Goal: Task Accomplishment & Management: Use online tool/utility

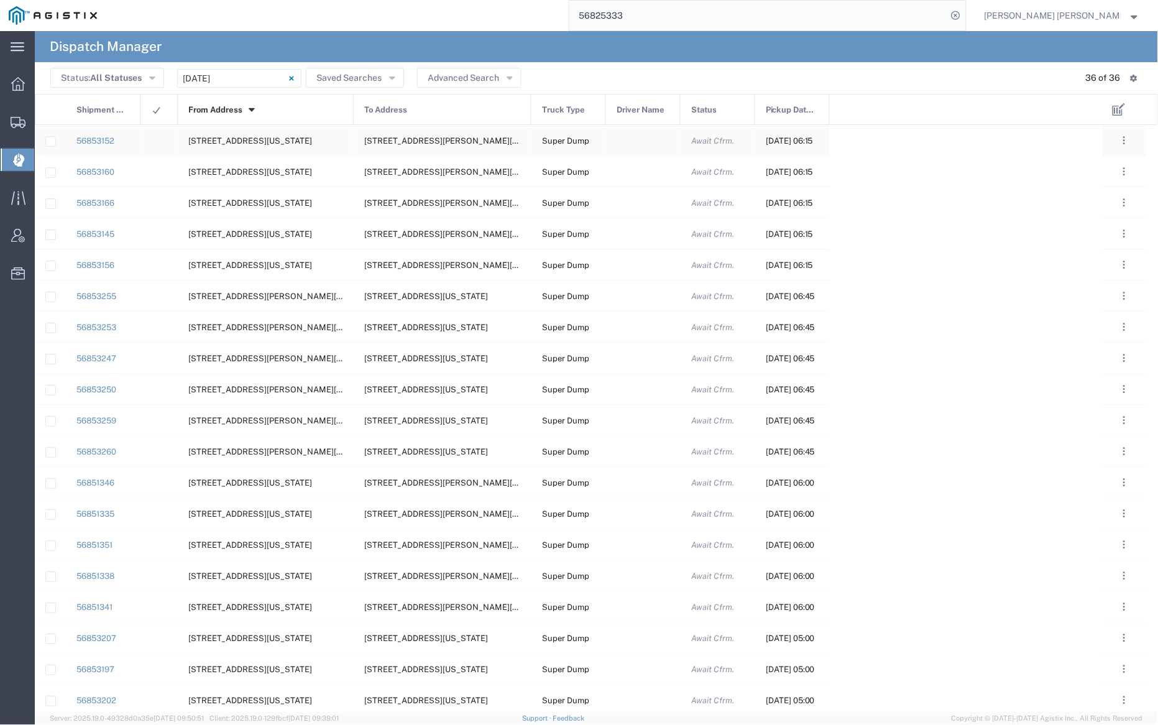
click at [656, 153] on div at bounding box center [643, 140] width 75 height 30
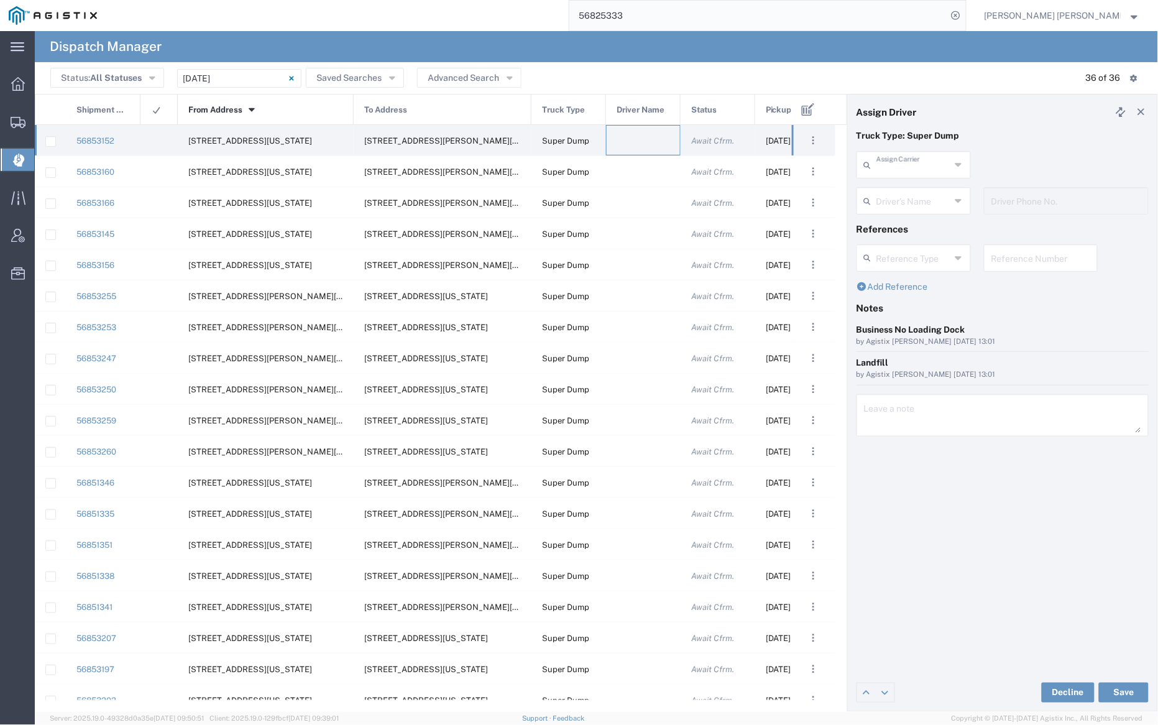
click at [906, 160] on input "text" at bounding box center [914, 164] width 74 height 22
click at [913, 185] on span "[PERSON_NAME] Trans Services" at bounding box center [914, 201] width 111 height 39
type input "[PERSON_NAME] Trans Services"
click at [913, 195] on input "text" at bounding box center [916, 200] width 78 height 22
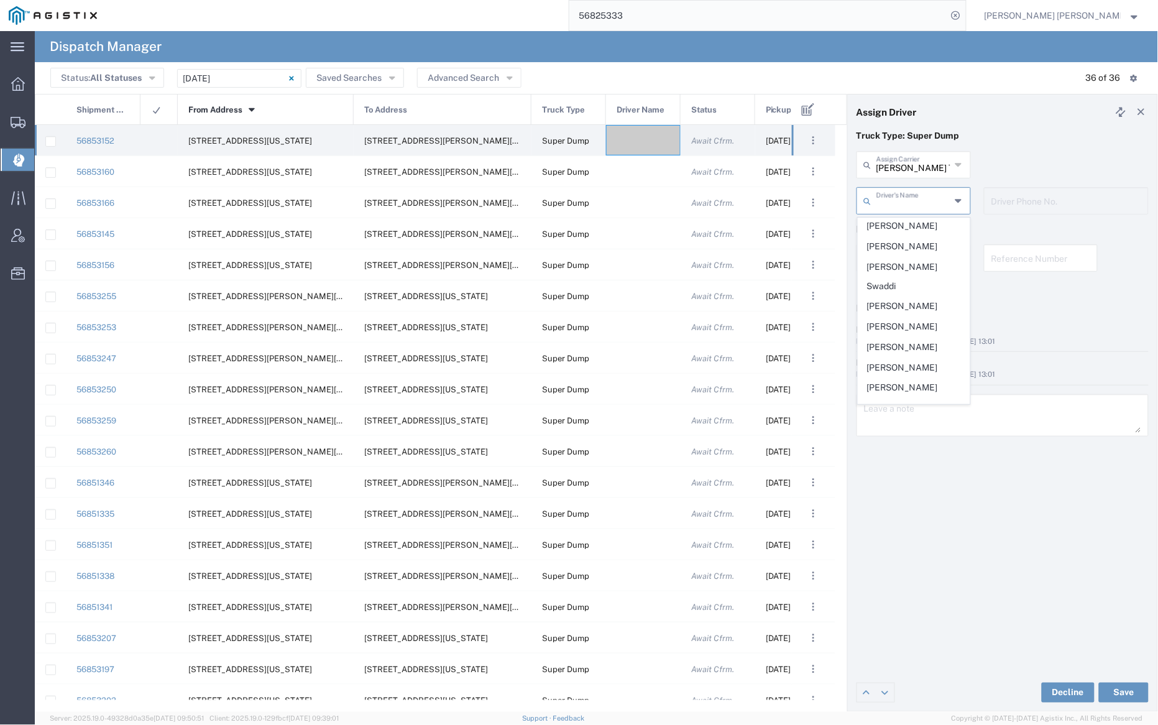
scroll to position [206, 0]
click at [920, 256] on span "[PERSON_NAME]" at bounding box center [914, 265] width 111 height 19
type input "[PERSON_NAME]"
type input "[PHONE_NUMBER]"
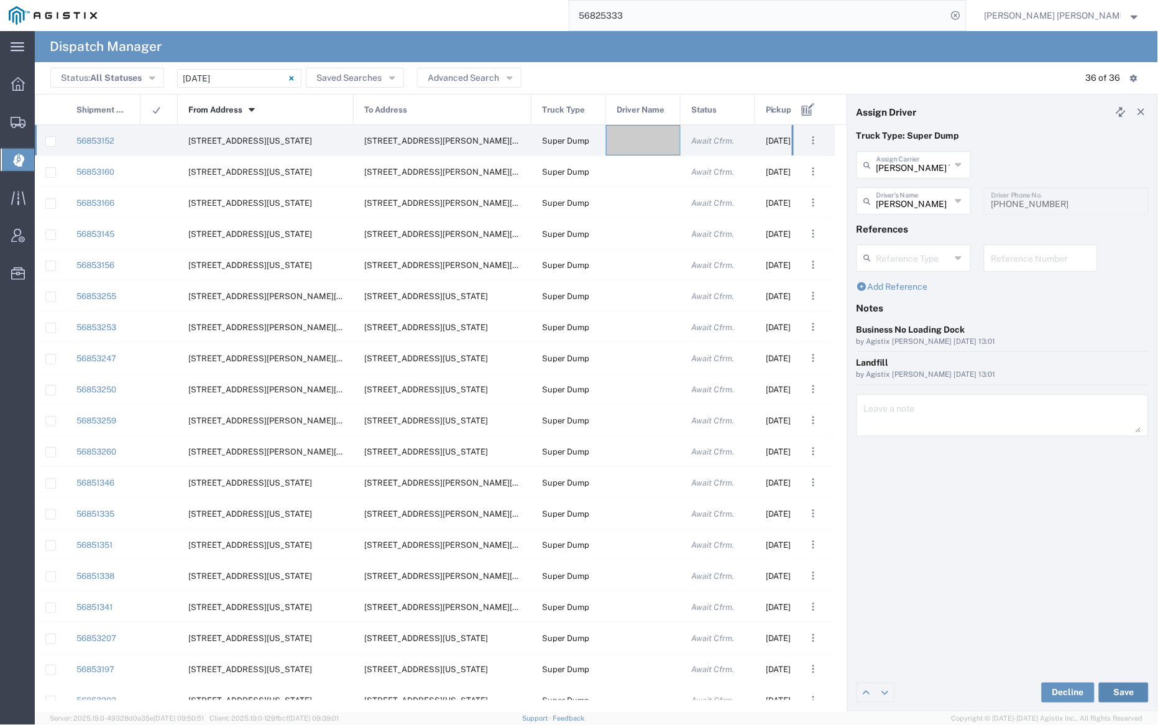
click at [1122, 691] on button "Save" at bounding box center [1124, 693] width 50 height 20
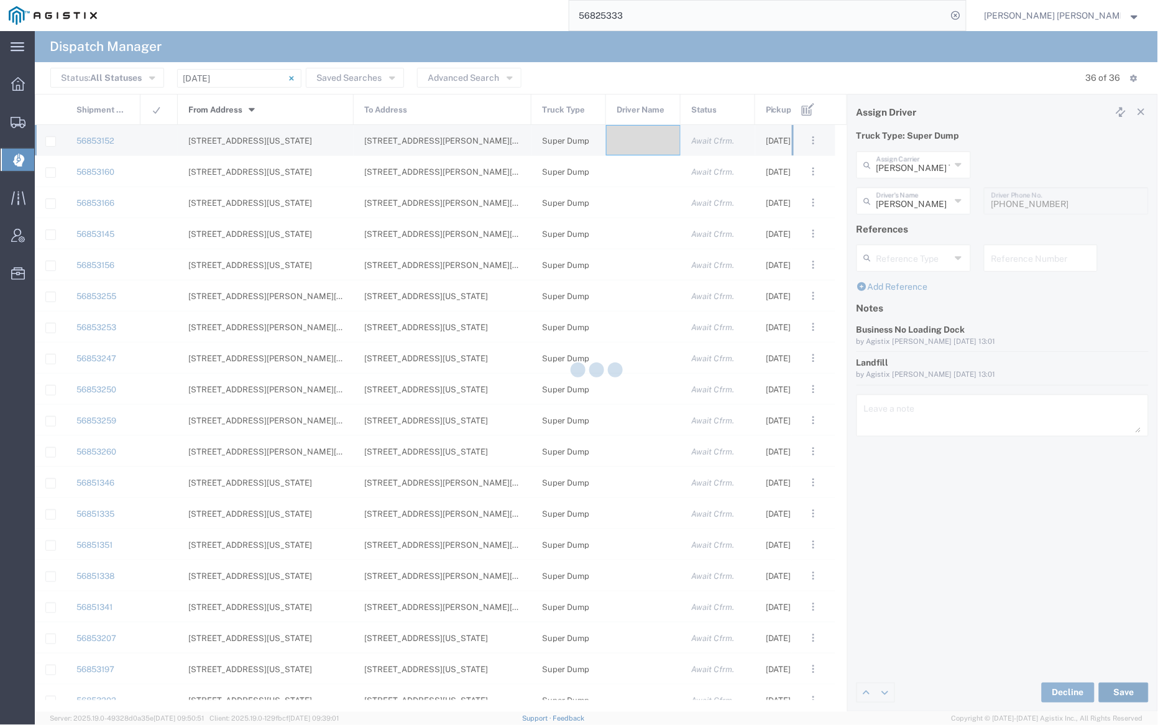
type input "[PERSON_NAME]"
type input "[PERSON_NAME] Trans Services"
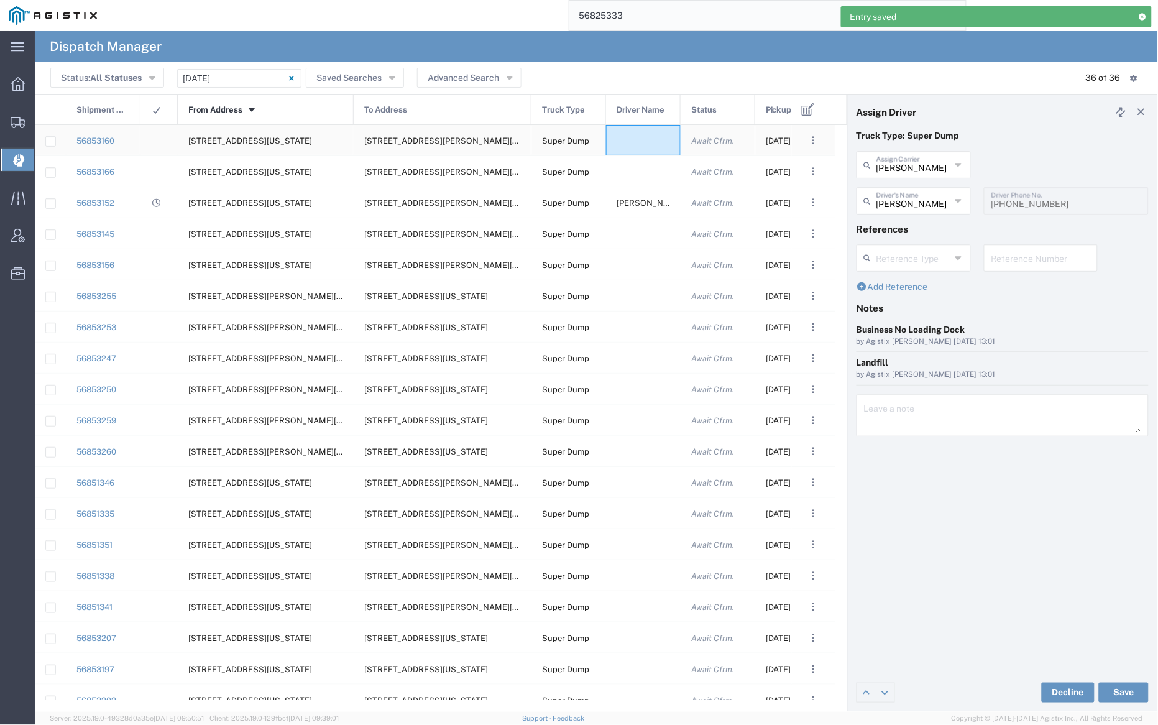
click at [633, 147] on div at bounding box center [643, 140] width 75 height 30
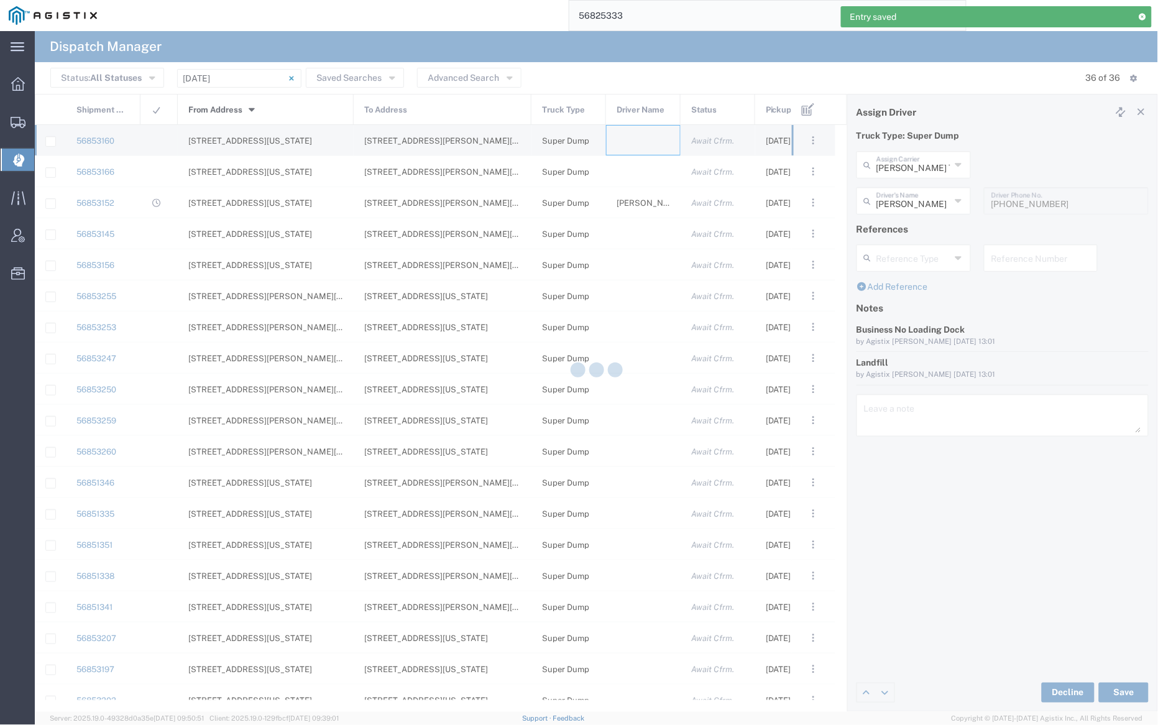
type input "[PERSON_NAME] Trucking"
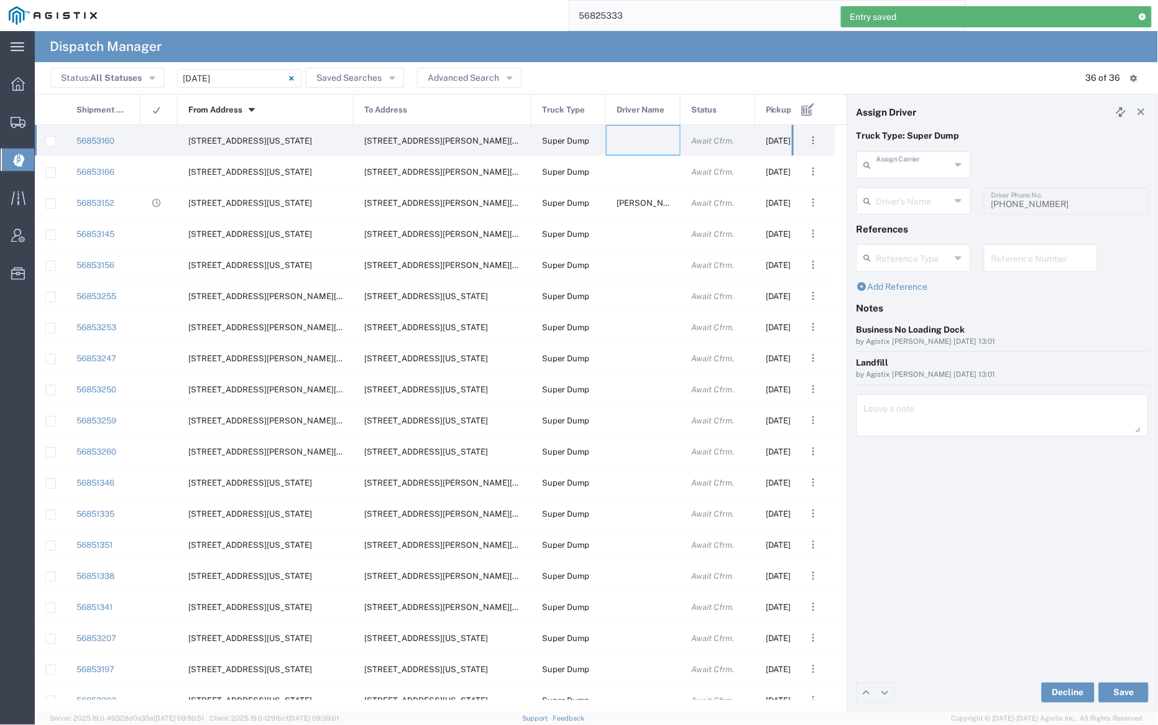
click at [897, 165] on input "text" at bounding box center [914, 164] width 74 height 22
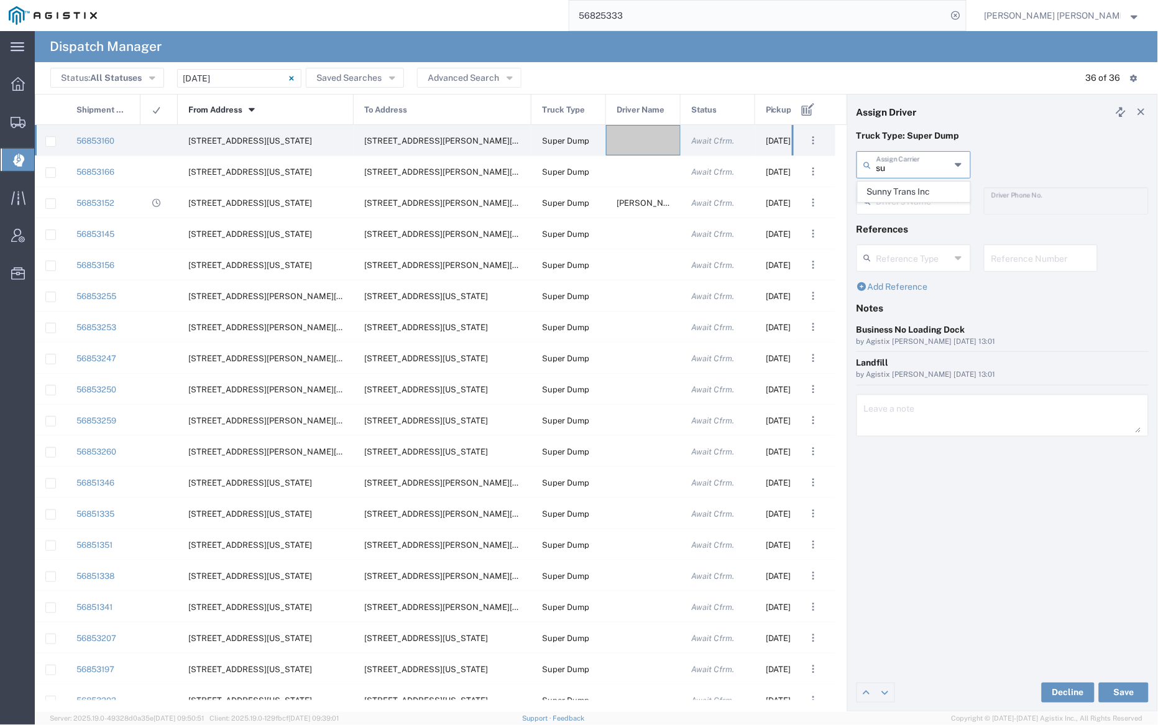
click at [899, 187] on span "Sunny Trans Inc" at bounding box center [914, 191] width 111 height 19
type input "Sunny Trans Inc"
click at [902, 203] on input "text" at bounding box center [916, 200] width 78 height 22
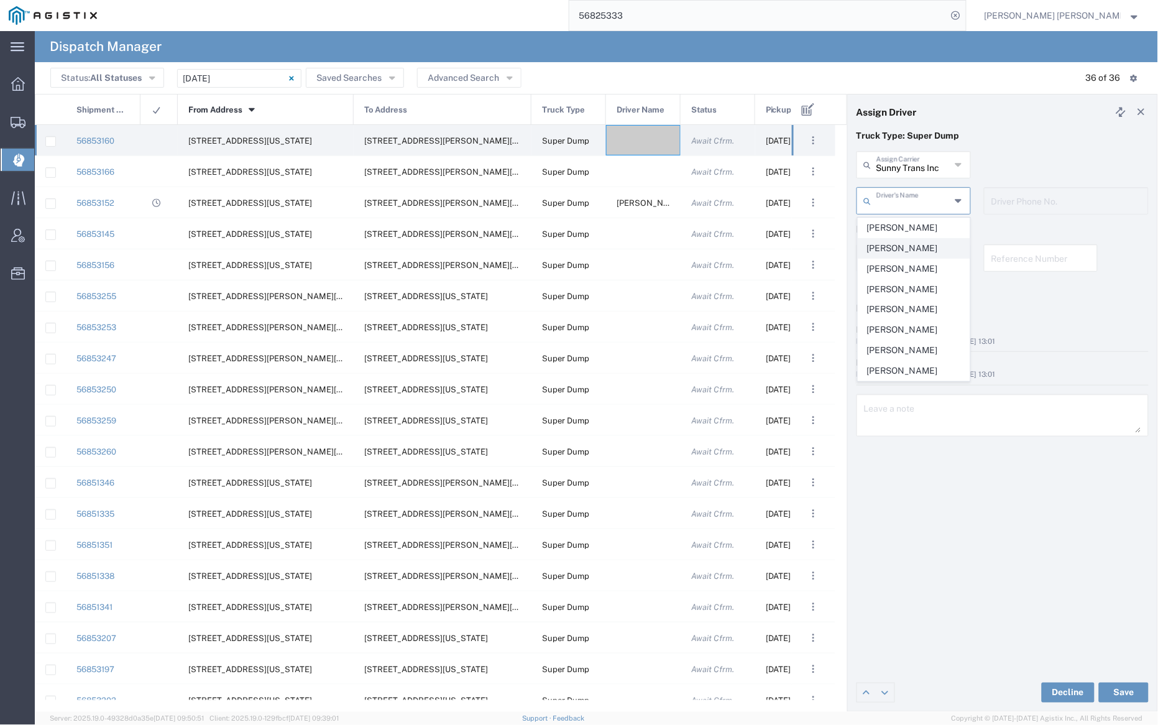
click at [913, 246] on span "[PERSON_NAME]" at bounding box center [914, 248] width 111 height 19
type input "[PERSON_NAME]"
type input "[PHONE_NUMBER]"
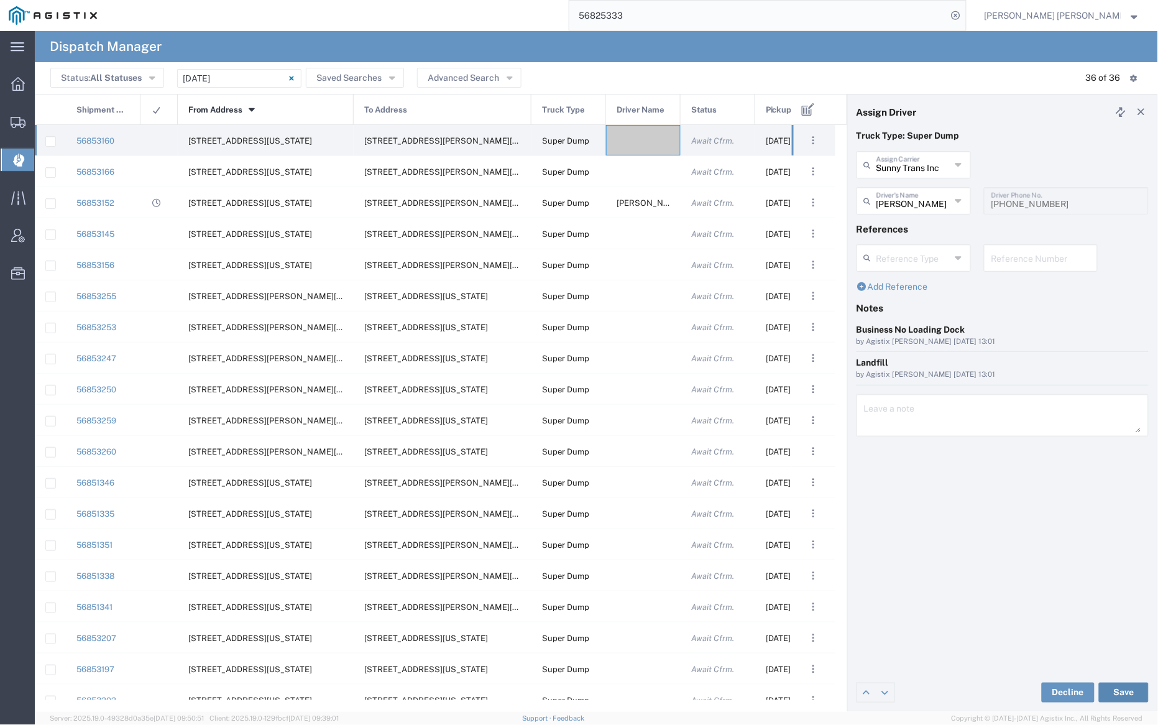
click at [1124, 693] on button "Save" at bounding box center [1124, 693] width 50 height 20
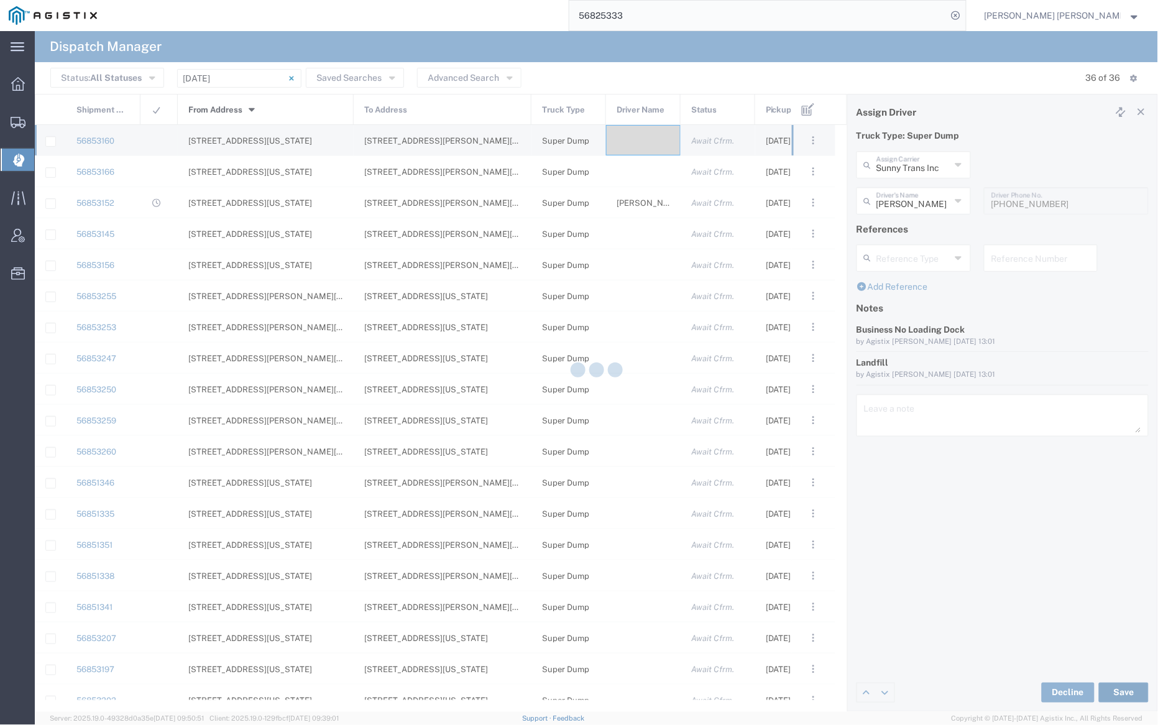
type input "[PERSON_NAME]"
type input "Sunny Trans Inc"
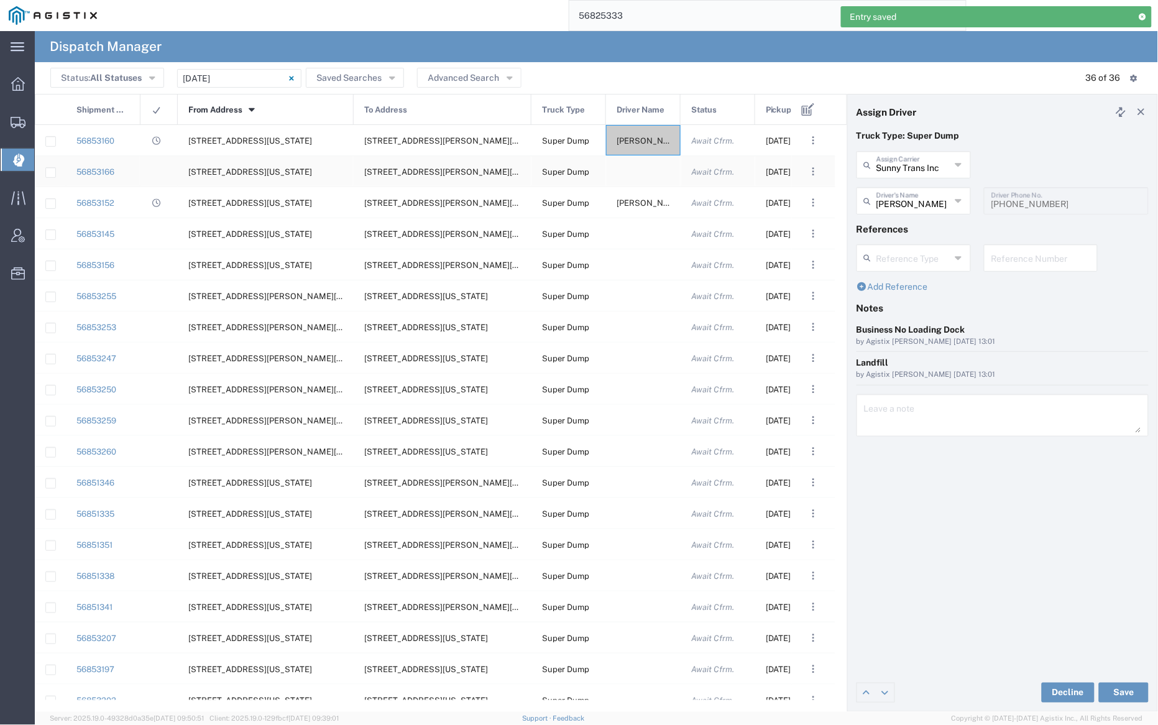
click at [637, 174] on div at bounding box center [643, 171] width 75 height 30
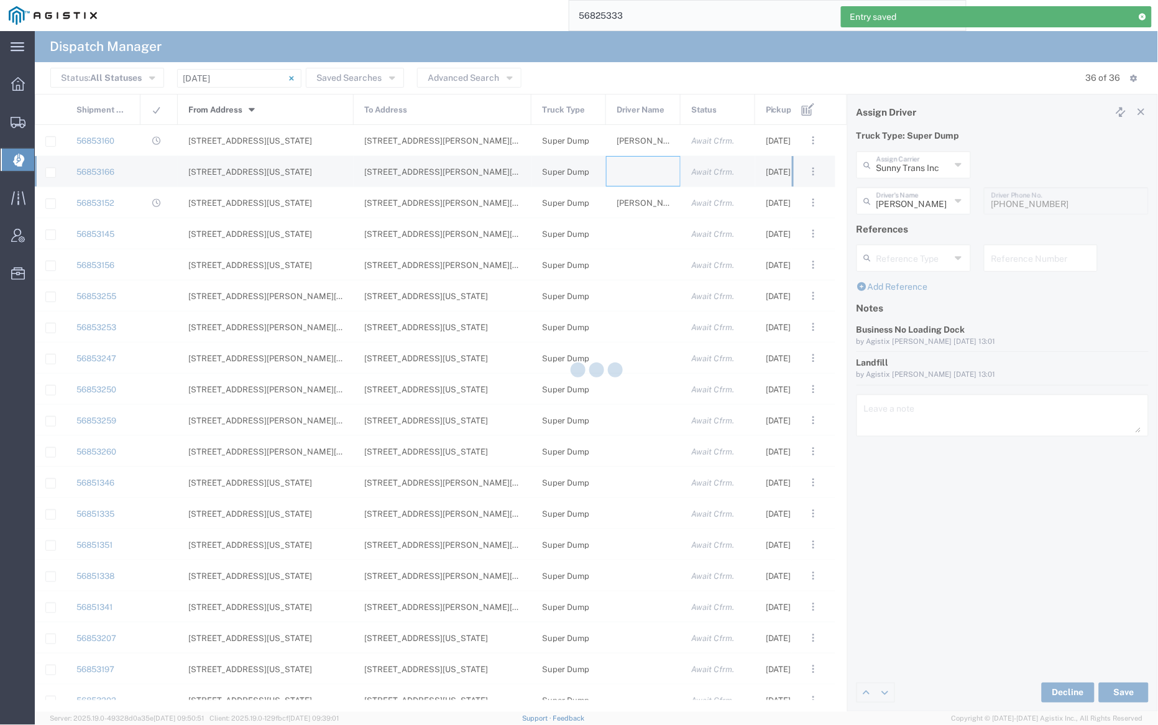
type input "[PERSON_NAME] Trucking"
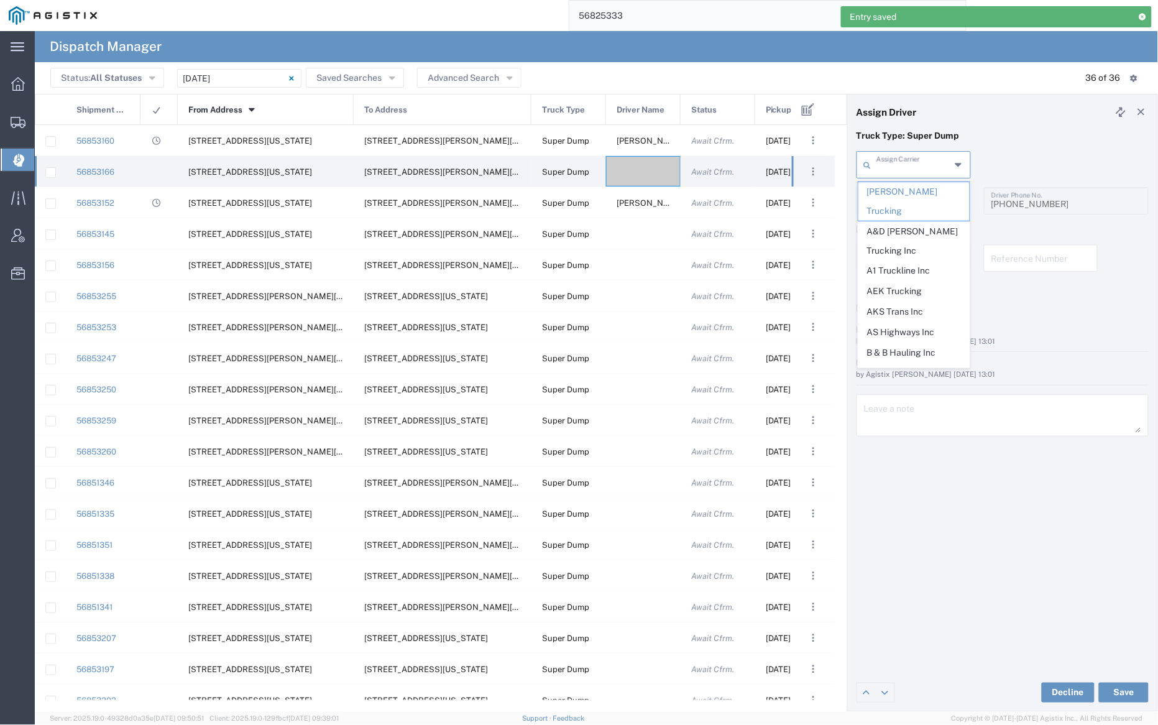
click at [896, 164] on input "text" at bounding box center [914, 164] width 74 height 22
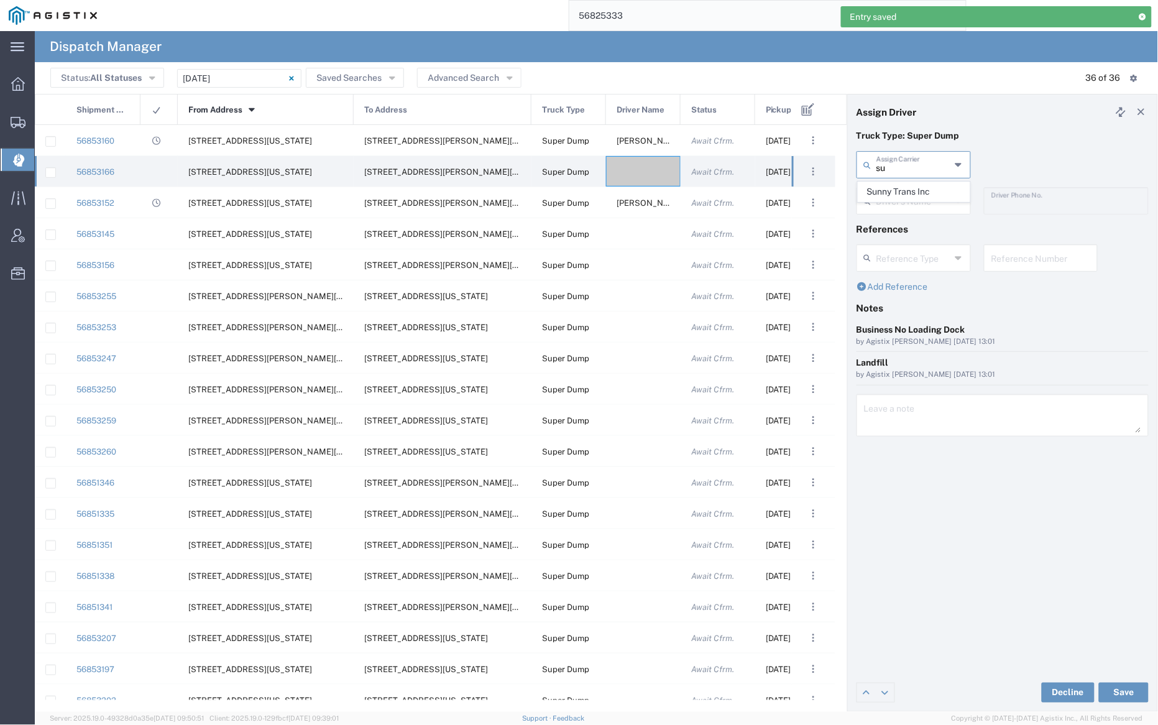
click at [899, 188] on span "Sunny Trans Inc" at bounding box center [914, 191] width 111 height 19
type input "Sunny Trans Inc"
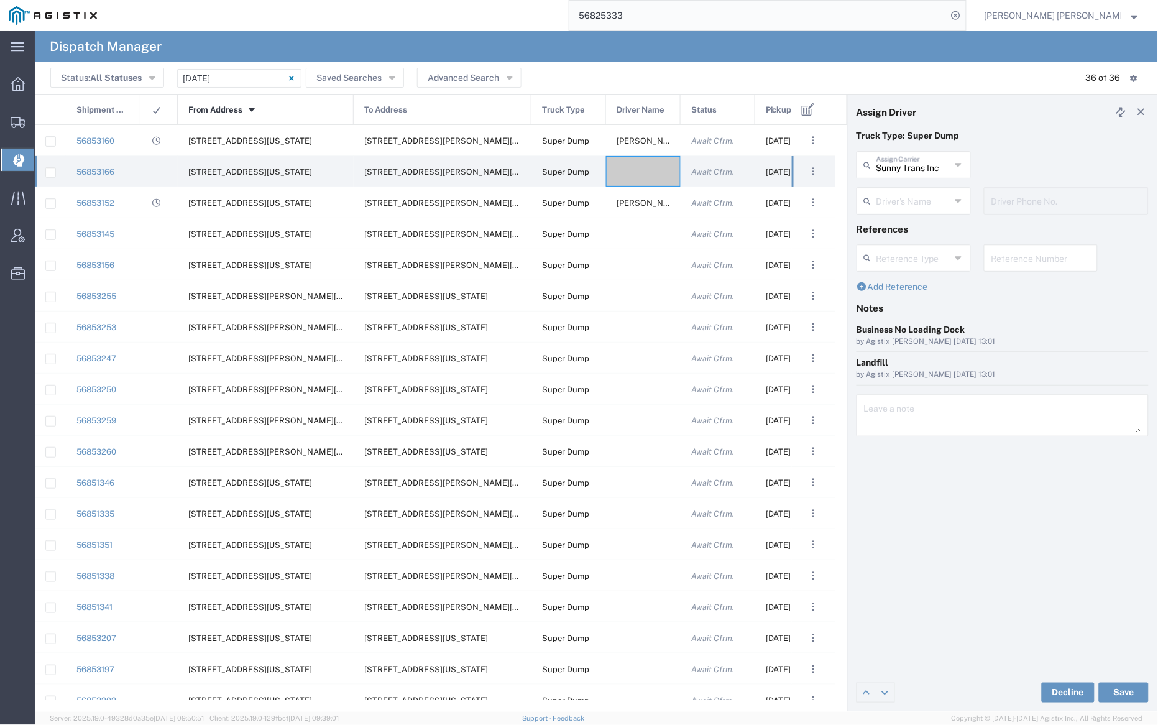
click at [902, 197] on input "text" at bounding box center [914, 200] width 74 height 22
click at [914, 309] on span "[PERSON_NAME]" at bounding box center [914, 309] width 111 height 19
type input "[PERSON_NAME]"
type input "[PHONE_NUMBER]"
click at [1120, 689] on button "Save" at bounding box center [1124, 693] width 50 height 20
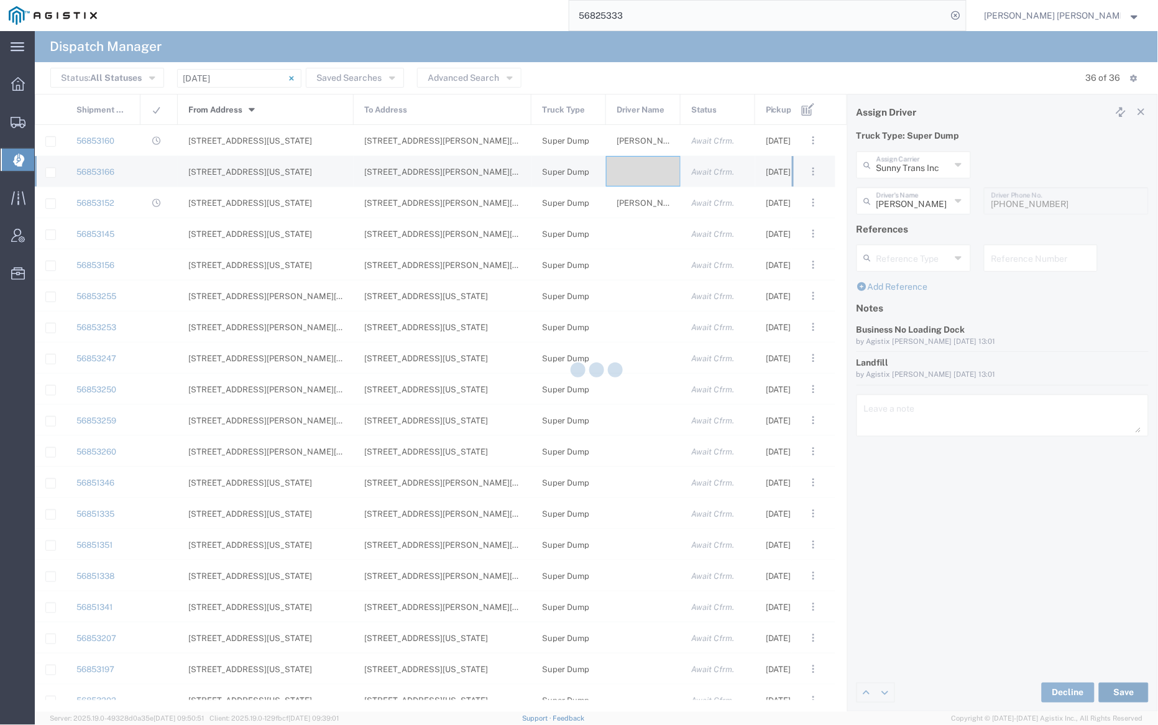
type input "[PERSON_NAME]"
type input "Sunny Trans Inc"
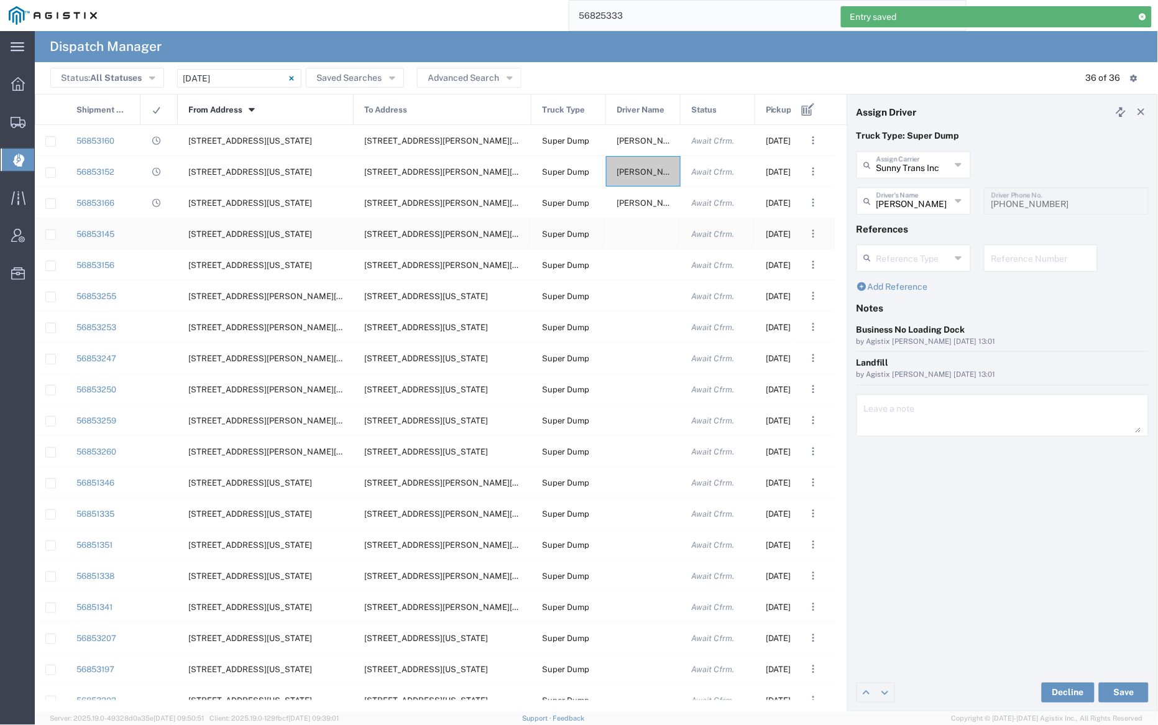
click at [639, 225] on div at bounding box center [643, 233] width 75 height 30
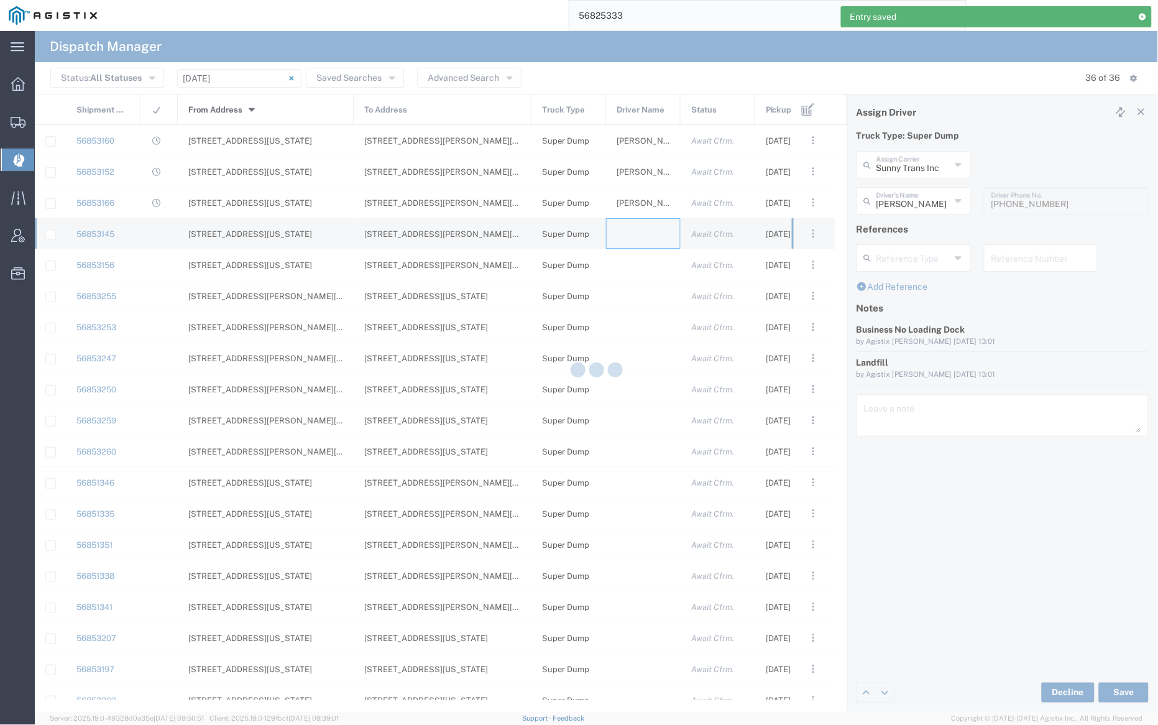
type input "[PERSON_NAME] Trucking"
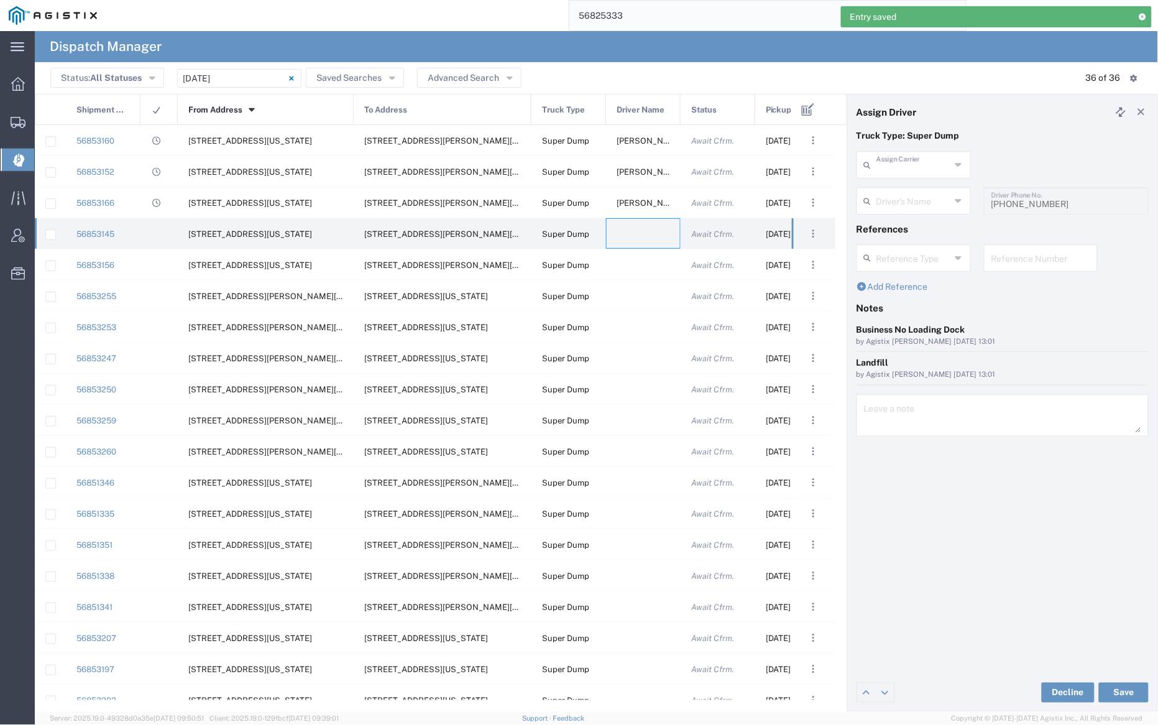
click at [911, 170] on input "text" at bounding box center [914, 164] width 74 height 22
click at [911, 187] on span "Sunny Trans Inc" at bounding box center [914, 191] width 111 height 19
type input "Sunny Trans Inc"
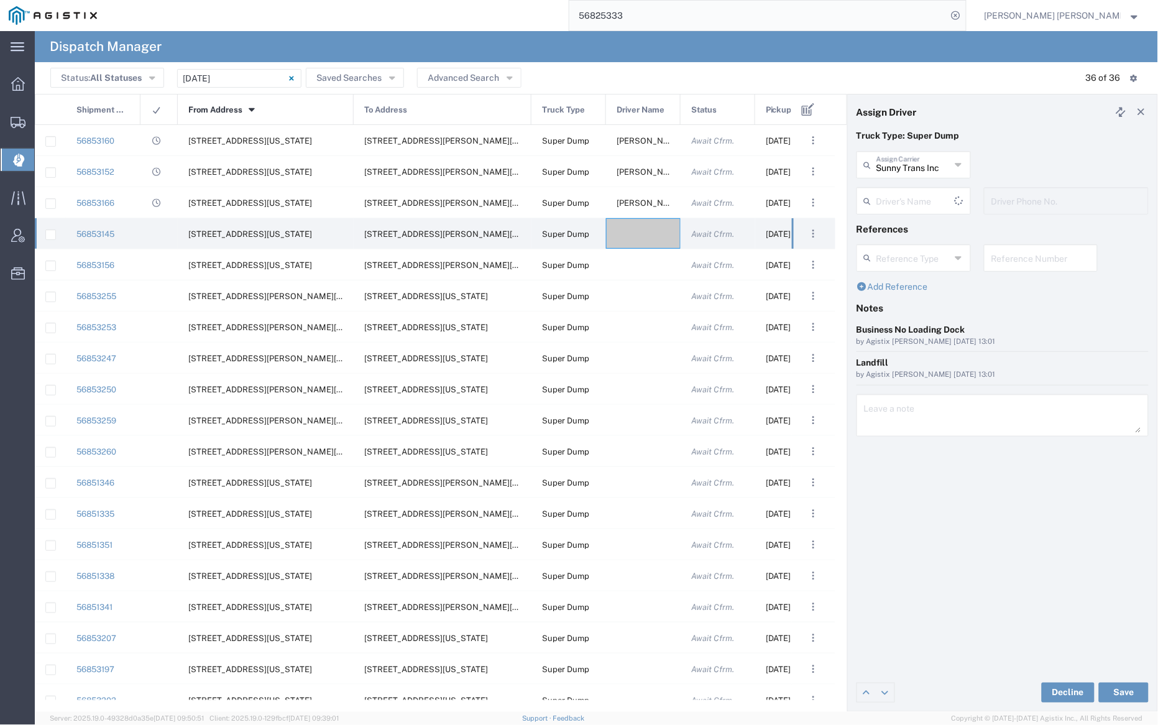
click at [915, 208] on input "text" at bounding box center [916, 200] width 78 height 22
click at [918, 224] on span "[PERSON_NAME]" at bounding box center [914, 227] width 111 height 19
type input "[PERSON_NAME]"
type input "[PHONE_NUMBER]"
click at [1127, 695] on button "Save" at bounding box center [1124, 693] width 50 height 20
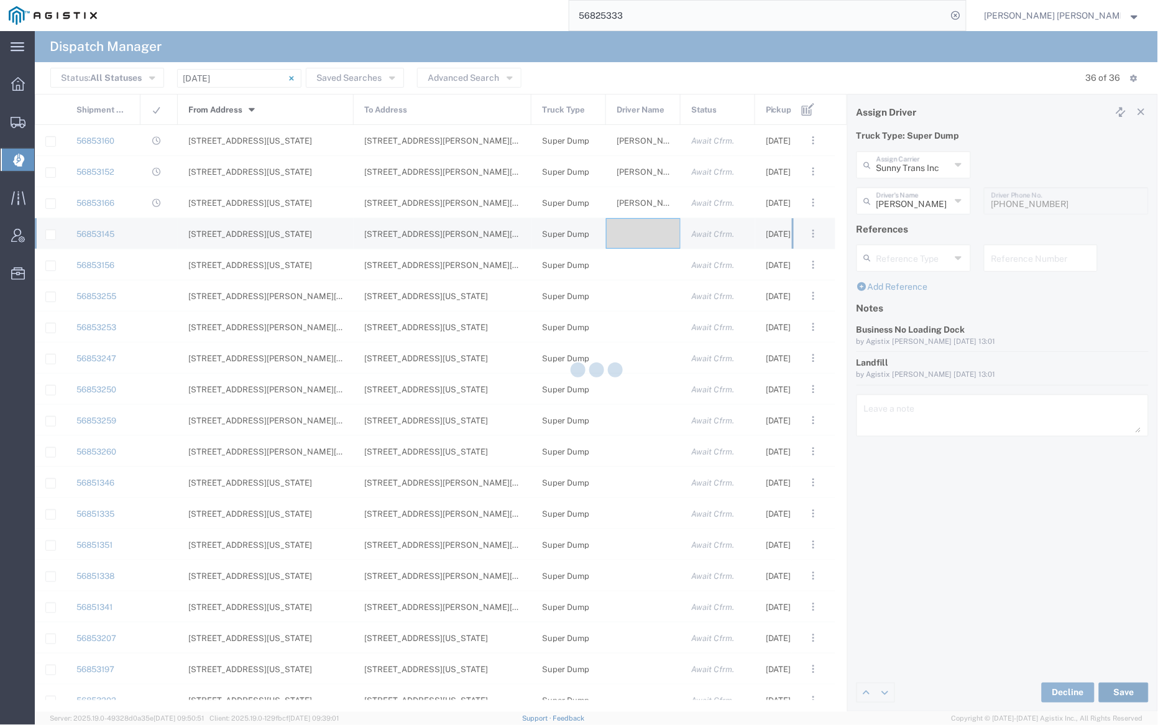
type input "[PERSON_NAME]"
type input "Sunny Trans Inc"
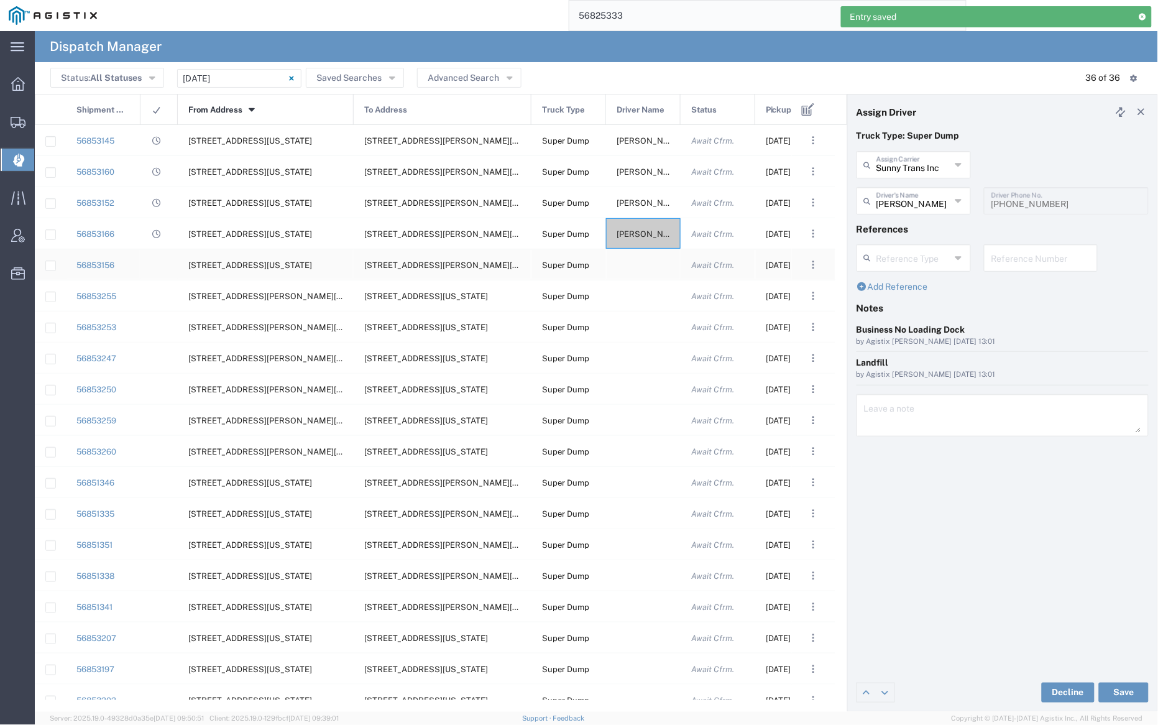
click at [637, 262] on div at bounding box center [643, 264] width 75 height 30
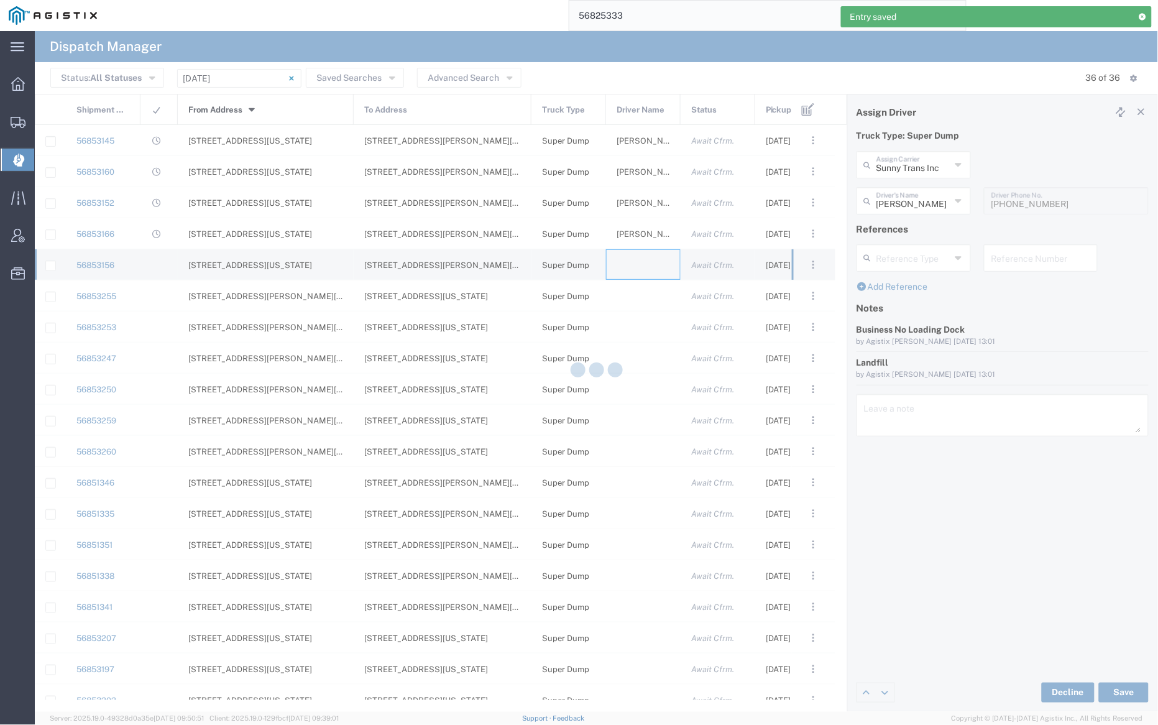
type input "[PERSON_NAME] Trucking"
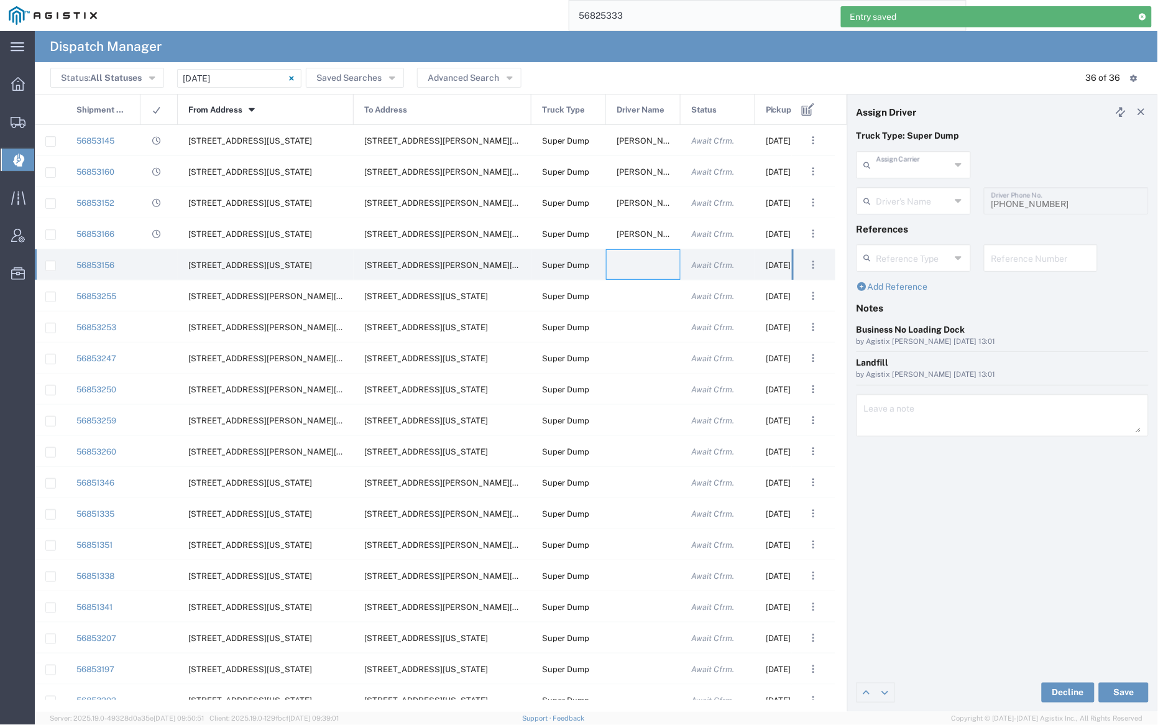
click at [895, 168] on input "text" at bounding box center [914, 164] width 74 height 22
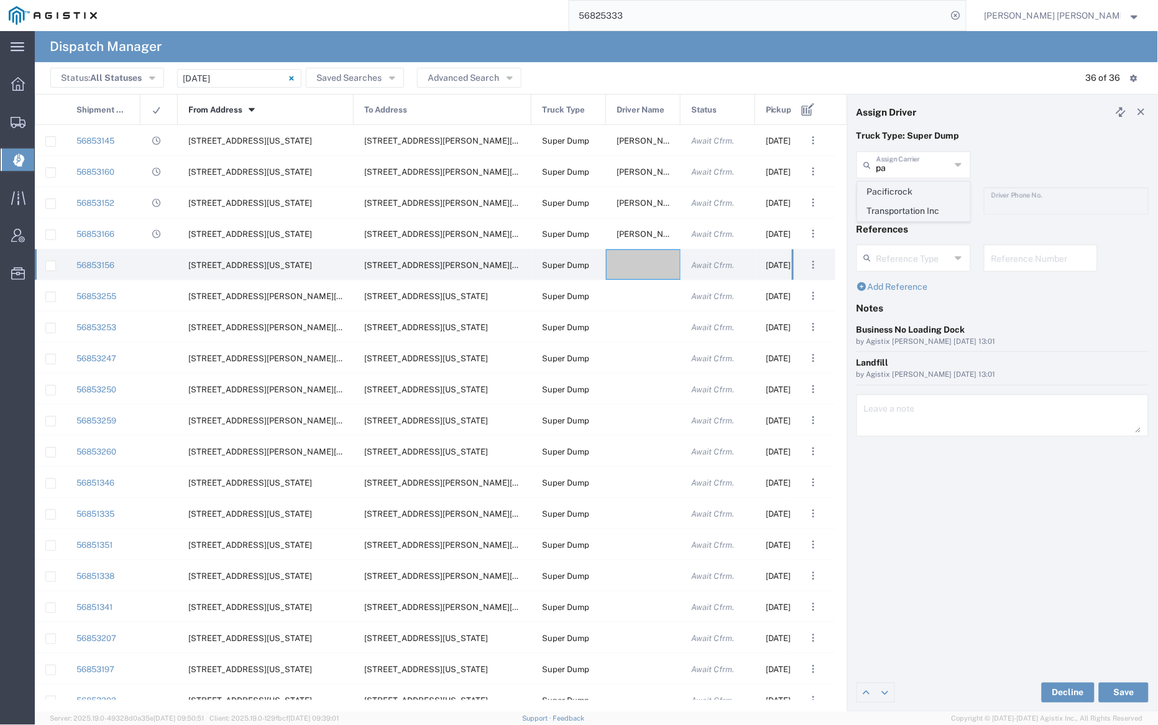
click at [888, 201] on span "Pacificrock Transportation Inc" at bounding box center [914, 201] width 111 height 39
type input "Pacificrock Transportation Inc"
click at [899, 202] on input "text" at bounding box center [916, 200] width 78 height 22
click at [913, 263] on span "[PERSON_NAME]" at bounding box center [914, 268] width 111 height 19
type input "[PERSON_NAME]"
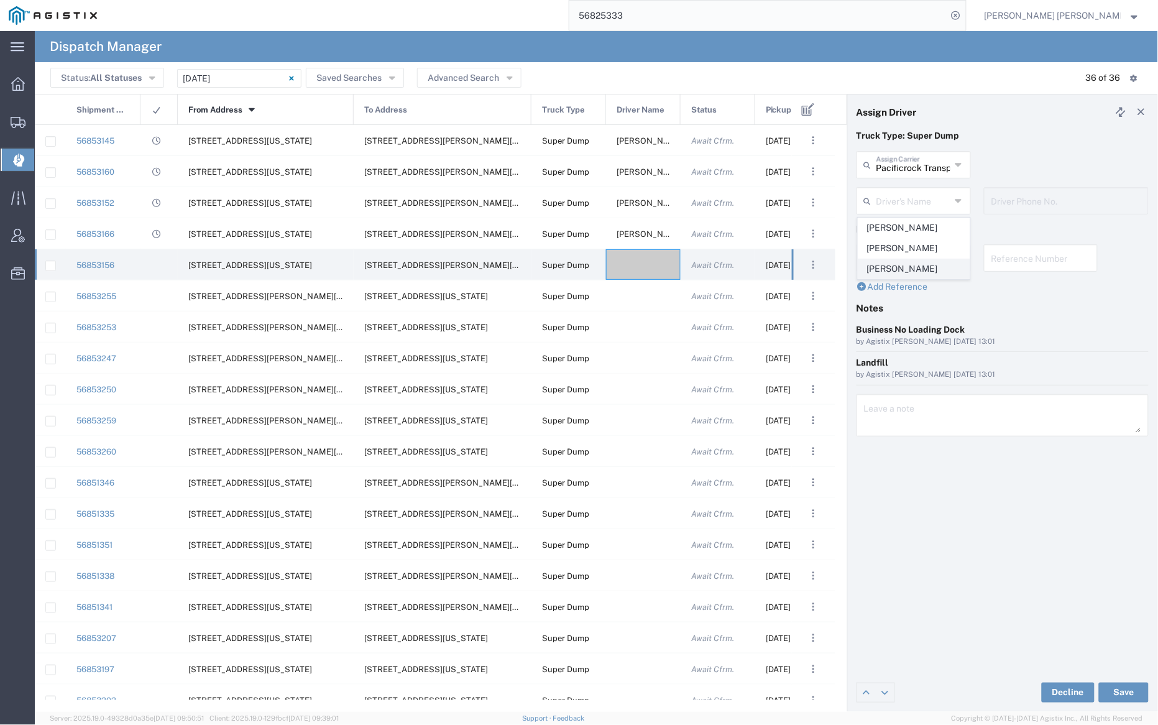
type input "5103647231"
click at [1133, 695] on button "Save" at bounding box center [1124, 693] width 50 height 20
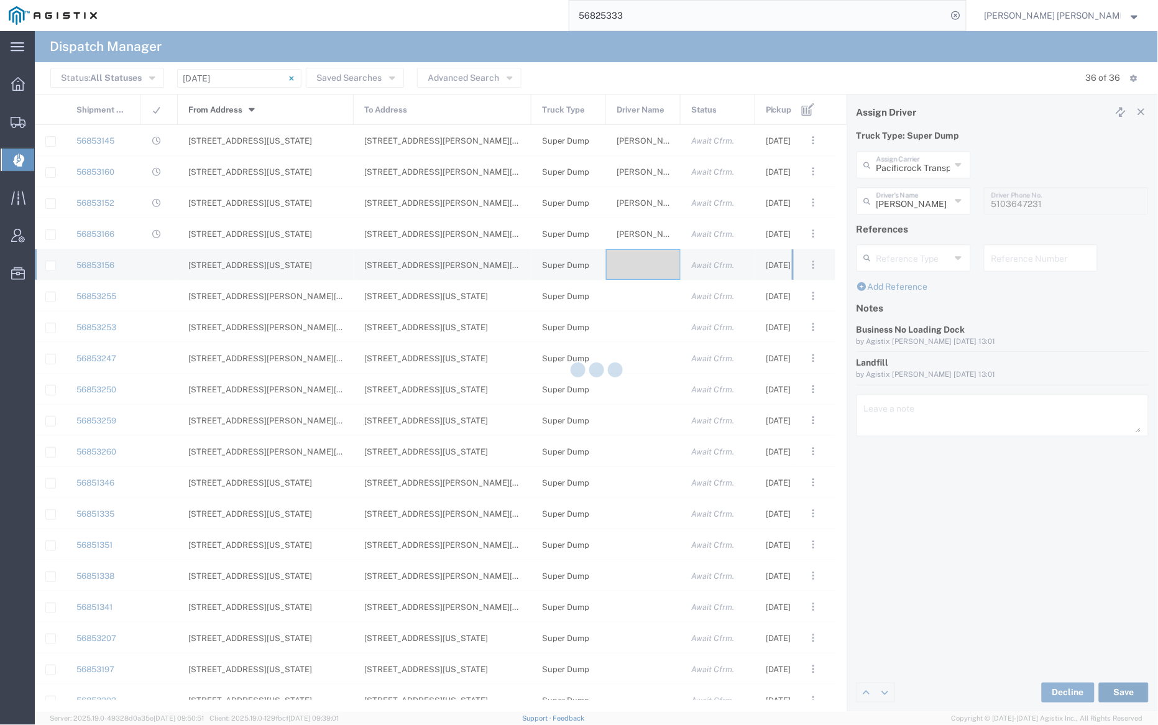
type input "[PERSON_NAME]"
type input "Pacificrock Transportation Inc"
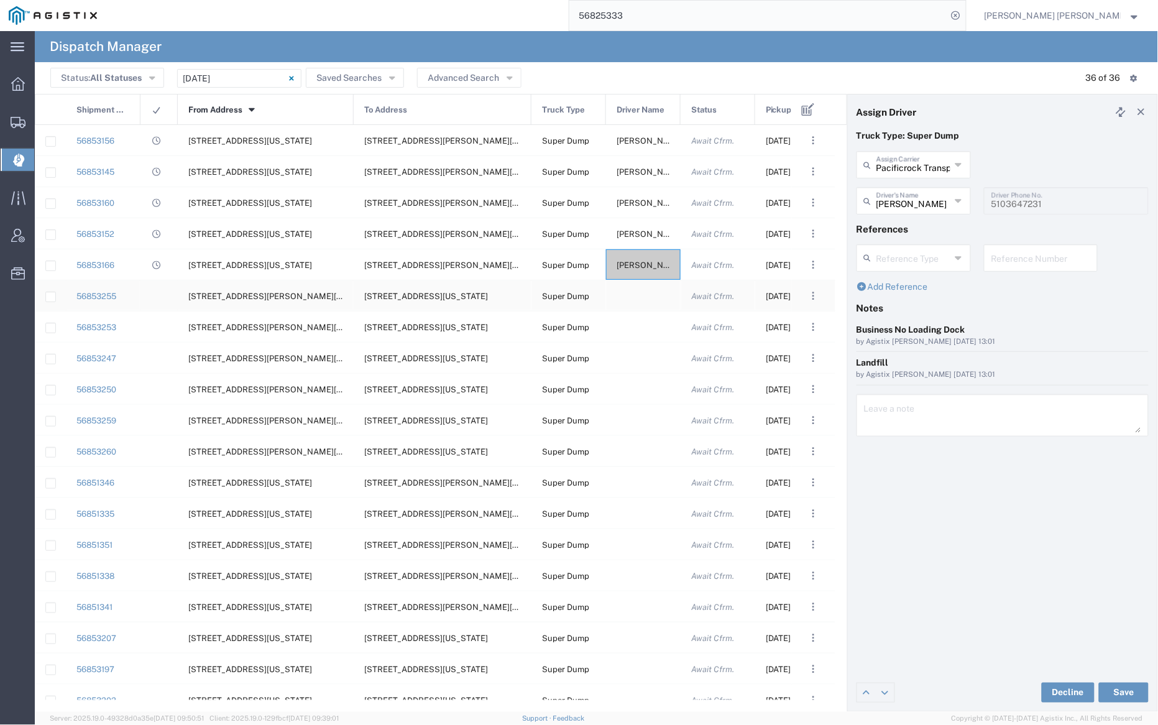
click at [645, 299] on div at bounding box center [643, 295] width 75 height 30
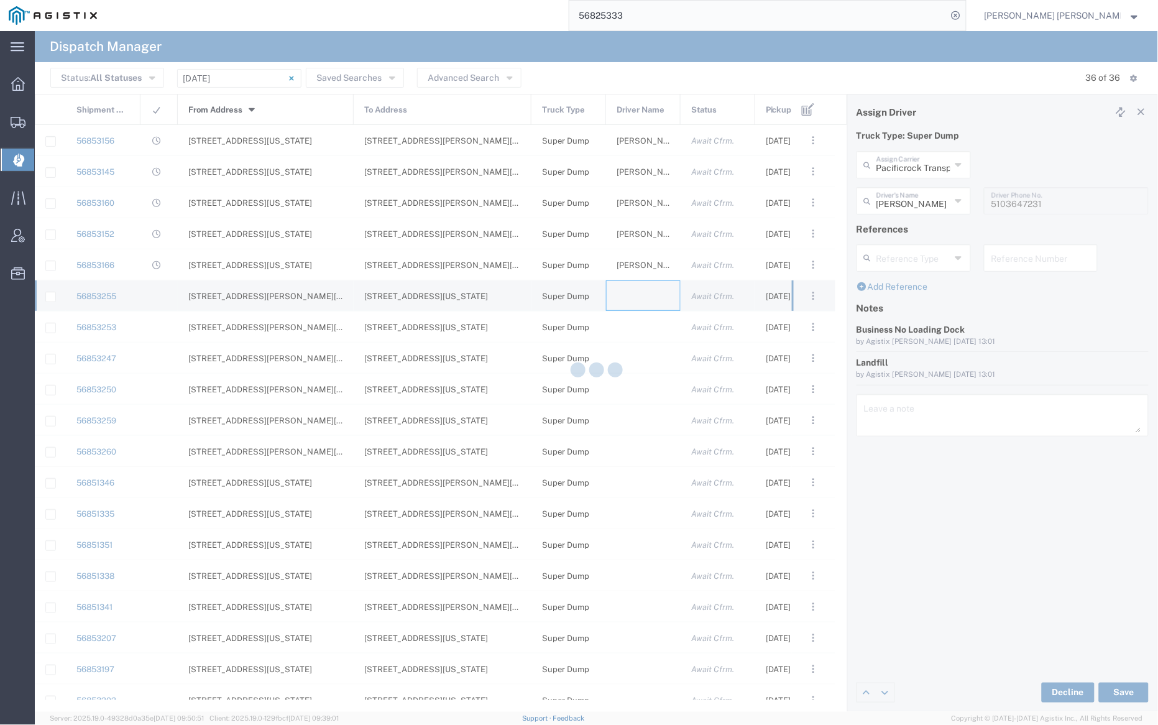
type input "[PERSON_NAME] Trucking"
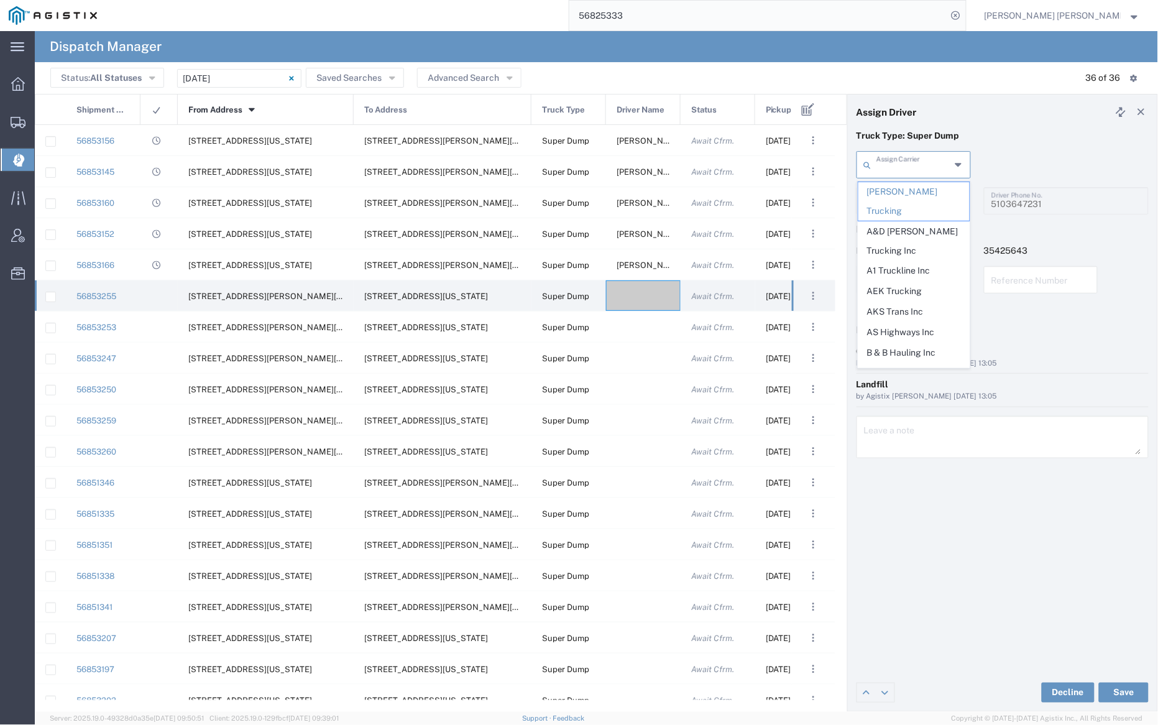
click at [907, 167] on input "text" at bounding box center [914, 164] width 74 height 22
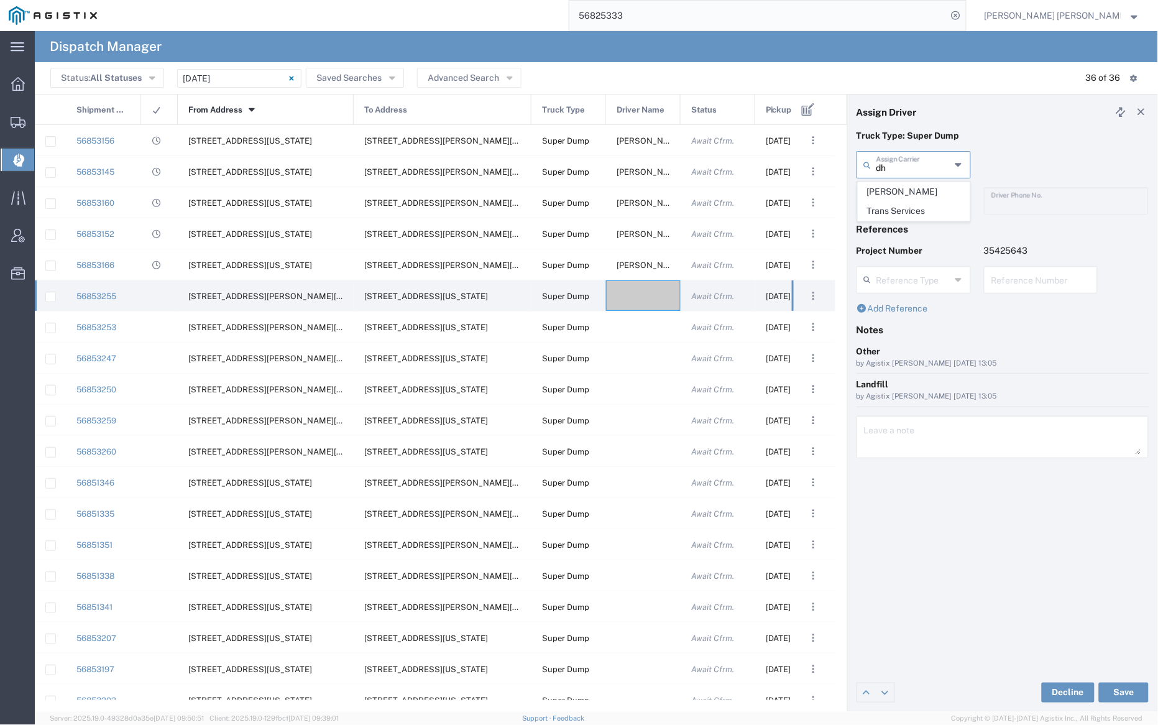
drag, startPoint x: 912, startPoint y: 193, endPoint x: 913, endPoint y: 202, distance: 8.7
click at [913, 193] on span "[PERSON_NAME] Trans Services" at bounding box center [914, 201] width 111 height 39
type input "[PERSON_NAME] Trans Services"
click at [913, 202] on input "text" at bounding box center [916, 200] width 78 height 22
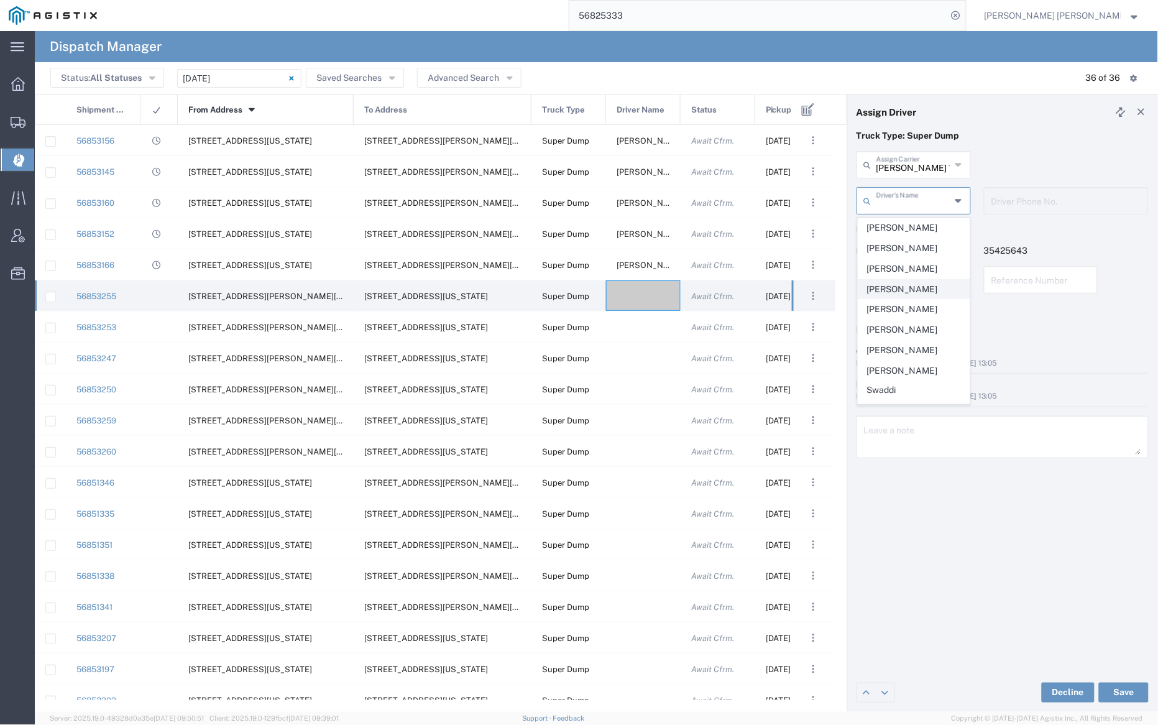
scroll to position [3, 0]
click at [917, 306] on span "[PERSON_NAME]" at bounding box center [914, 306] width 111 height 19
type input "[PERSON_NAME]"
type input "9252556221"
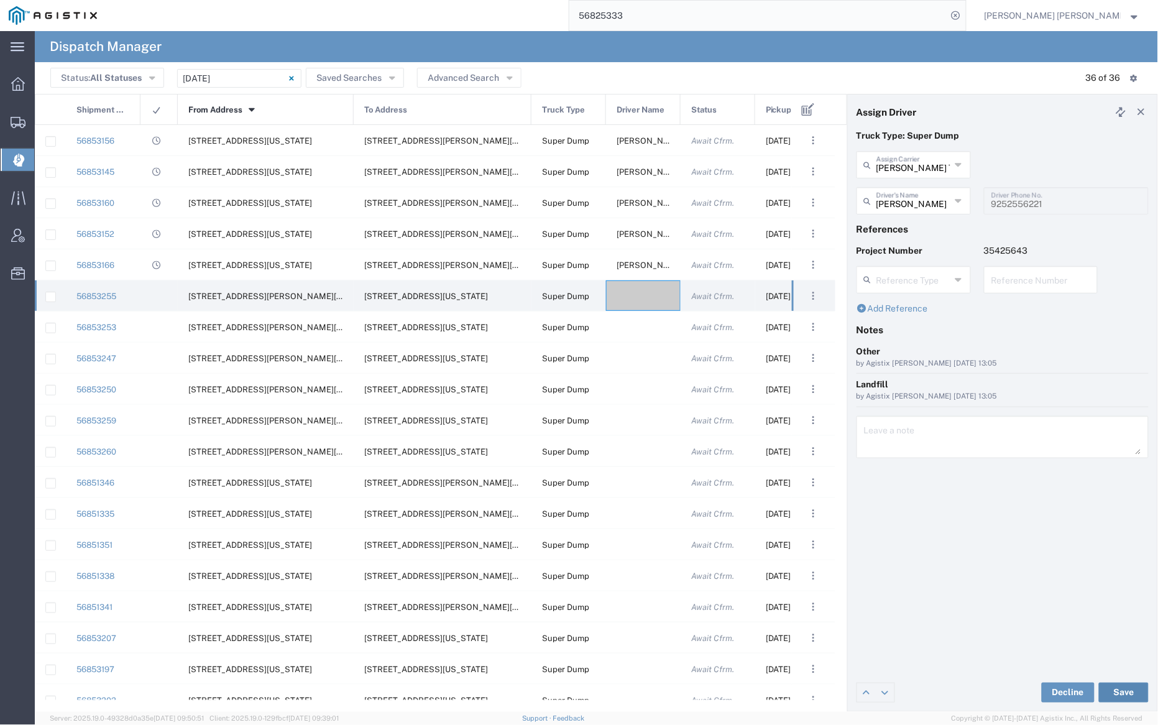
click at [1118, 686] on button "Save" at bounding box center [1124, 693] width 50 height 20
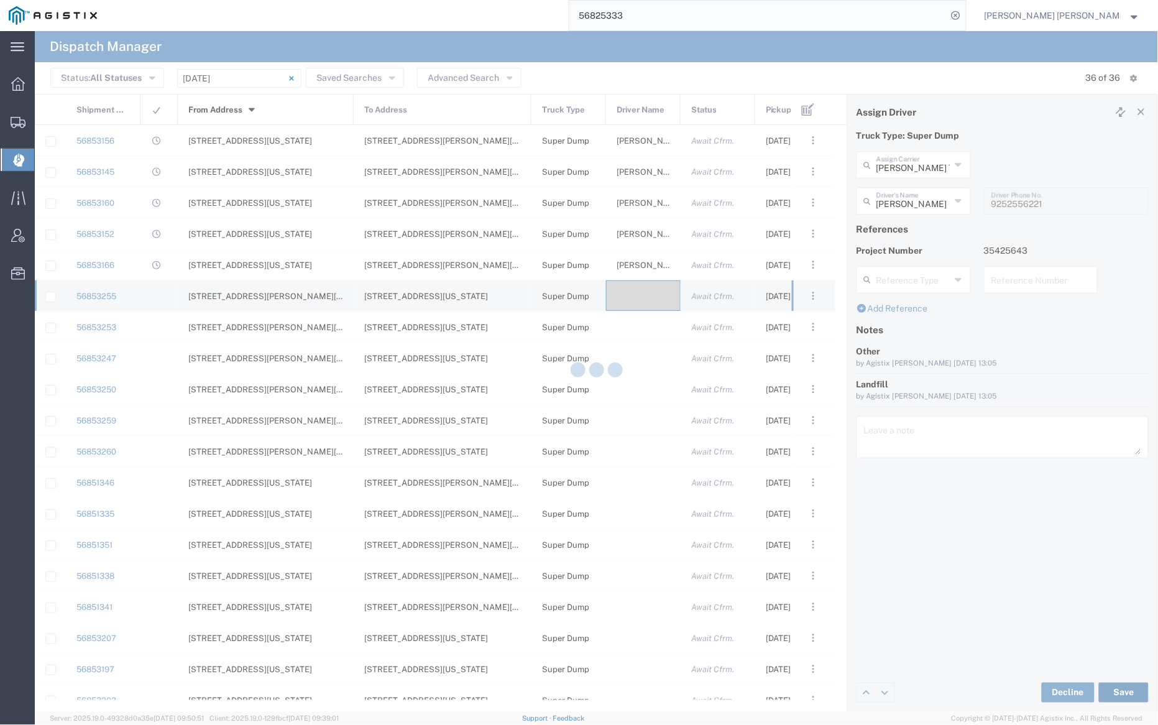
type input "[PERSON_NAME]"
type input "[PERSON_NAME] Trans Services"
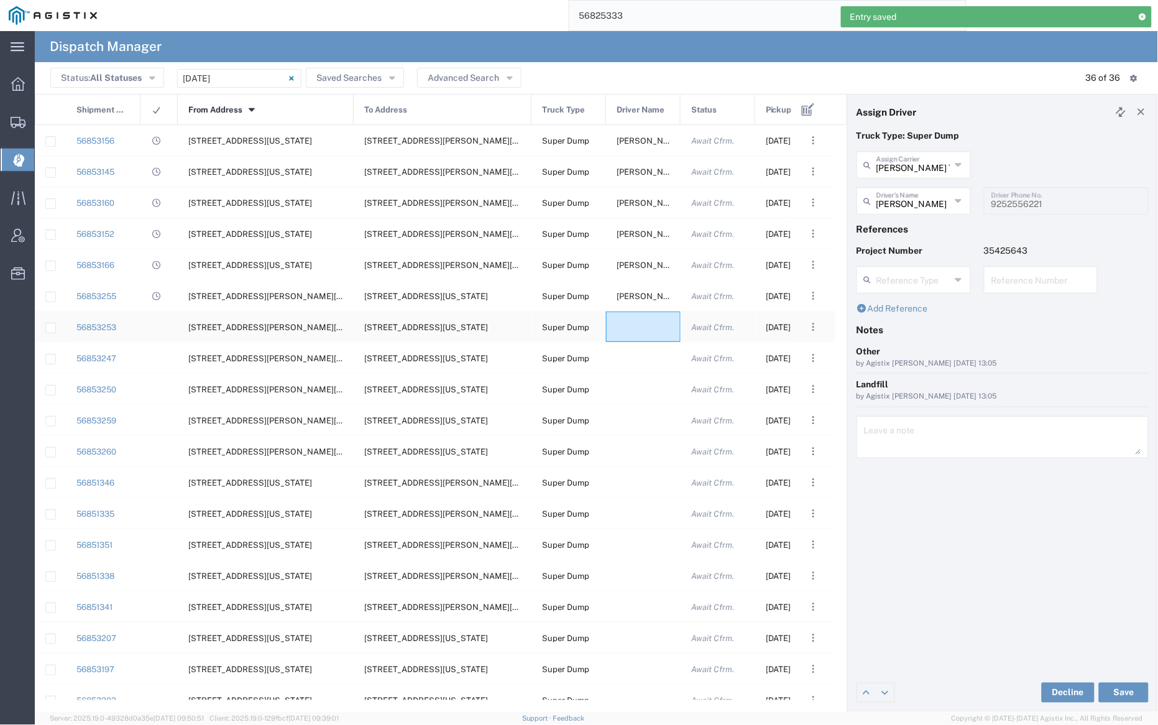
click at [639, 333] on div at bounding box center [643, 326] width 75 height 30
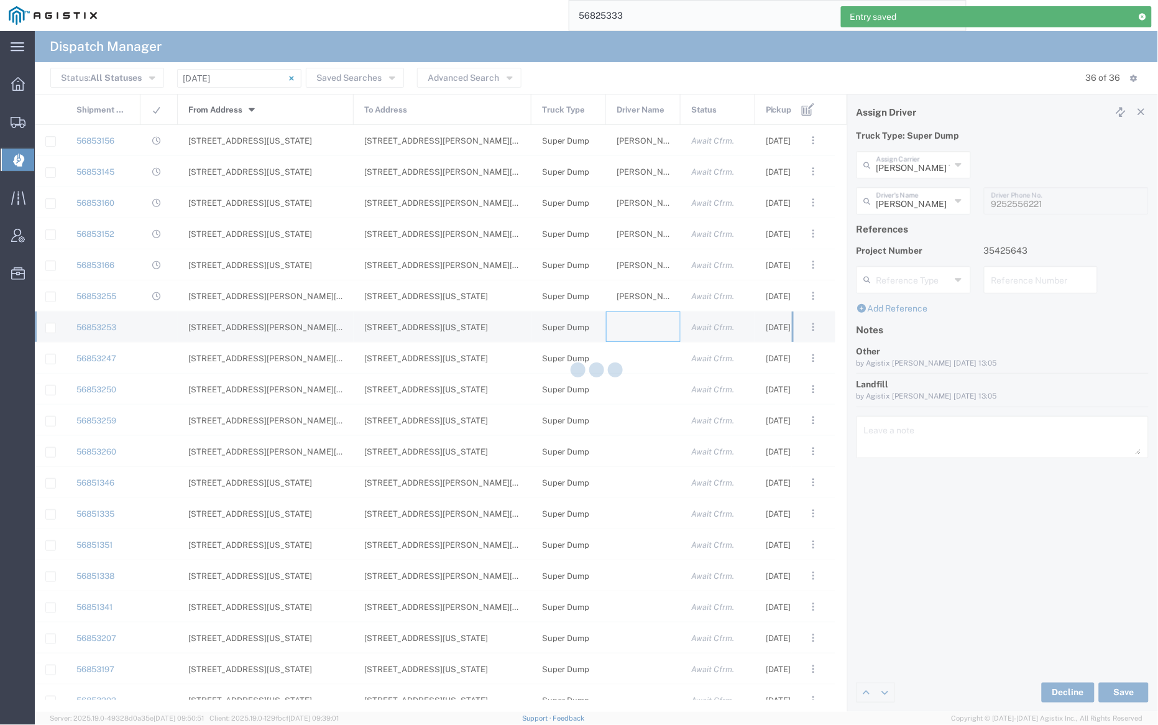
type input "[PERSON_NAME] Trucking"
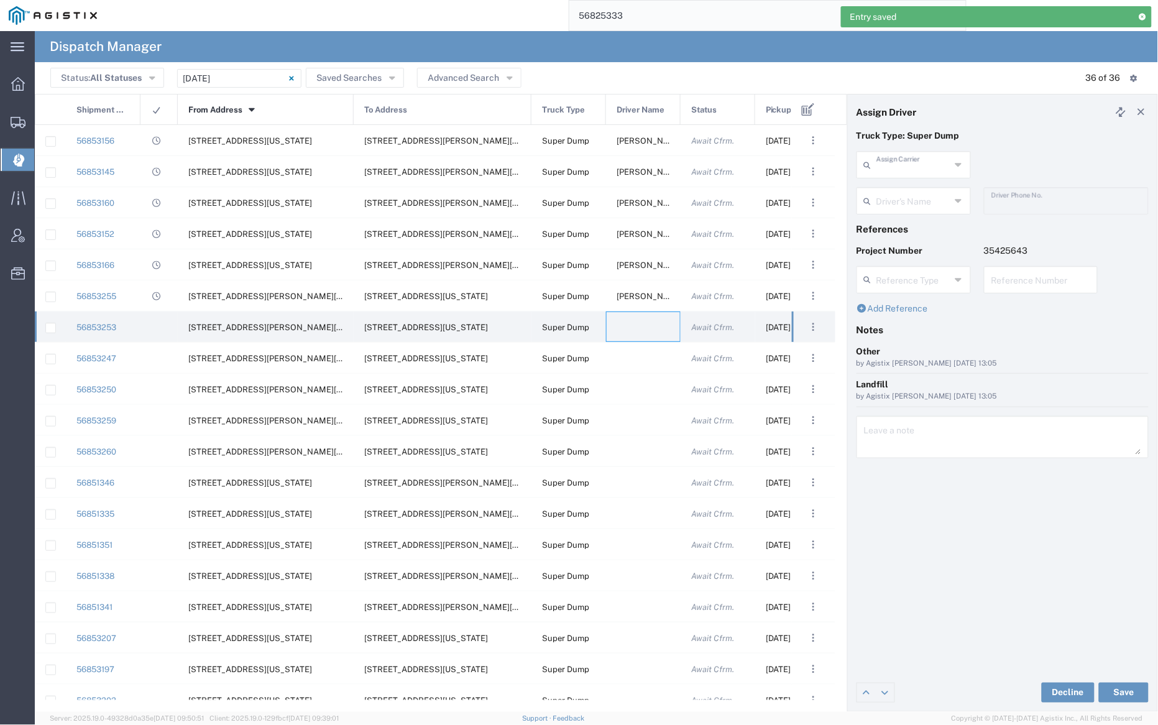
click at [911, 161] on input "text" at bounding box center [914, 164] width 74 height 22
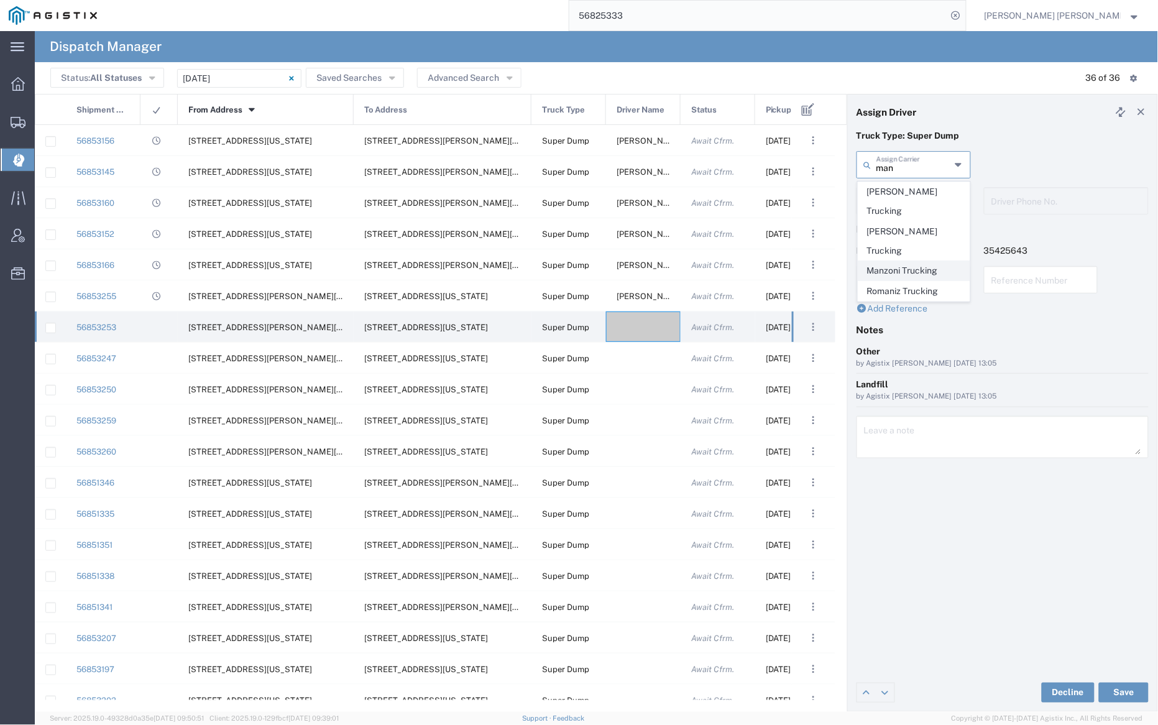
click at [922, 261] on span "Manzoni Trucking" at bounding box center [914, 270] width 111 height 19
type input "Manzoni Trucking"
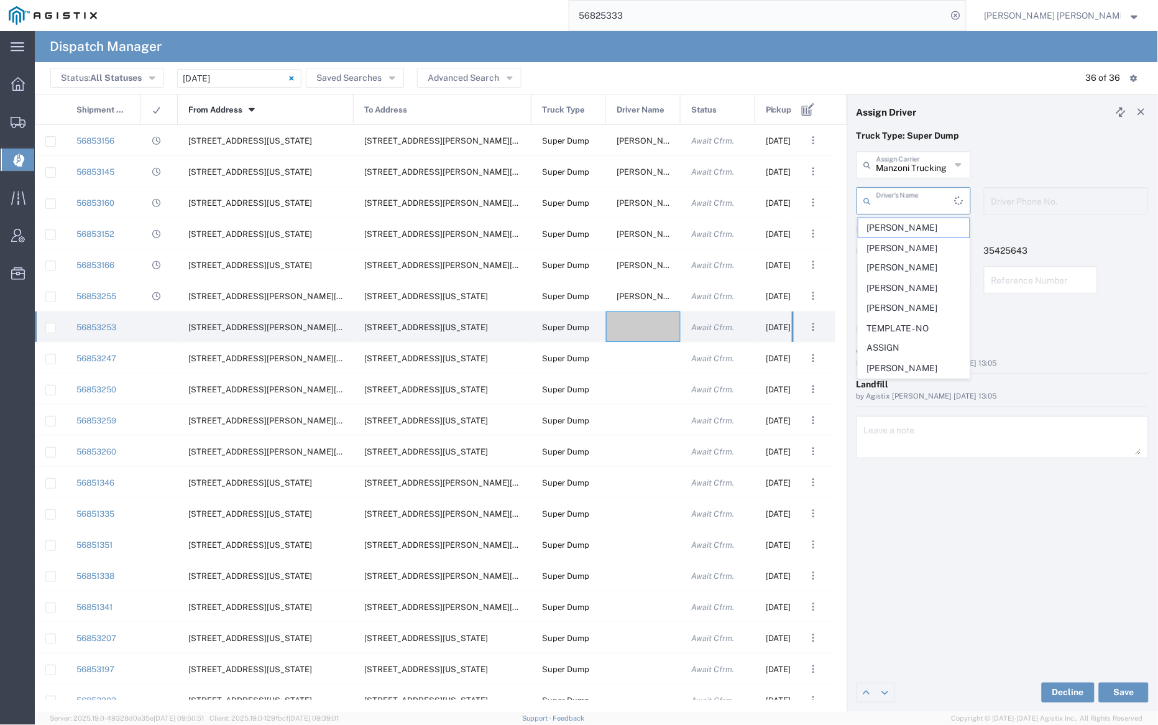
click at [921, 201] on input "text" at bounding box center [916, 200] width 78 height 22
click at [913, 381] on span "[PERSON_NAME]" at bounding box center [914, 371] width 111 height 19
type input "[PERSON_NAME]"
type input "7079345664"
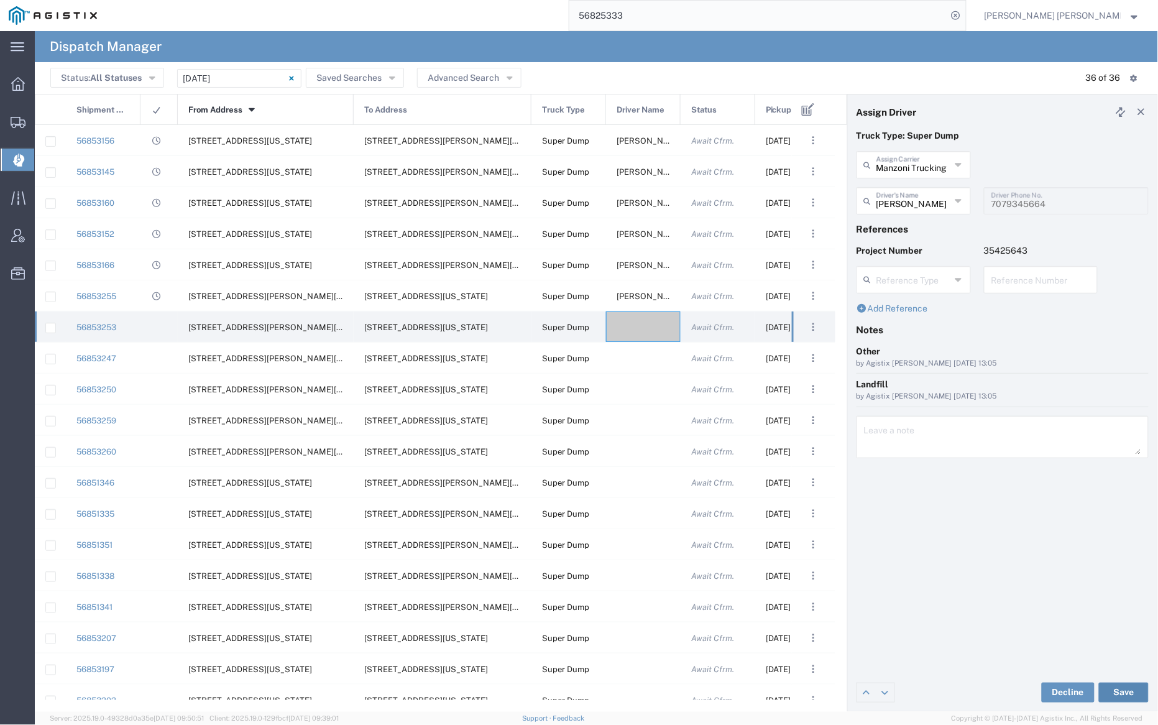
click at [1123, 693] on button "Save" at bounding box center [1124, 693] width 50 height 20
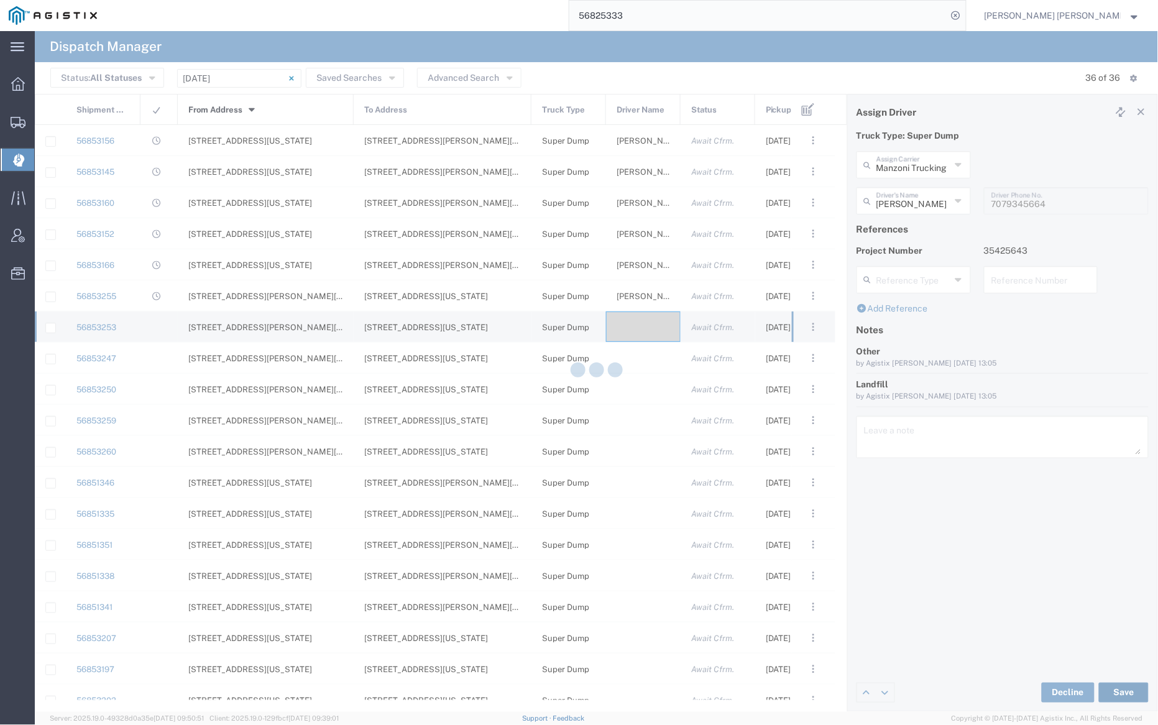
type input "[PERSON_NAME]"
type input "Manzoni Trucking"
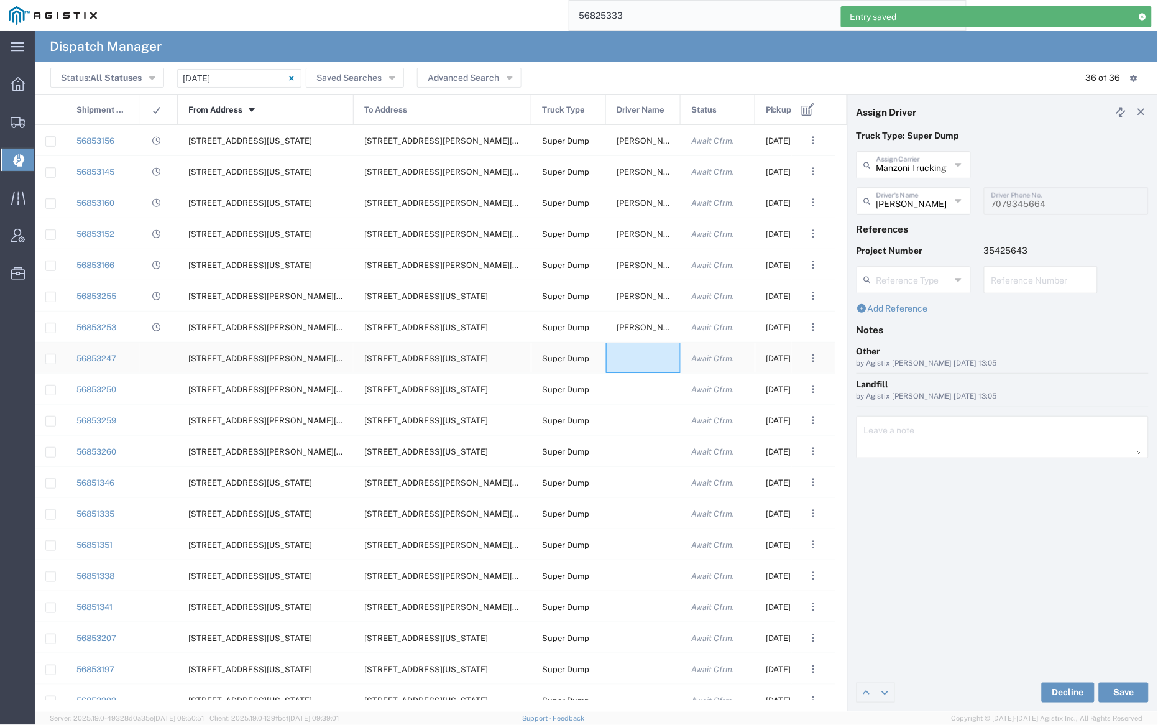
click at [643, 359] on div at bounding box center [643, 358] width 75 height 30
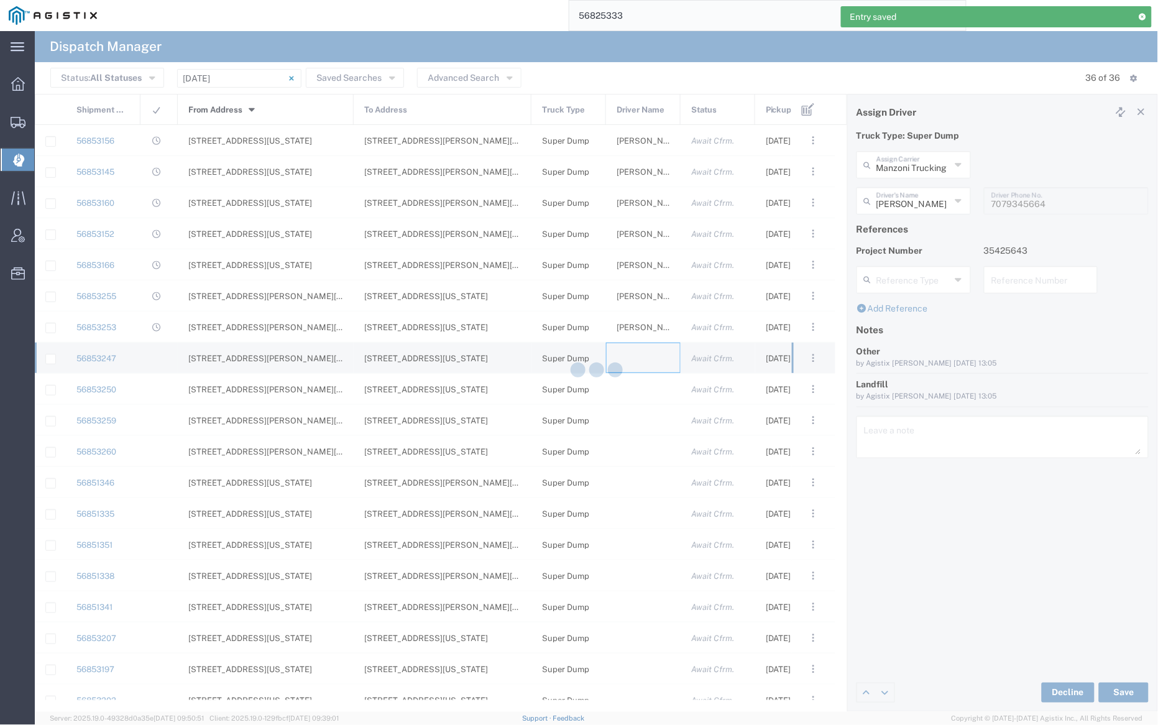
type input "[PERSON_NAME] Trucking"
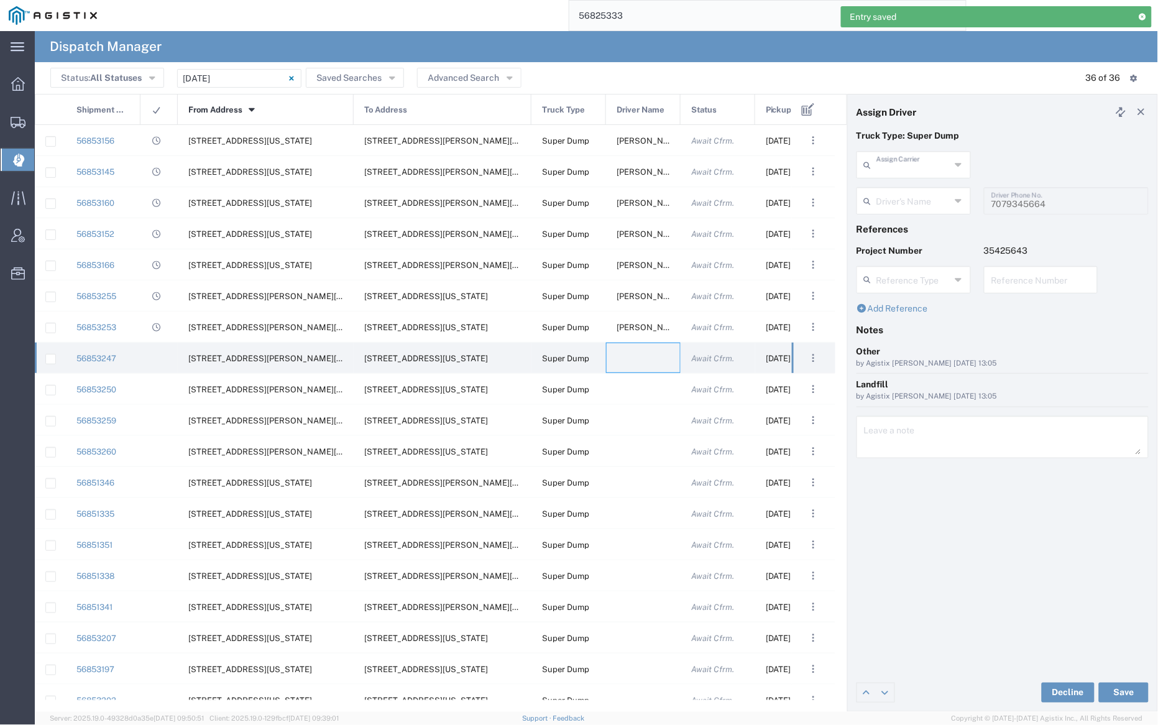
click at [913, 165] on input "text" at bounding box center [914, 164] width 74 height 22
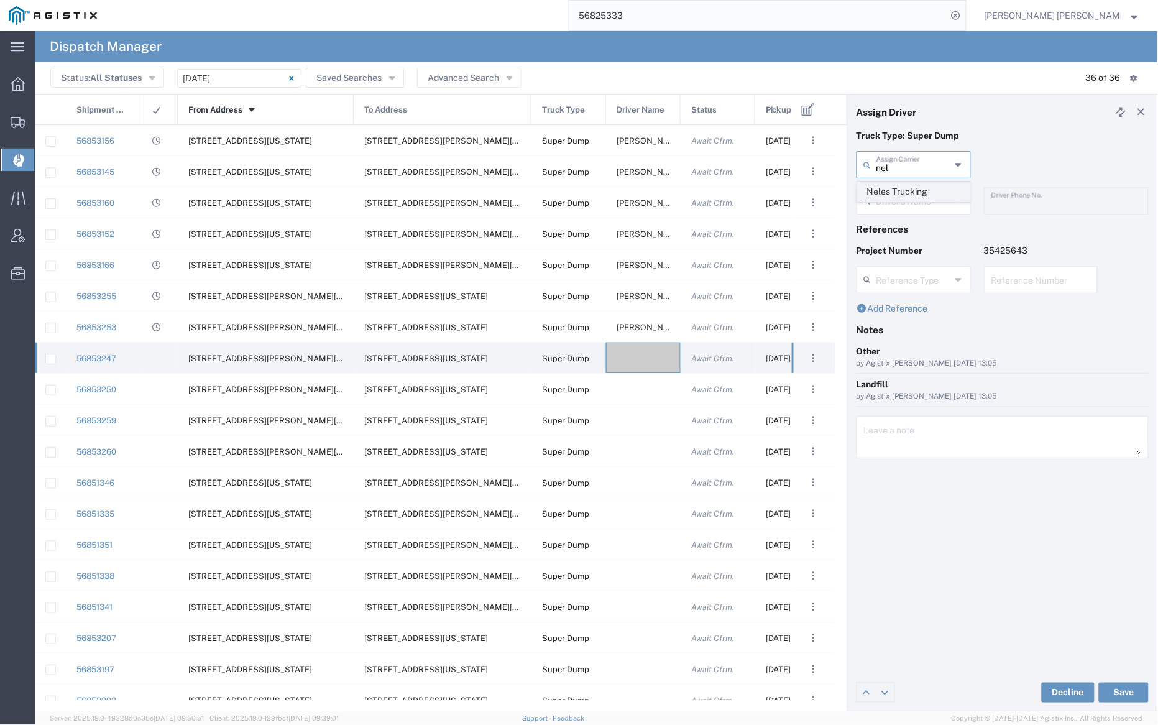
click at [916, 186] on span "Neles Trucking" at bounding box center [914, 191] width 111 height 19
type input "Neles Trucking"
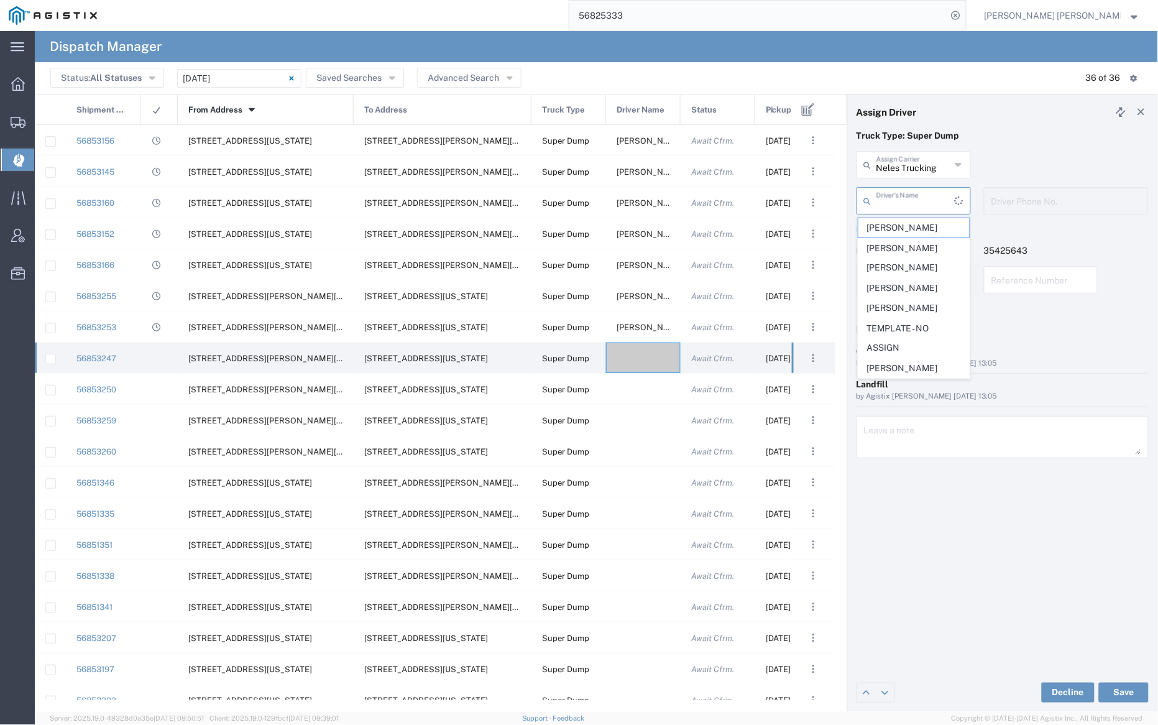
click at [916, 196] on input "text" at bounding box center [916, 200] width 78 height 22
click at [918, 366] on span "[PERSON_NAME]" at bounding box center [914, 370] width 111 height 19
type input "[PERSON_NAME]"
type input "7076415781"
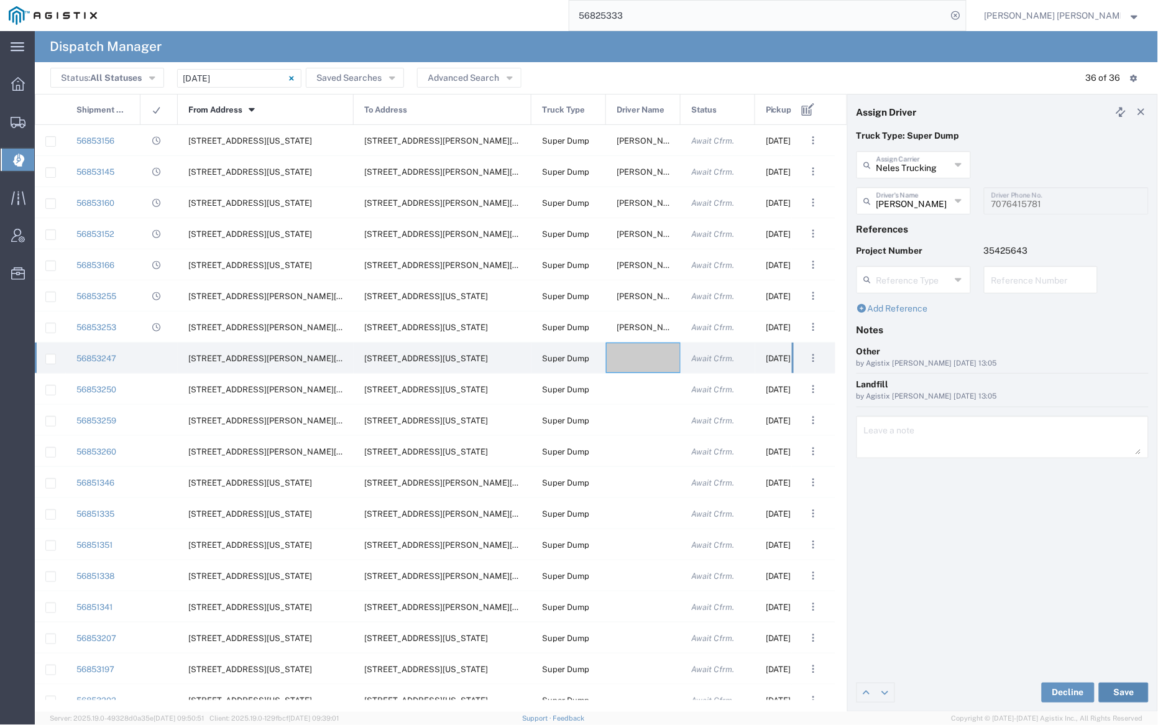
click at [1128, 691] on button "Save" at bounding box center [1124, 693] width 50 height 20
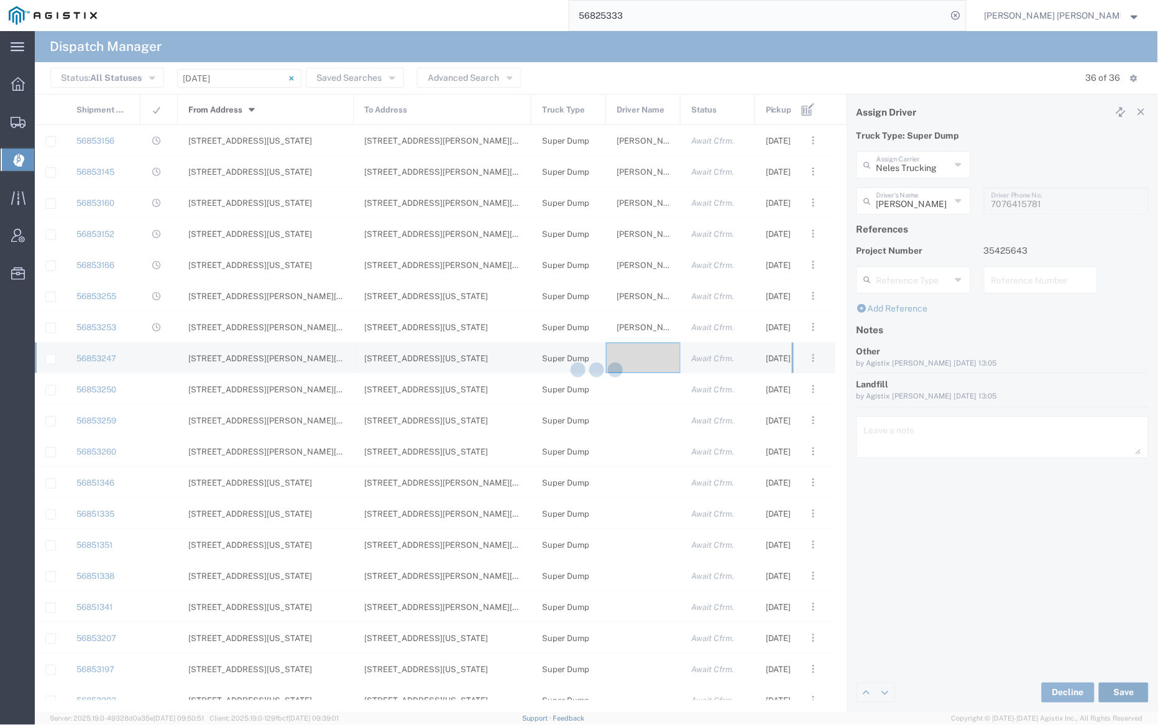
type input "[PERSON_NAME]"
type input "Neles Trucking"
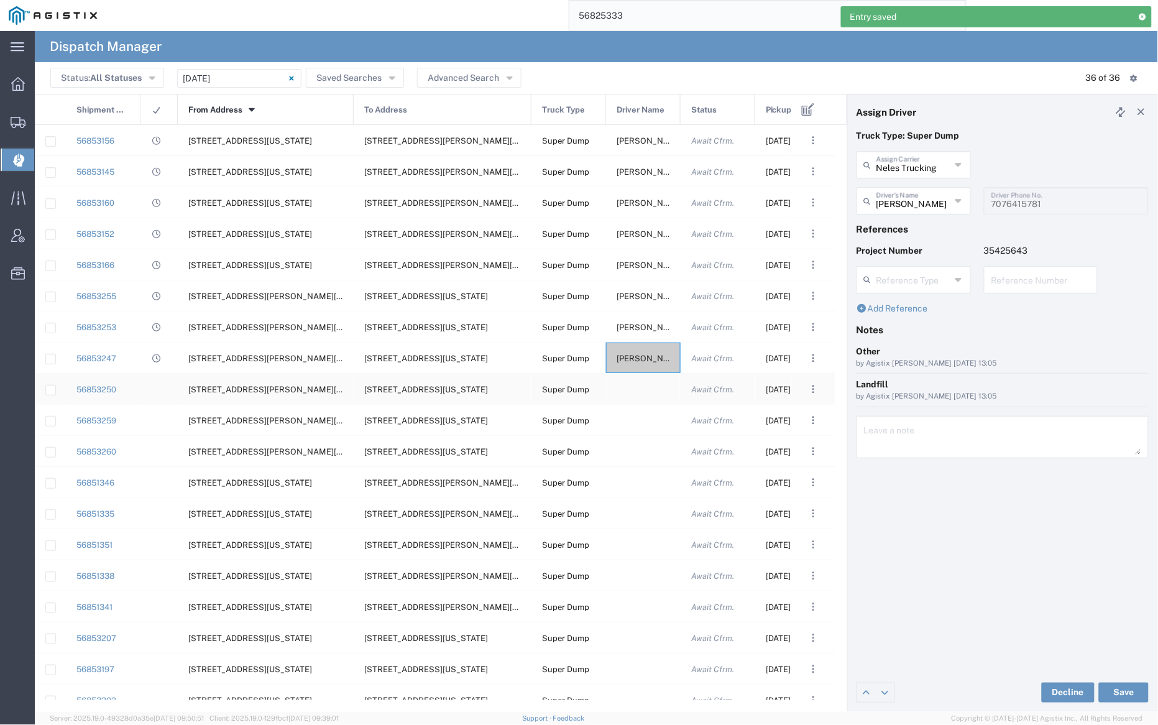
click at [643, 388] on div at bounding box center [643, 389] width 75 height 30
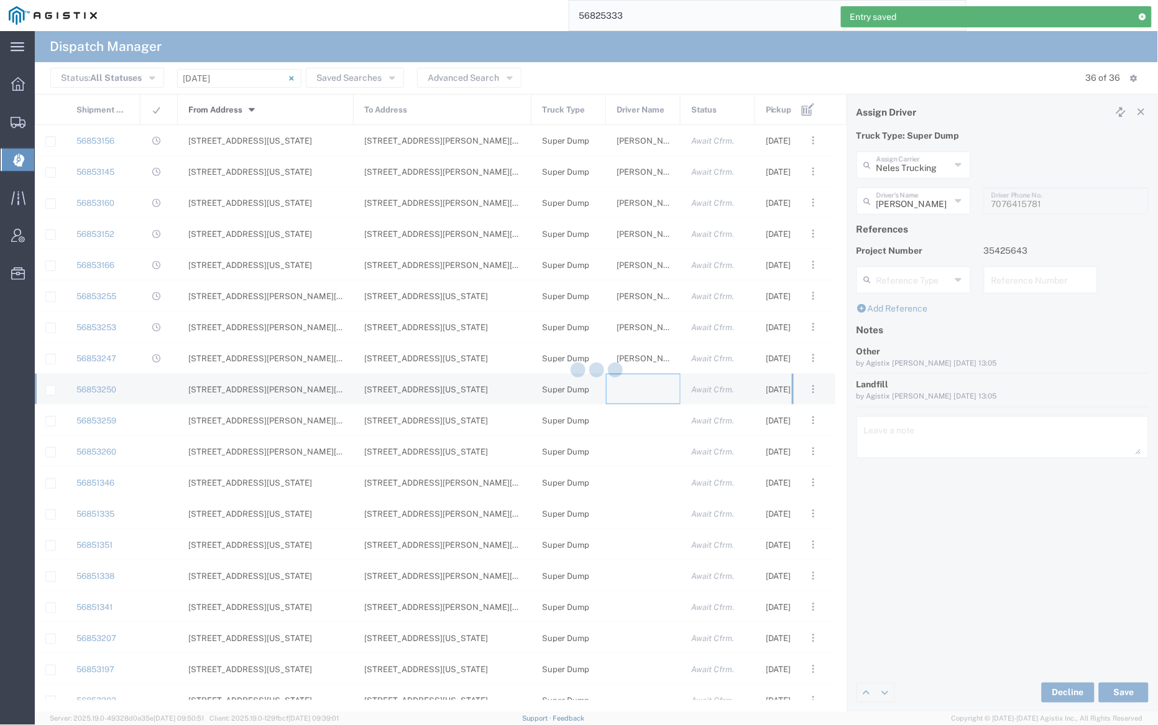
type input "[PERSON_NAME] Trucking"
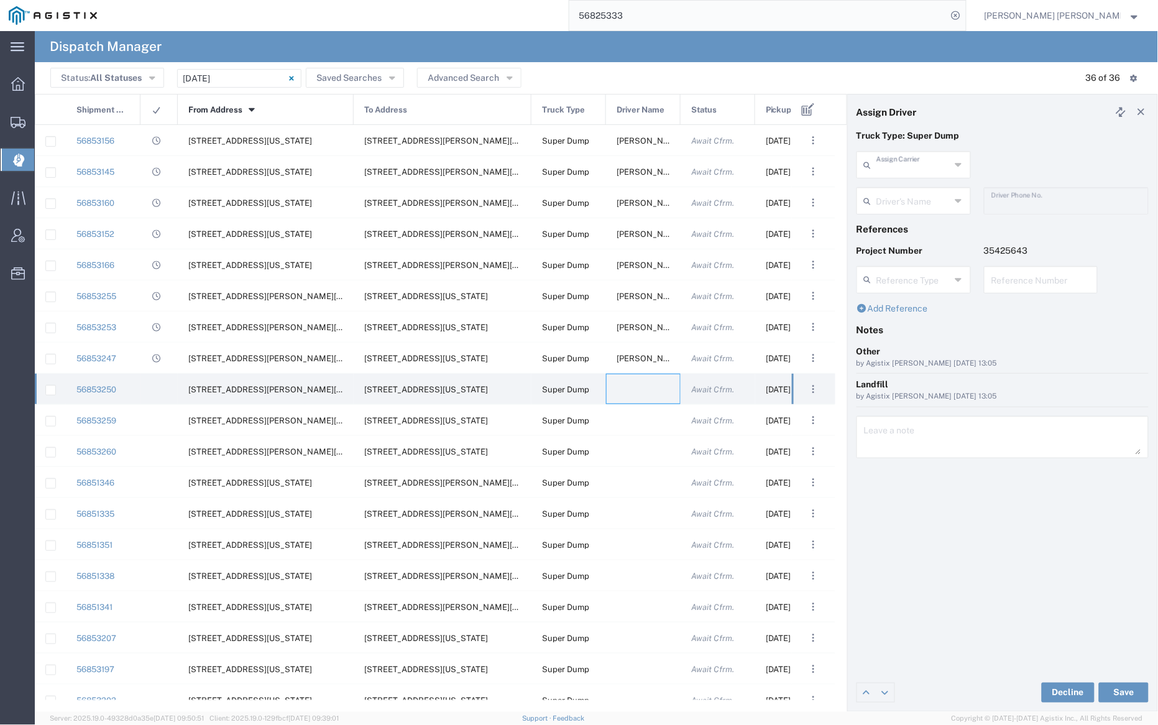
click at [908, 159] on input "text" at bounding box center [914, 164] width 74 height 22
click at [913, 261] on span "Manzoni Trucking" at bounding box center [914, 270] width 111 height 19
type input "Manzoni Trucking"
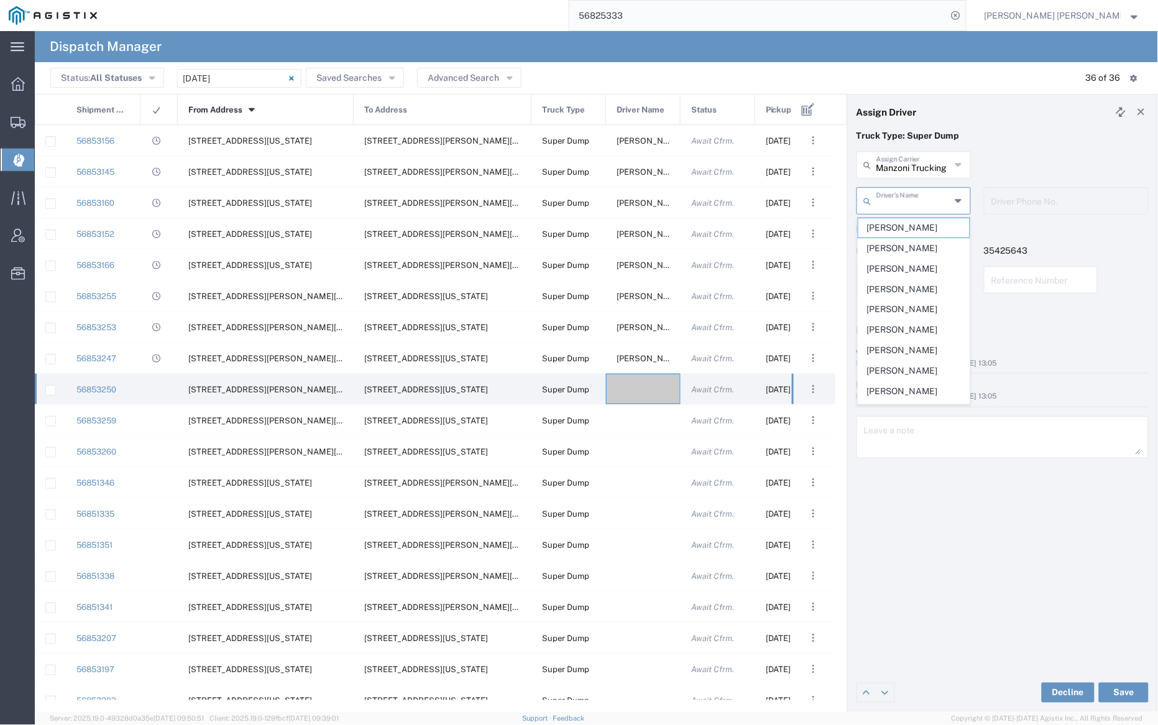
click at [911, 201] on input "text" at bounding box center [914, 200] width 74 height 22
click at [914, 226] on span "[PERSON_NAME]" at bounding box center [914, 227] width 111 height 19
type input "[PERSON_NAME]"
type input "[PHONE_NUMBER]"
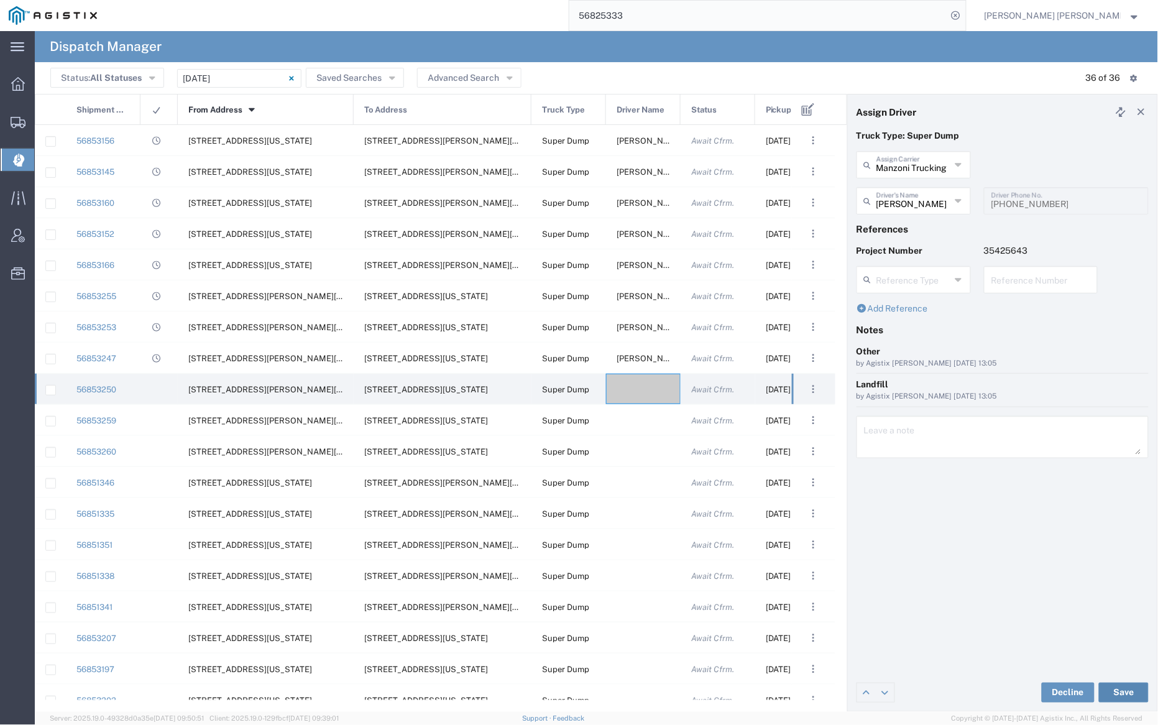
click at [1119, 688] on button "Save" at bounding box center [1124, 693] width 50 height 20
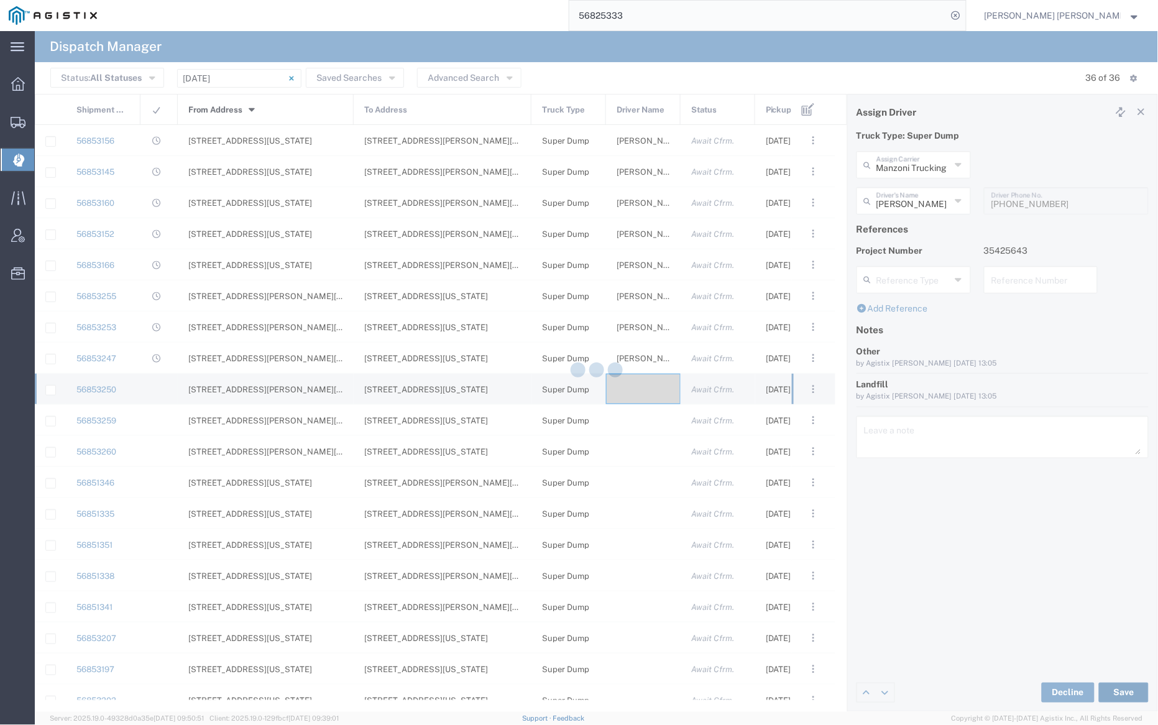
type input "[PERSON_NAME]"
type input "Manzoni Trucking"
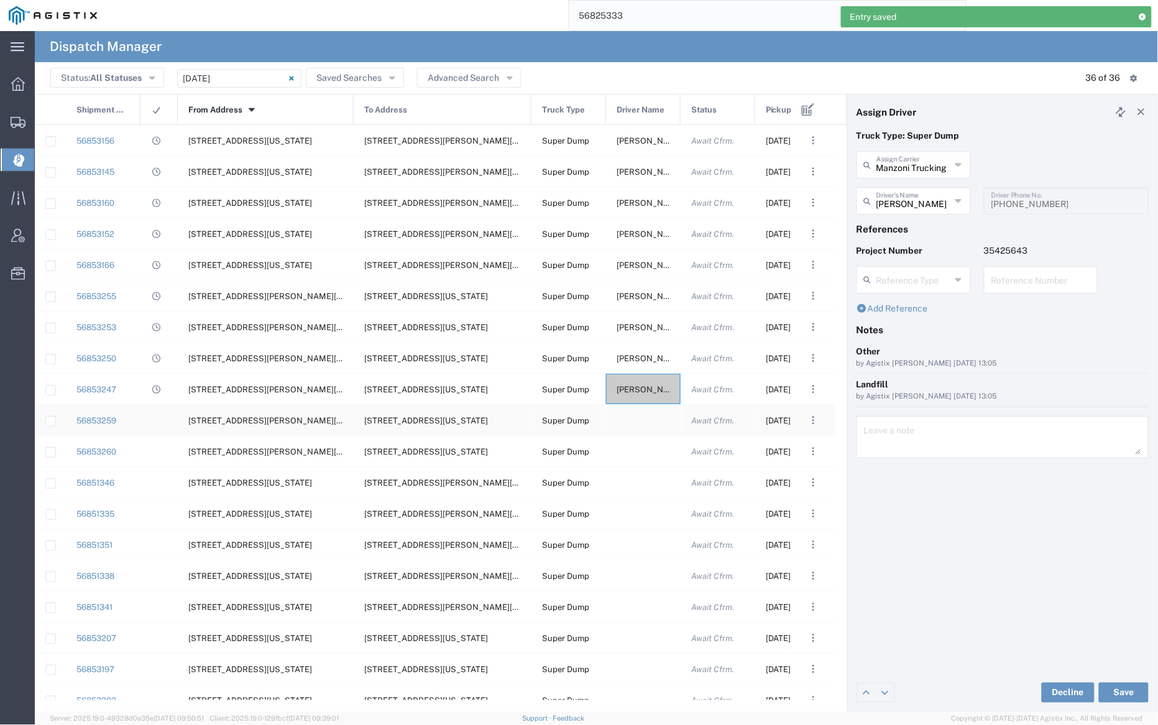
click at [645, 417] on div at bounding box center [643, 420] width 75 height 30
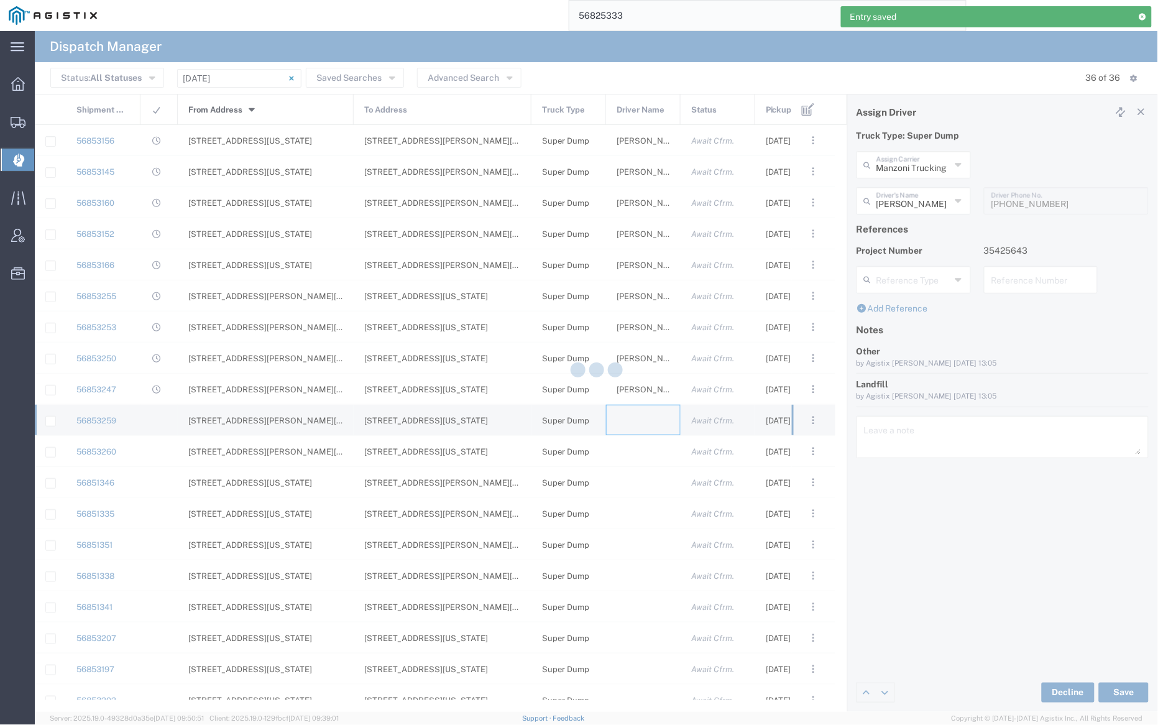
type input "[PERSON_NAME] Trucking"
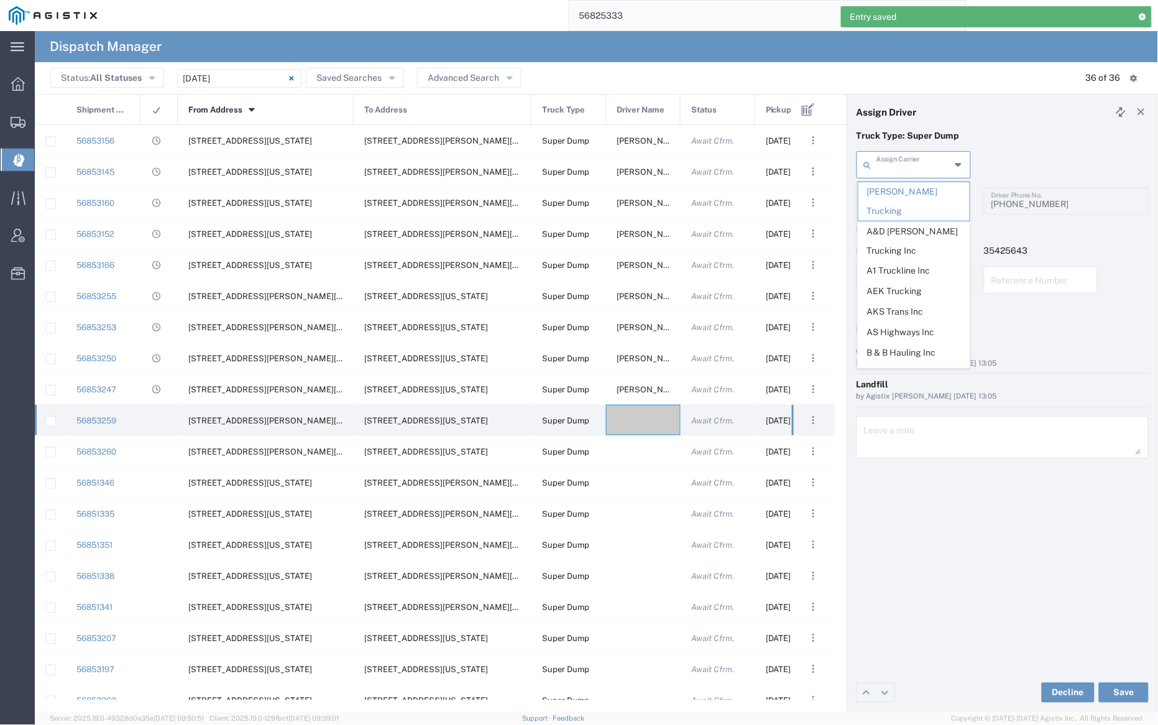
click at [902, 170] on input "text" at bounding box center [914, 164] width 74 height 22
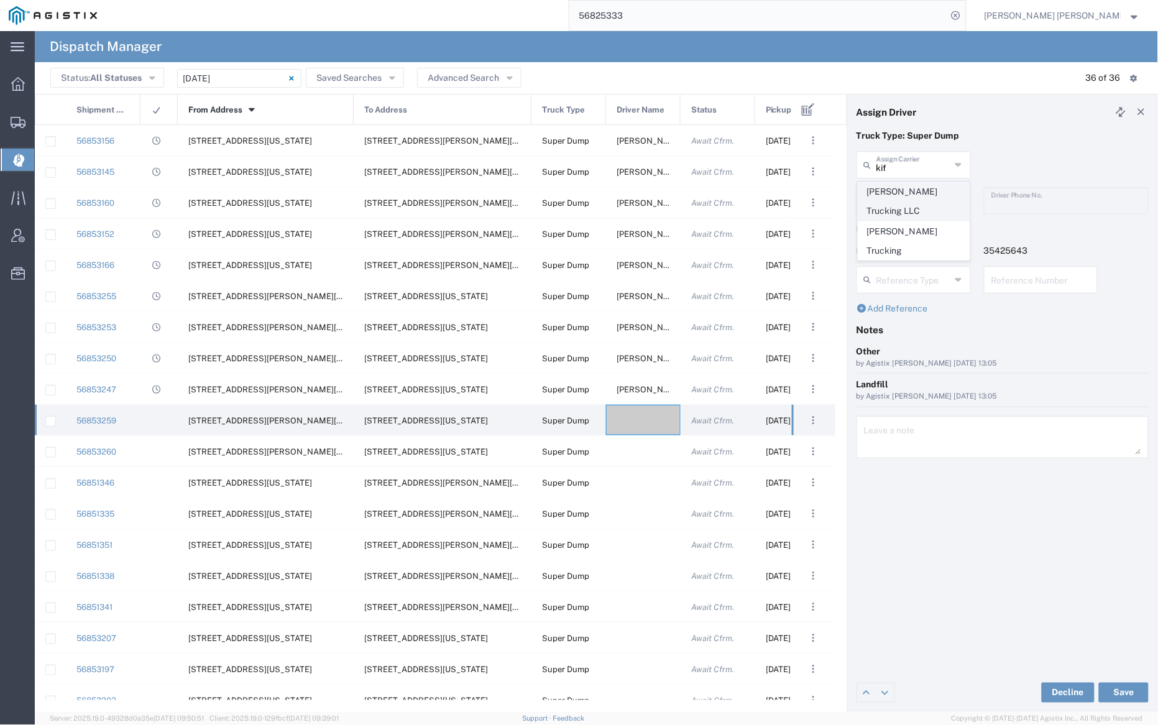
click at [902, 198] on span "[PERSON_NAME] Trucking LLC" at bounding box center [914, 201] width 111 height 39
type input "[PERSON_NAME] Trucking LLC"
click at [903, 201] on input "text" at bounding box center [916, 200] width 78 height 22
click at [908, 229] on span "[PERSON_NAME]" at bounding box center [914, 227] width 111 height 19
type input "[PERSON_NAME]"
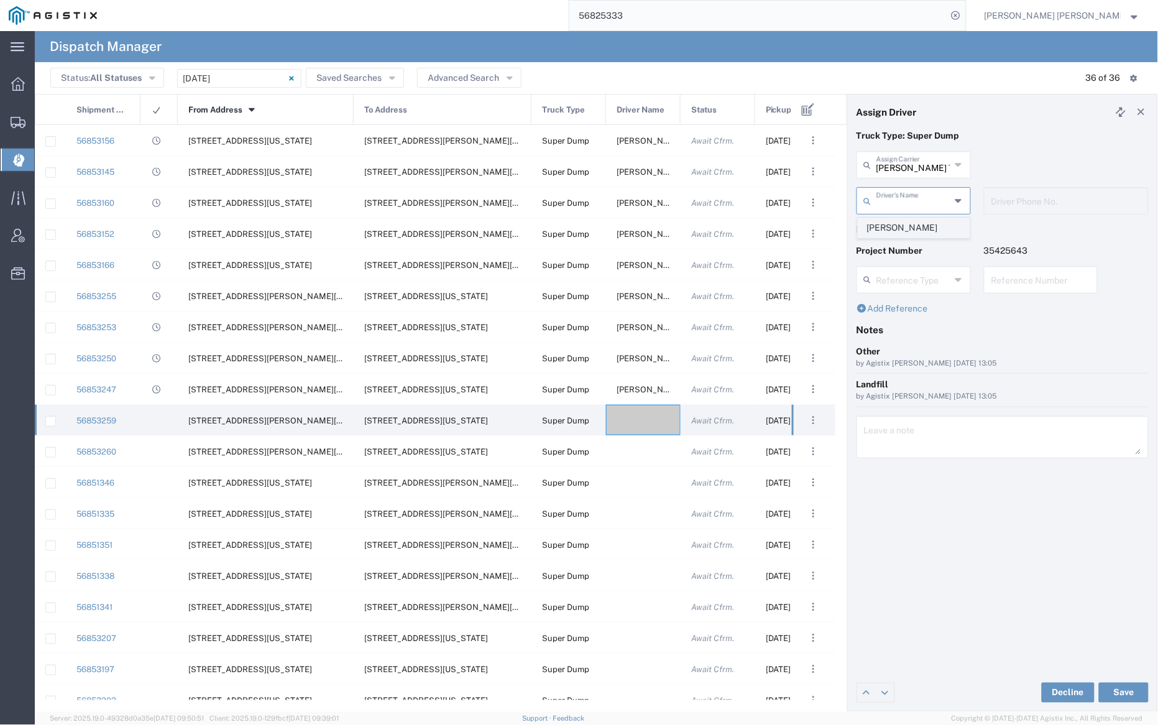
type input "9253838564"
click at [1125, 689] on button "Save" at bounding box center [1124, 693] width 50 height 20
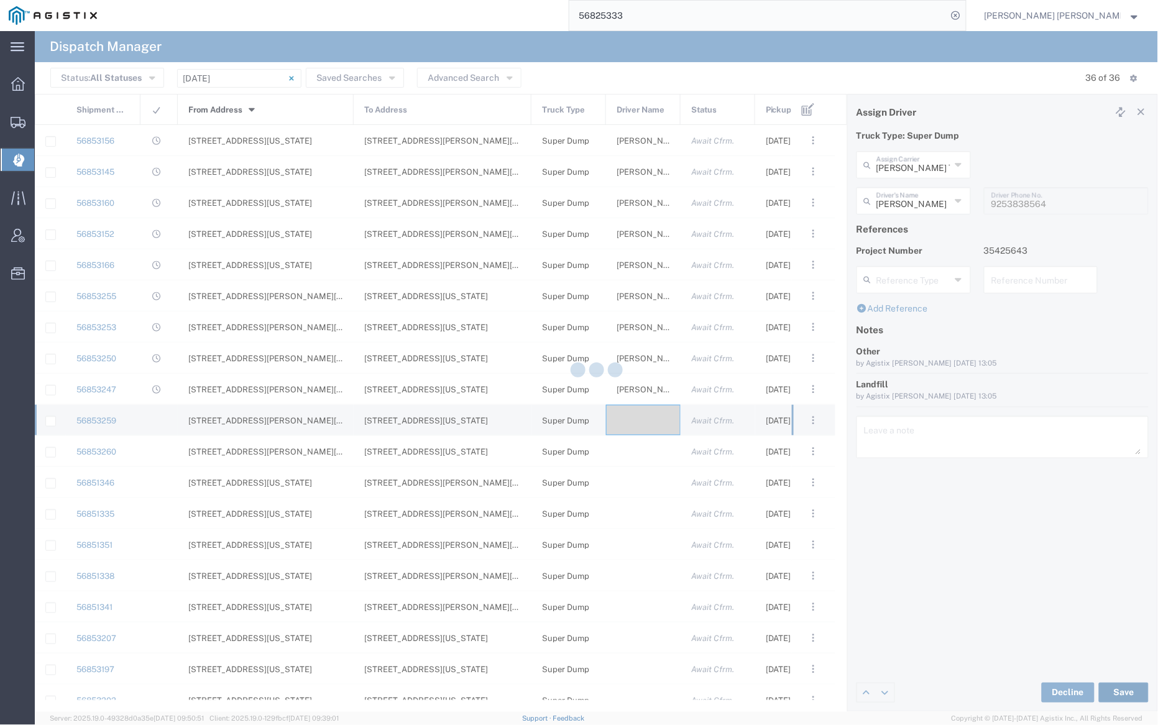
type input "[PERSON_NAME]"
type input "[PERSON_NAME] Trucking LLC"
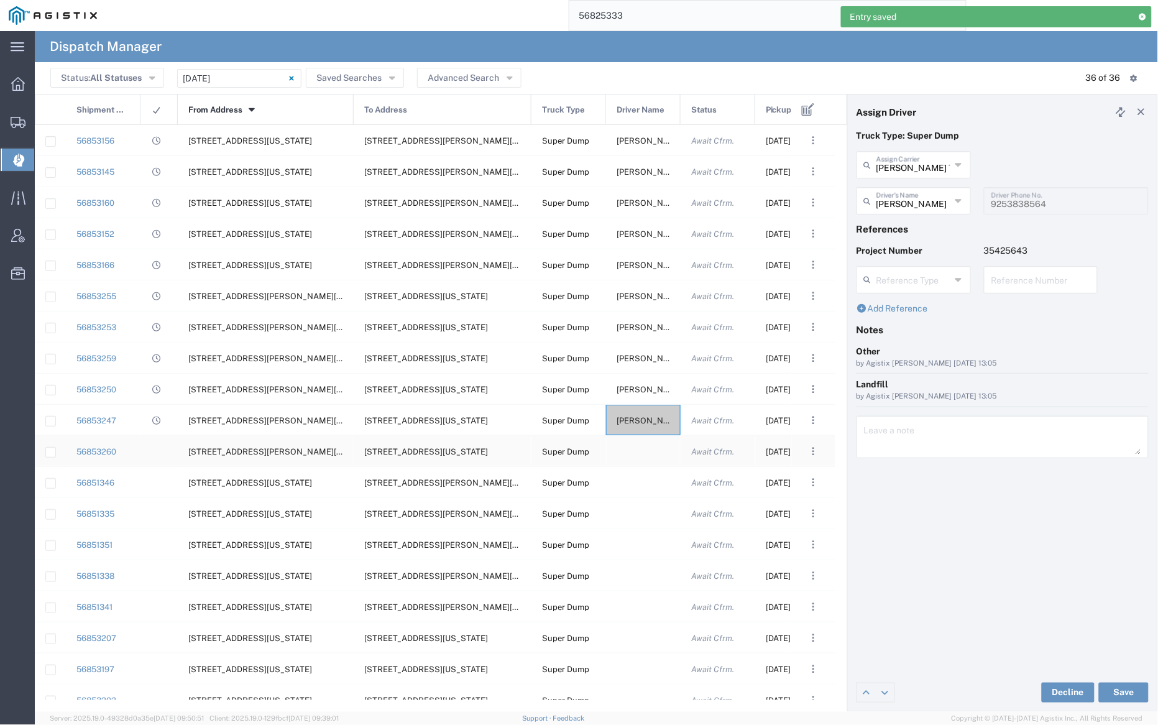
click at [645, 452] on div at bounding box center [643, 451] width 75 height 30
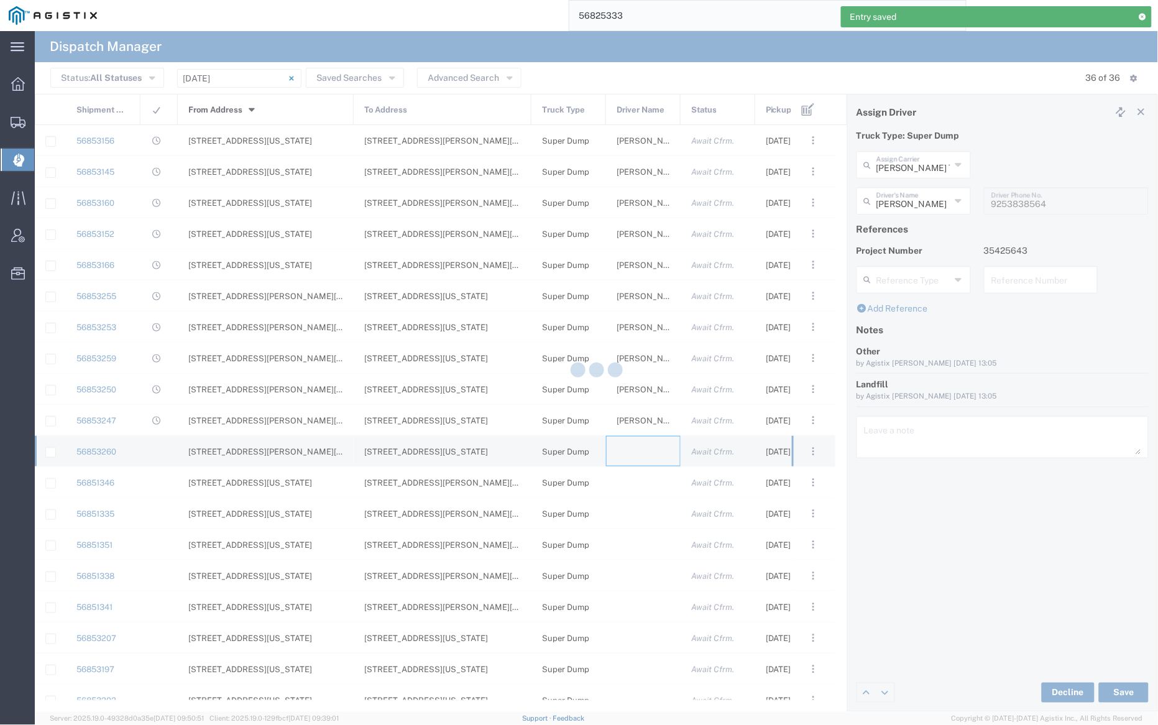
type input "[PERSON_NAME] Trucking"
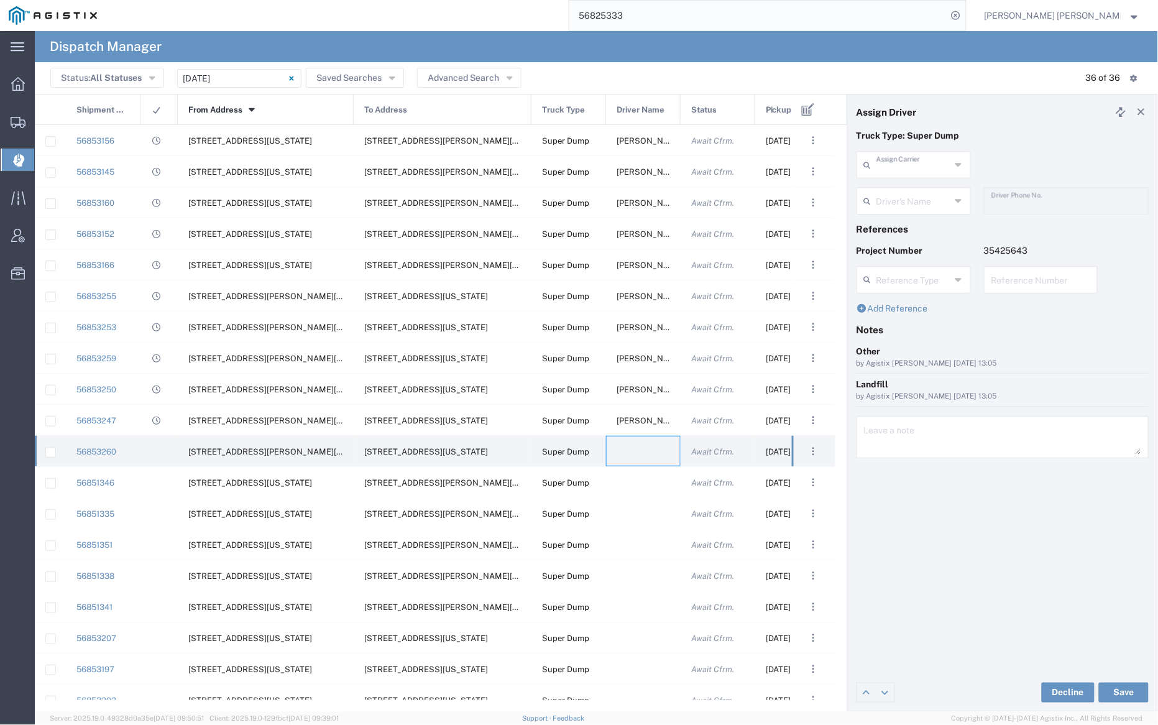
click at [894, 166] on input "text" at bounding box center [914, 164] width 74 height 22
click at [902, 192] on span "North Bay Gunite Inc" at bounding box center [914, 191] width 111 height 19
type input "North Bay Gunite Inc"
click at [903, 195] on input "text" at bounding box center [916, 200] width 78 height 22
click at [907, 223] on span "[PERSON_NAME]" at bounding box center [914, 227] width 111 height 19
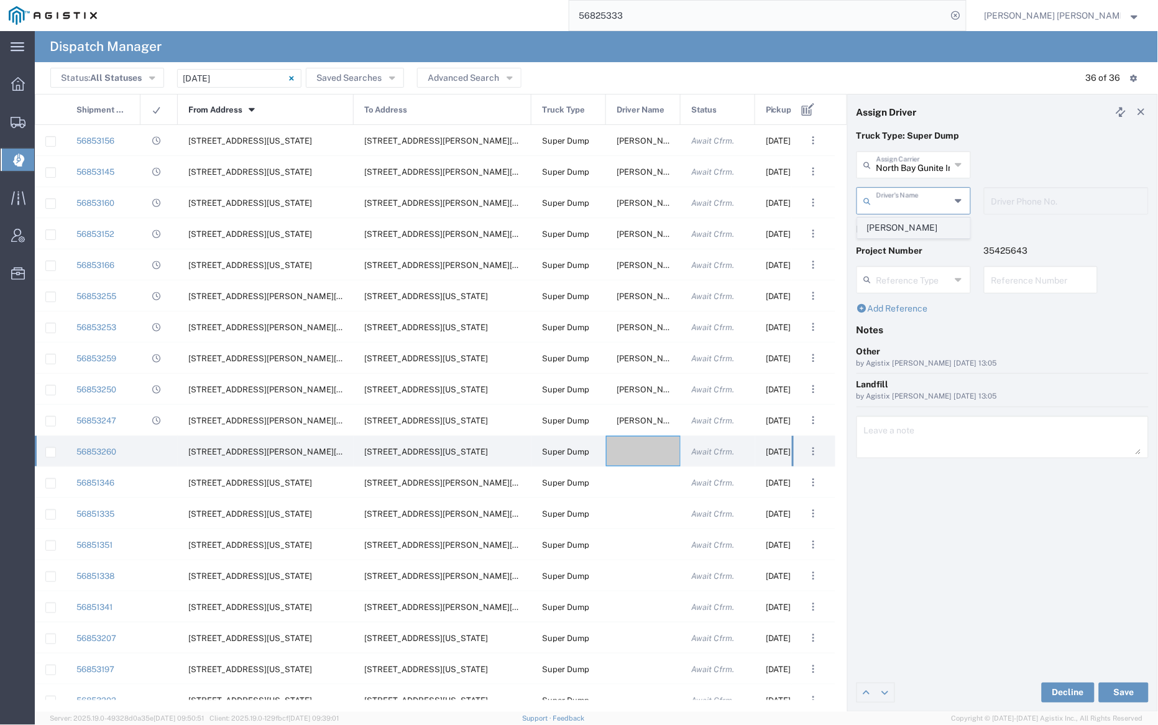
type input "[PERSON_NAME]"
type input "7077584968"
click at [1119, 691] on button "Save" at bounding box center [1124, 693] width 50 height 20
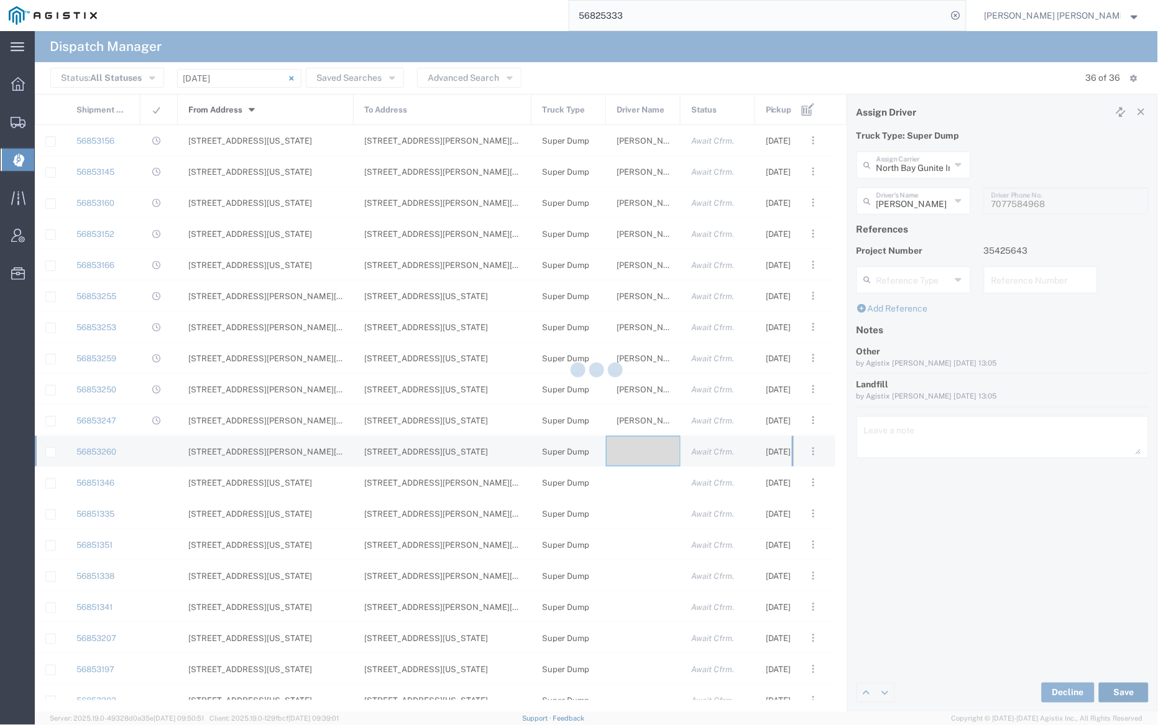
type input "[PERSON_NAME]"
type input "North Bay Gunite Inc"
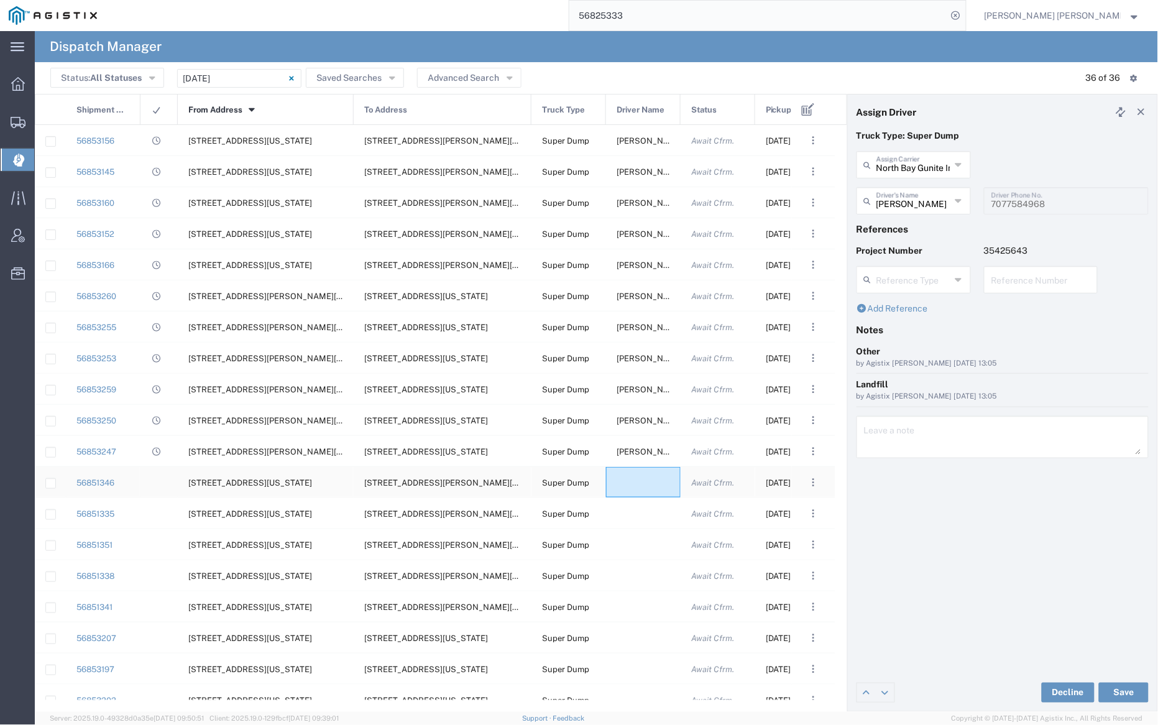
click at [645, 479] on div at bounding box center [643, 482] width 75 height 30
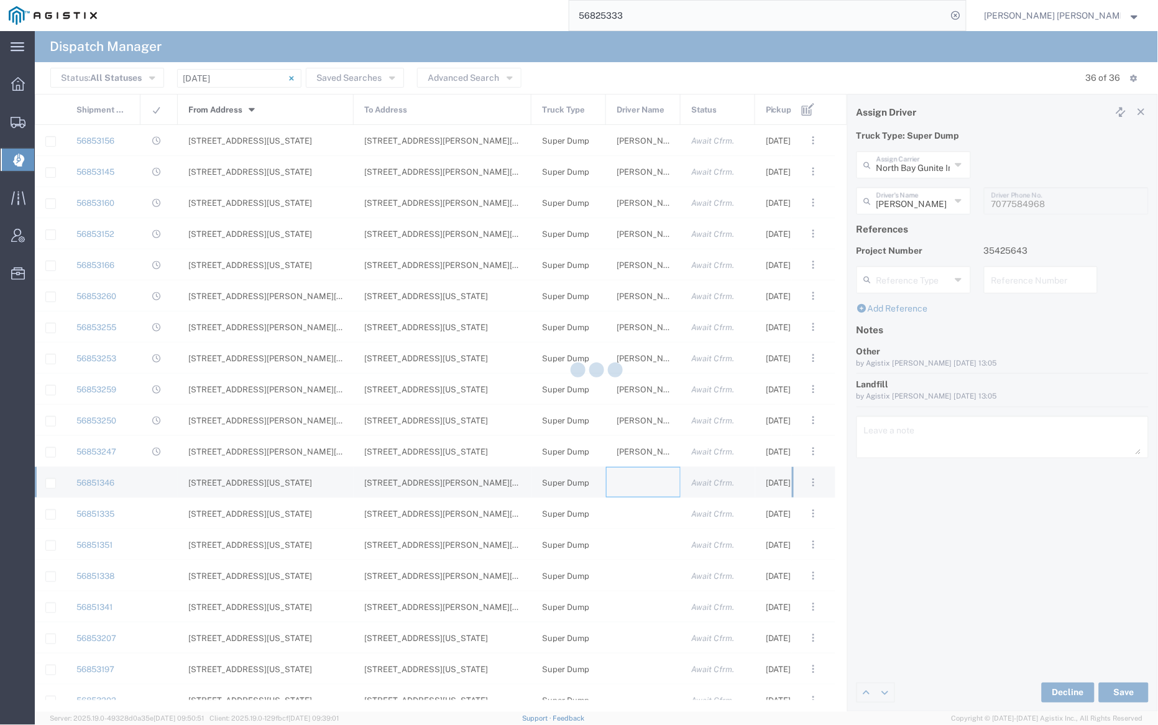
type input "[PERSON_NAME] Trucking"
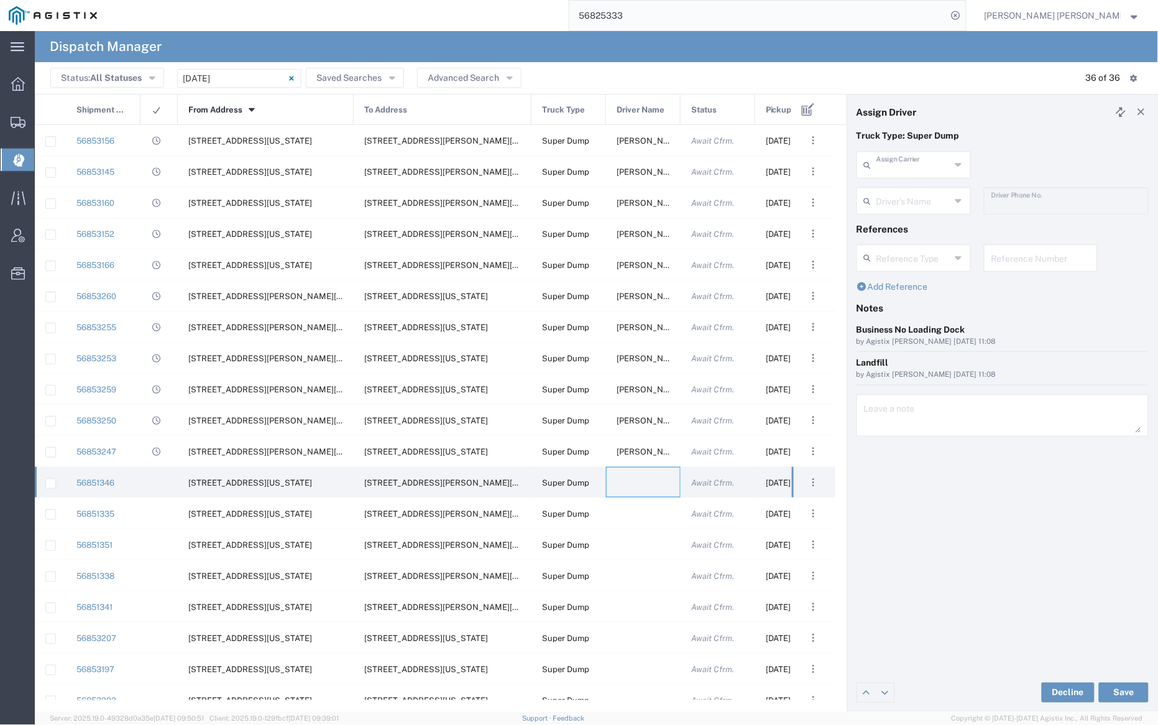
click at [913, 161] on input "text" at bounding box center [914, 164] width 74 height 22
click at [923, 184] on span "[PERSON_NAME] Trucking LLC" at bounding box center [914, 201] width 111 height 39
type input "[PERSON_NAME] Trucking LLC"
click at [920, 193] on input "text" at bounding box center [916, 200] width 78 height 22
click at [923, 248] on span "[PERSON_NAME]" at bounding box center [914, 248] width 111 height 19
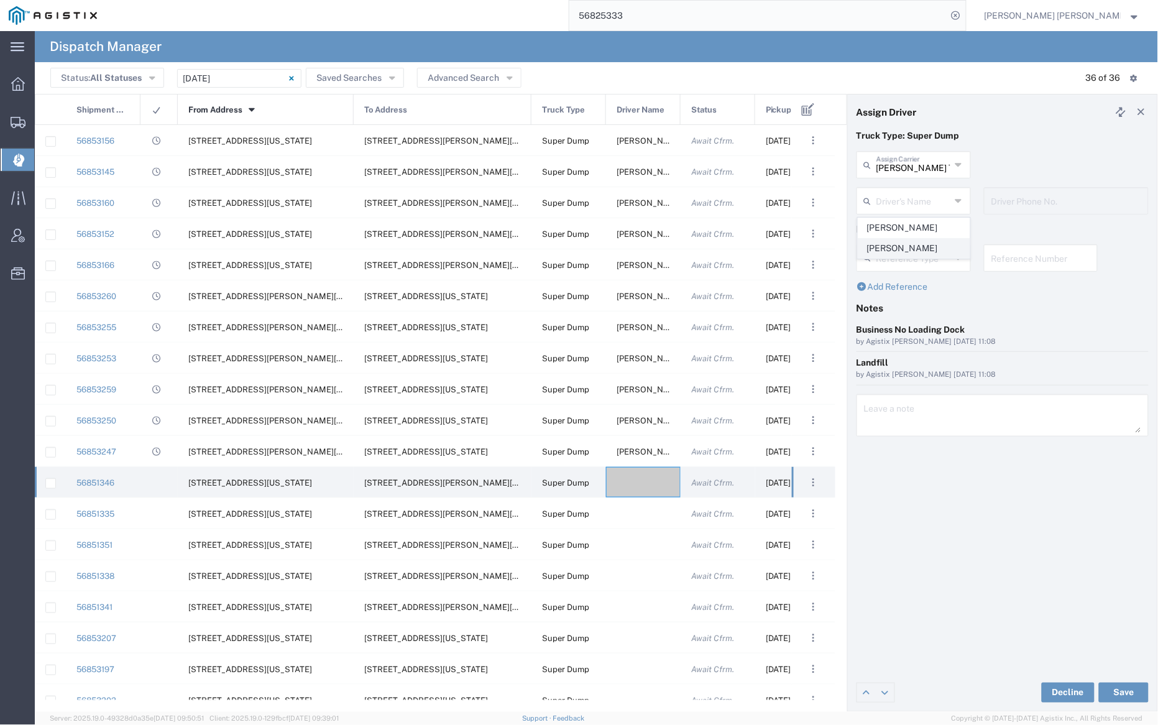
type input "[PERSON_NAME]"
type input "[PHONE_NUMBER]"
click at [1133, 695] on button "Save" at bounding box center [1124, 693] width 50 height 20
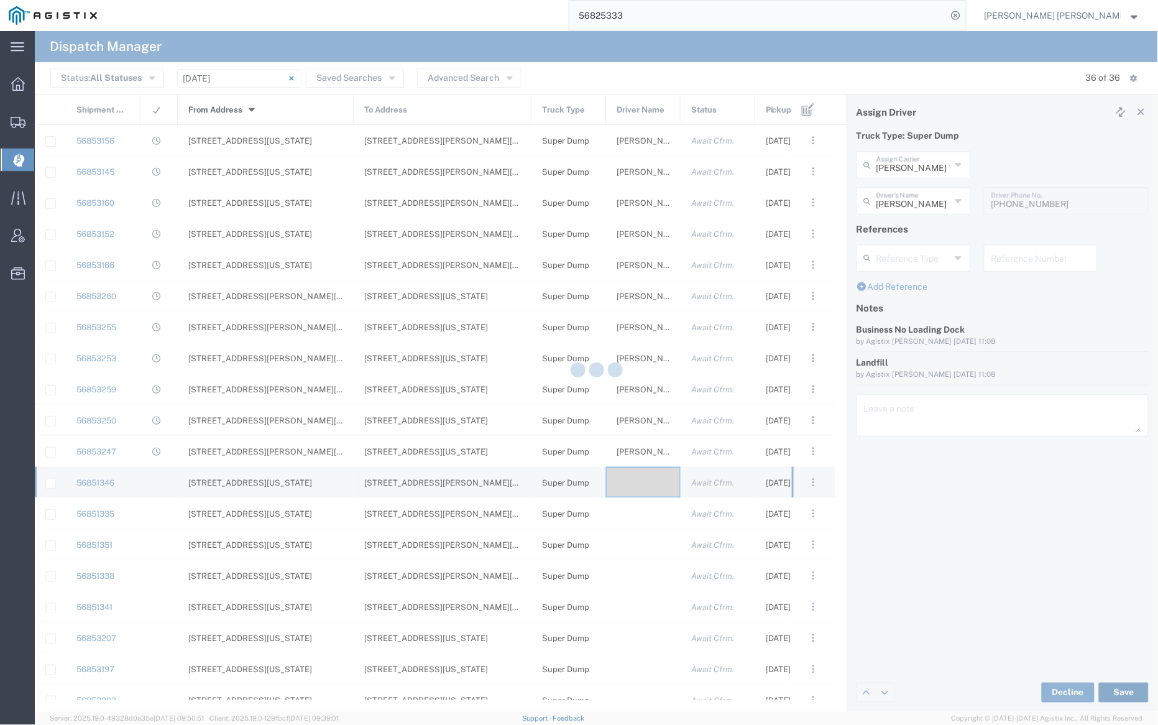
type input "[PERSON_NAME]"
type input "[PERSON_NAME] Trucking LLC"
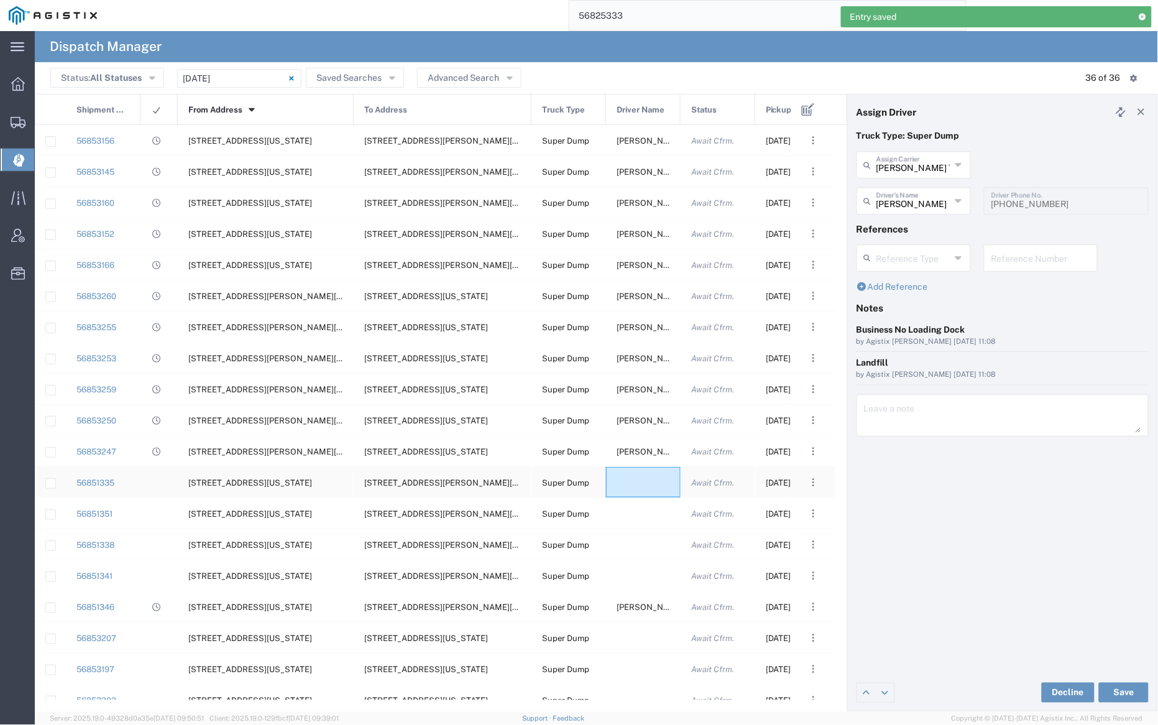
click at [639, 489] on div at bounding box center [643, 482] width 75 height 30
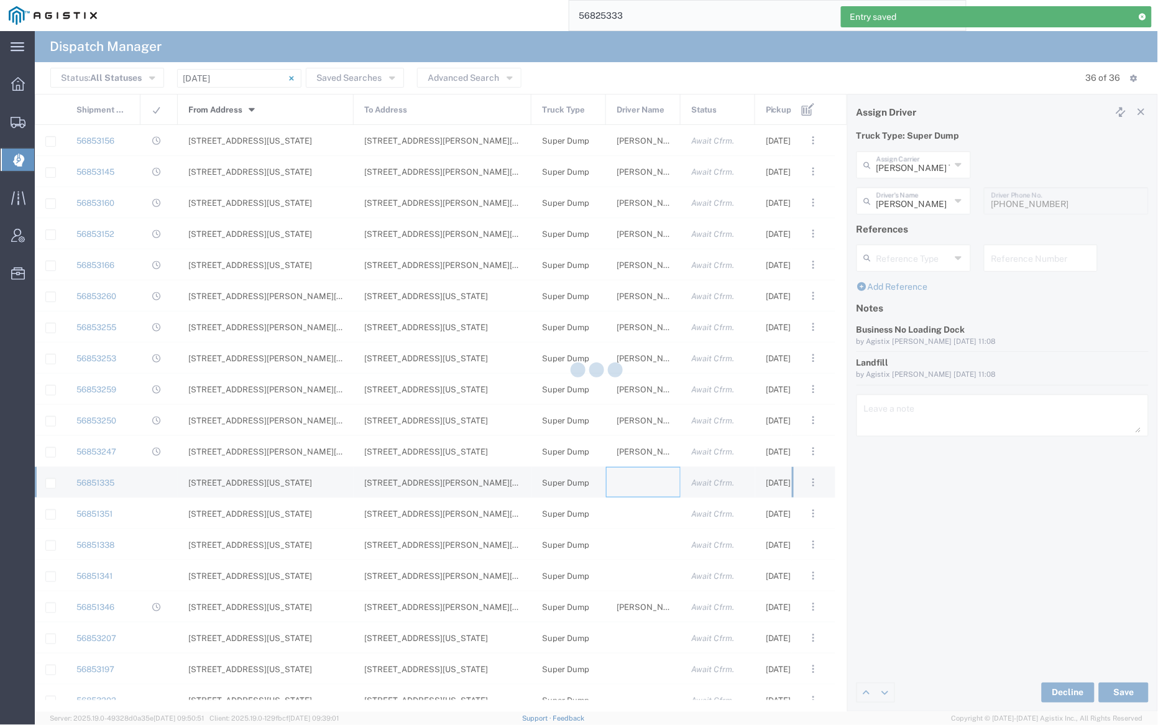
type input "[PERSON_NAME] Trucking"
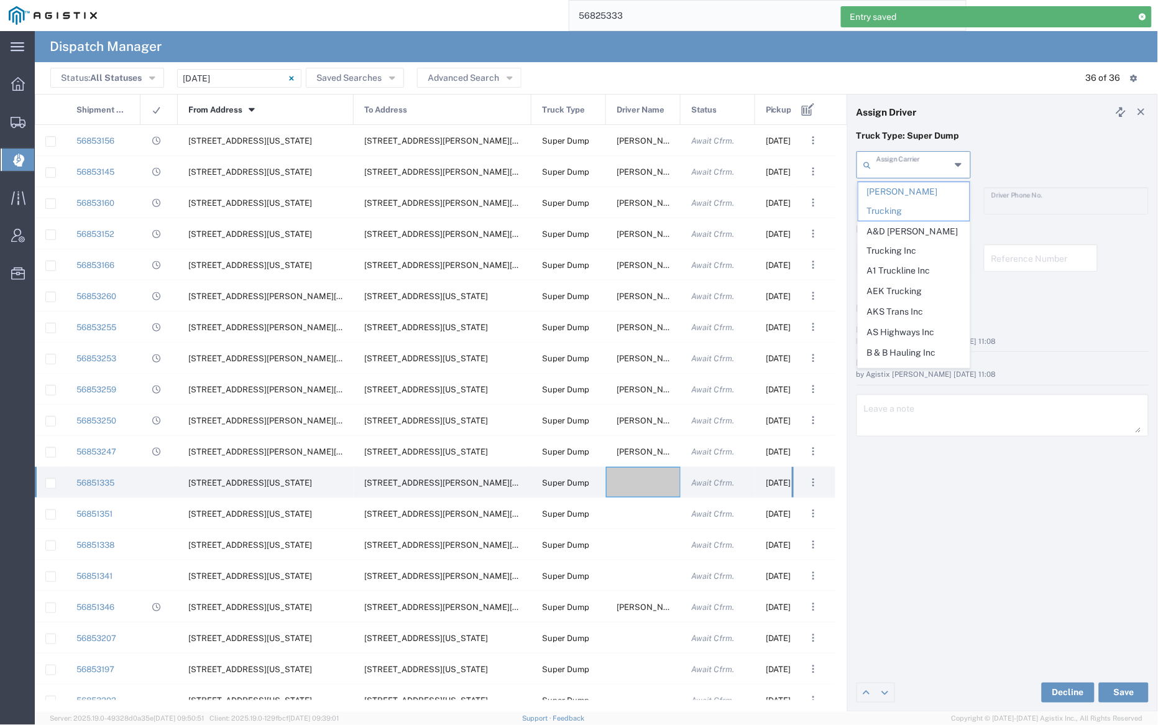
click at [912, 160] on input "text" at bounding box center [914, 164] width 74 height 22
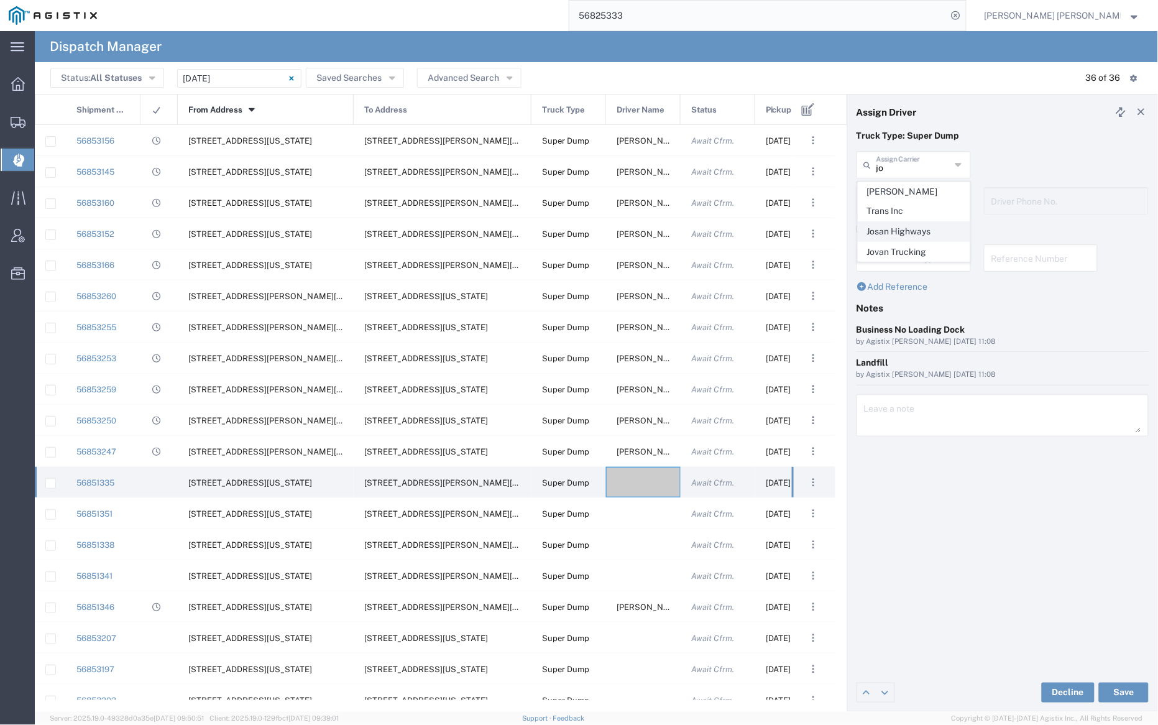
click at [915, 222] on span "Josan Highways" at bounding box center [914, 231] width 111 height 19
type input "Josan Highways"
click at [915, 189] on input "text" at bounding box center [916, 200] width 78 height 22
click at [920, 222] on span "[PERSON_NAME]" at bounding box center [914, 227] width 111 height 19
type input "[PERSON_NAME]"
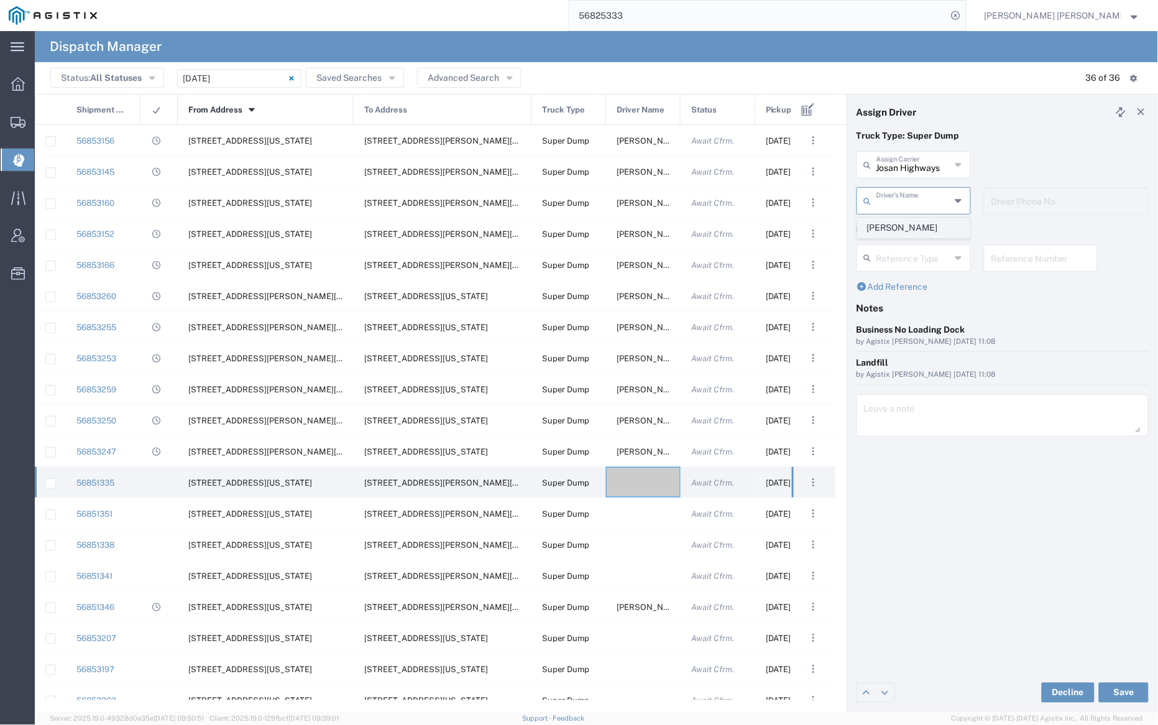
type input "5103753556"
click at [1133, 687] on button "Save" at bounding box center [1124, 693] width 50 height 20
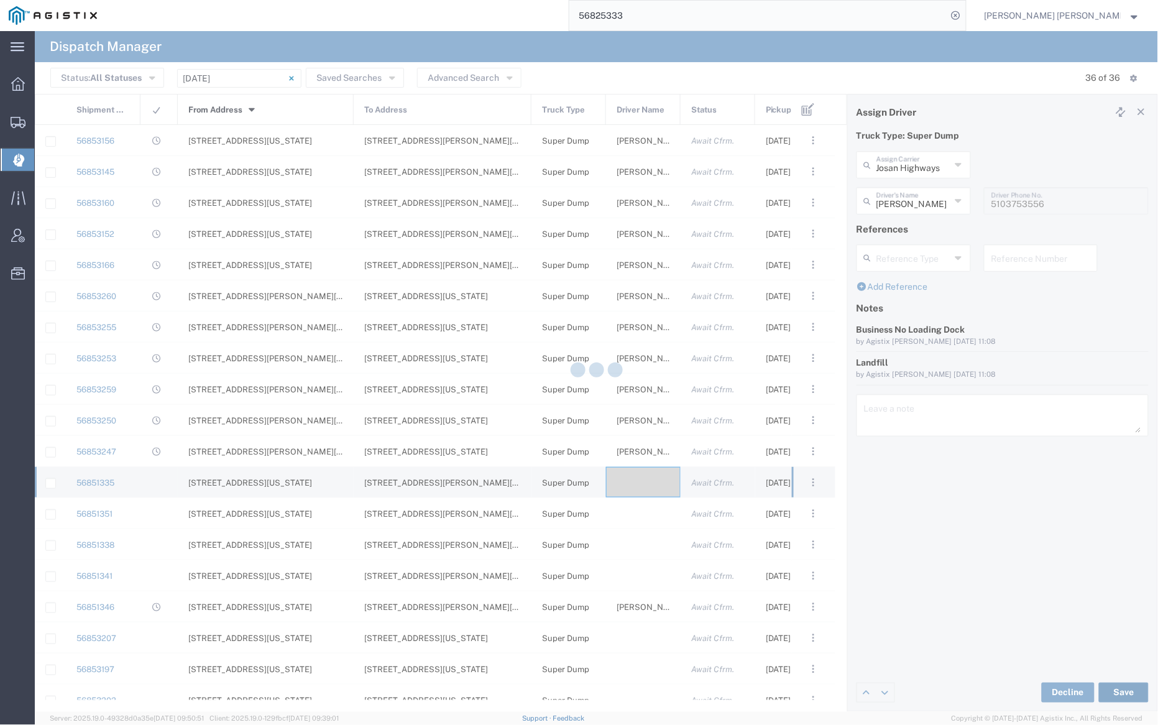
type input "[PERSON_NAME]"
type input "Josan Highways"
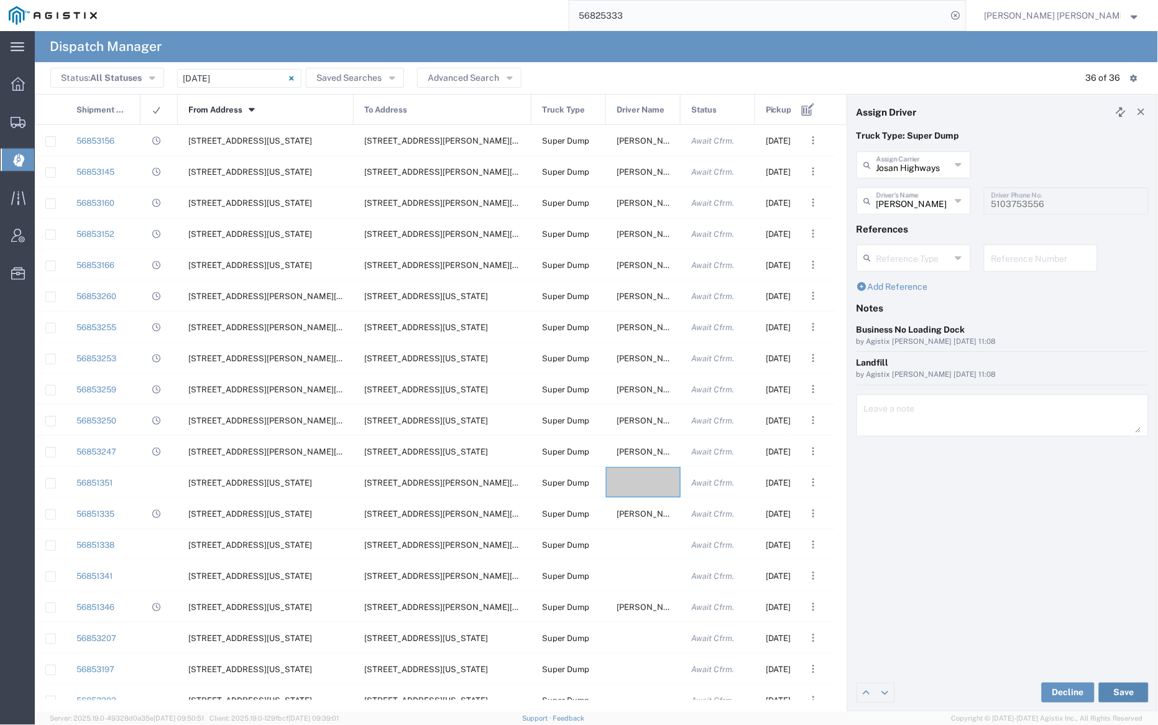
click at [1127, 689] on button "Save" at bounding box center [1124, 693] width 50 height 20
click at [640, 488] on div at bounding box center [643, 482] width 75 height 30
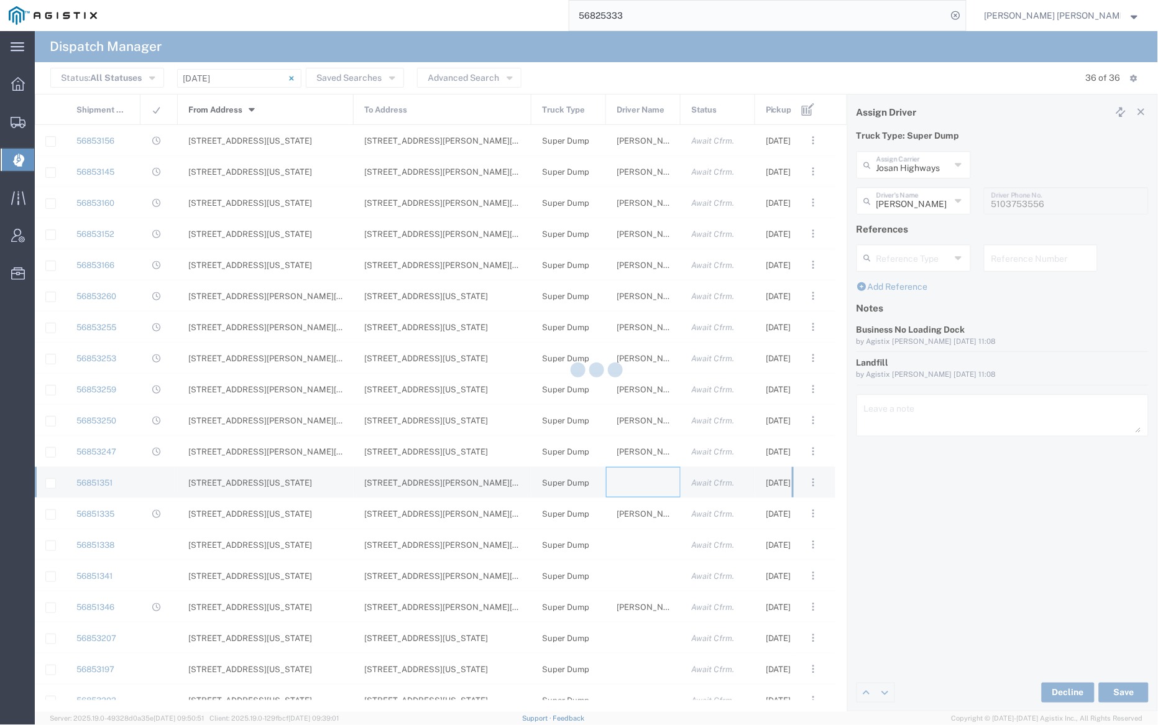
type input "[PERSON_NAME] Trucking"
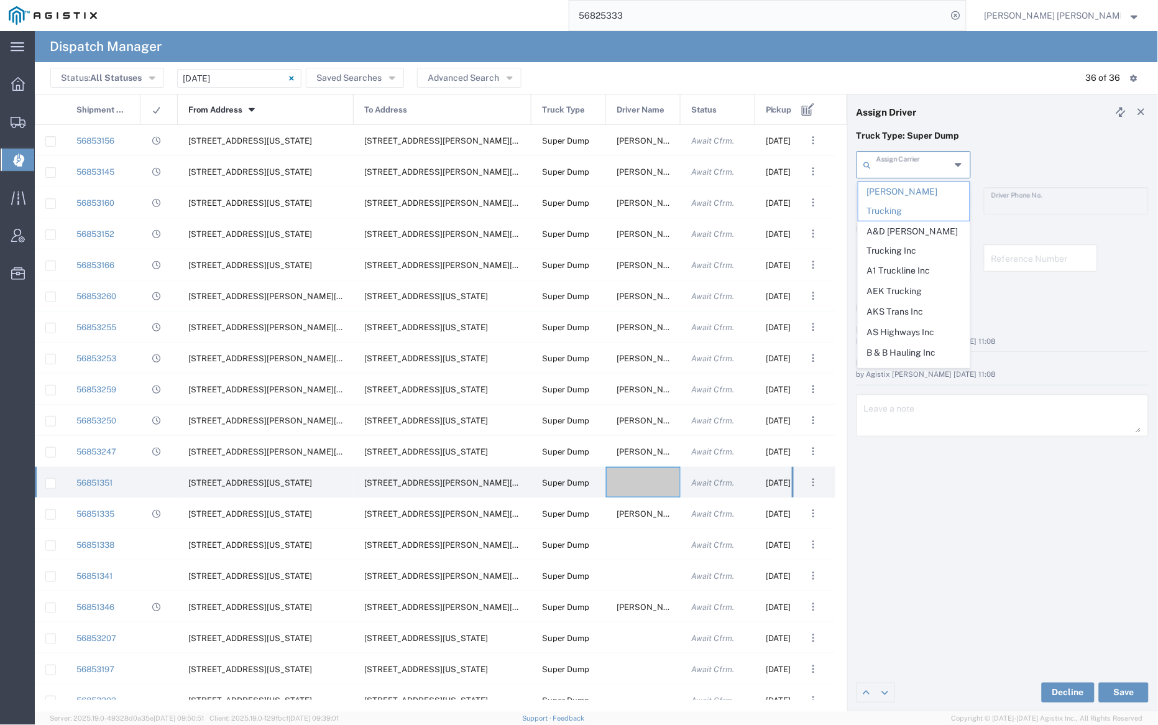
click at [908, 164] on input "text" at bounding box center [914, 164] width 74 height 22
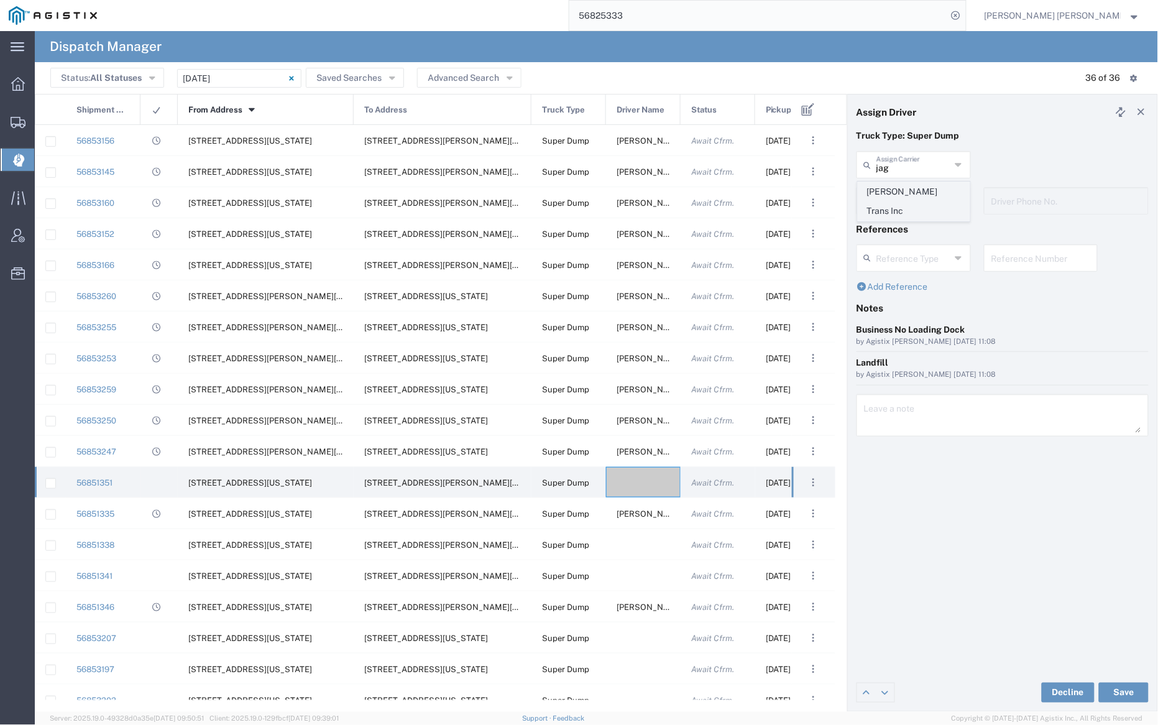
click at [906, 189] on span "[PERSON_NAME] Trans Inc" at bounding box center [914, 201] width 111 height 39
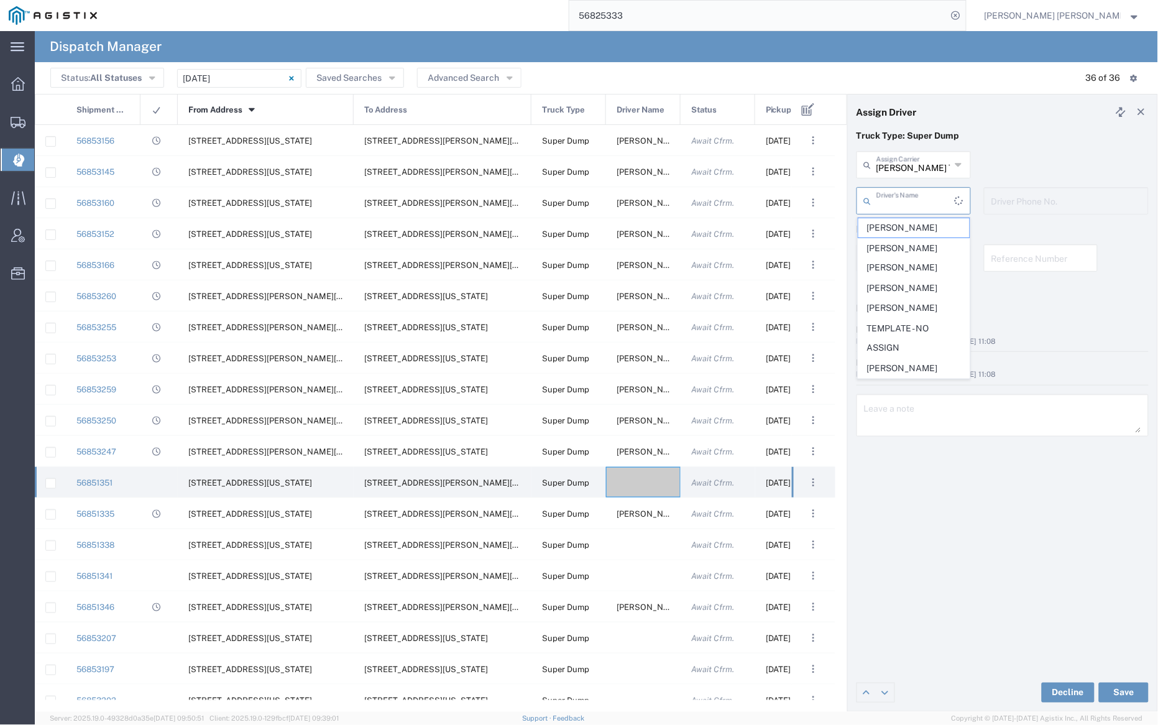
click at [904, 203] on input "text" at bounding box center [916, 200] width 78 height 22
click at [902, 163] on input "[PERSON_NAME] Trans Inc" at bounding box center [914, 164] width 74 height 22
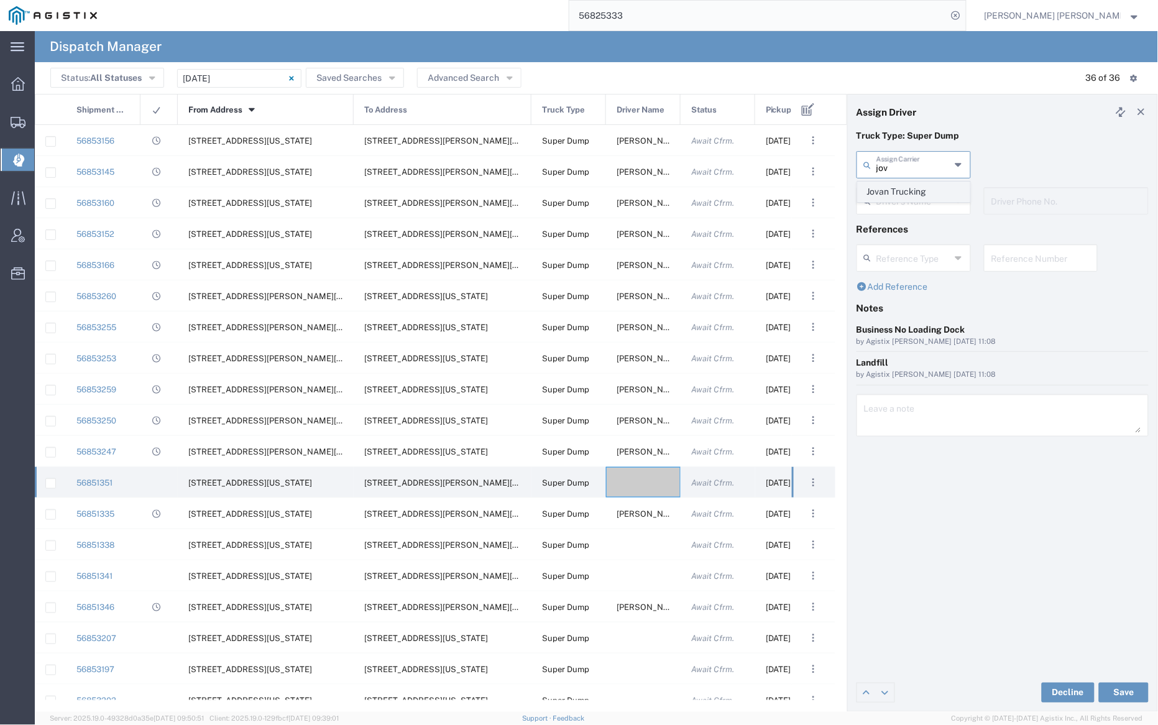
click at [903, 190] on span "Jovan Trucking" at bounding box center [914, 191] width 111 height 19
type input "Jovan Trucking"
click at [903, 192] on input "text" at bounding box center [916, 200] width 78 height 22
click at [904, 224] on span "[PERSON_NAME]" at bounding box center [914, 227] width 111 height 19
type input "[PERSON_NAME]"
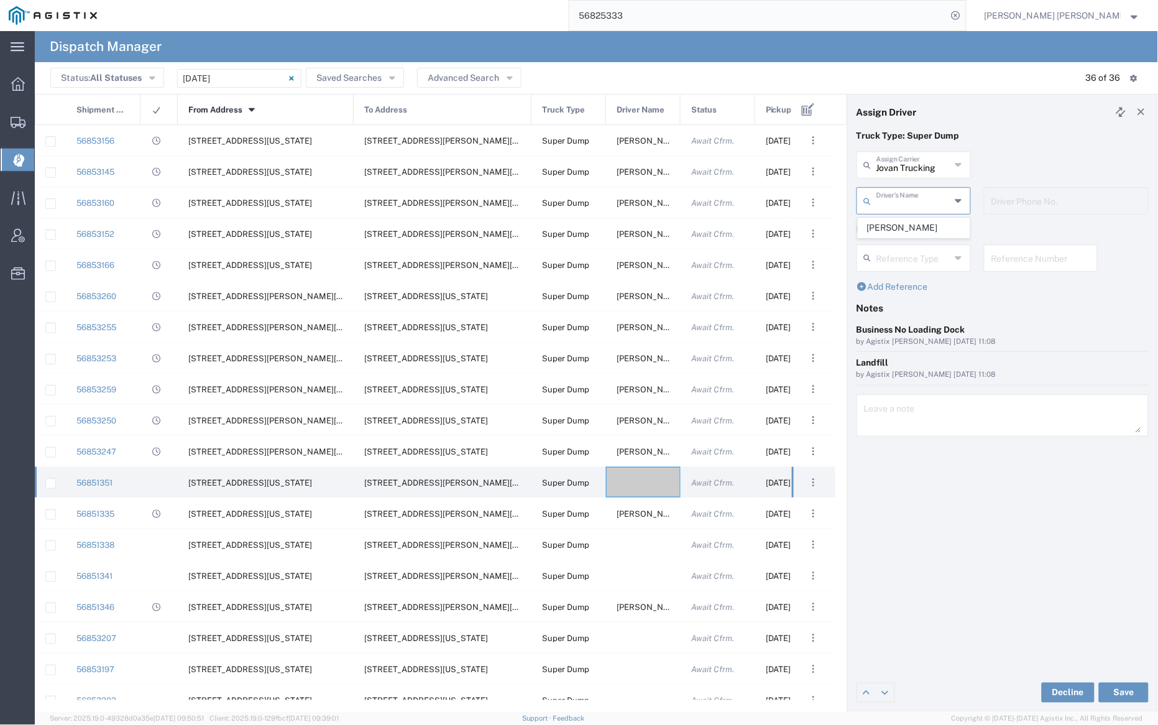
type input "[PHONE_NUMBER]"
click at [1130, 690] on button "Save" at bounding box center [1124, 693] width 50 height 20
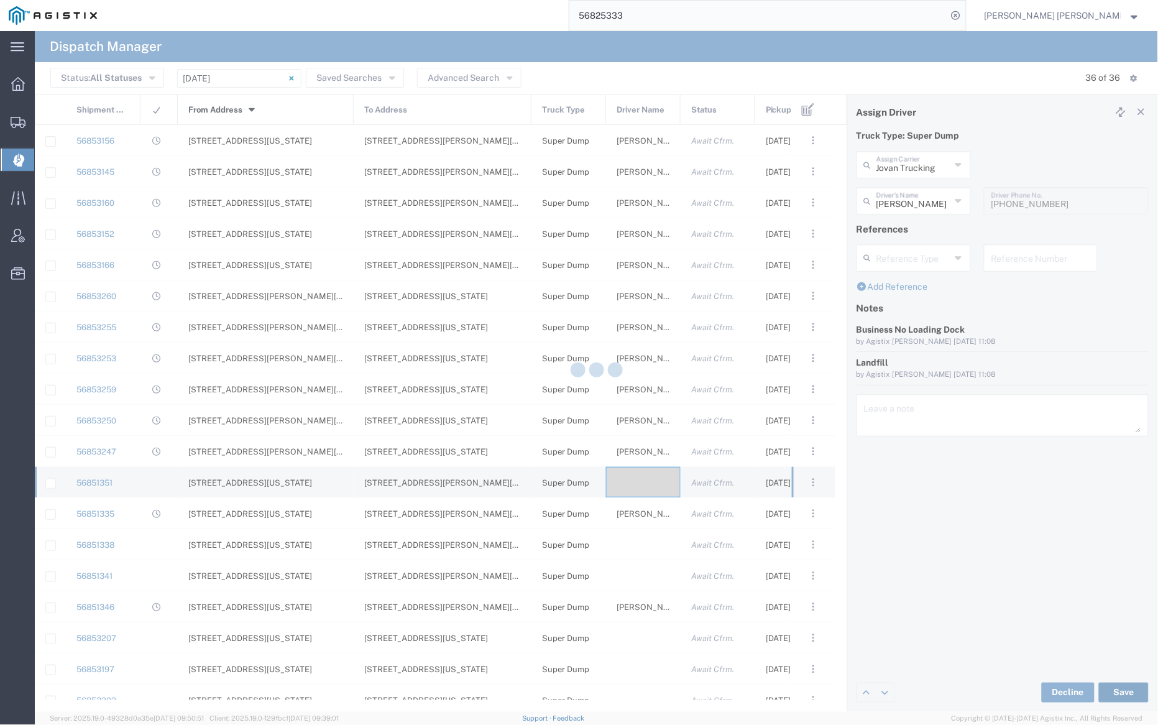
type input "[PERSON_NAME]"
type input "Jovan Trucking"
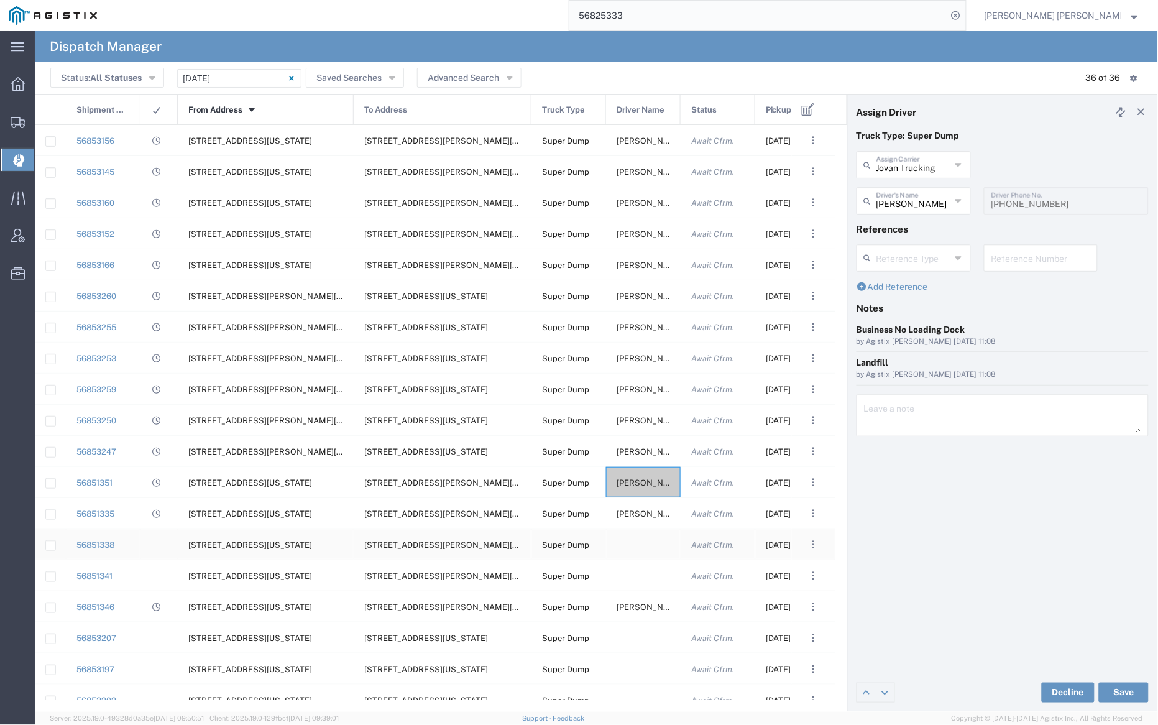
click at [644, 543] on div at bounding box center [643, 544] width 75 height 30
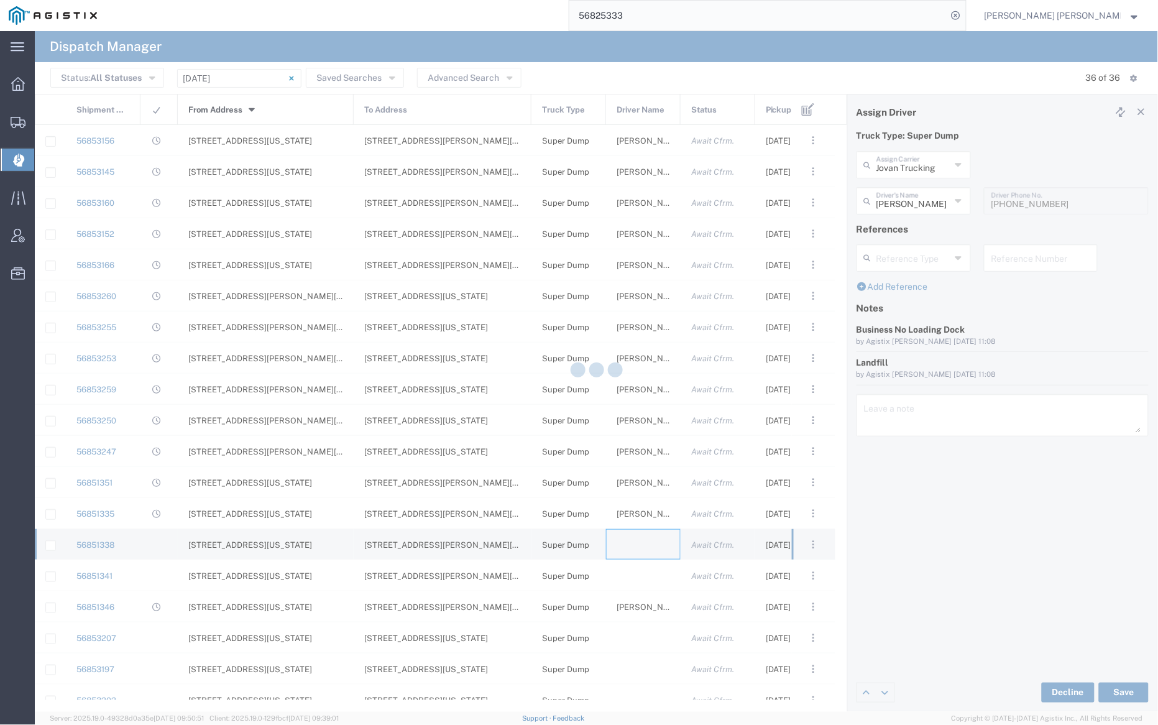
type input "[PERSON_NAME] Trucking"
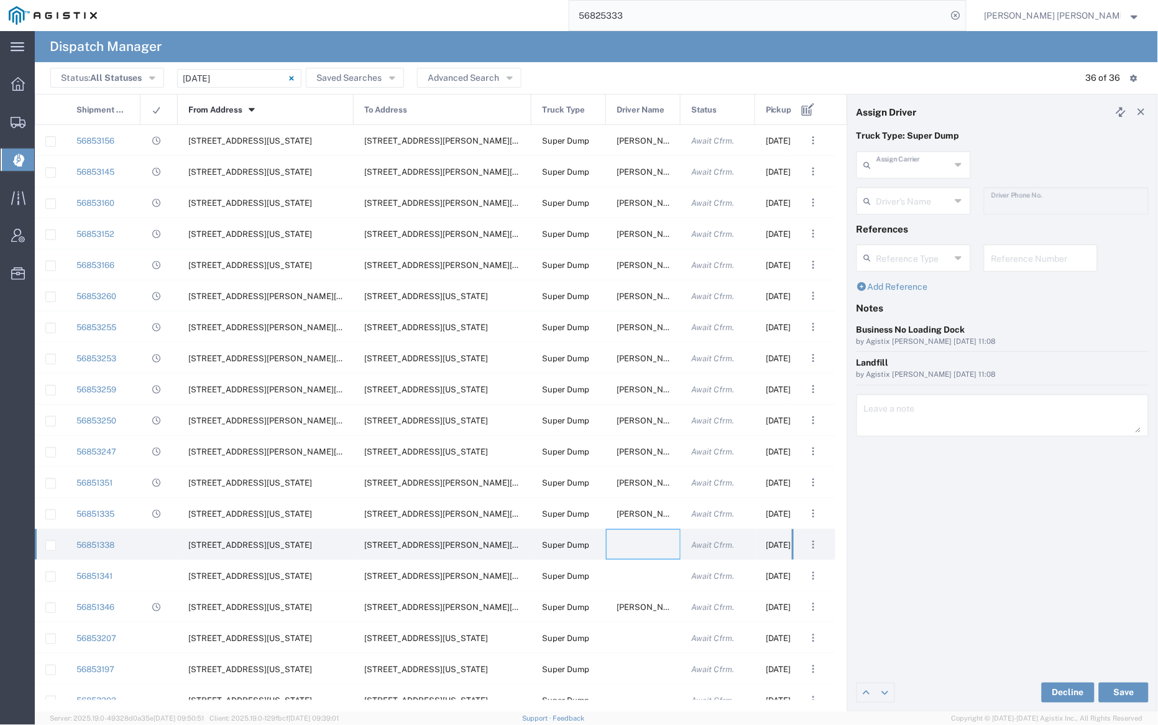
click at [909, 159] on input "text" at bounding box center [914, 164] width 74 height 22
click at [915, 191] on span "[PERSON_NAME] Trans Services" at bounding box center [914, 201] width 111 height 39
type input "[PERSON_NAME] Trans Services"
click at [913, 201] on input "text" at bounding box center [916, 200] width 78 height 22
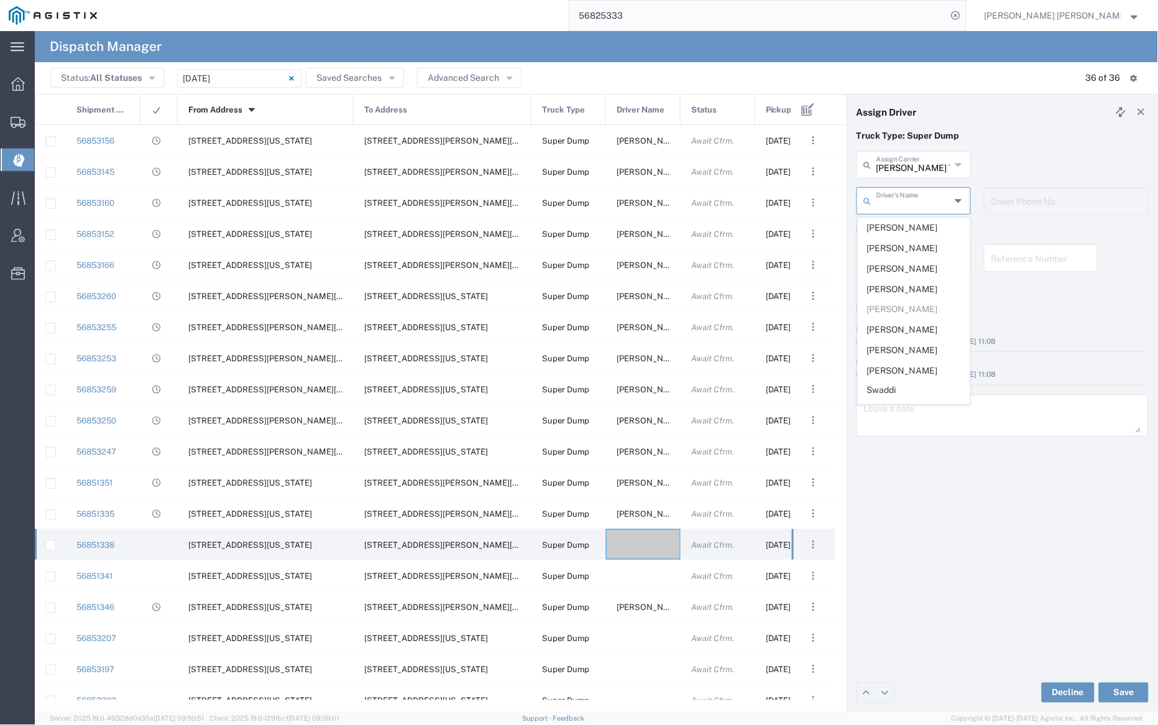
click at [915, 221] on span "[PERSON_NAME]" at bounding box center [914, 227] width 111 height 19
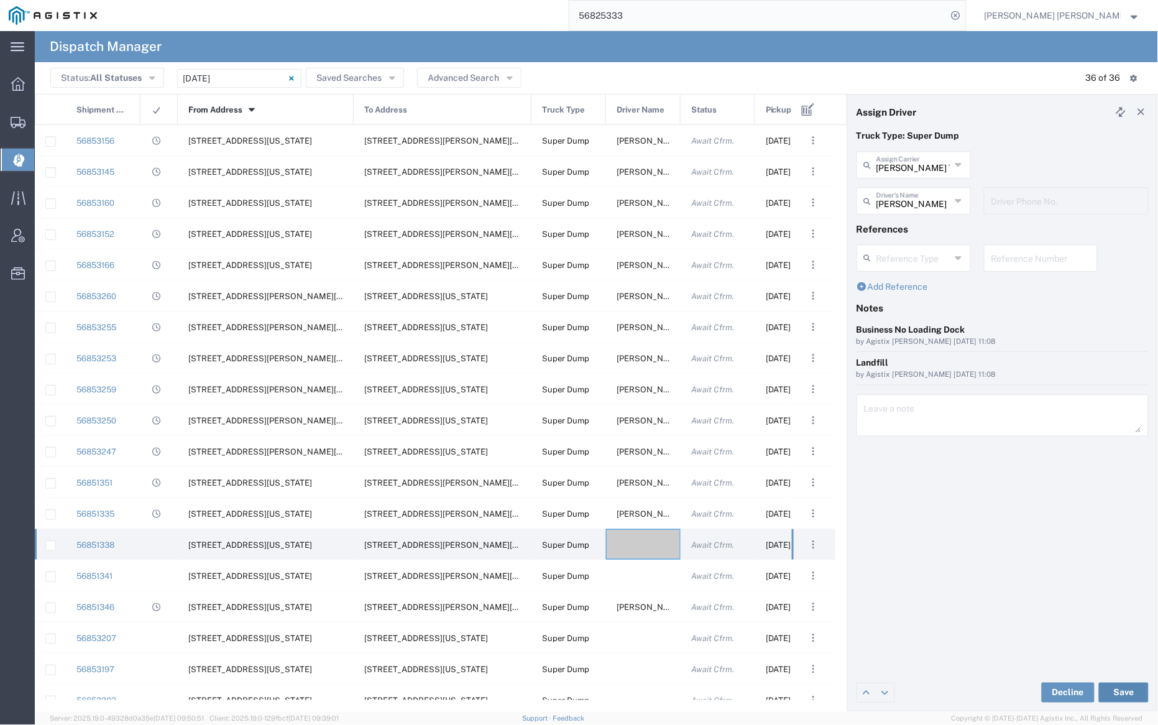
click at [1133, 696] on button "Save" at bounding box center [1124, 693] width 50 height 20
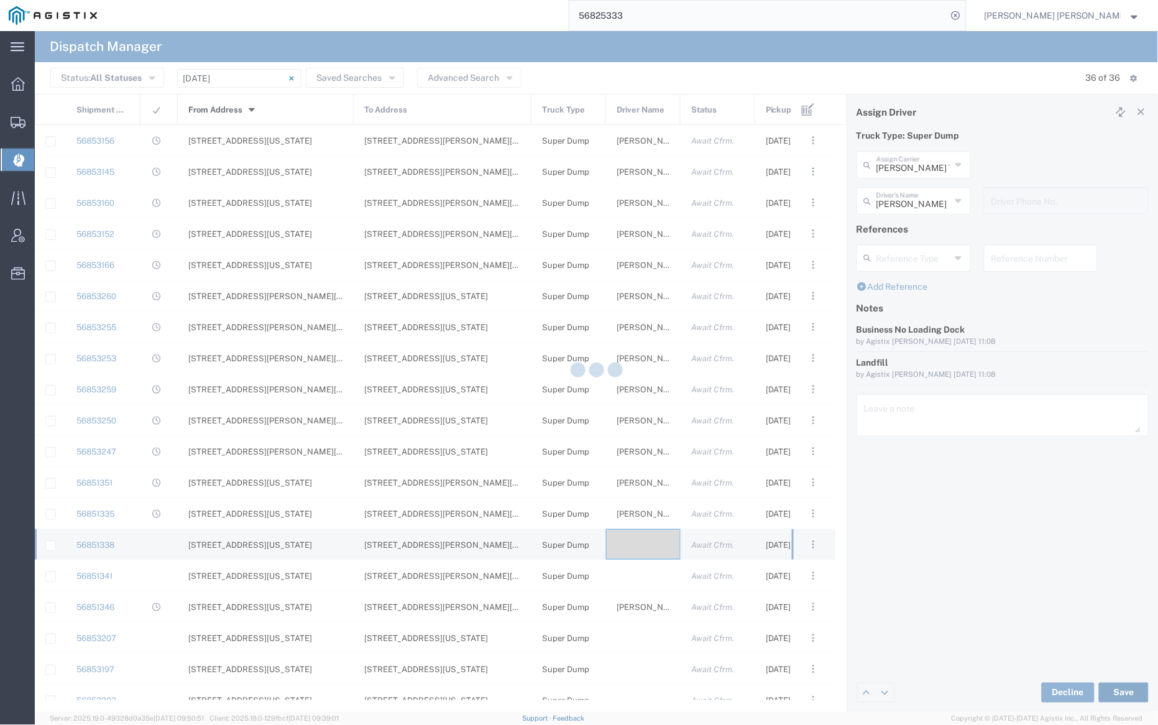
type input "[PERSON_NAME]"
type input "[PERSON_NAME] Trans Services"
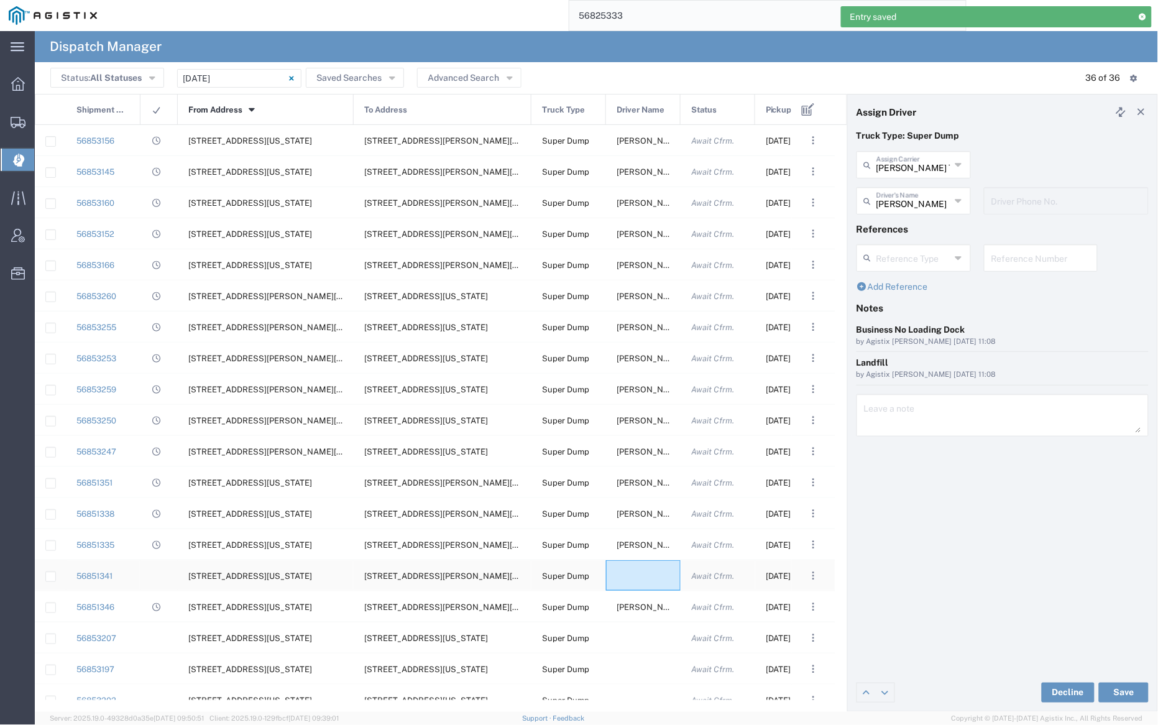
click at [642, 574] on div at bounding box center [643, 575] width 75 height 30
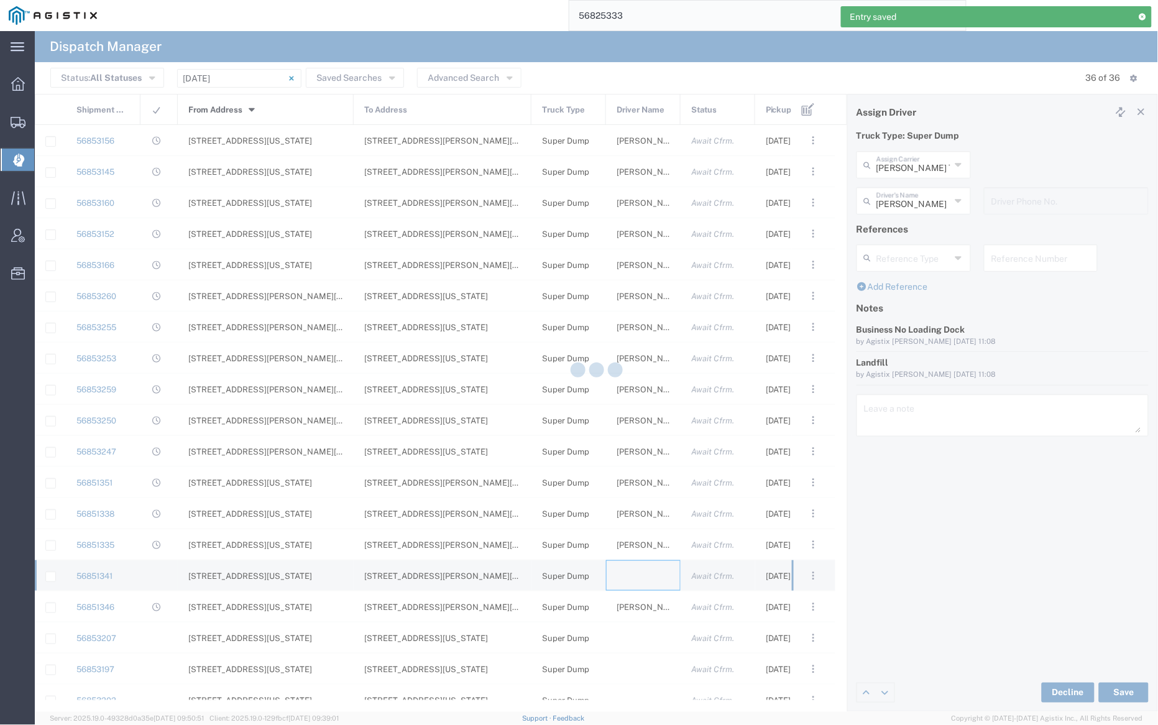
type input "[PERSON_NAME] Trucking"
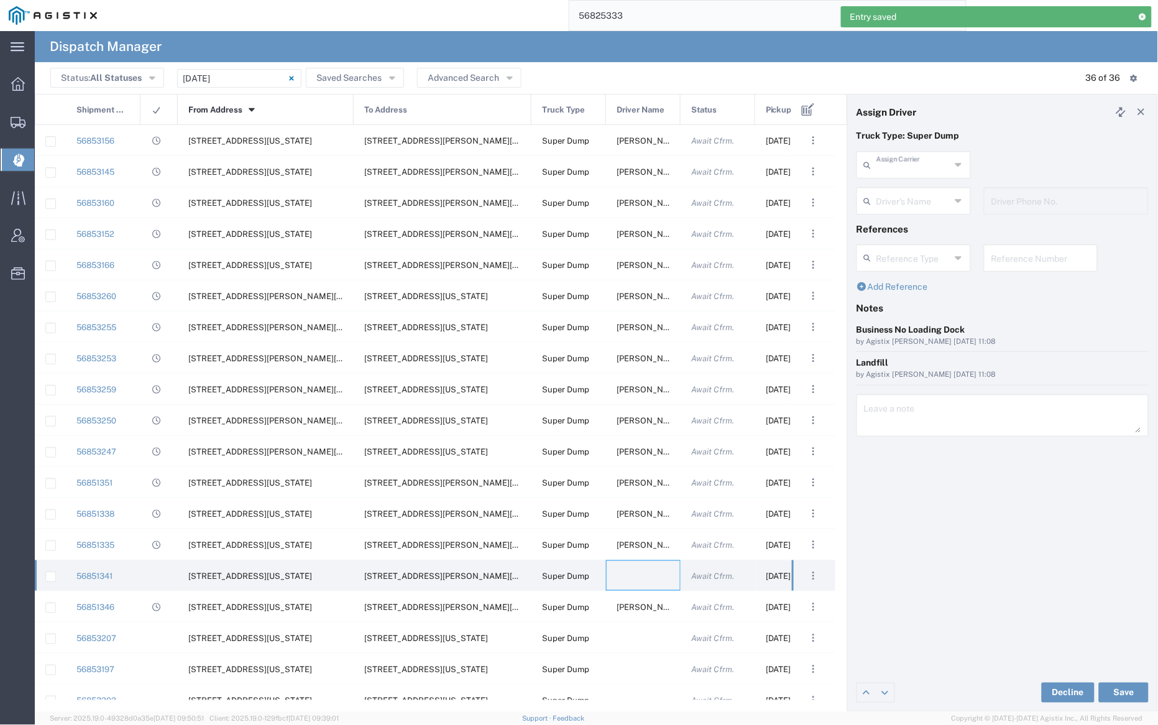
click at [893, 166] on input "text" at bounding box center [914, 164] width 74 height 22
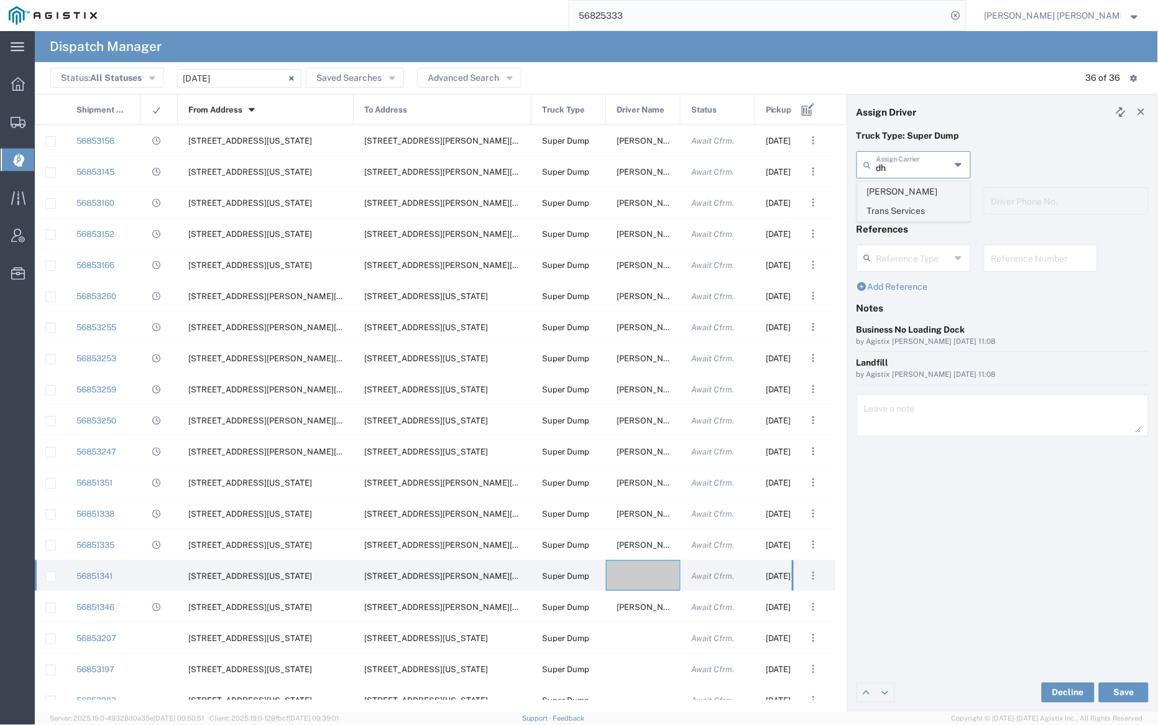
click at [902, 193] on span "[PERSON_NAME] Trans Services" at bounding box center [914, 201] width 111 height 39
type input "[PERSON_NAME] Trans Services"
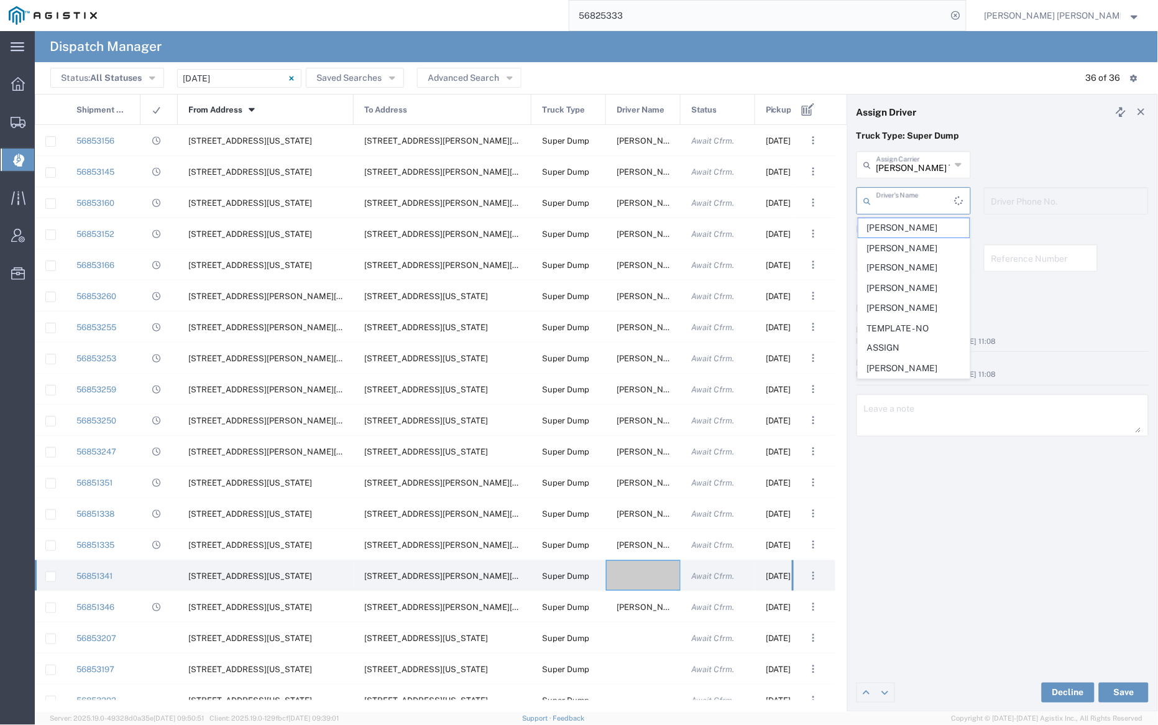
click at [903, 196] on input "text" at bounding box center [916, 200] width 78 height 22
click at [910, 272] on span "[PERSON_NAME]" at bounding box center [914, 268] width 111 height 19
type input "[PERSON_NAME]"
type input "9255656443"
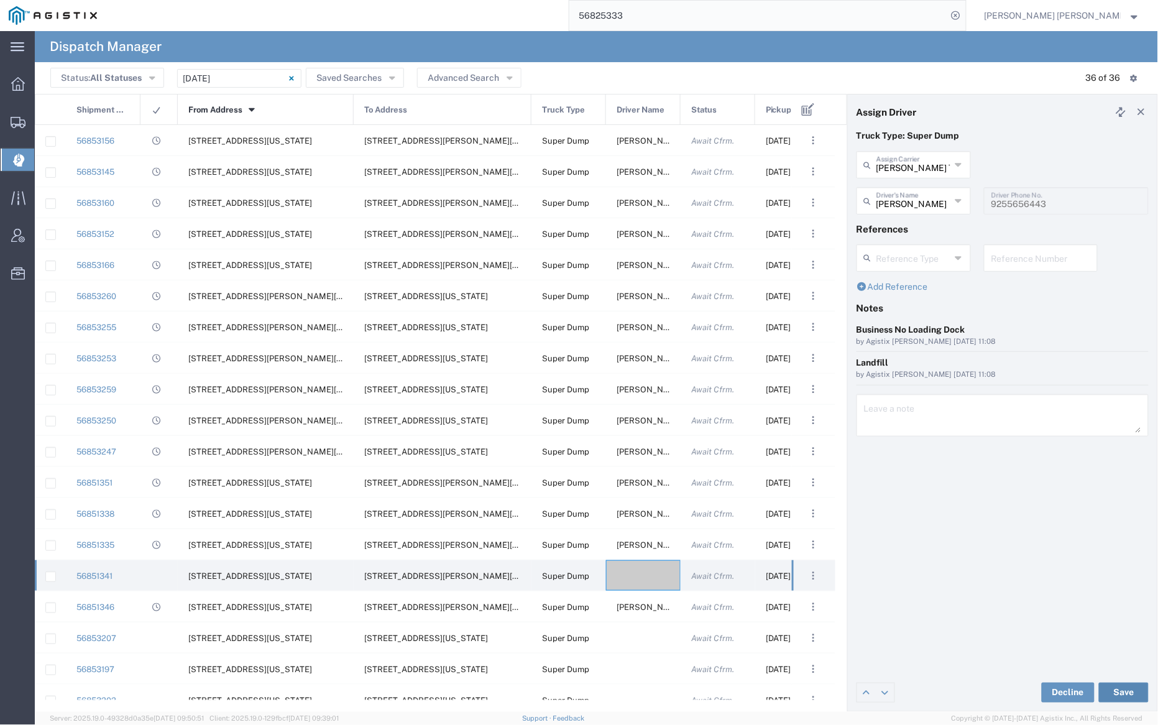
click at [1128, 692] on button "Save" at bounding box center [1124, 693] width 50 height 20
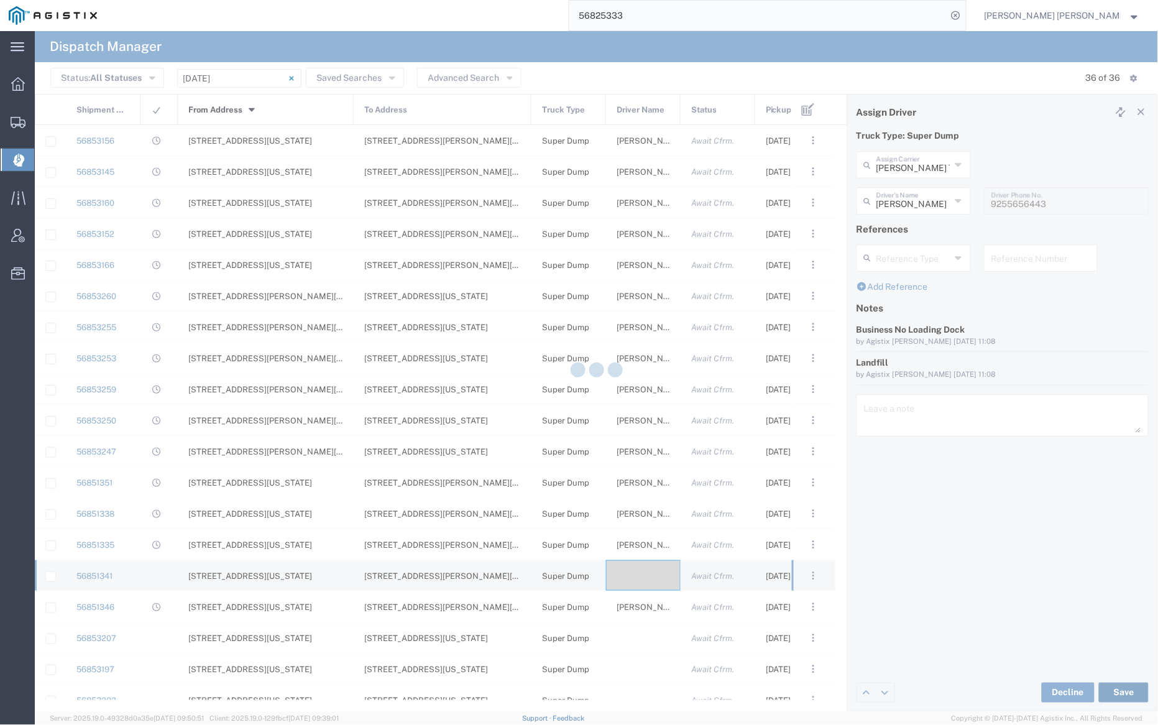
type input "[PERSON_NAME]"
type input "[PERSON_NAME] Trans Services"
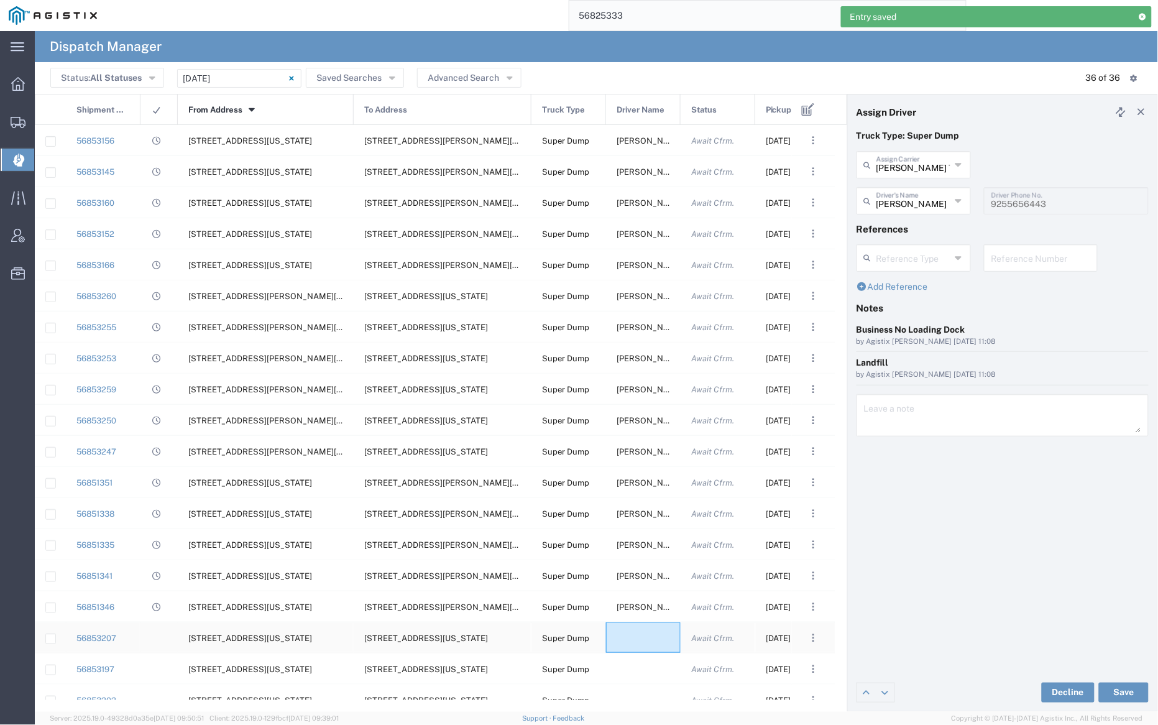
click at [643, 637] on div at bounding box center [643, 637] width 75 height 30
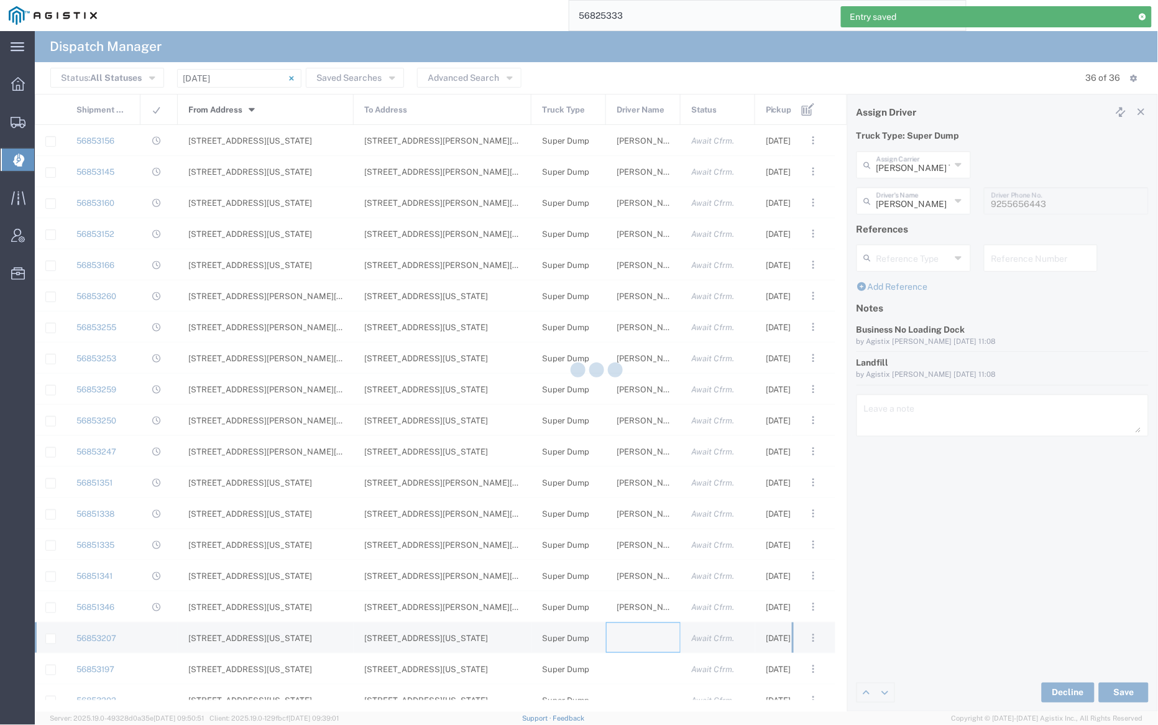
type input "[PERSON_NAME] Trucking"
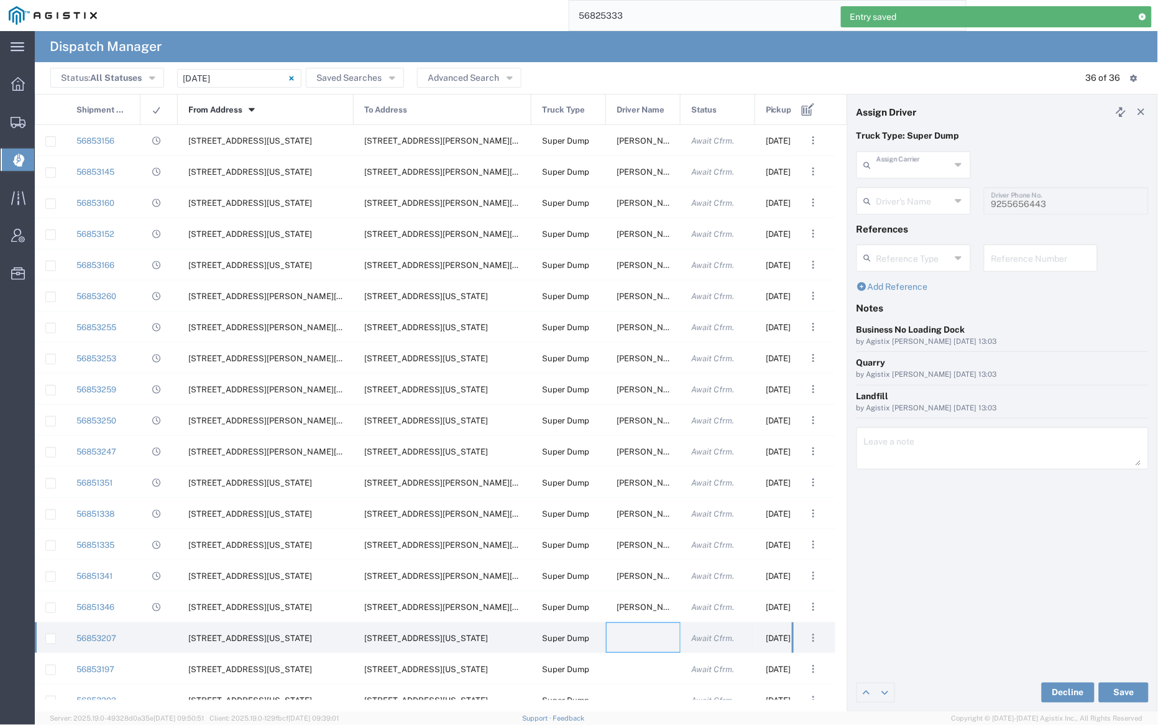
click at [900, 169] on input "text" at bounding box center [914, 164] width 74 height 22
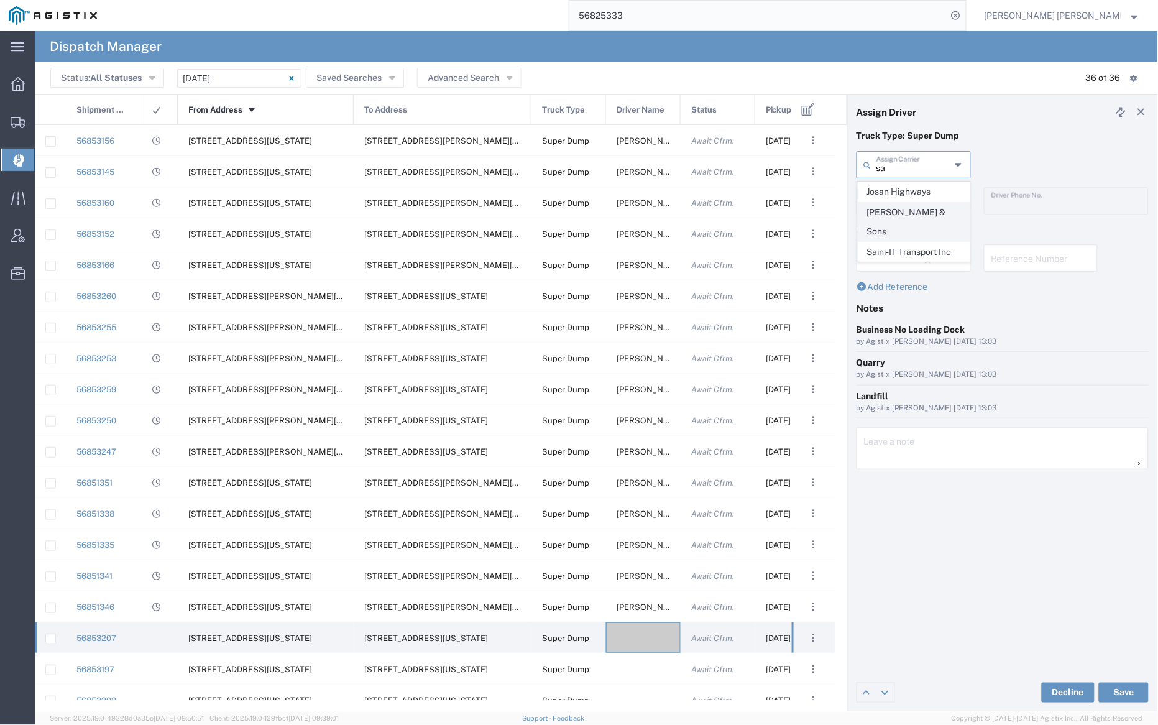
click at [905, 208] on span "[PERSON_NAME] & Sons" at bounding box center [914, 222] width 111 height 39
type input "[PERSON_NAME] & Sons"
click at [904, 196] on input "text" at bounding box center [916, 200] width 78 height 22
click at [911, 224] on span "[PERSON_NAME]" at bounding box center [914, 227] width 111 height 19
type input "[PERSON_NAME]"
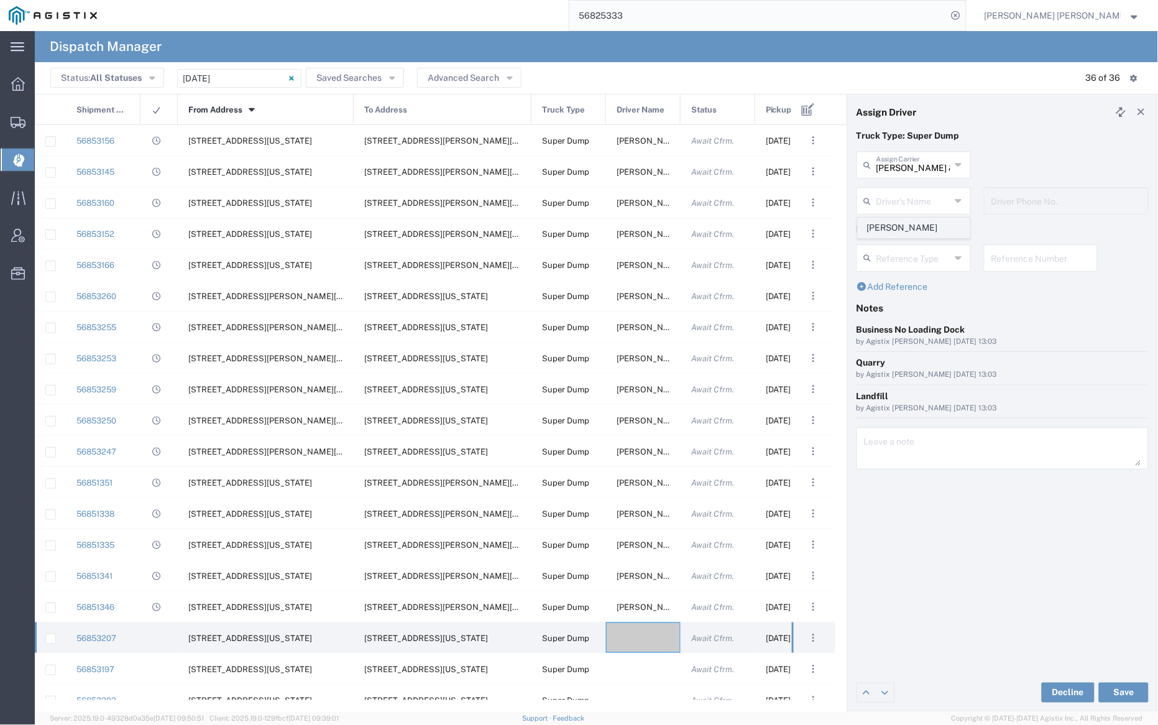
type input "[PHONE_NUMBER]"
click at [1133, 691] on button "Save" at bounding box center [1124, 693] width 50 height 20
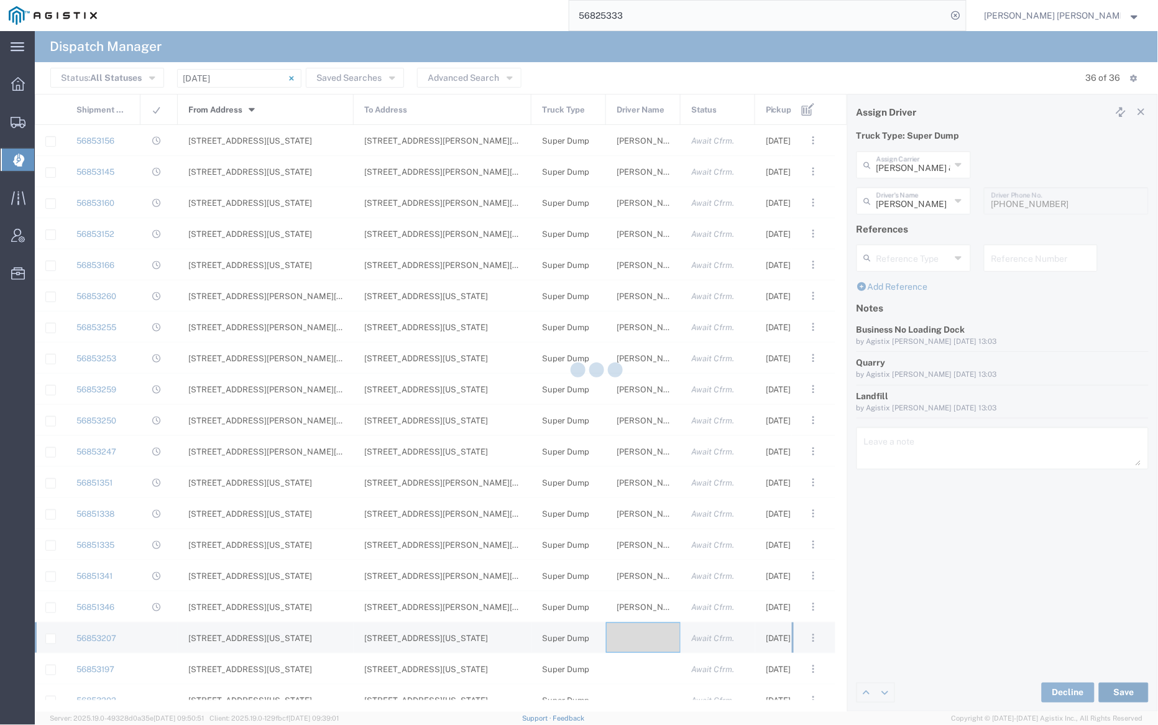
type input "[PERSON_NAME]"
type input "[PERSON_NAME] & Sons"
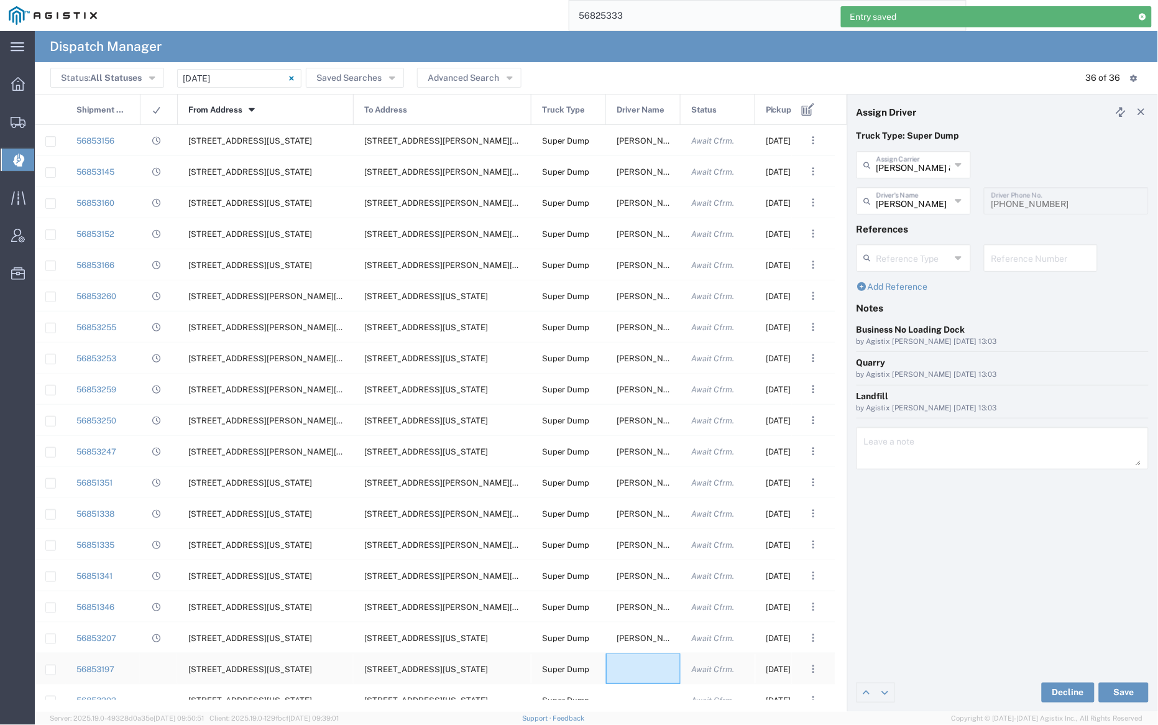
click at [643, 667] on div at bounding box center [643, 668] width 75 height 30
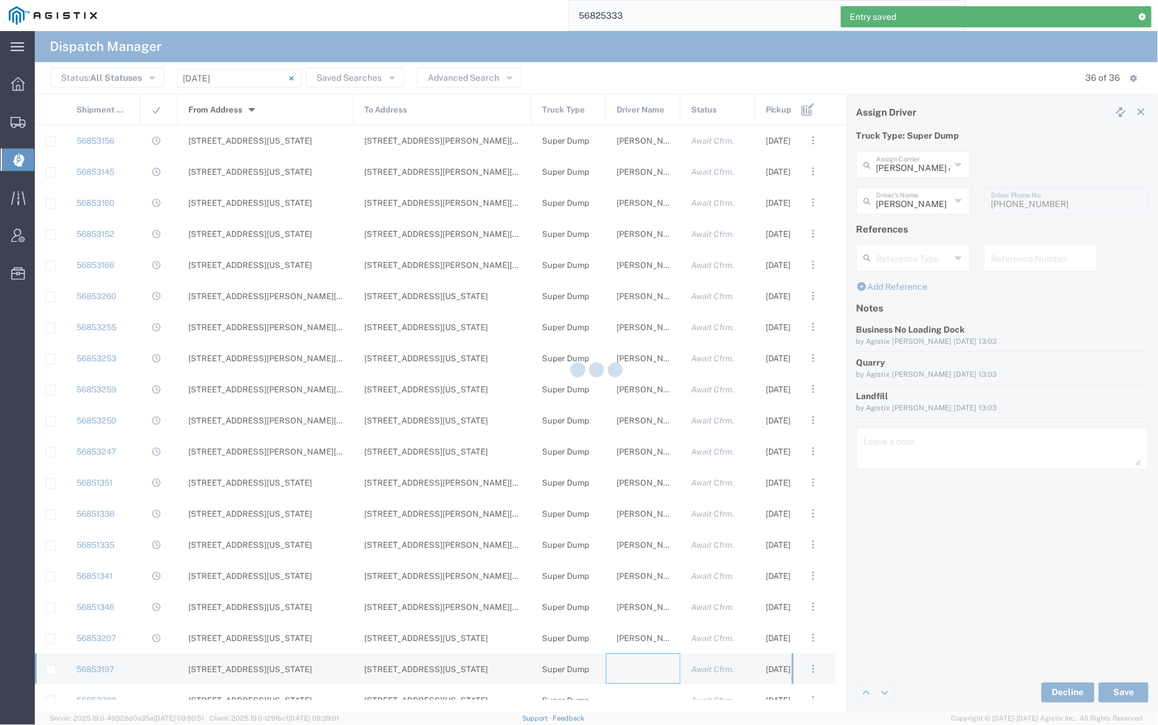
type input "[PERSON_NAME] Trucking"
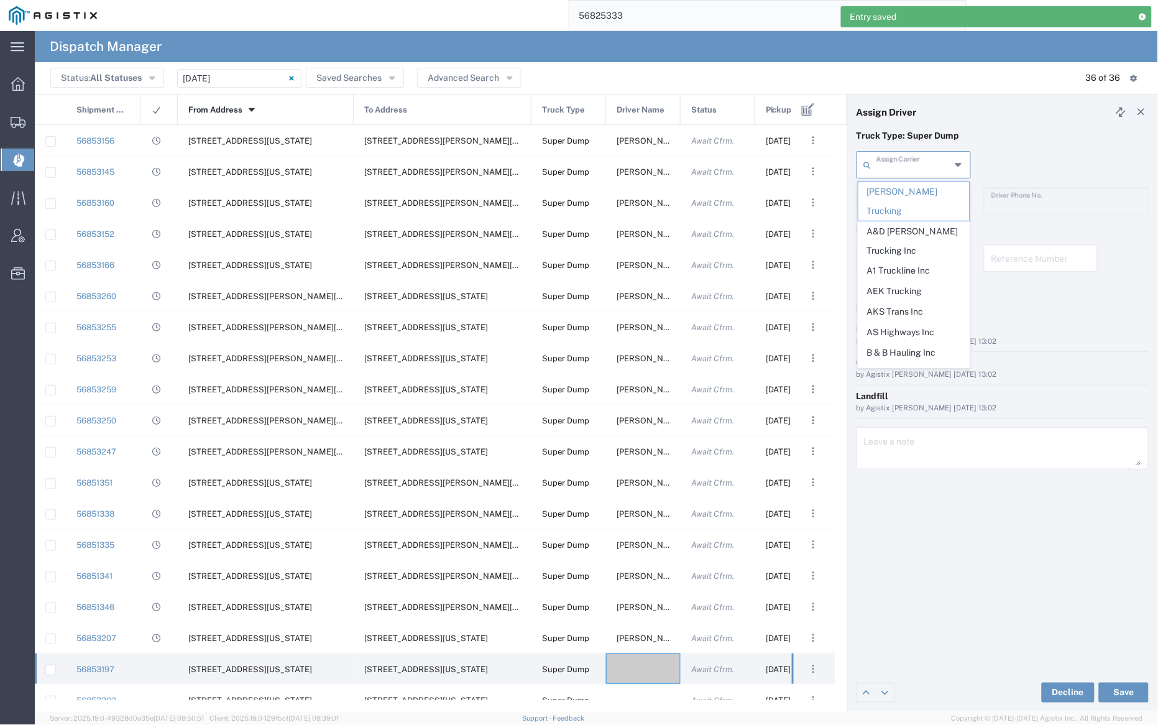
click at [909, 168] on input "text" at bounding box center [914, 164] width 74 height 22
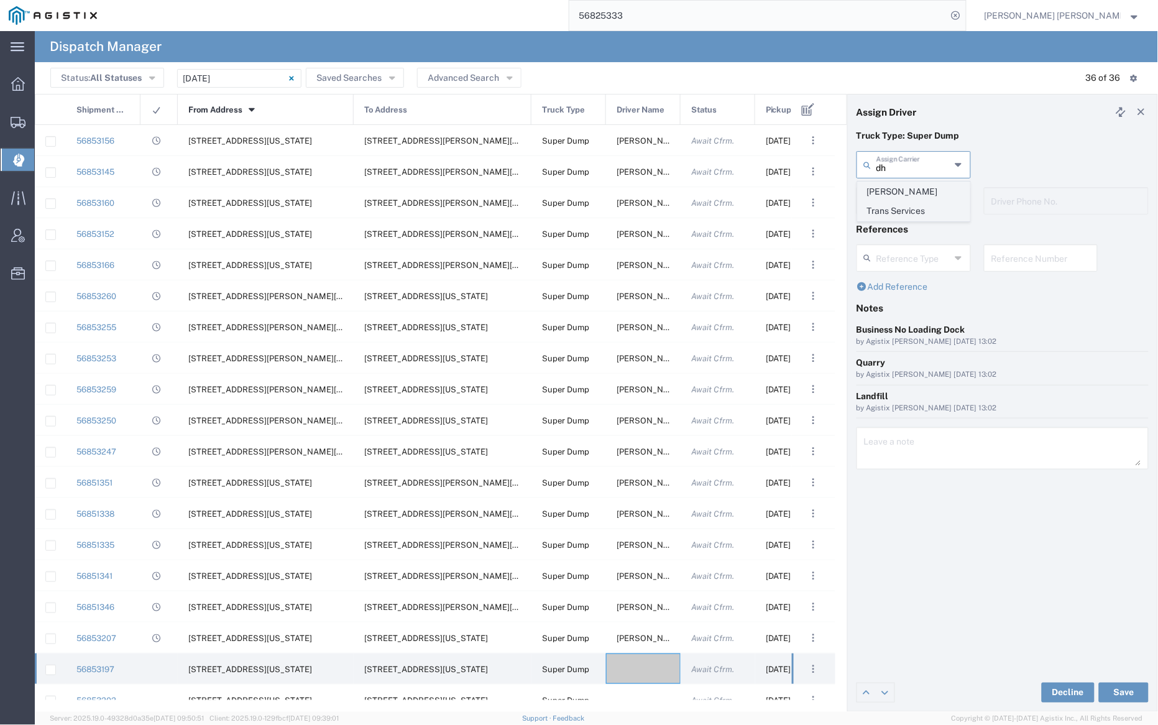
click at [913, 190] on span "[PERSON_NAME] Trans Services" at bounding box center [914, 201] width 111 height 39
type input "[PERSON_NAME] Trans Services"
click at [912, 201] on input "text" at bounding box center [916, 200] width 78 height 22
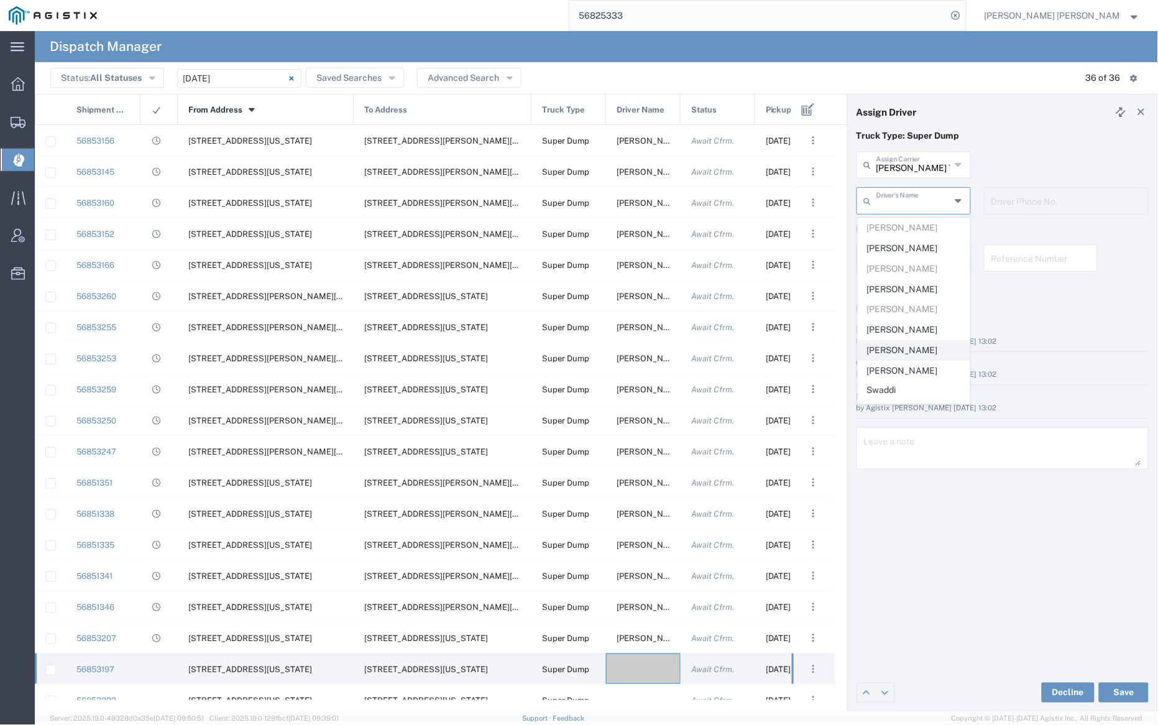
click at [928, 354] on span "[PERSON_NAME]" at bounding box center [914, 350] width 111 height 19
type input "[PERSON_NAME]"
type input "9255650374"
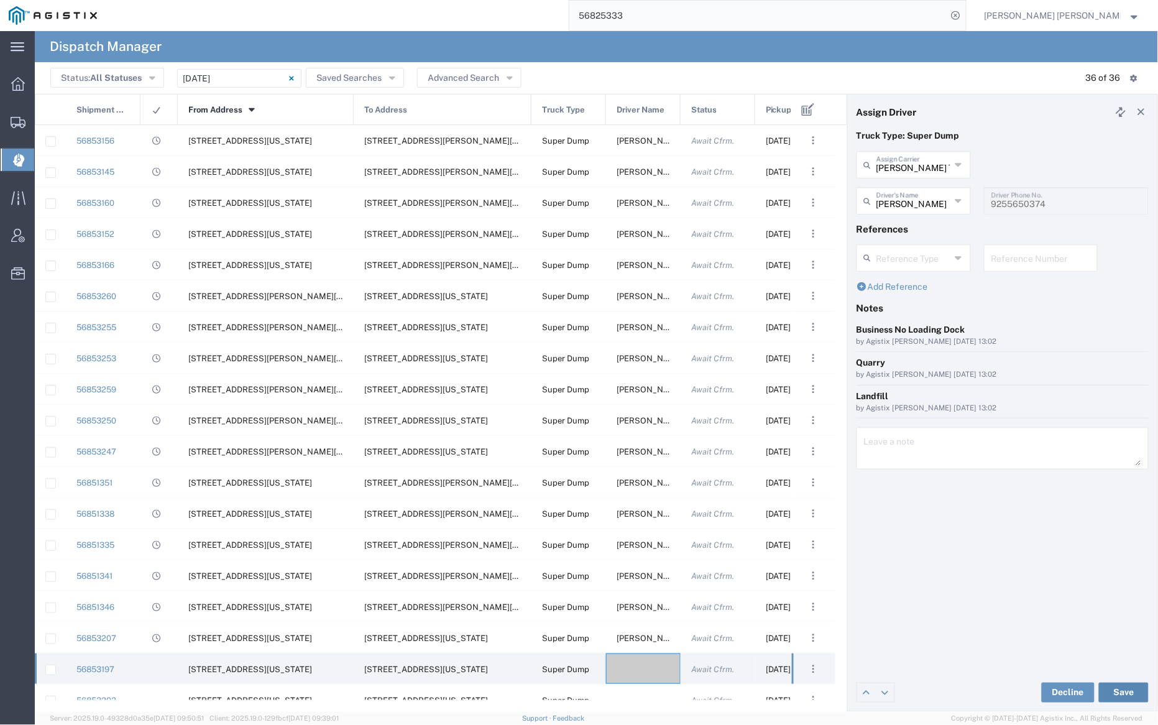
click at [1139, 693] on button "Save" at bounding box center [1124, 693] width 50 height 20
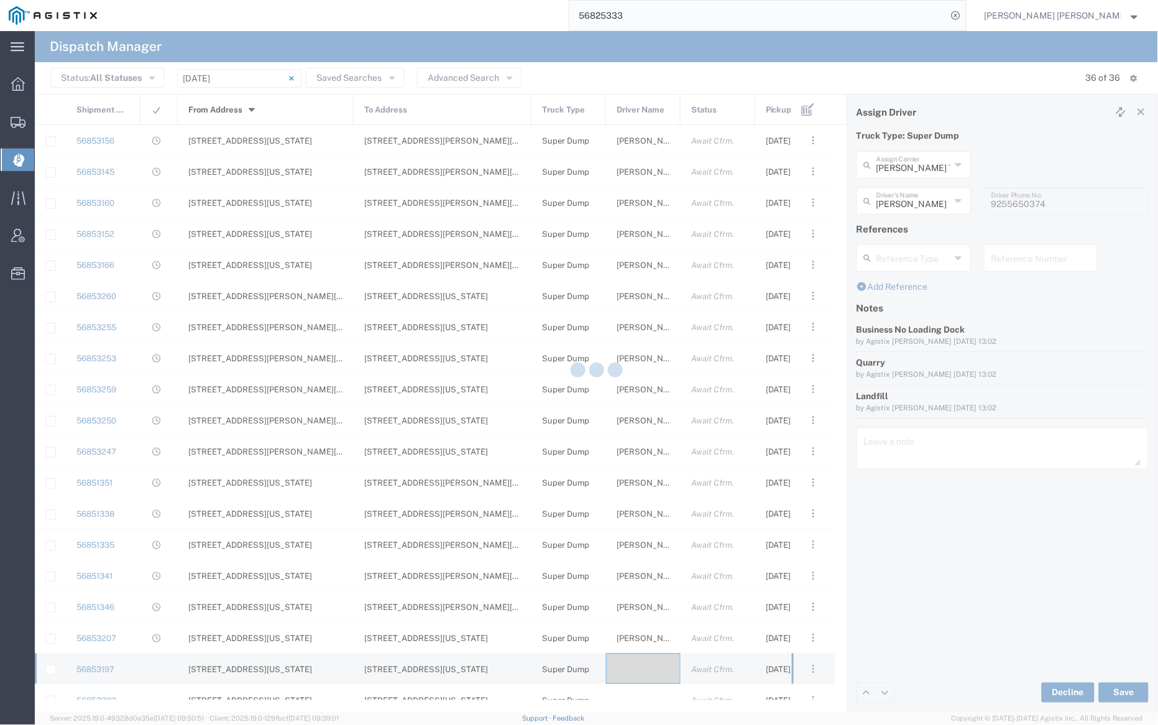
type input "[PERSON_NAME]"
type input "[PERSON_NAME] Trans Services"
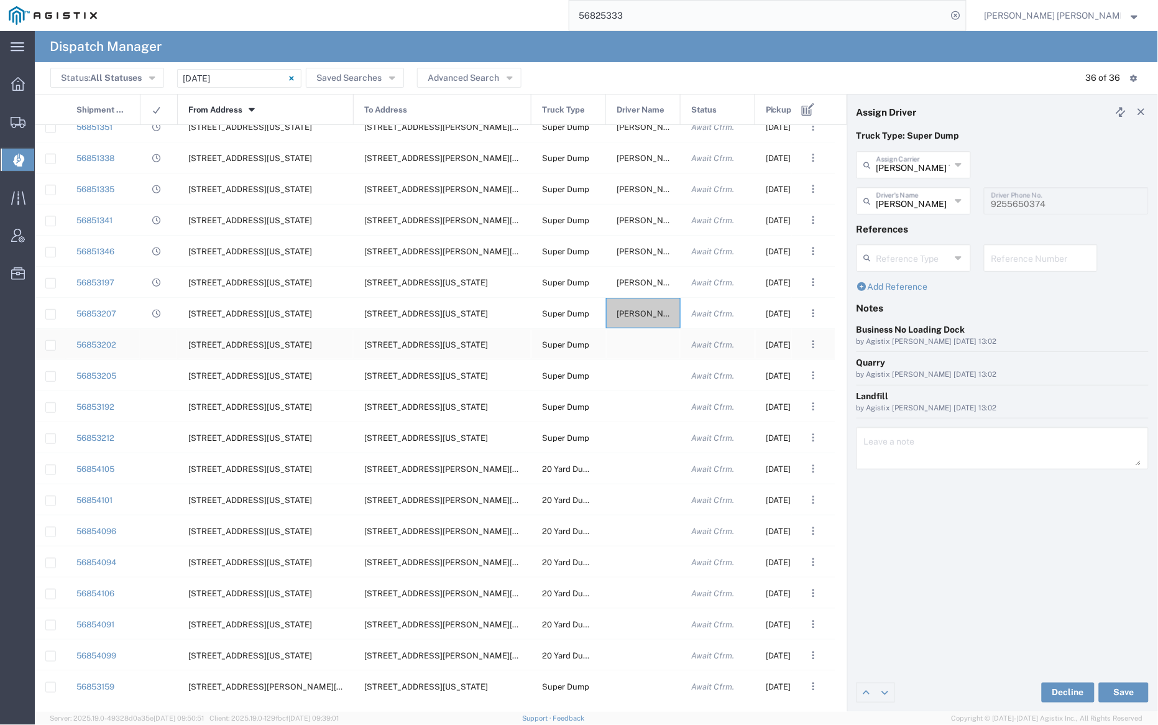
click at [637, 343] on div at bounding box center [643, 344] width 75 height 30
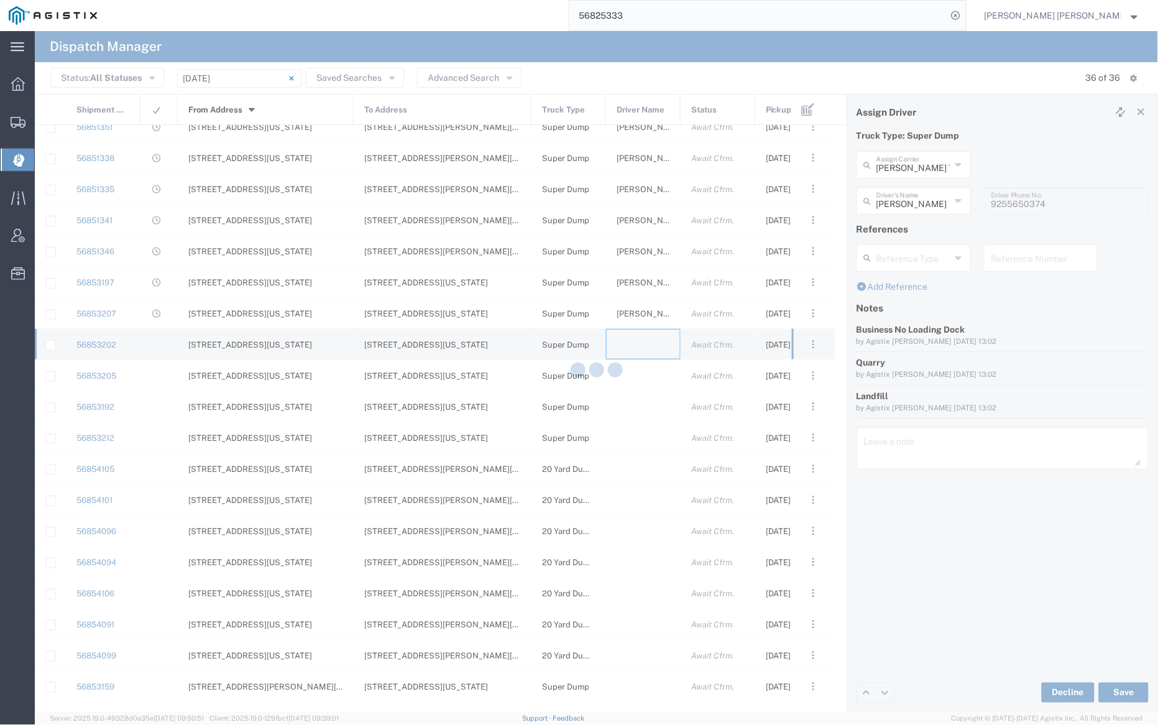
type input "[PERSON_NAME] Trucking"
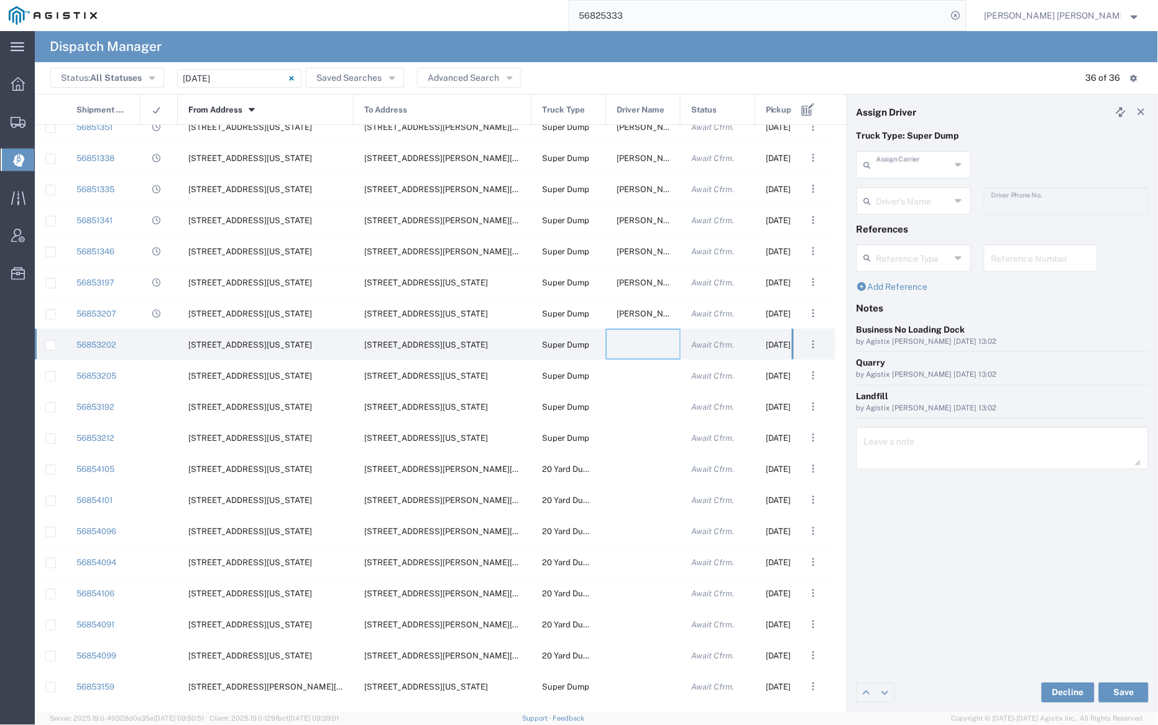
click at [934, 162] on input "text" at bounding box center [914, 164] width 74 height 22
click at [929, 187] on span "[PERSON_NAME] Trans Services" at bounding box center [914, 201] width 111 height 39
type input "[PERSON_NAME] Trans Services"
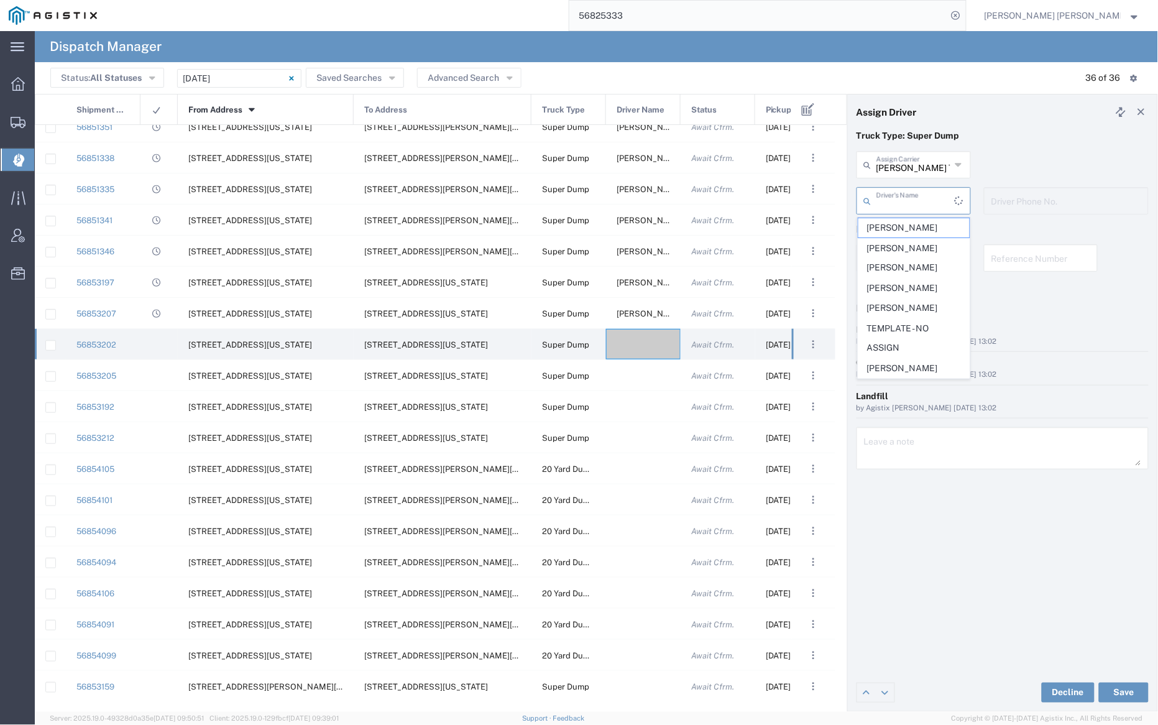
click at [922, 199] on input "text" at bounding box center [916, 200] width 78 height 22
click at [910, 296] on span "[PERSON_NAME]" at bounding box center [914, 305] width 111 height 19
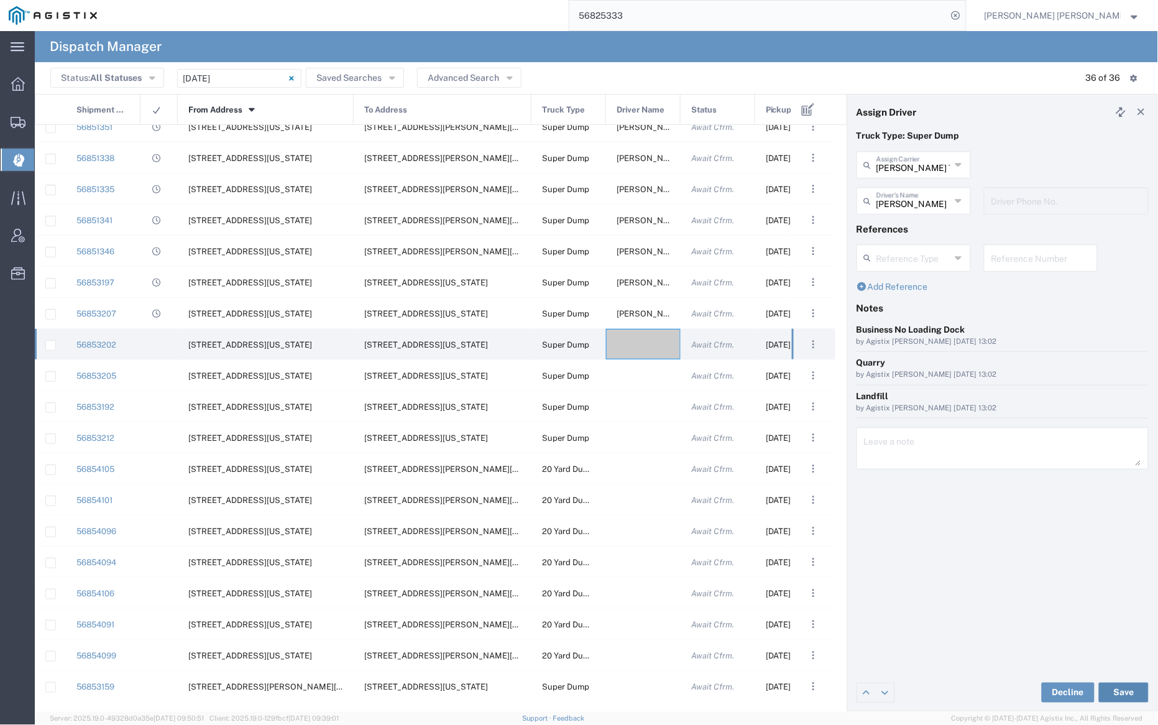
click at [1123, 686] on button "Save" at bounding box center [1124, 693] width 50 height 20
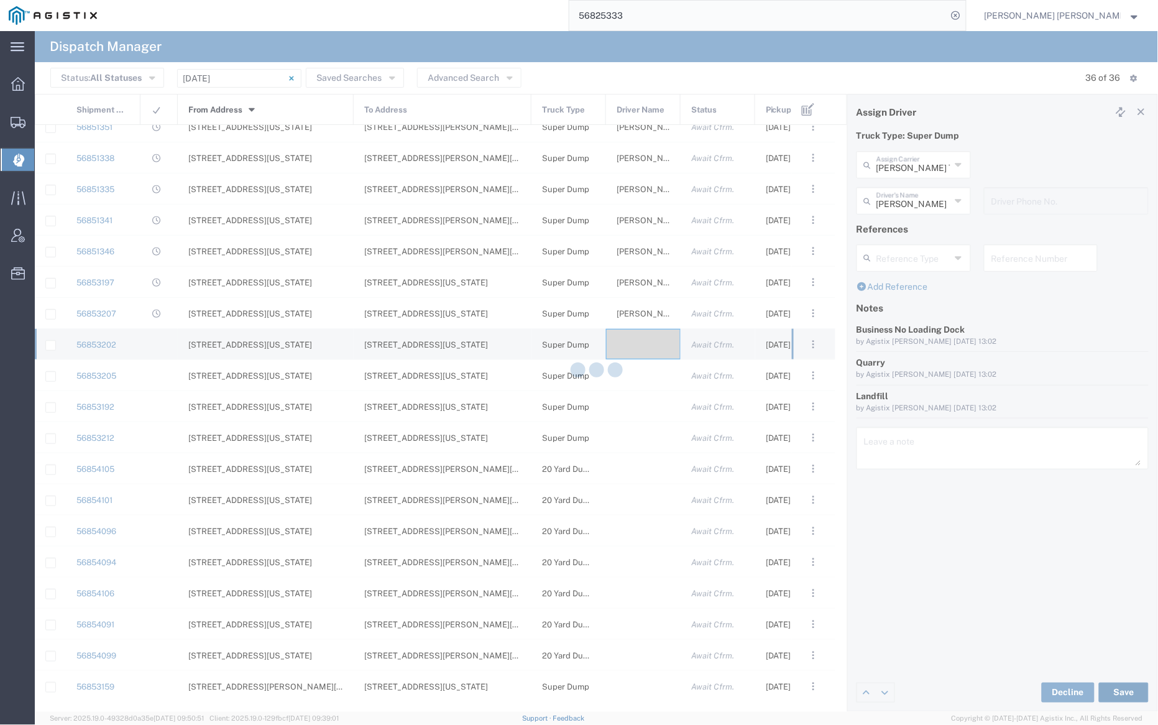
type input "[PERSON_NAME]"
type input "[PERSON_NAME] Trans Services"
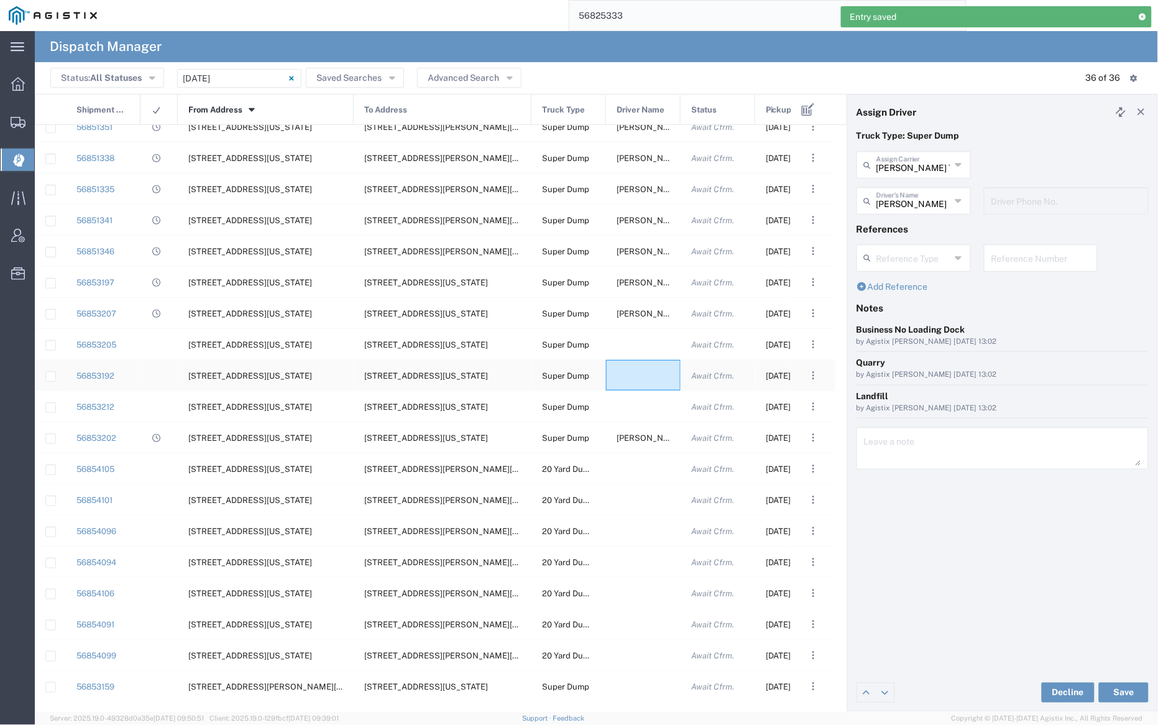
click at [635, 376] on div at bounding box center [643, 375] width 75 height 30
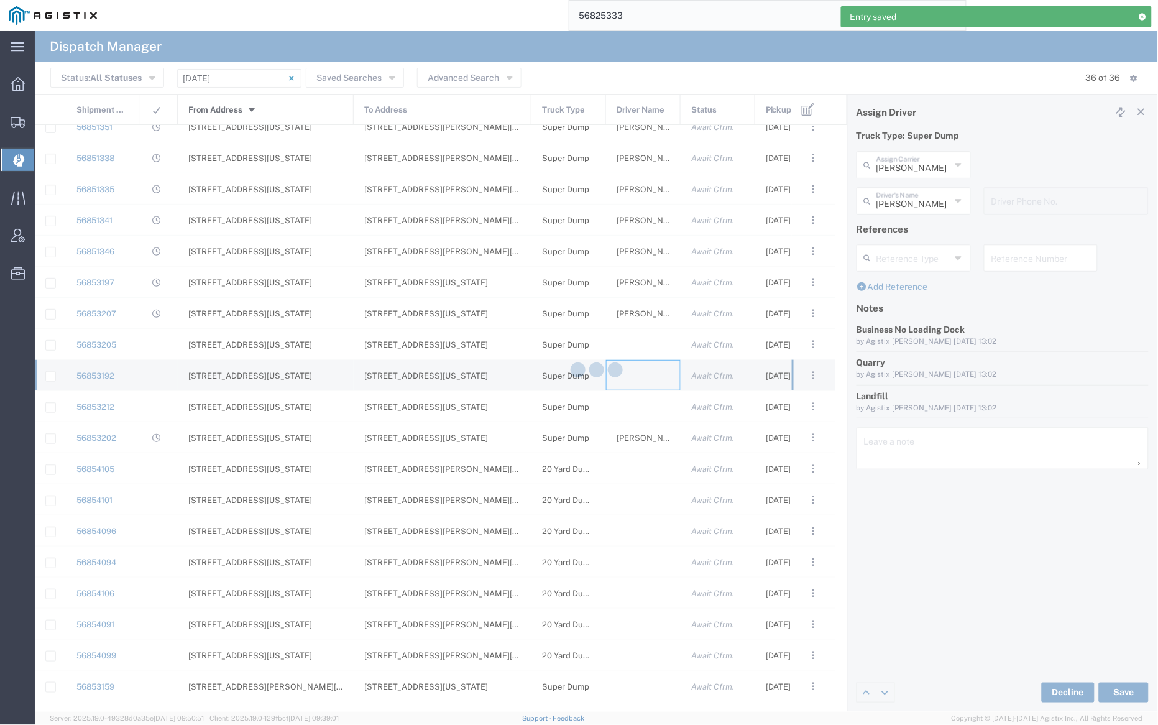
type input "[PERSON_NAME] Trucking"
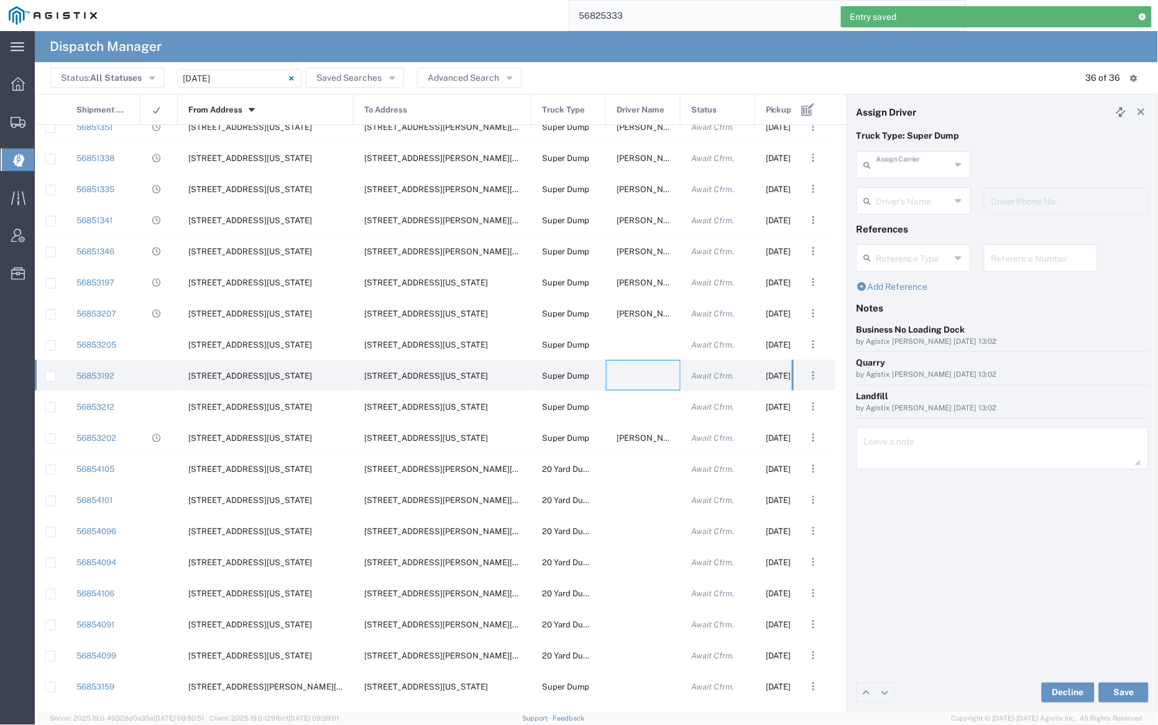
click at [910, 159] on input "text" at bounding box center [914, 164] width 74 height 22
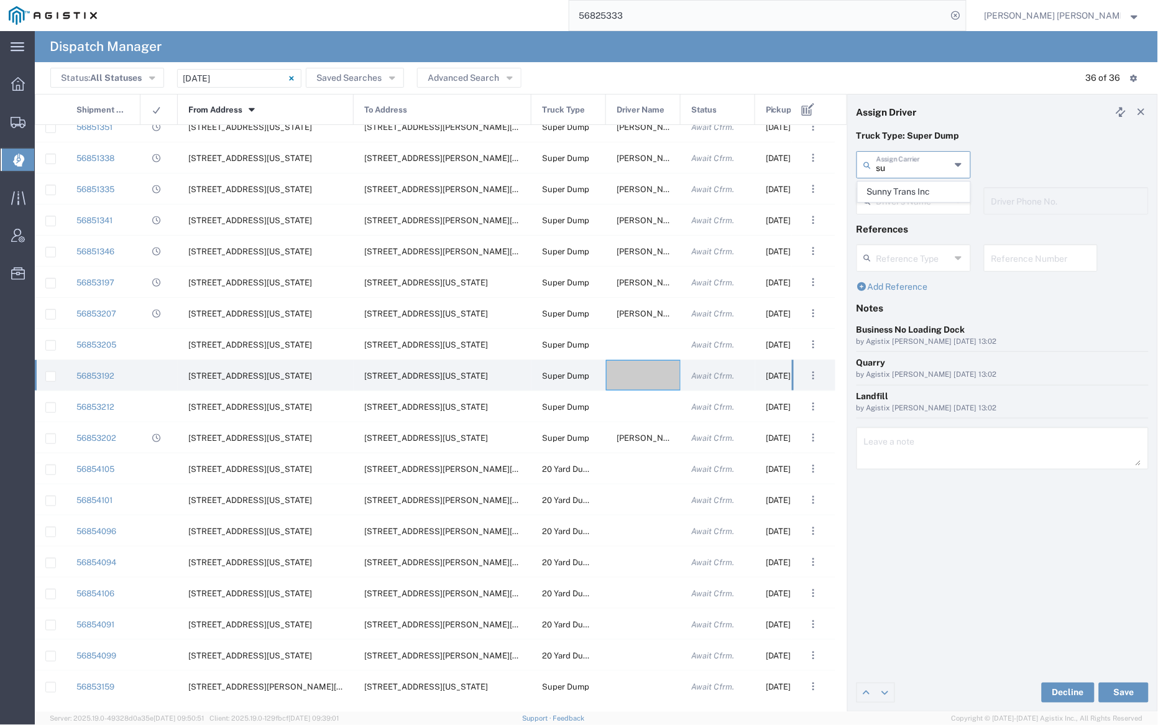
drag, startPoint x: 916, startPoint y: 188, endPoint x: 915, endPoint y: 199, distance: 11.2
click at [916, 188] on span "Sunny Trans Inc" at bounding box center [914, 191] width 111 height 19
type input "Sunny Trans Inc"
click at [915, 199] on input "text" at bounding box center [916, 200] width 78 height 22
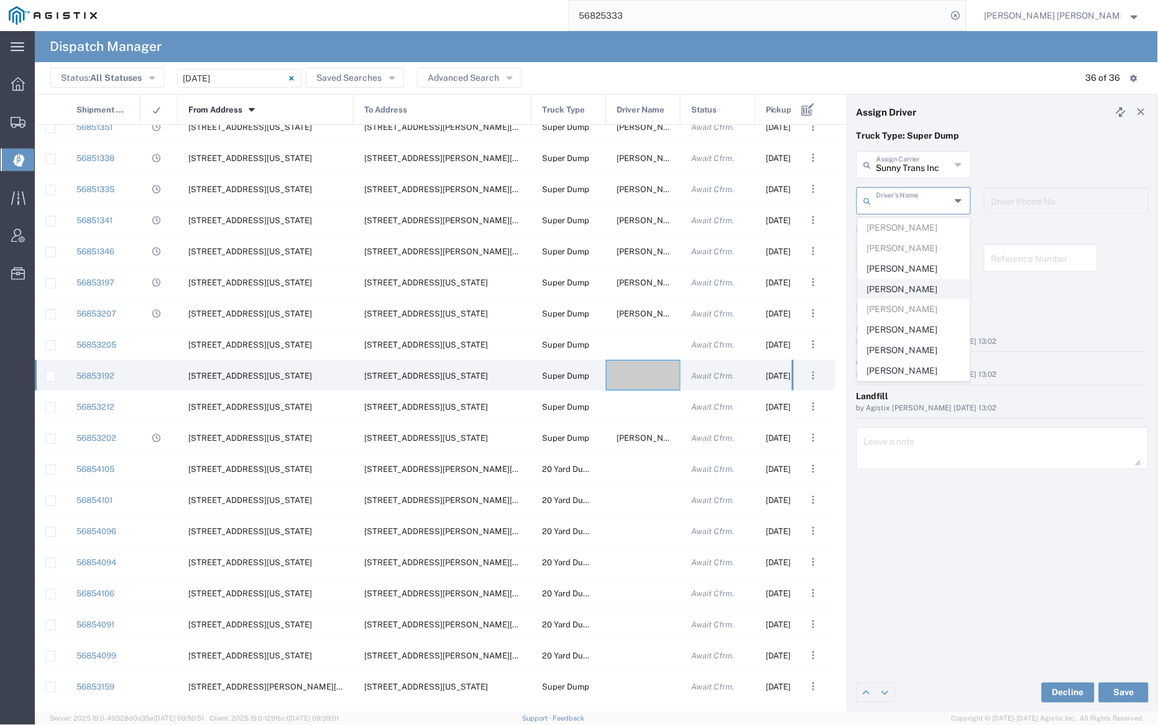
click at [926, 285] on span "[PERSON_NAME]" at bounding box center [914, 289] width 111 height 19
type input "[PERSON_NAME]"
type input "[PHONE_NUMBER]"
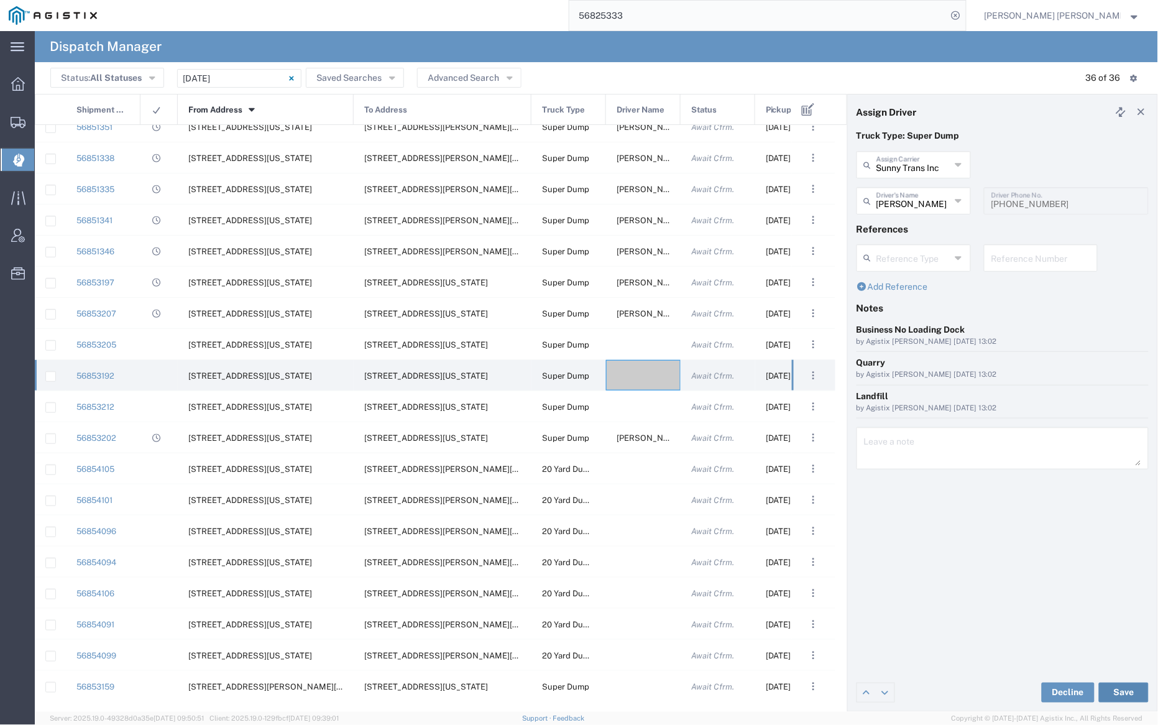
click at [1128, 691] on button "Save" at bounding box center [1124, 693] width 50 height 20
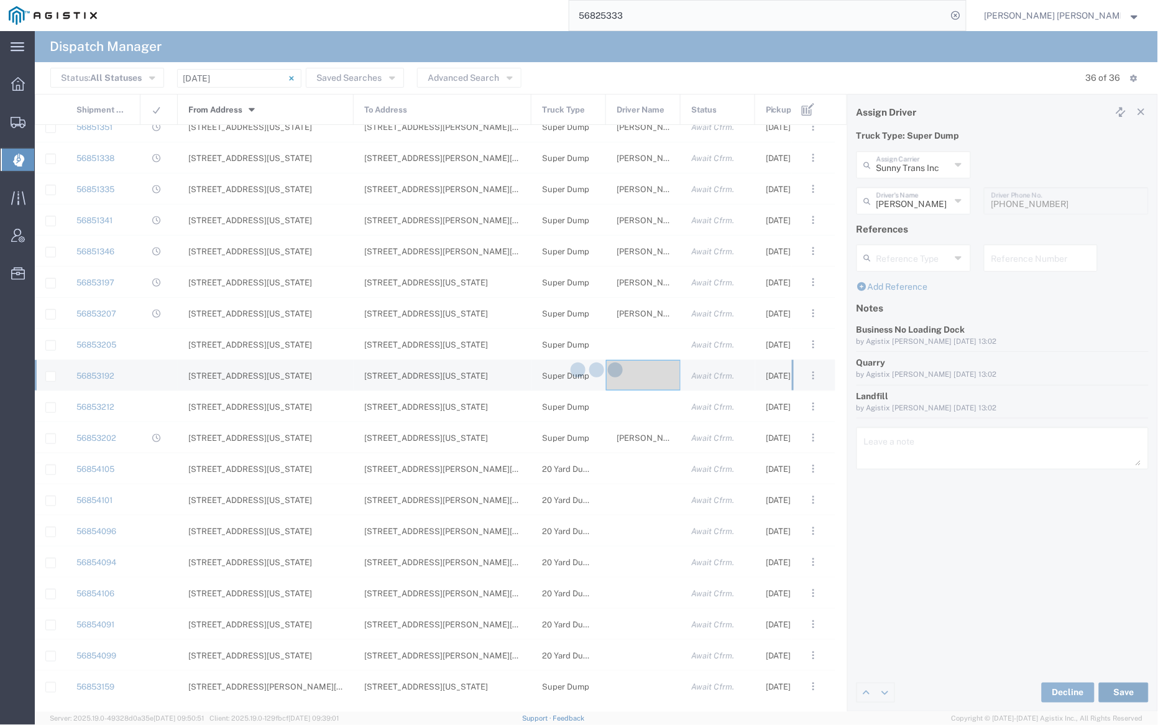
type input "[PERSON_NAME]"
type input "Sunny Trans Inc"
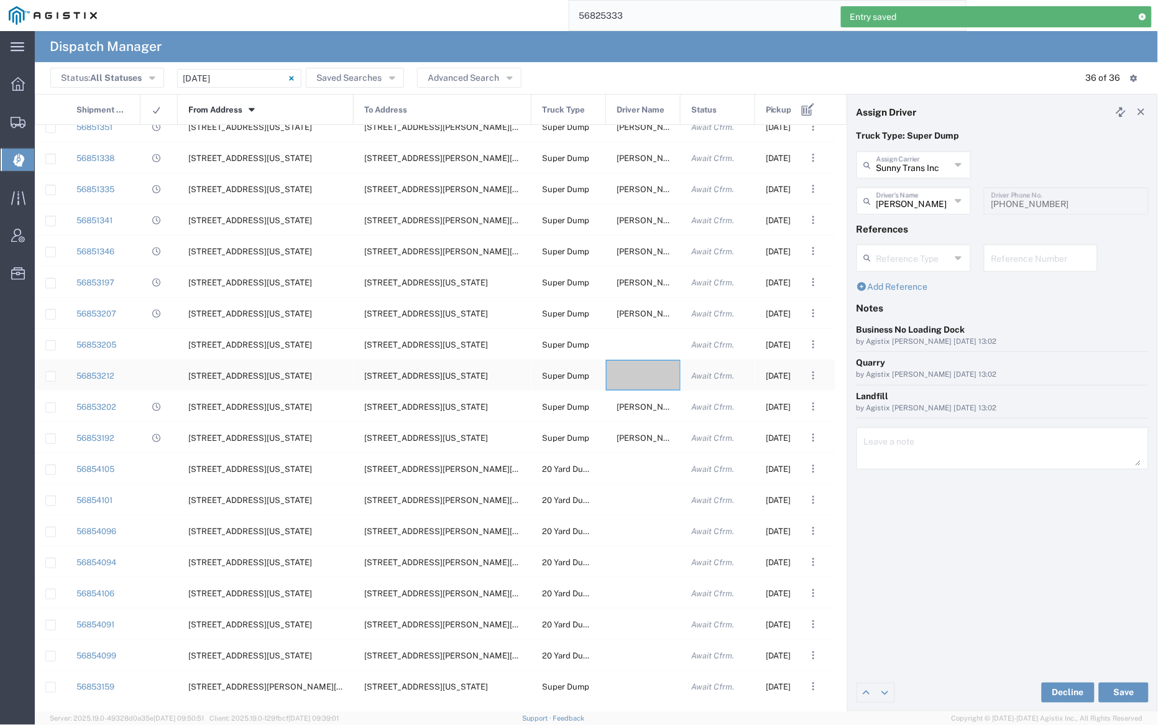
click at [649, 374] on div at bounding box center [643, 375] width 75 height 30
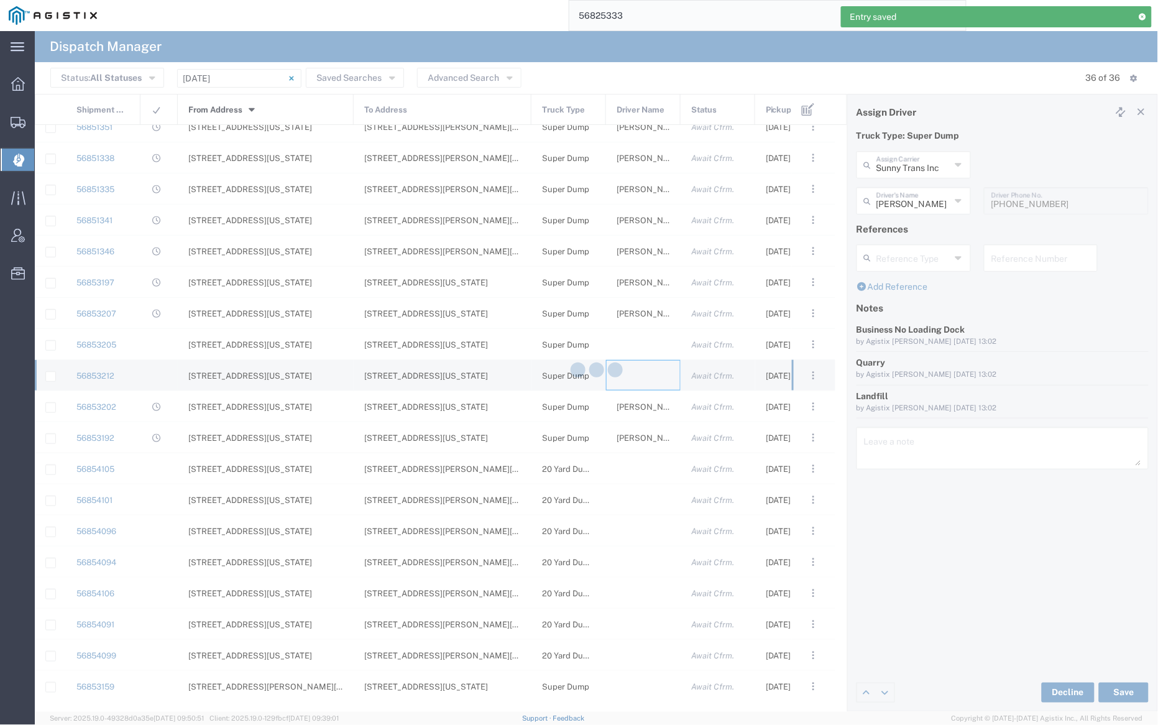
type input "[PERSON_NAME] Trucking"
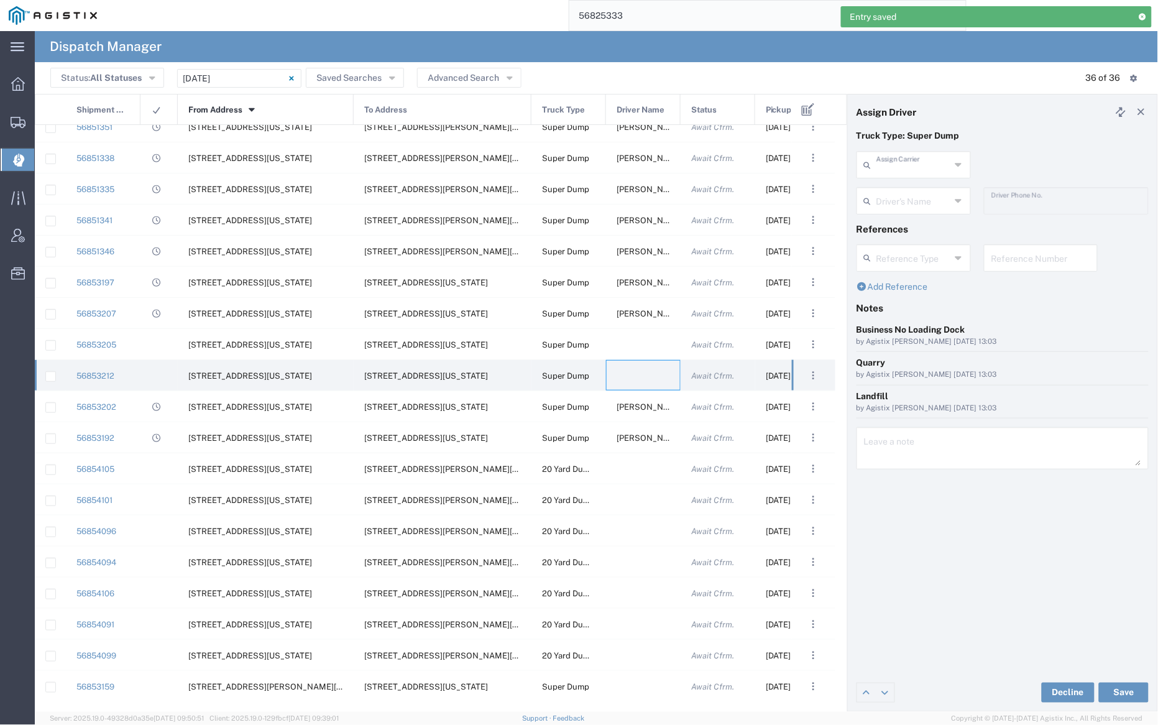
click at [901, 168] on input "text" at bounding box center [914, 164] width 74 height 22
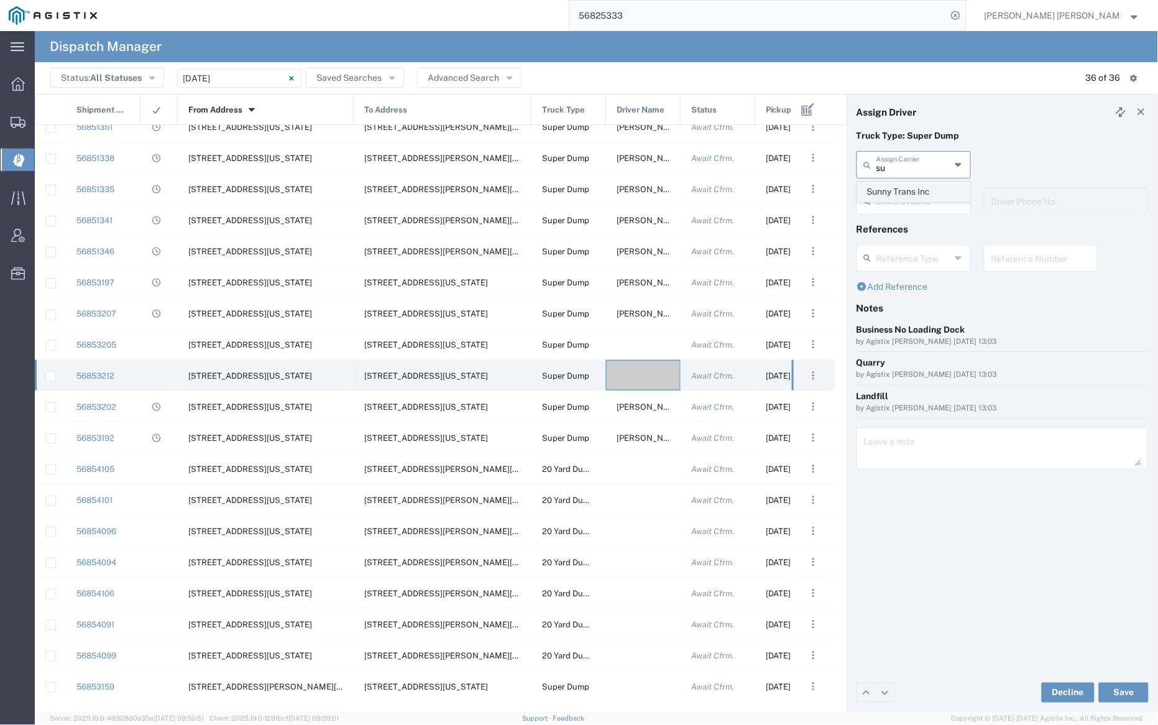
click at [902, 189] on span "Sunny Trans Inc" at bounding box center [914, 191] width 111 height 19
type input "Sunny Trans Inc"
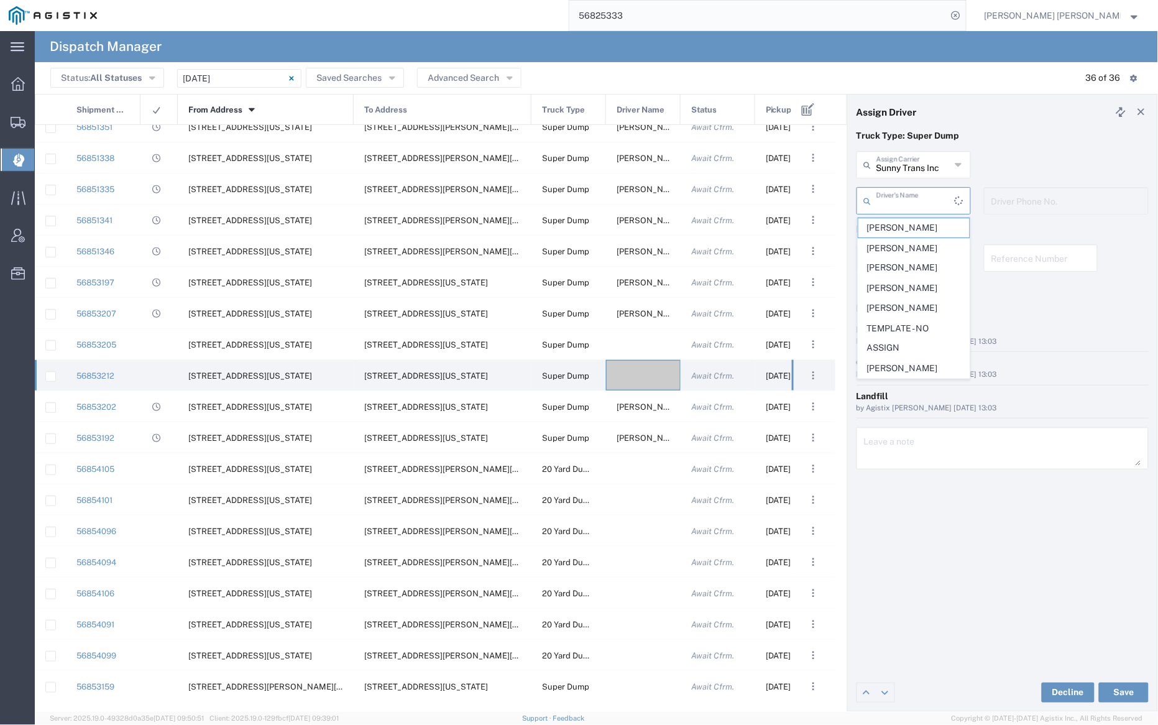
click at [901, 193] on input "text" at bounding box center [916, 200] width 78 height 22
click at [930, 358] on span "[PERSON_NAME]" at bounding box center [914, 350] width 111 height 19
type input "[PERSON_NAME]"
type input "[PHONE_NUMBER]"
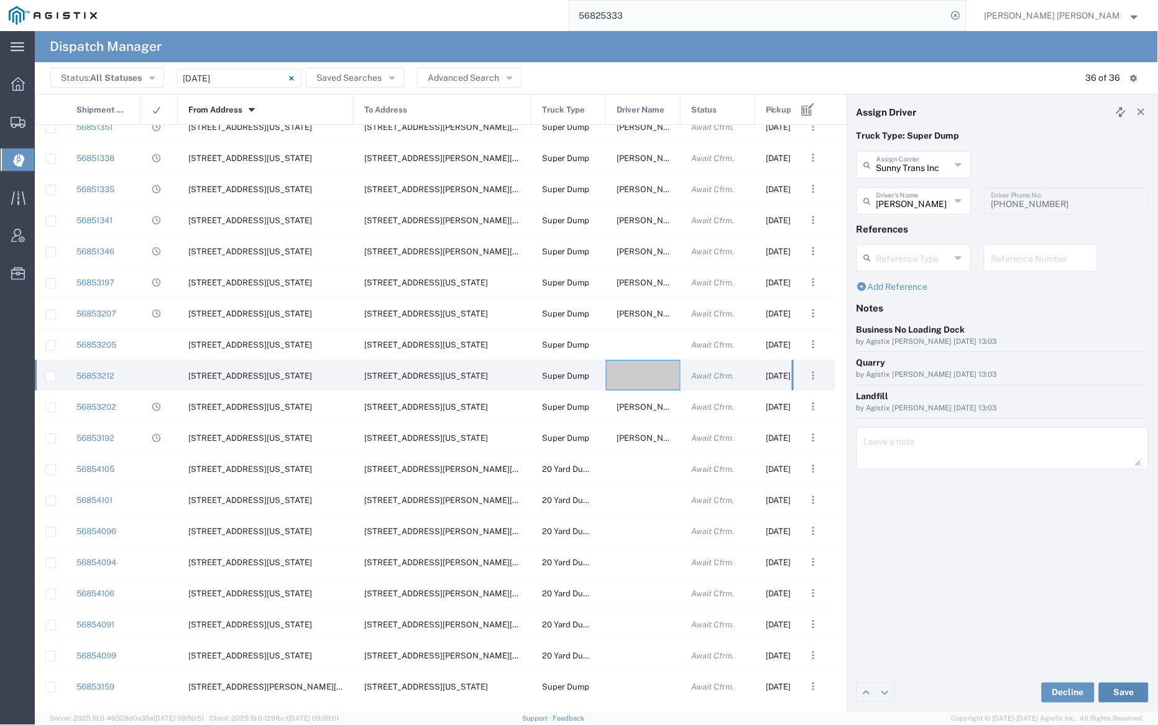
click at [1136, 692] on button "Save" at bounding box center [1124, 693] width 50 height 20
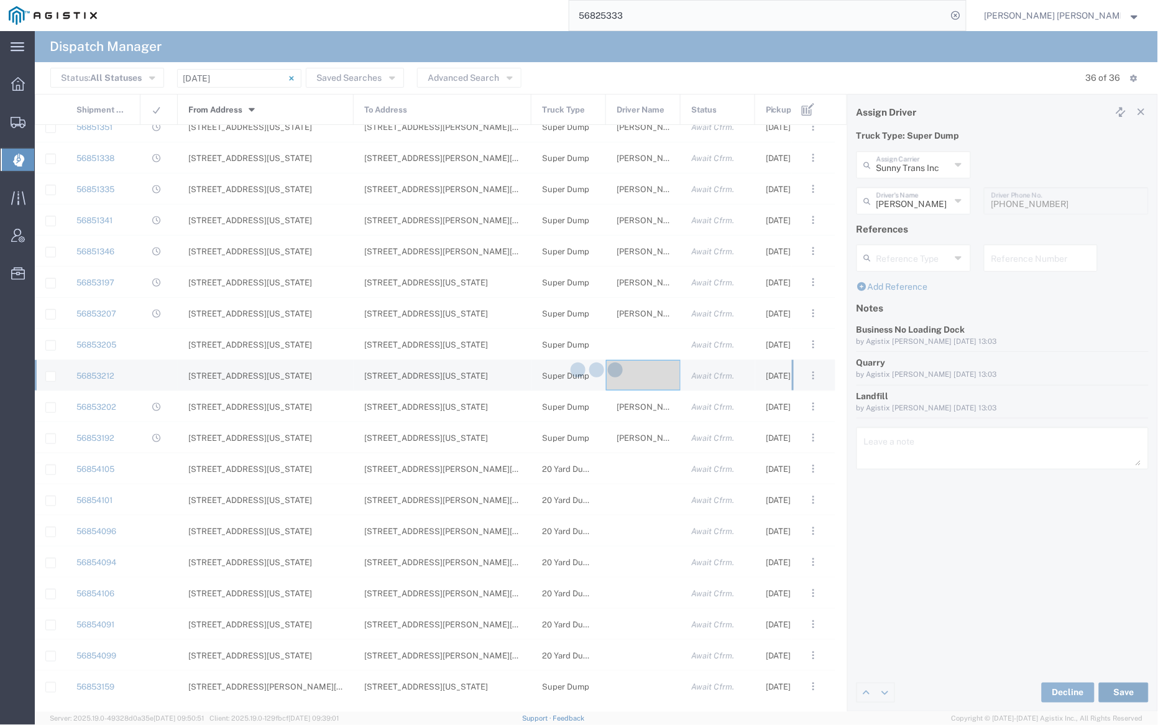
type input "[PERSON_NAME]"
type input "Sunny Trans Inc"
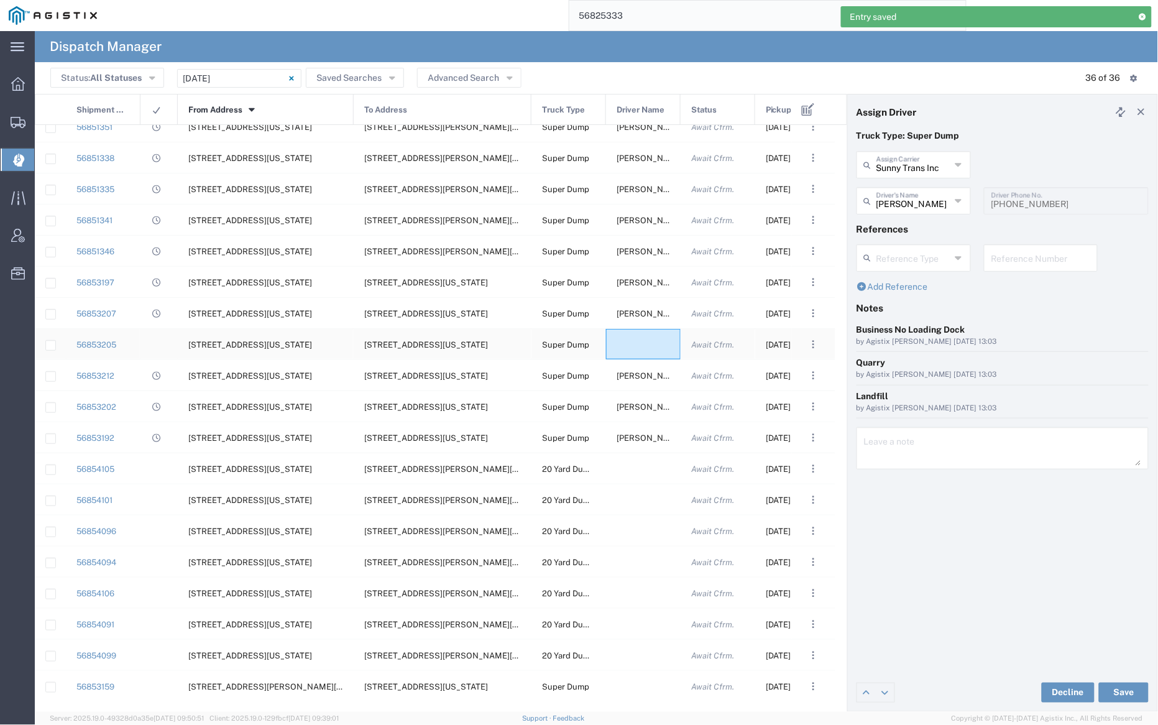
click at [637, 337] on div at bounding box center [643, 344] width 75 height 30
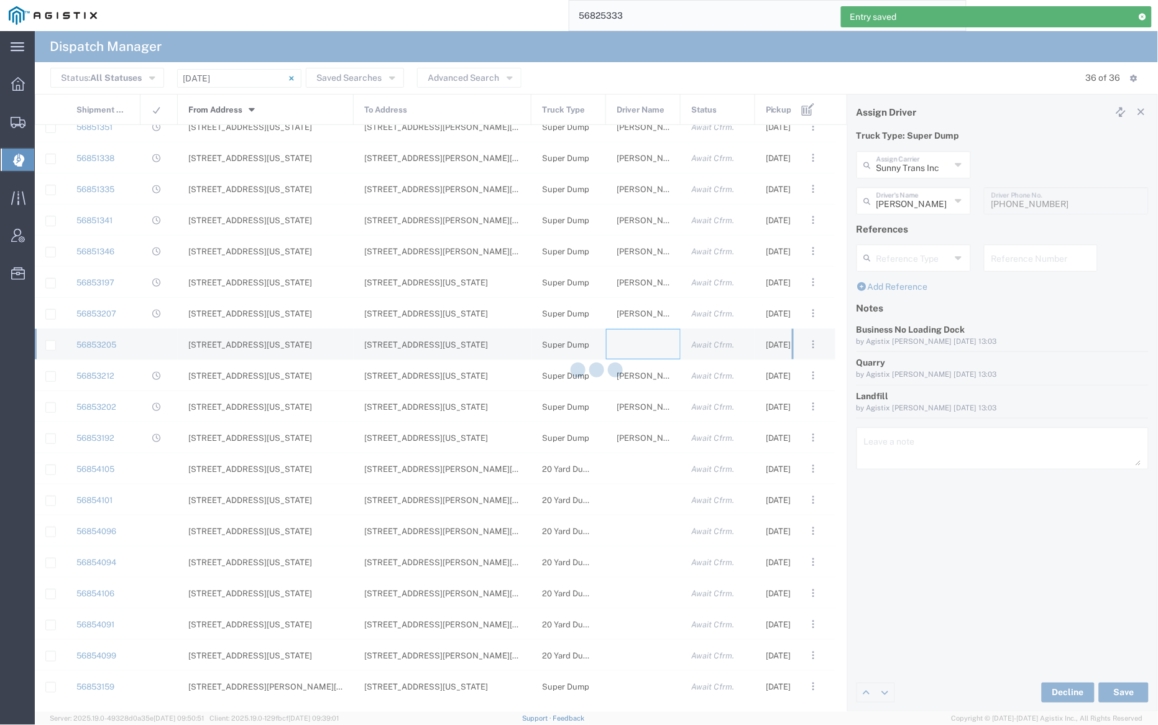
type input "[PERSON_NAME] Trucking"
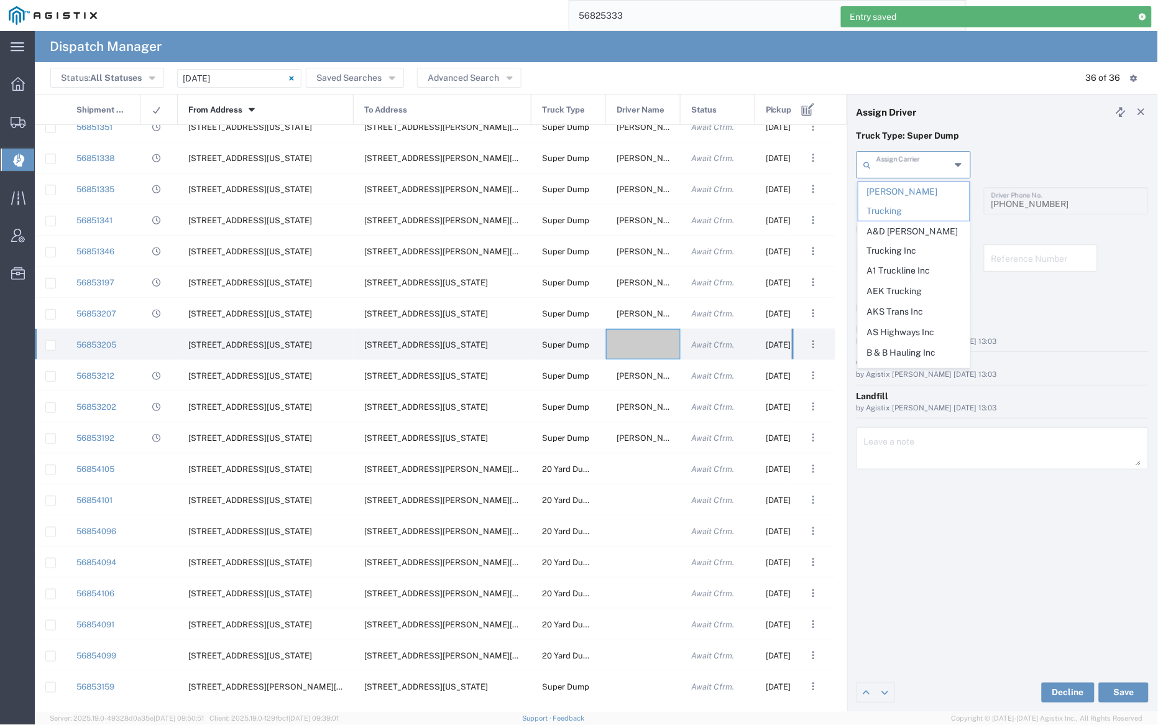
click at [907, 164] on input "text" at bounding box center [914, 164] width 74 height 22
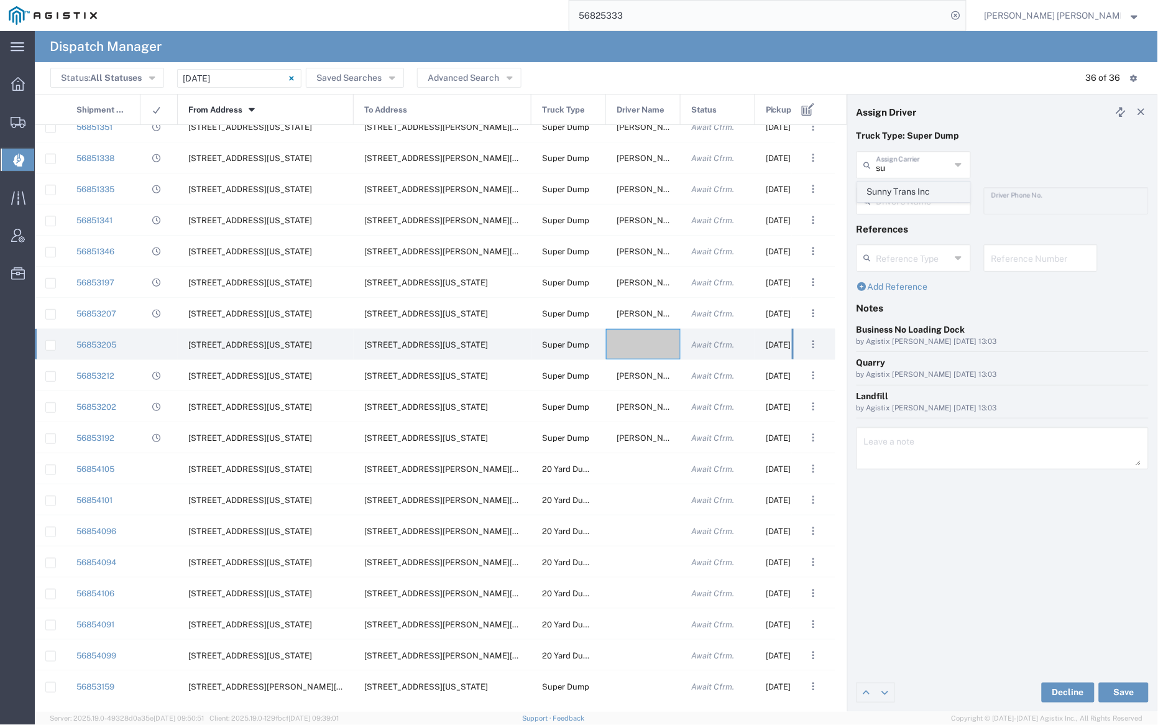
click at [906, 190] on span "Sunny Trans Inc" at bounding box center [914, 191] width 111 height 19
type input "Sunny Trans Inc"
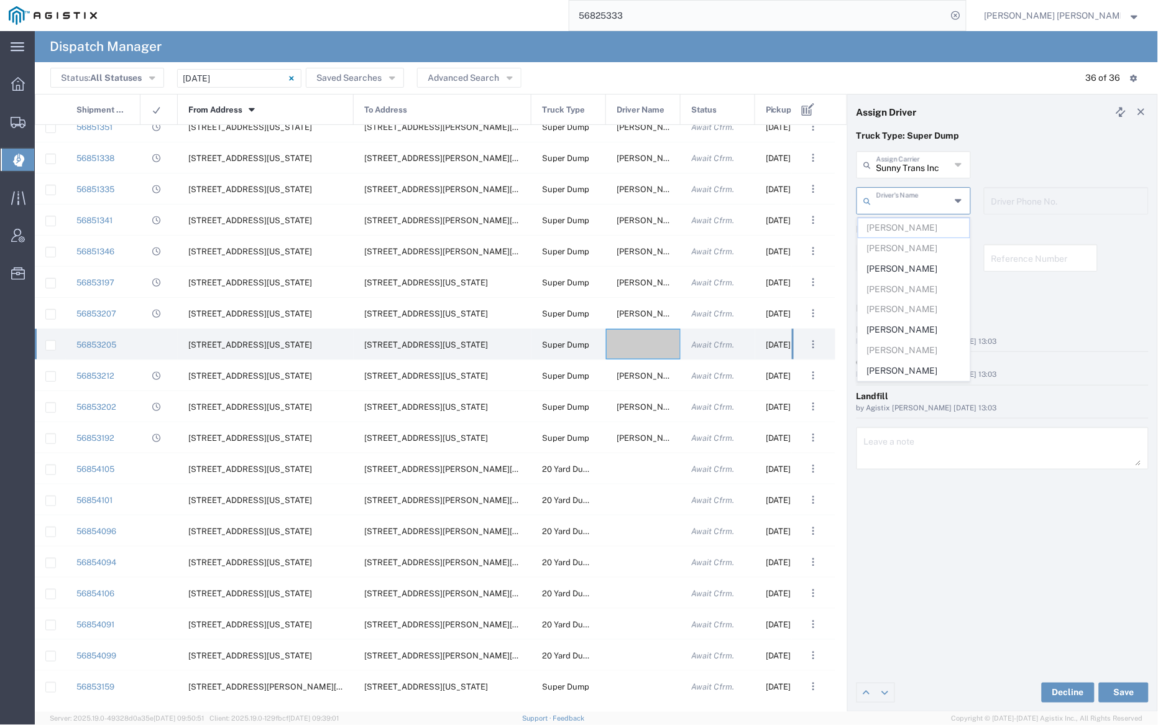
click at [908, 198] on input "text" at bounding box center [914, 200] width 74 height 22
click at [924, 331] on span "[PERSON_NAME]" at bounding box center [914, 329] width 111 height 19
type input "[PERSON_NAME]"
type input "[PHONE_NUMBER]"
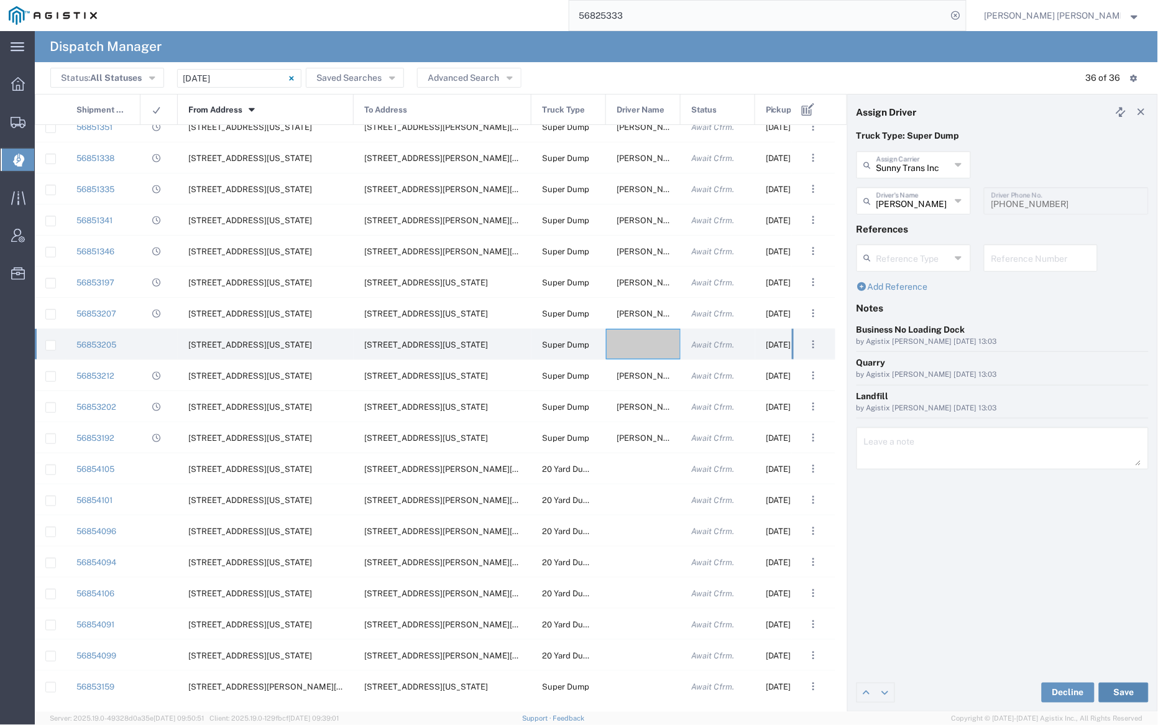
click at [1123, 686] on button "Save" at bounding box center [1124, 693] width 50 height 20
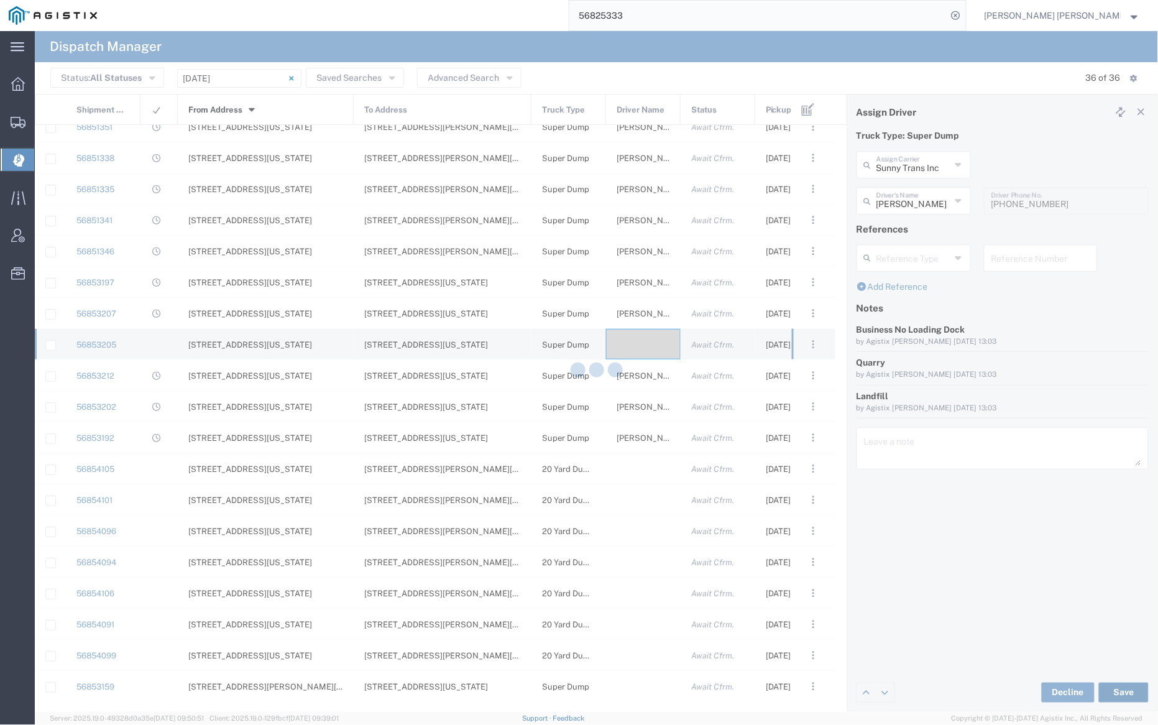
type input "[PERSON_NAME]"
type input "Sunny Trans Inc"
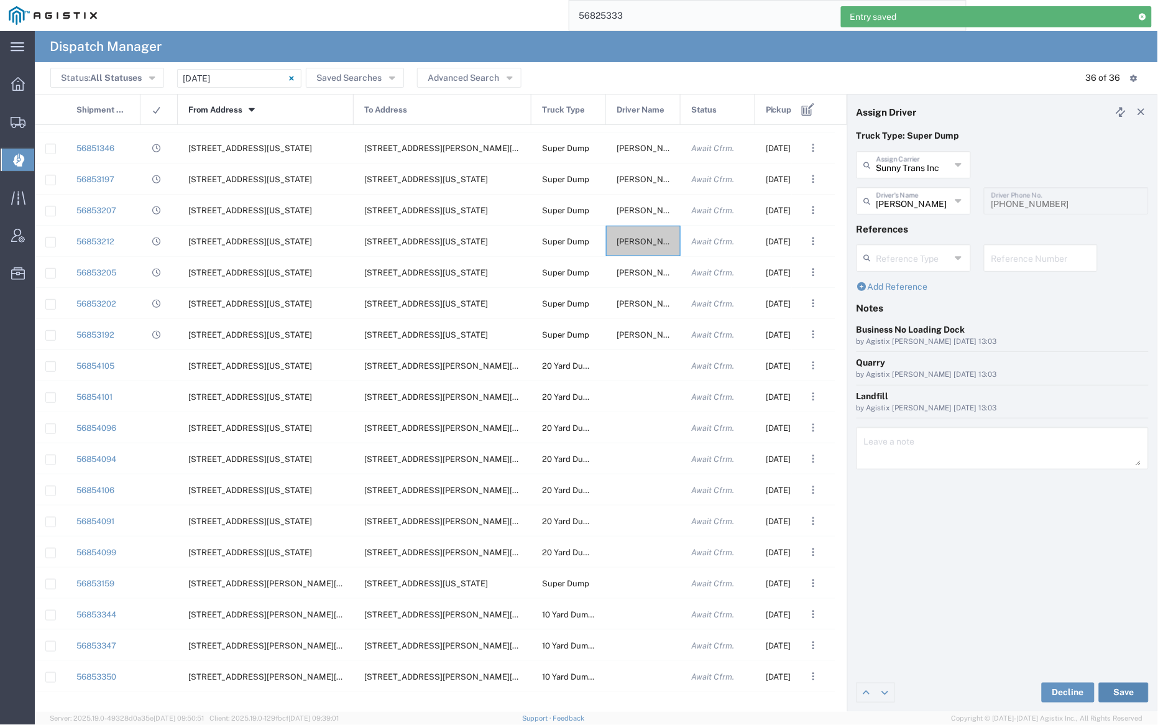
scroll to position [544, 0]
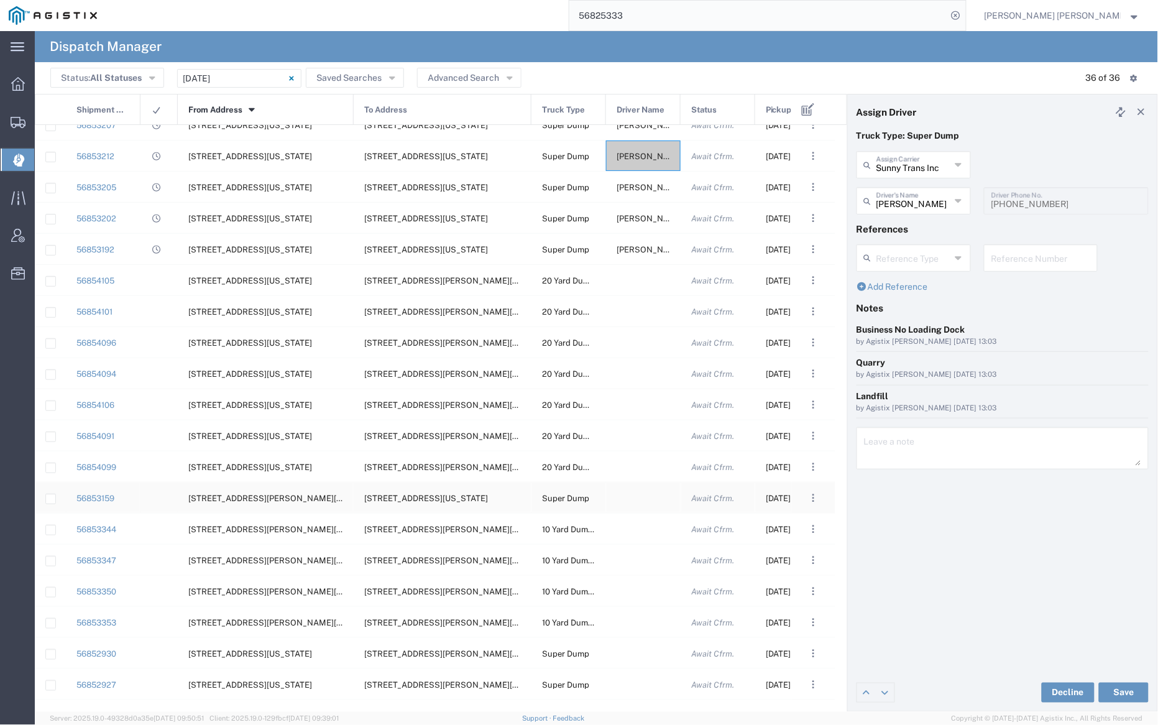
click at [642, 498] on div at bounding box center [643, 497] width 75 height 30
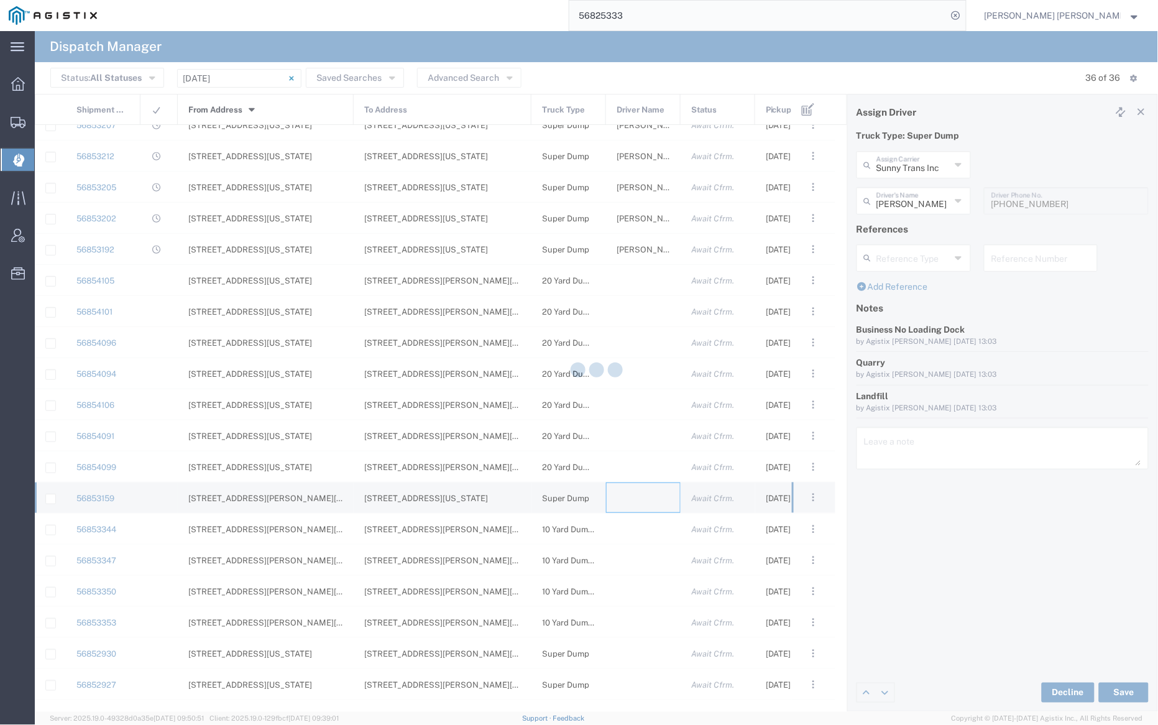
type input "[PERSON_NAME] Trucking"
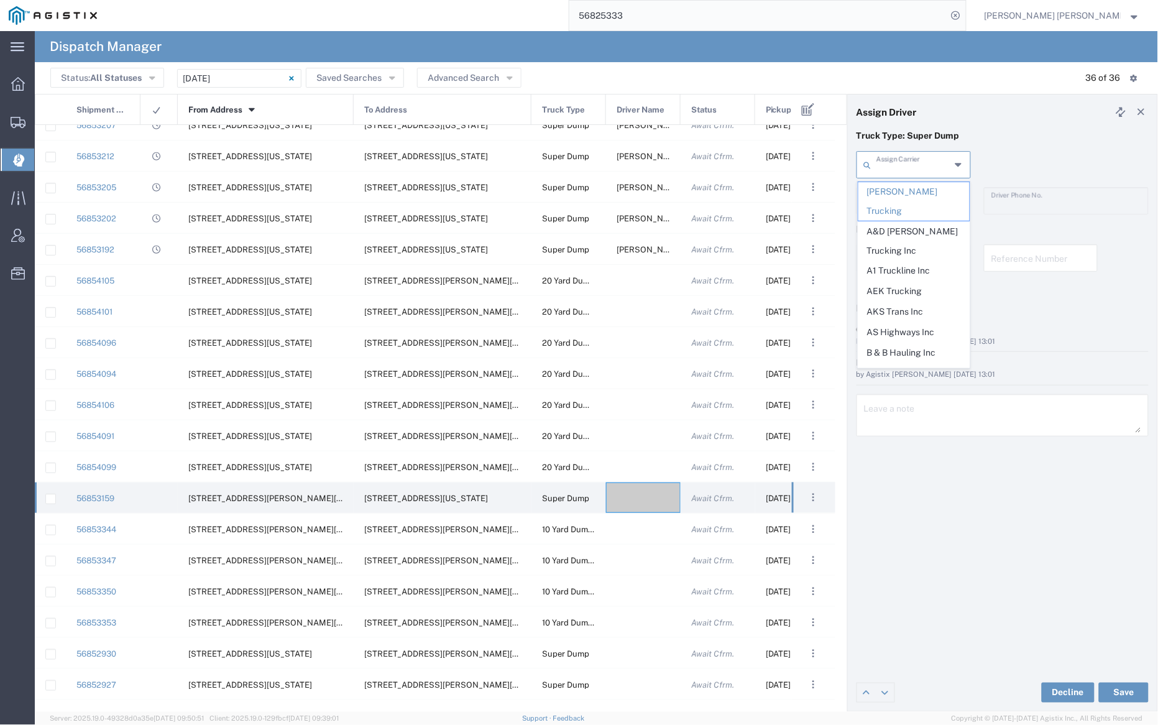
click at [897, 166] on input "text" at bounding box center [914, 164] width 74 height 22
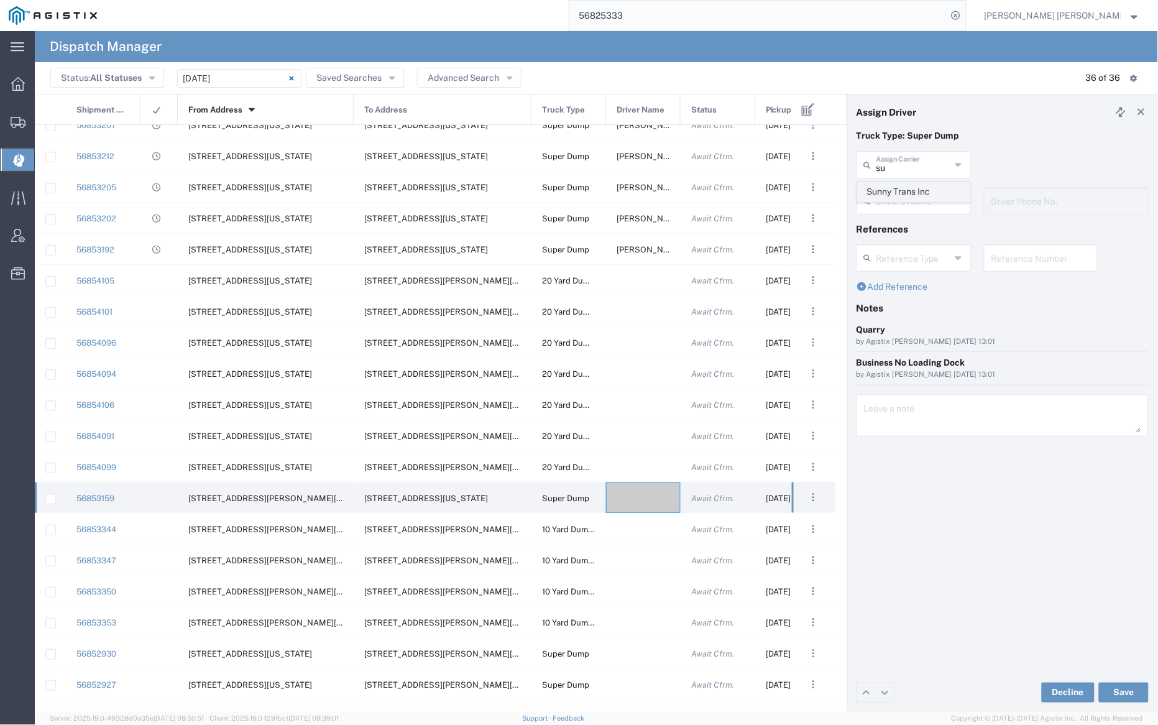
click at [905, 188] on span "Sunny Trans Inc" at bounding box center [914, 191] width 111 height 19
type input "Sunny Trans Inc"
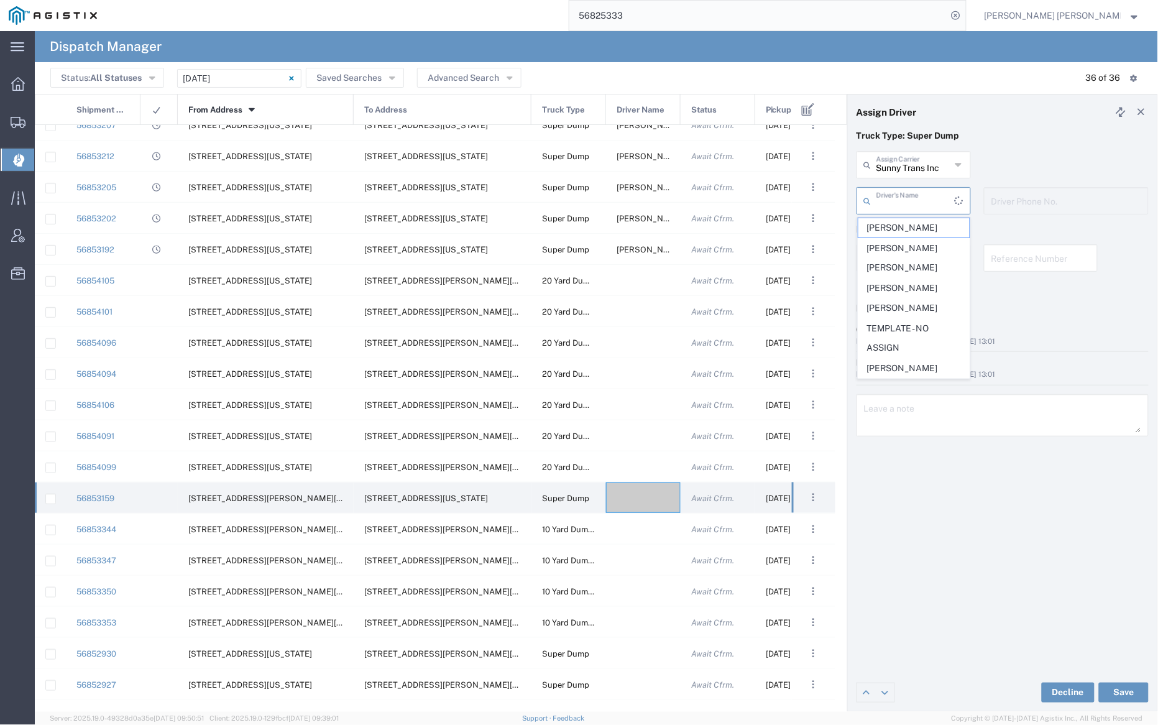
click at [905, 195] on input "text" at bounding box center [916, 200] width 78 height 22
click at [933, 378] on span "[PERSON_NAME]" at bounding box center [914, 370] width 111 height 19
type input "[PERSON_NAME]"
type input "[PHONE_NUMBER]"
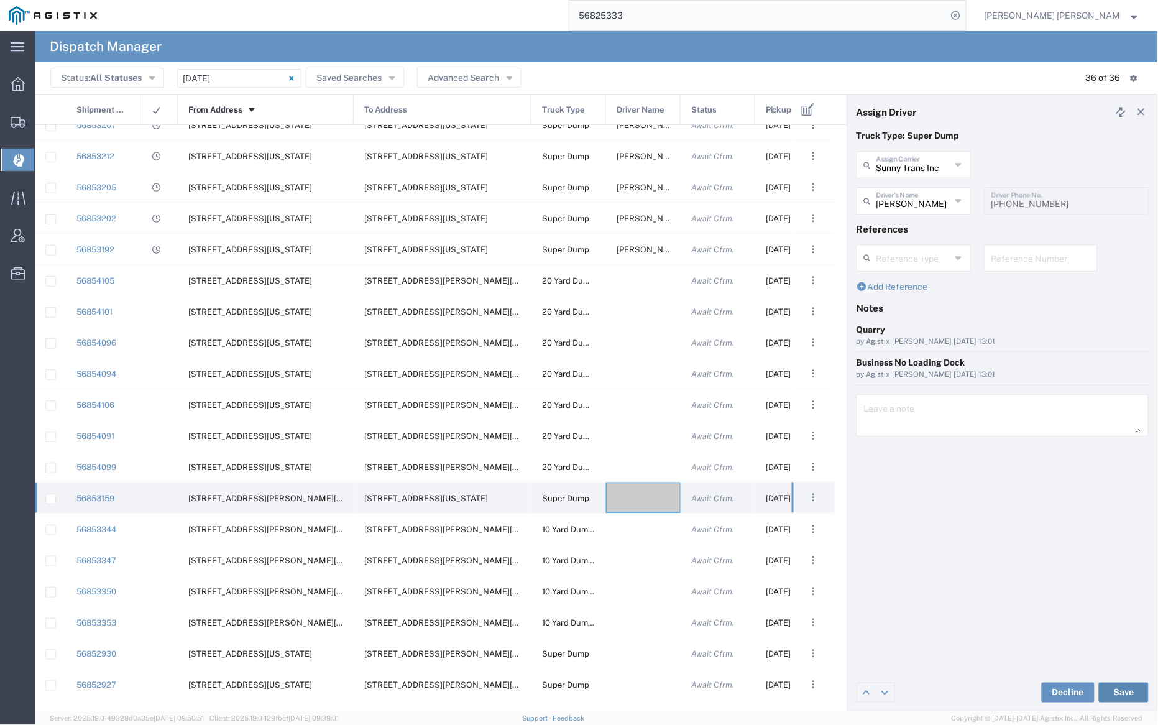
click at [1120, 689] on button "Save" at bounding box center [1124, 693] width 50 height 20
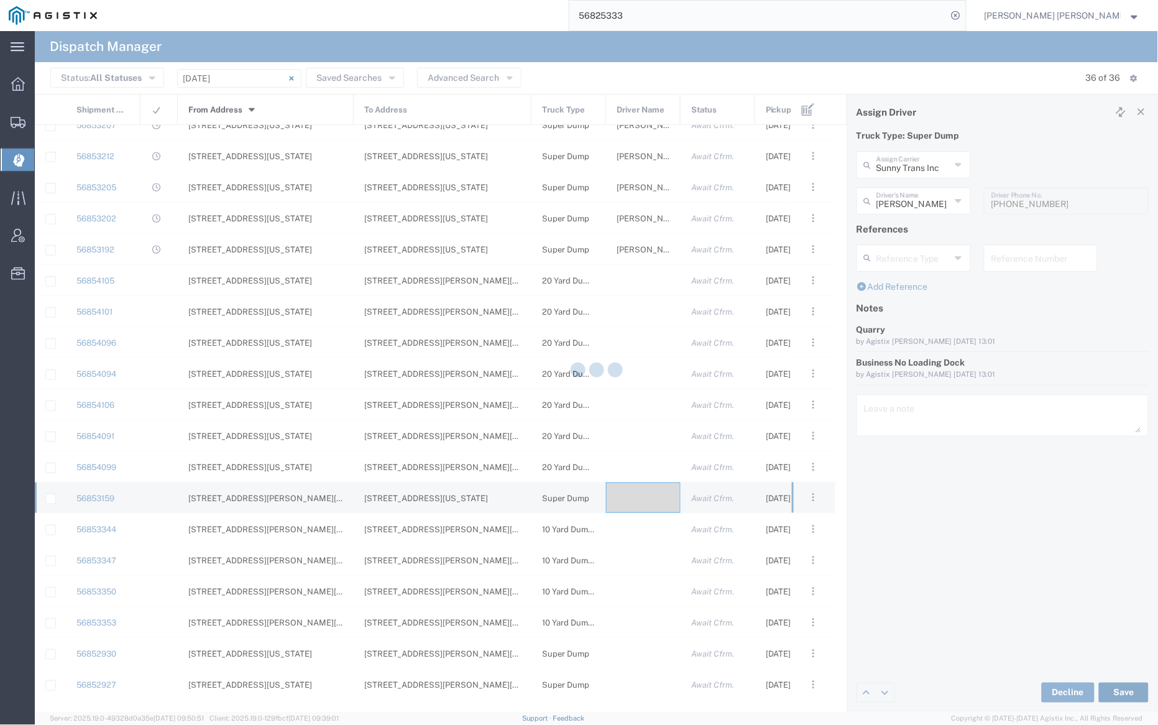
type input "[PERSON_NAME]"
type input "Sunny Trans Inc"
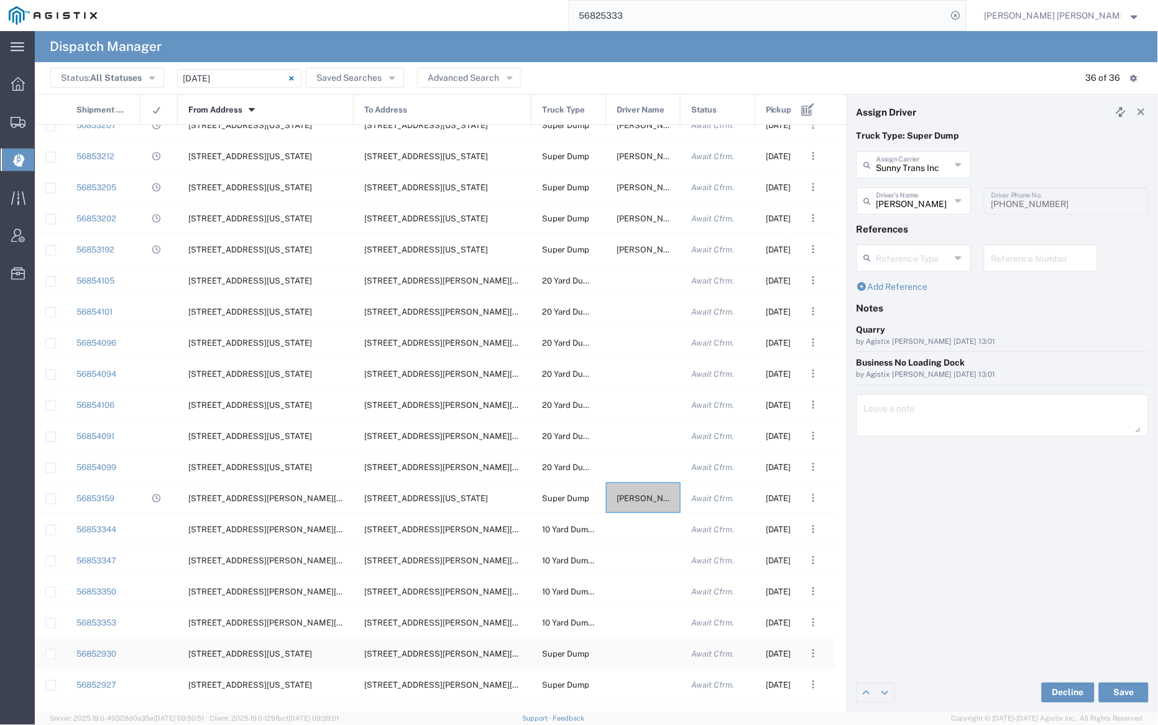
click at [660, 645] on div at bounding box center [643, 653] width 75 height 30
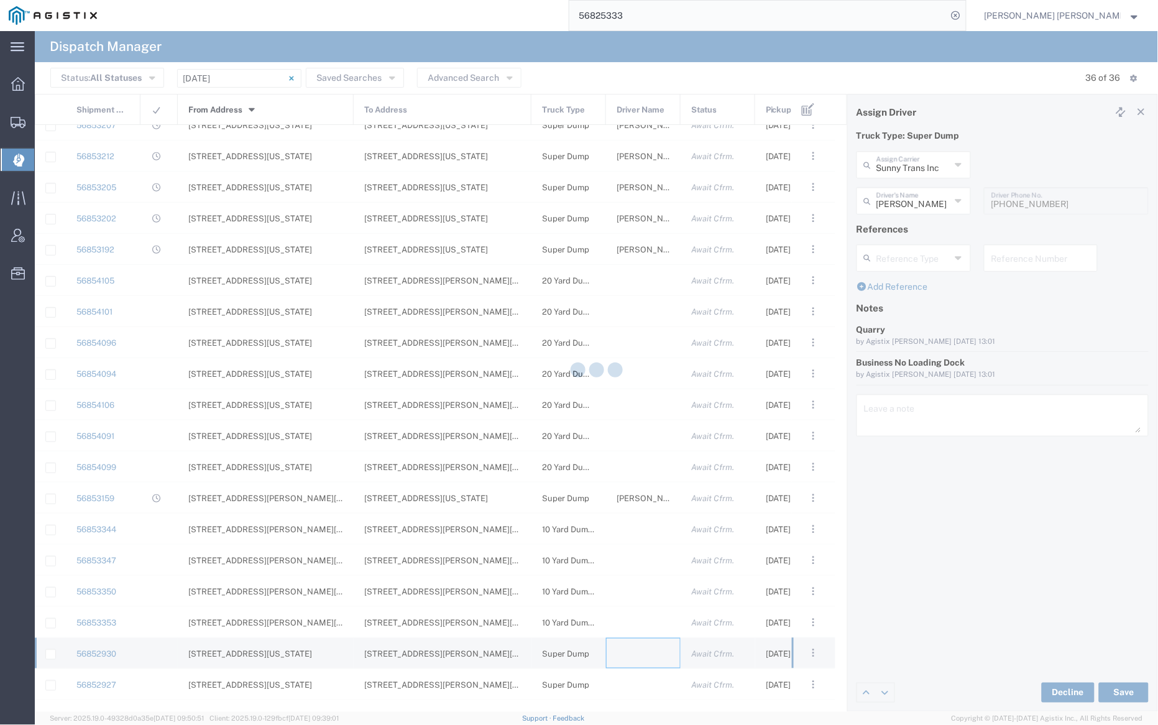
type input "[PERSON_NAME] Trucking"
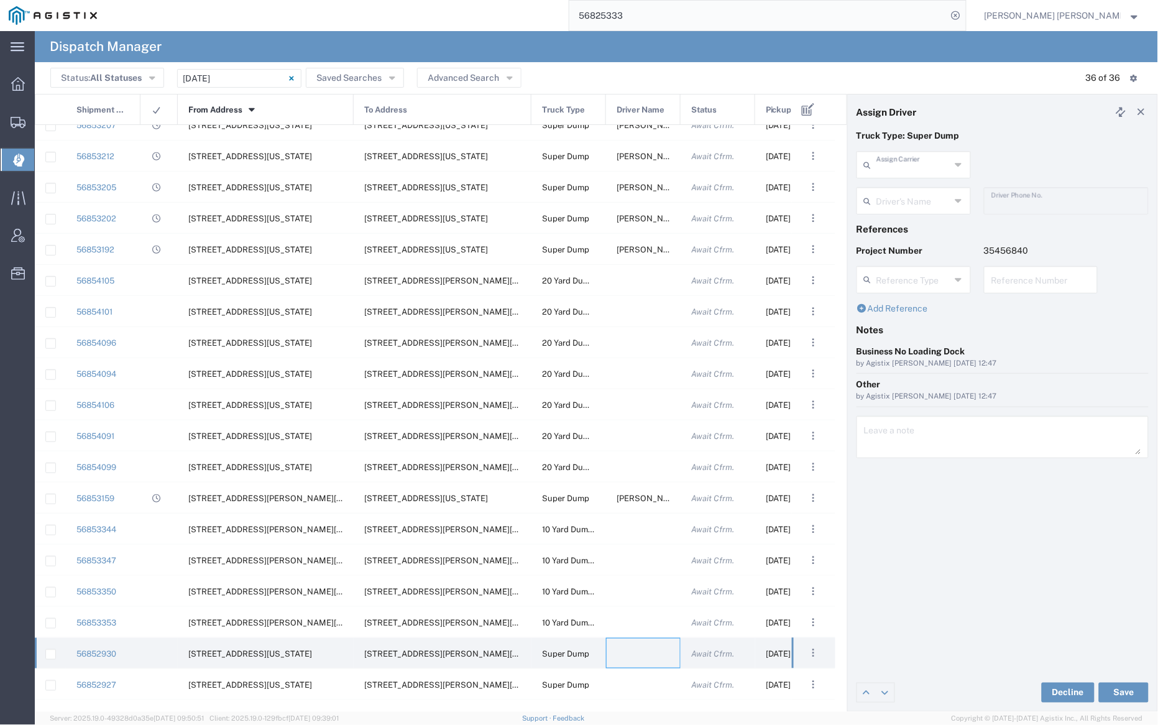
click at [902, 164] on input "text" at bounding box center [914, 164] width 74 height 22
click at [909, 185] on span "[PERSON_NAME] Trans Services" at bounding box center [914, 201] width 111 height 39
type input "[PERSON_NAME] Trans Services"
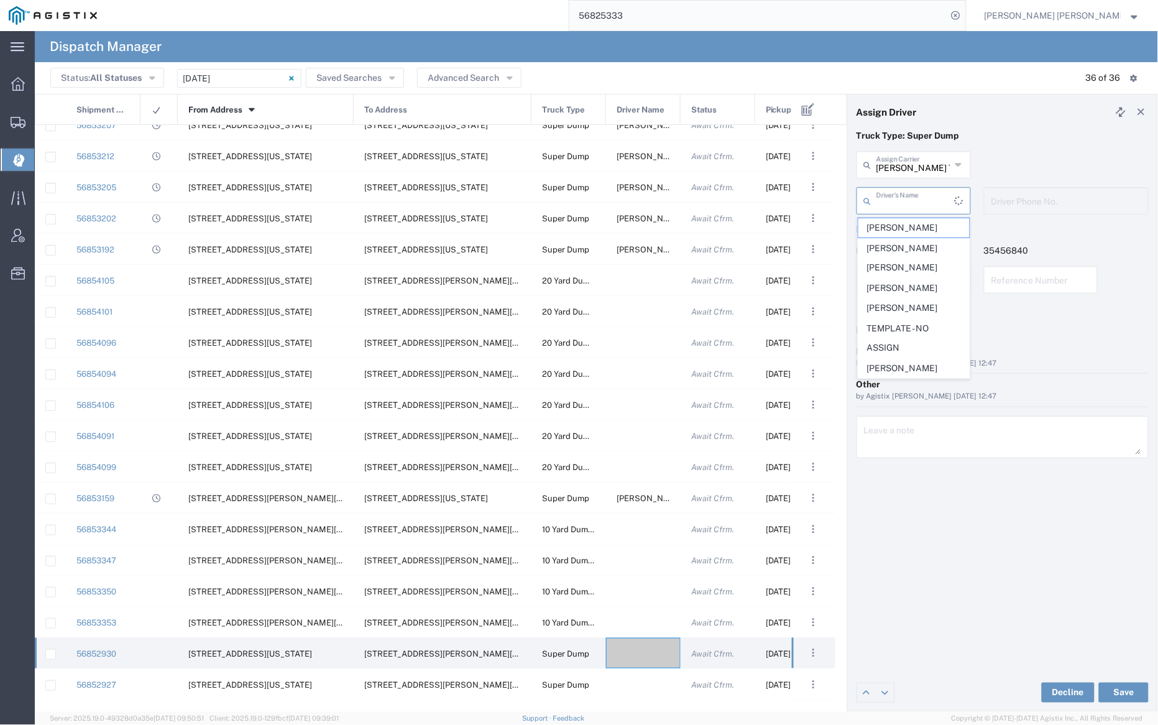
click at [915, 203] on input "text" at bounding box center [916, 200] width 78 height 22
click at [914, 316] on span "[PERSON_NAME]" at bounding box center [914, 325] width 111 height 19
type input "[PERSON_NAME]"
type input "9255655299"
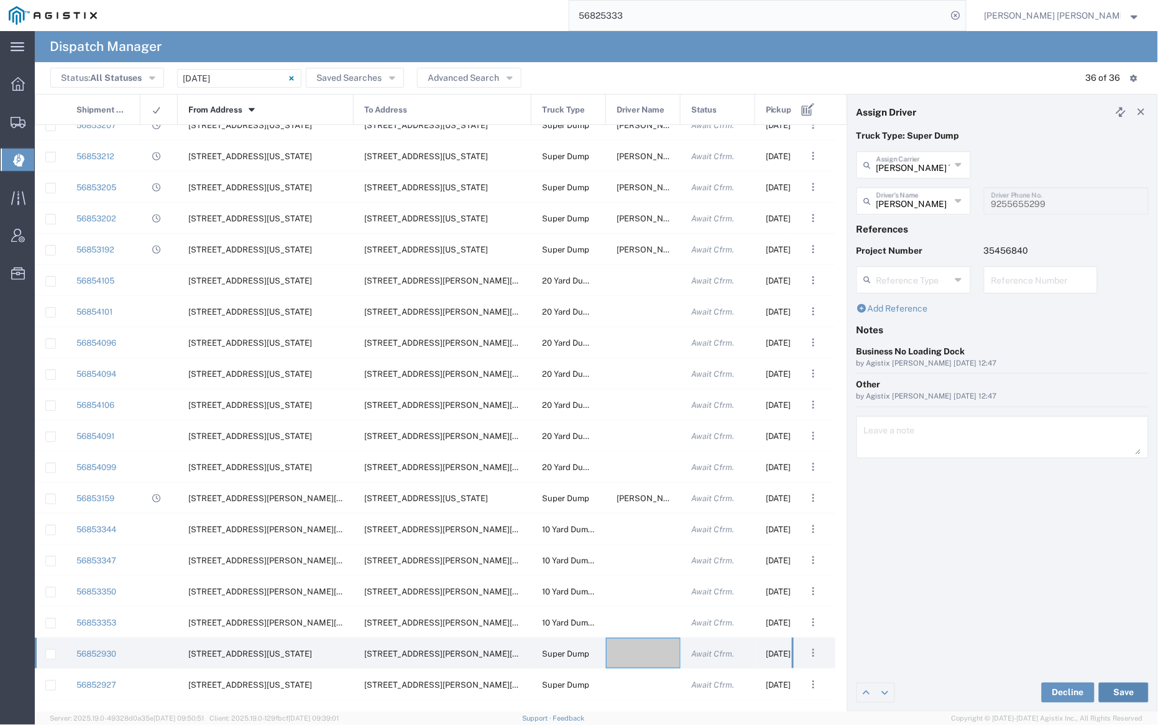
click at [1126, 693] on button "Save" at bounding box center [1124, 693] width 50 height 20
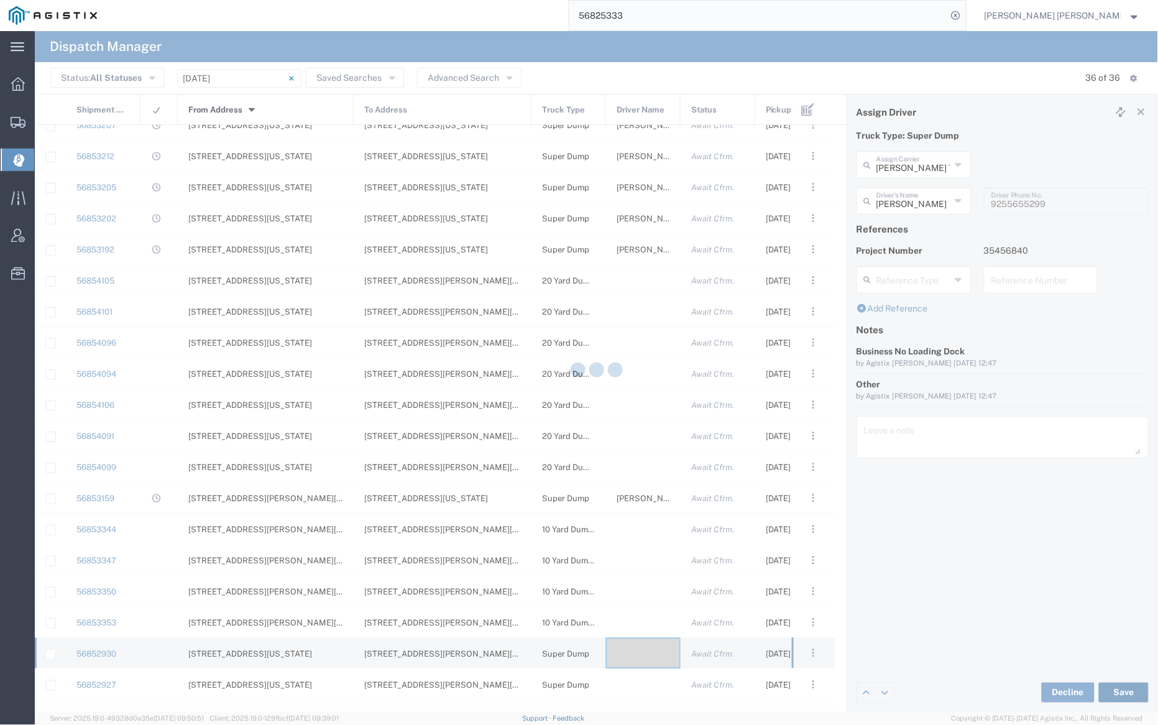
type input "[PERSON_NAME]"
type input "[PERSON_NAME] Trans Services"
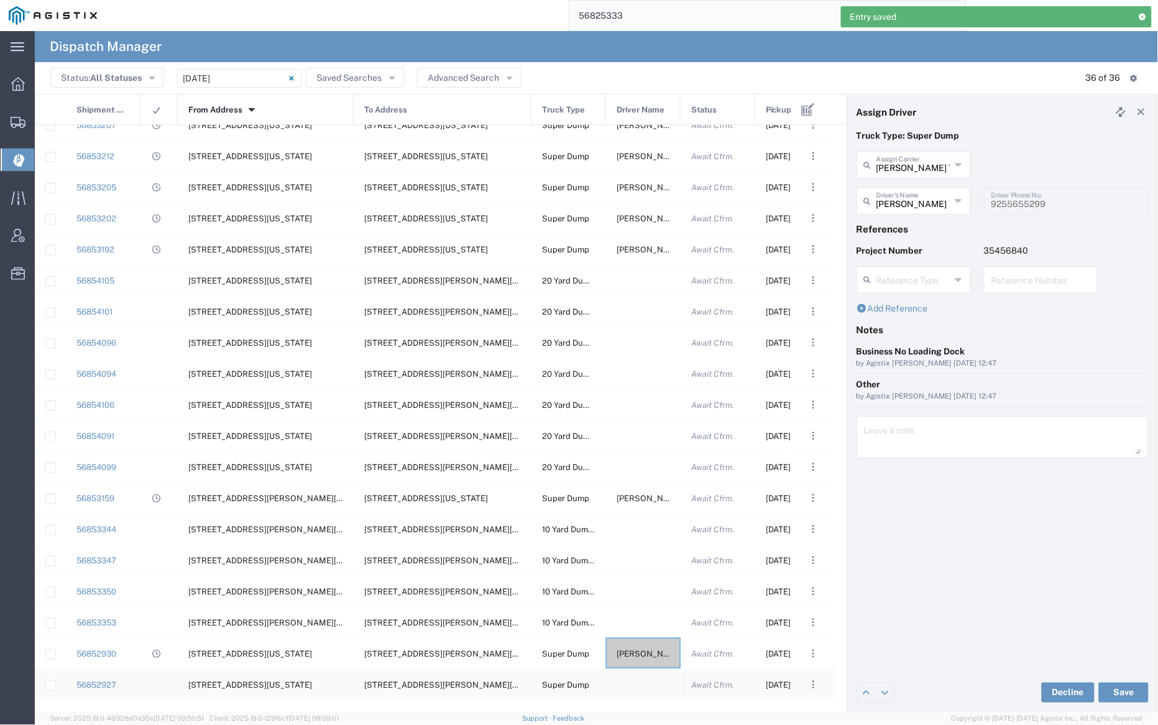
click at [643, 680] on div at bounding box center [643, 684] width 75 height 30
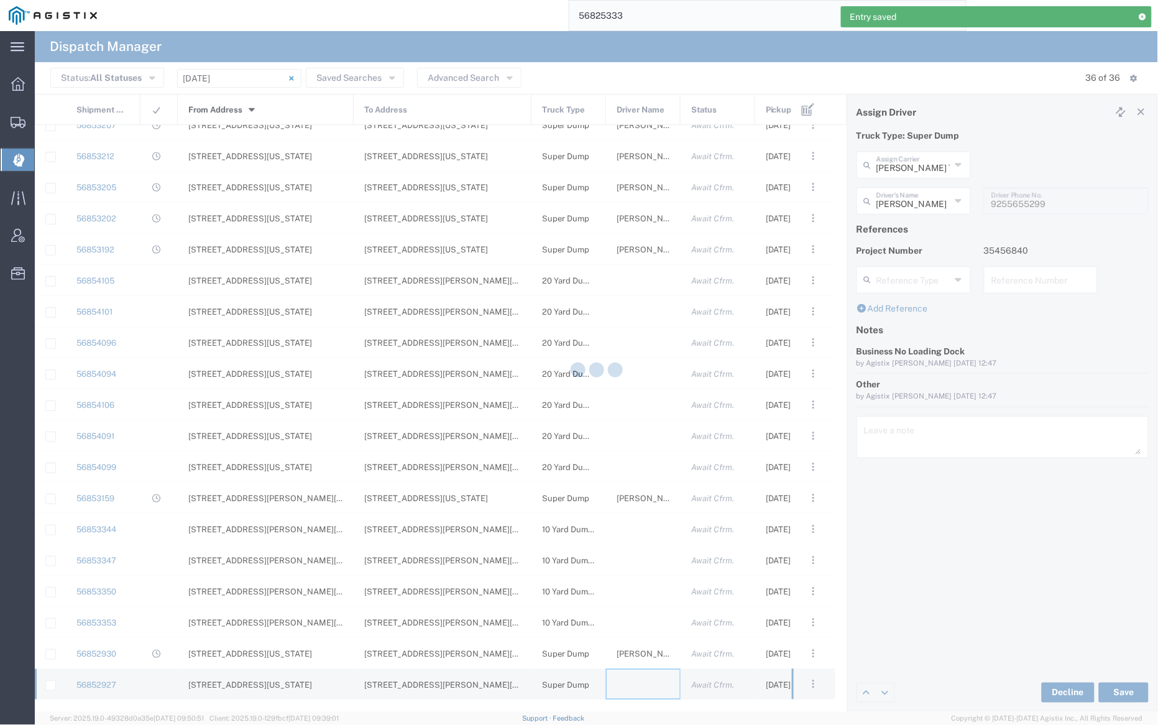
type input "[PERSON_NAME] Trucking"
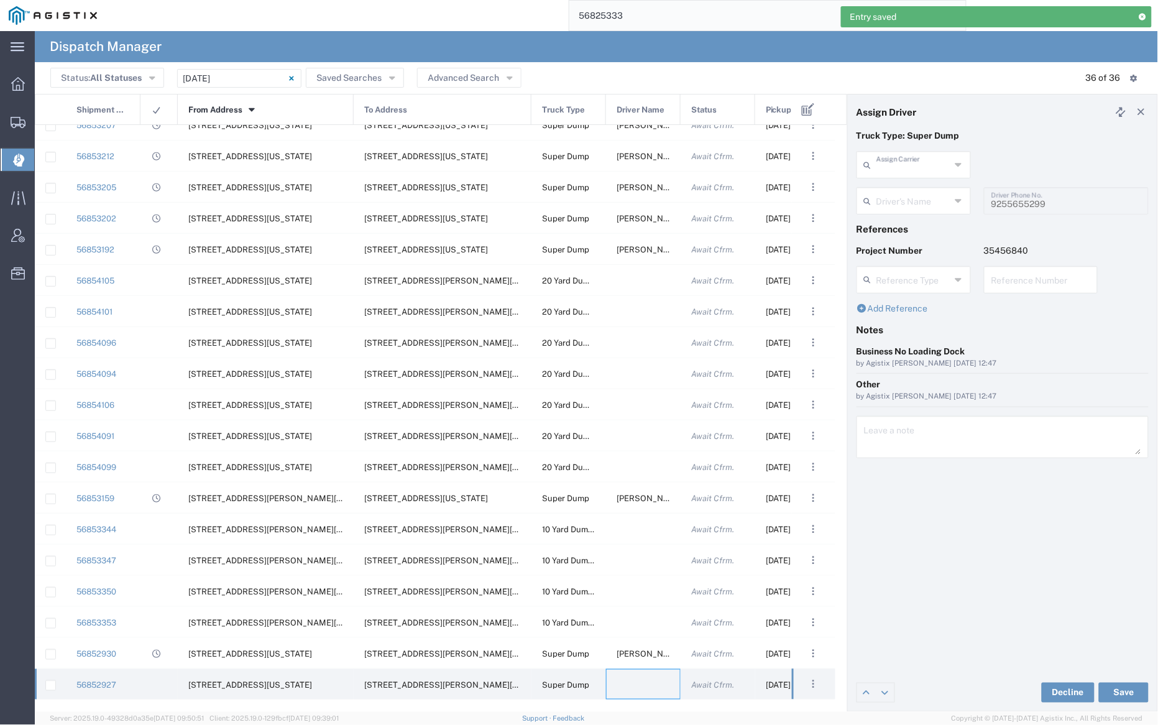
click at [907, 166] on input "text" at bounding box center [914, 164] width 74 height 22
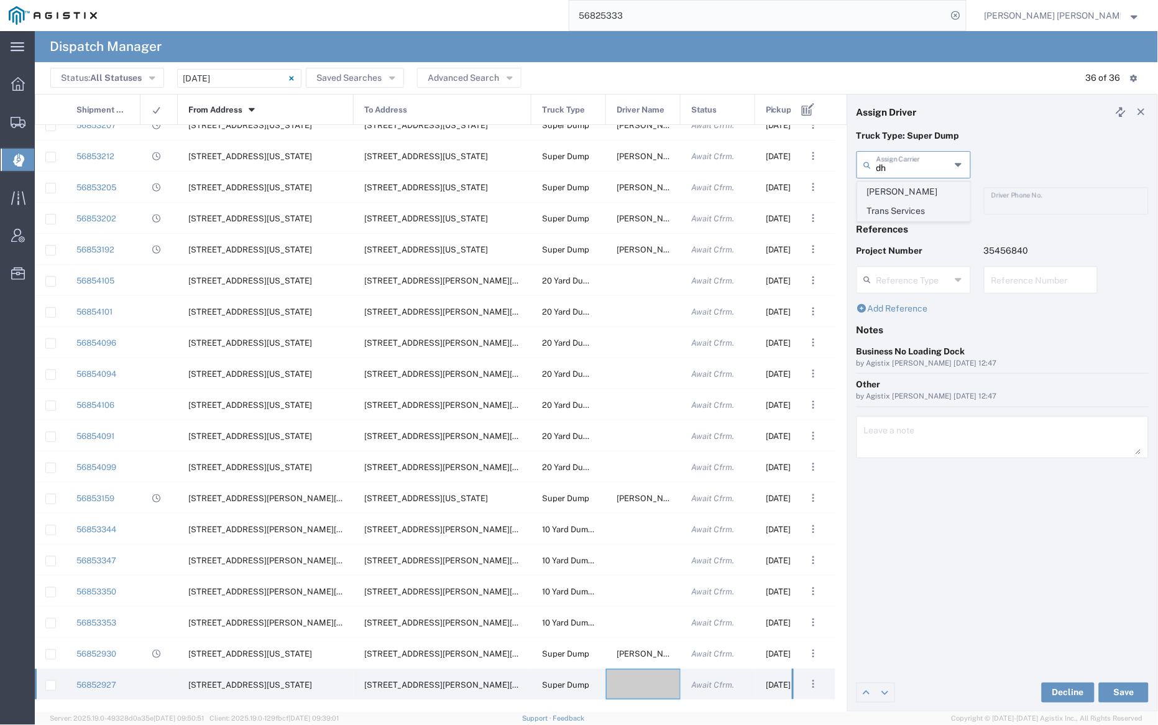
click at [912, 190] on span "[PERSON_NAME] Trans Services" at bounding box center [914, 201] width 111 height 39
type input "[PERSON_NAME] Trans Services"
click at [912, 196] on input "text" at bounding box center [916, 200] width 78 height 22
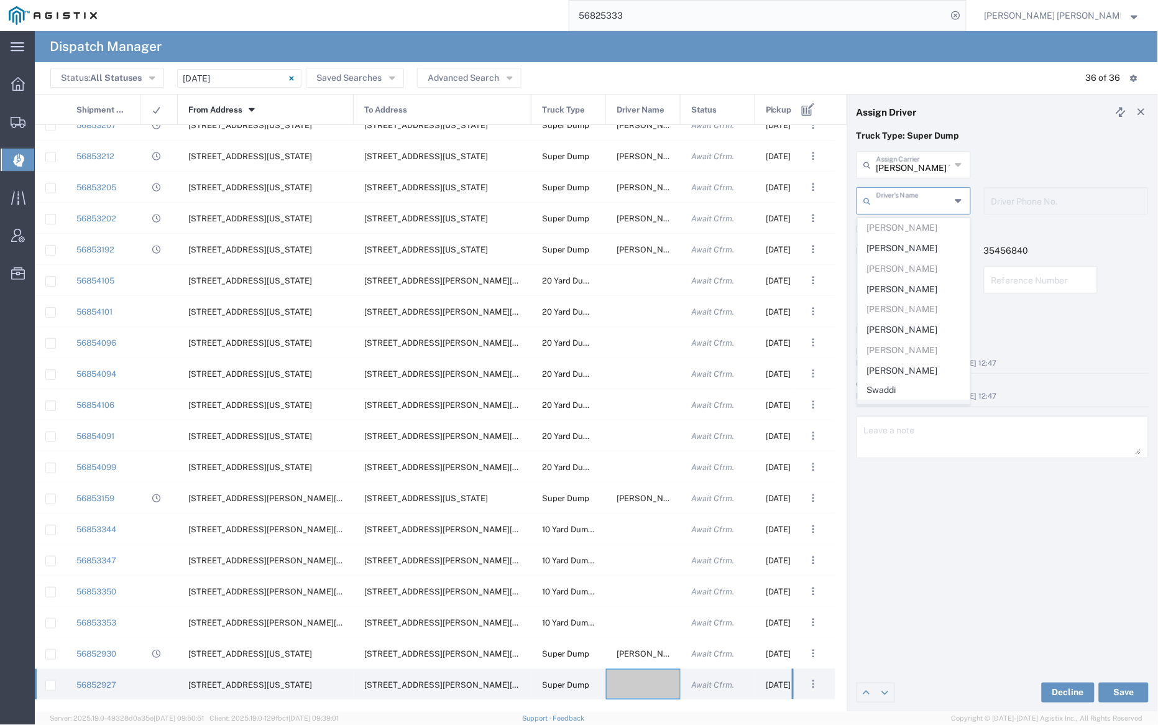
click at [923, 400] on span "[PERSON_NAME]" at bounding box center [914, 409] width 111 height 19
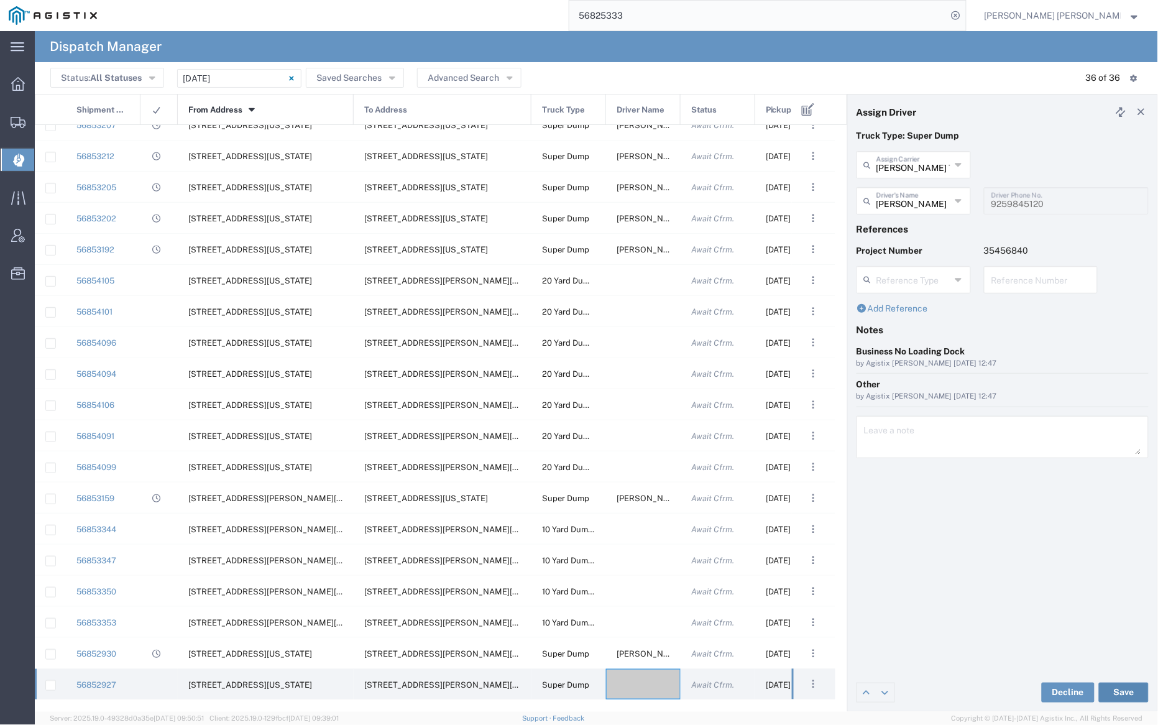
click at [1130, 694] on button "Save" at bounding box center [1124, 693] width 50 height 20
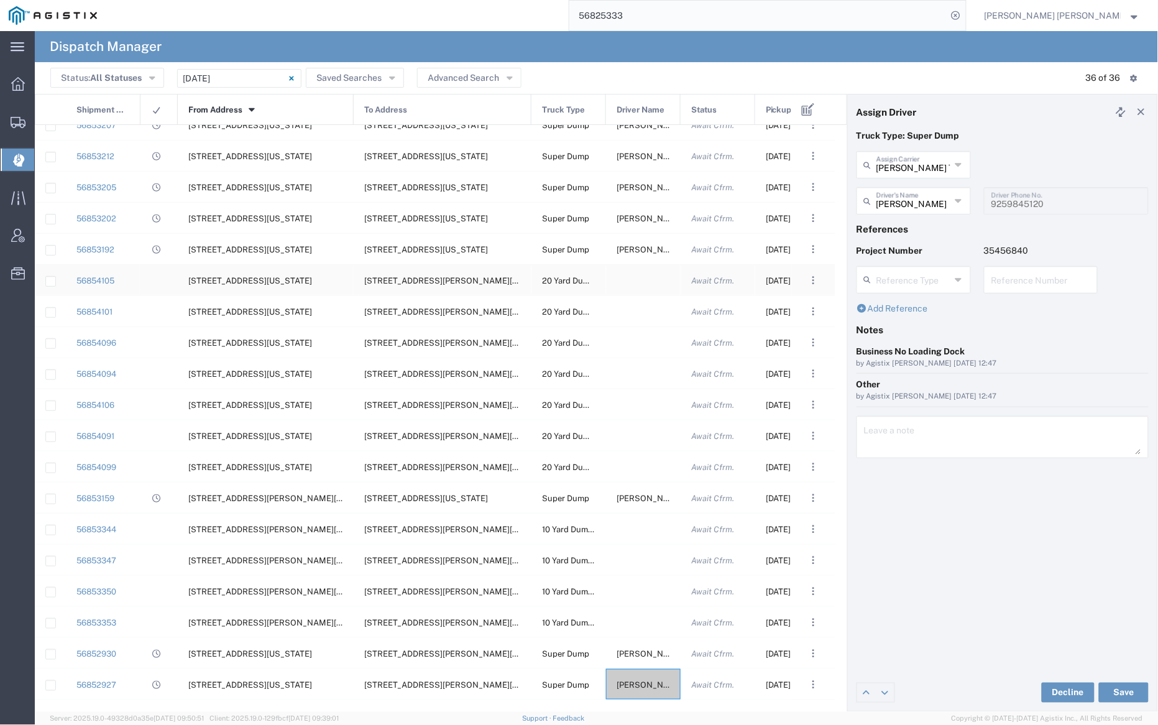
click at [634, 277] on div at bounding box center [643, 280] width 75 height 30
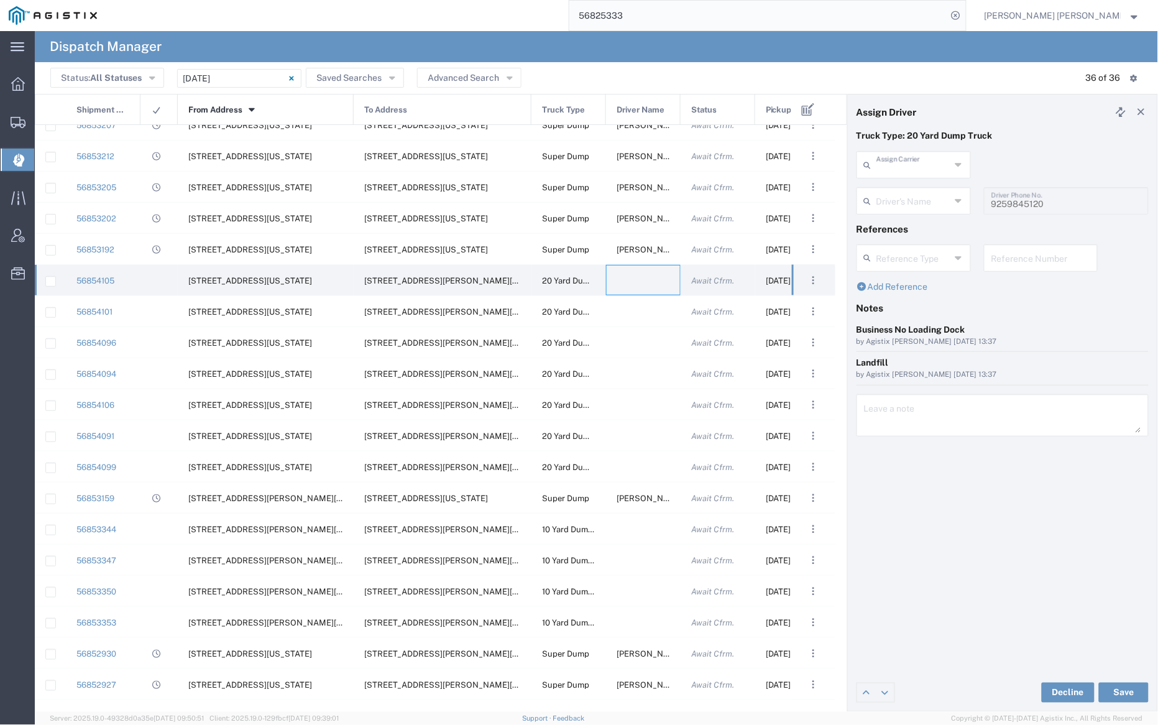
click at [917, 160] on input "text" at bounding box center [914, 164] width 74 height 22
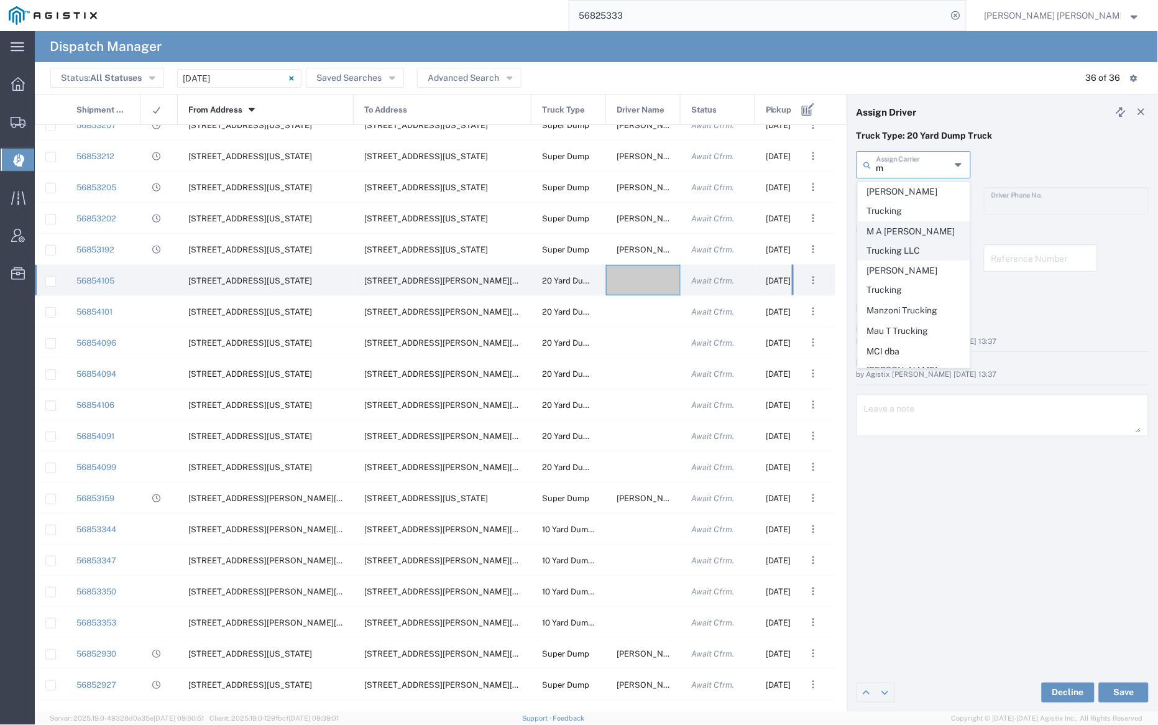
click at [913, 222] on span "M A [PERSON_NAME] Trucking LLC" at bounding box center [914, 241] width 111 height 39
click at [897, 191] on input "text" at bounding box center [916, 200] width 78 height 22
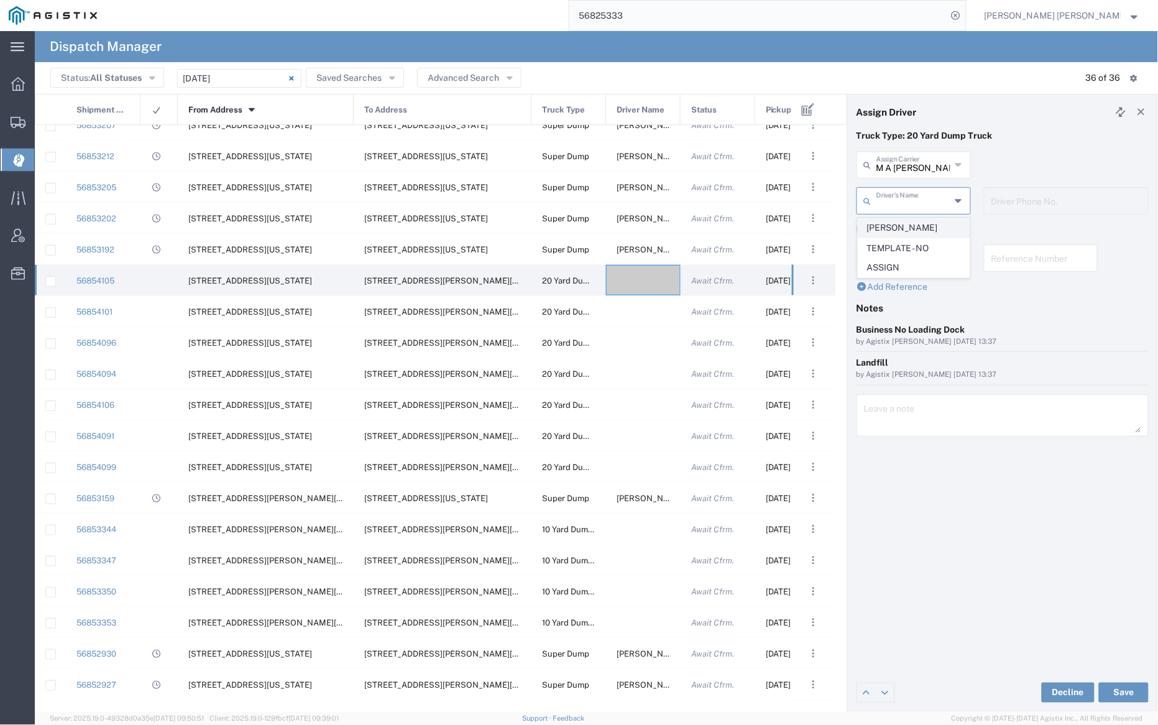
click at [904, 225] on span "[PERSON_NAME]" at bounding box center [914, 227] width 111 height 19
click at [1121, 681] on div "Decline Save" at bounding box center [1003, 692] width 310 height 37
click at [1120, 690] on button "Save" at bounding box center [1124, 693] width 50 height 20
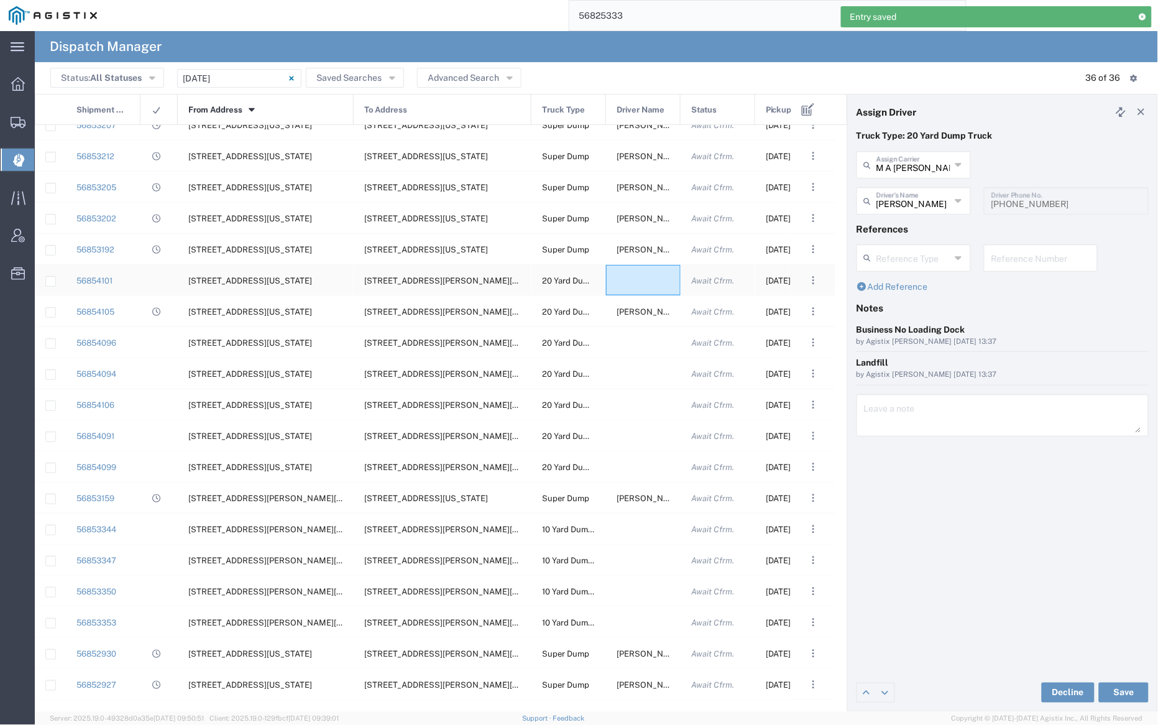
click at [637, 284] on div at bounding box center [643, 280] width 75 height 30
click at [918, 166] on input "text" at bounding box center [914, 164] width 74 height 22
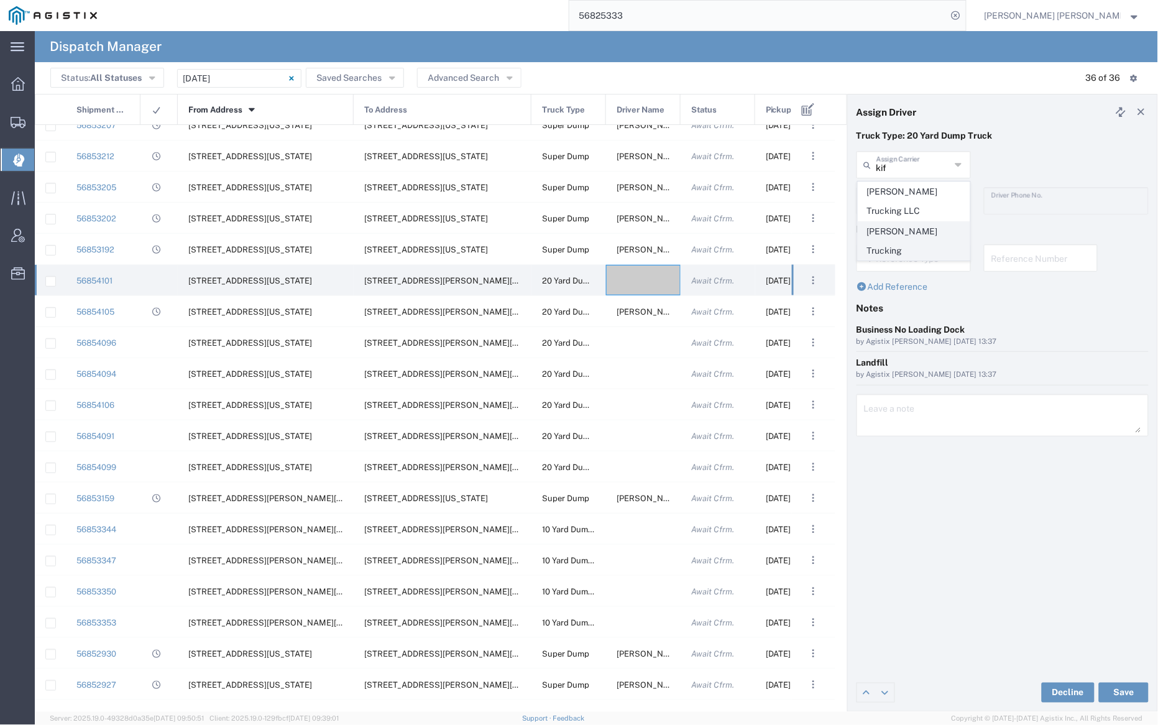
click at [923, 227] on span "[PERSON_NAME] Trucking" at bounding box center [914, 241] width 111 height 39
click at [920, 205] on input "text" at bounding box center [916, 200] width 78 height 22
click at [926, 229] on span "[PERSON_NAME]" at bounding box center [914, 227] width 111 height 19
click at [1127, 694] on button "Save" at bounding box center [1124, 693] width 50 height 20
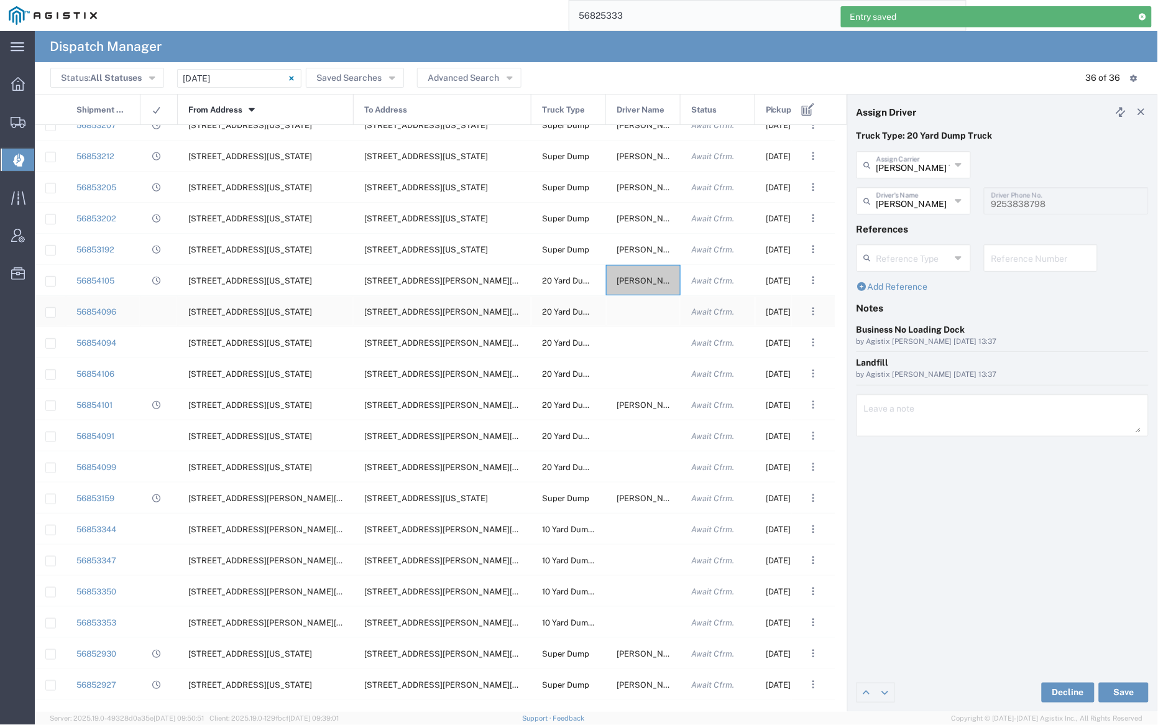
click at [639, 324] on div at bounding box center [643, 311] width 75 height 30
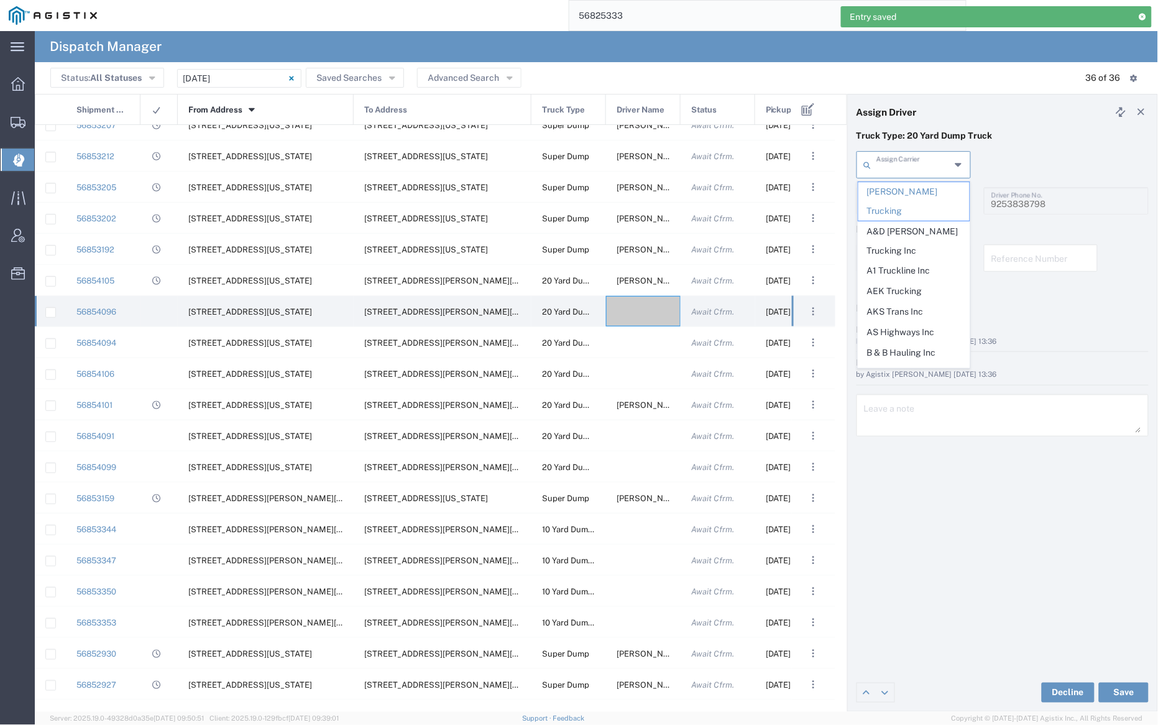
click at [911, 167] on input "text" at bounding box center [914, 164] width 74 height 22
click at [919, 261] on span "A1 Truckline Inc" at bounding box center [914, 270] width 111 height 19
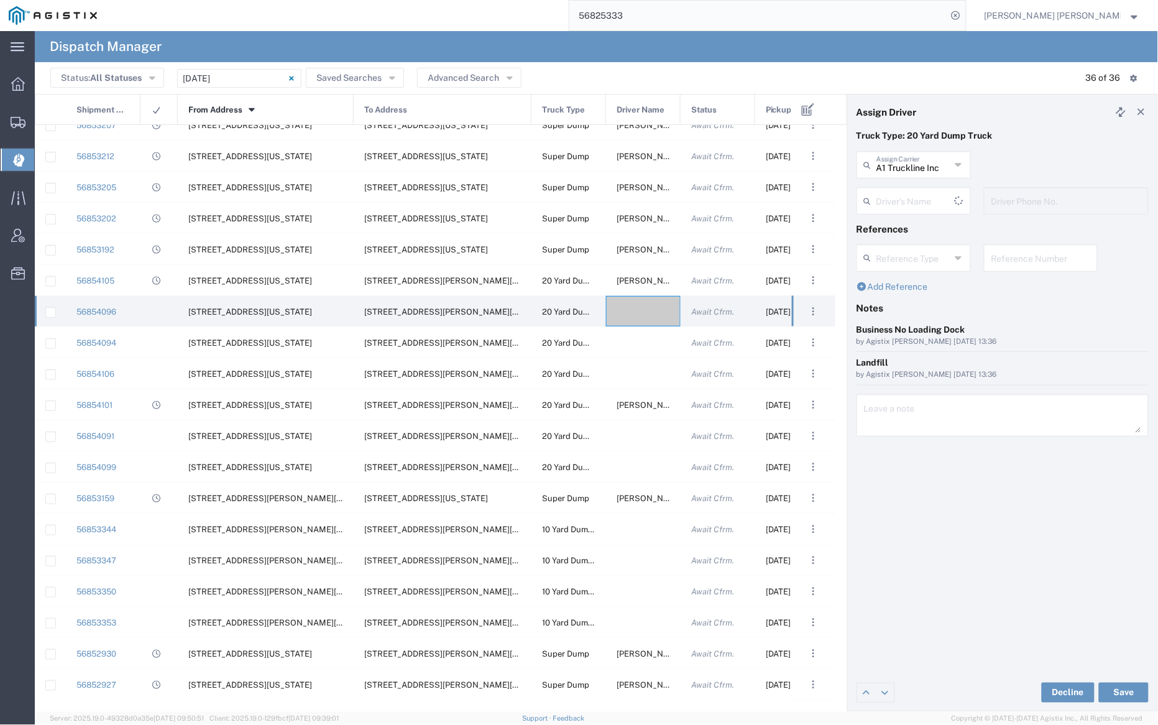
click at [913, 193] on input "text" at bounding box center [916, 200] width 78 height 22
click at [916, 227] on span "[PERSON_NAME]" at bounding box center [914, 227] width 111 height 19
click at [1123, 691] on button "Save" at bounding box center [1124, 693] width 50 height 20
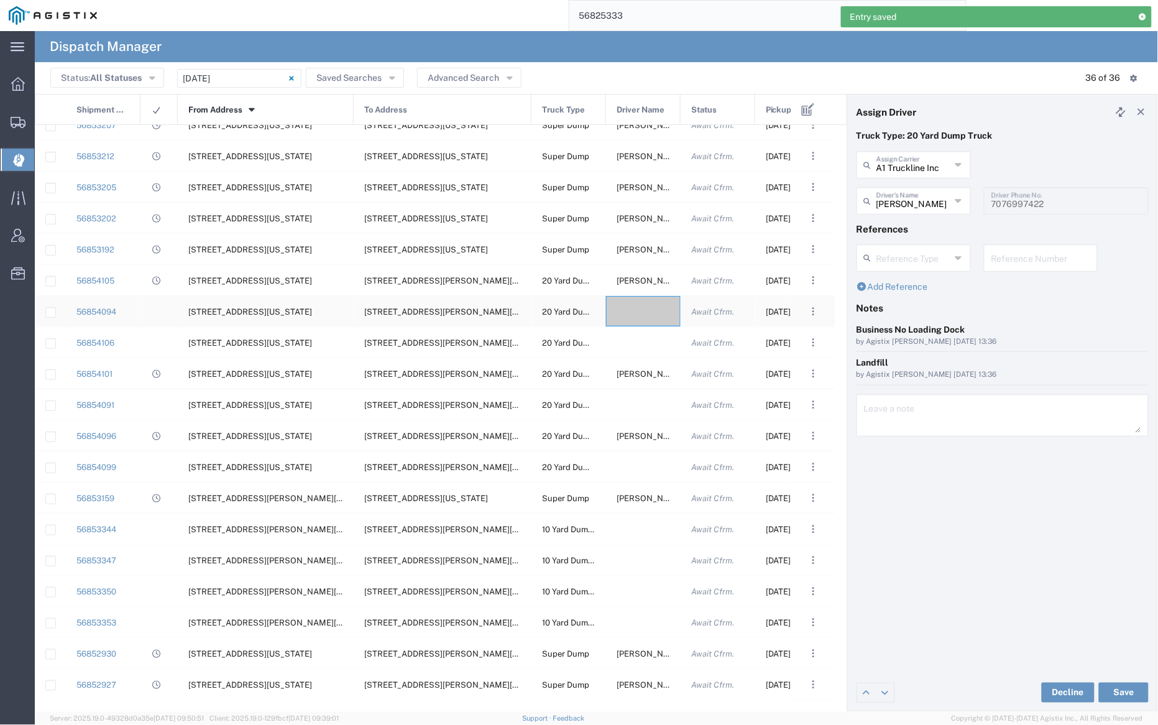
click at [637, 310] on div at bounding box center [643, 311] width 75 height 30
click at [898, 166] on input "text" at bounding box center [914, 164] width 74 height 22
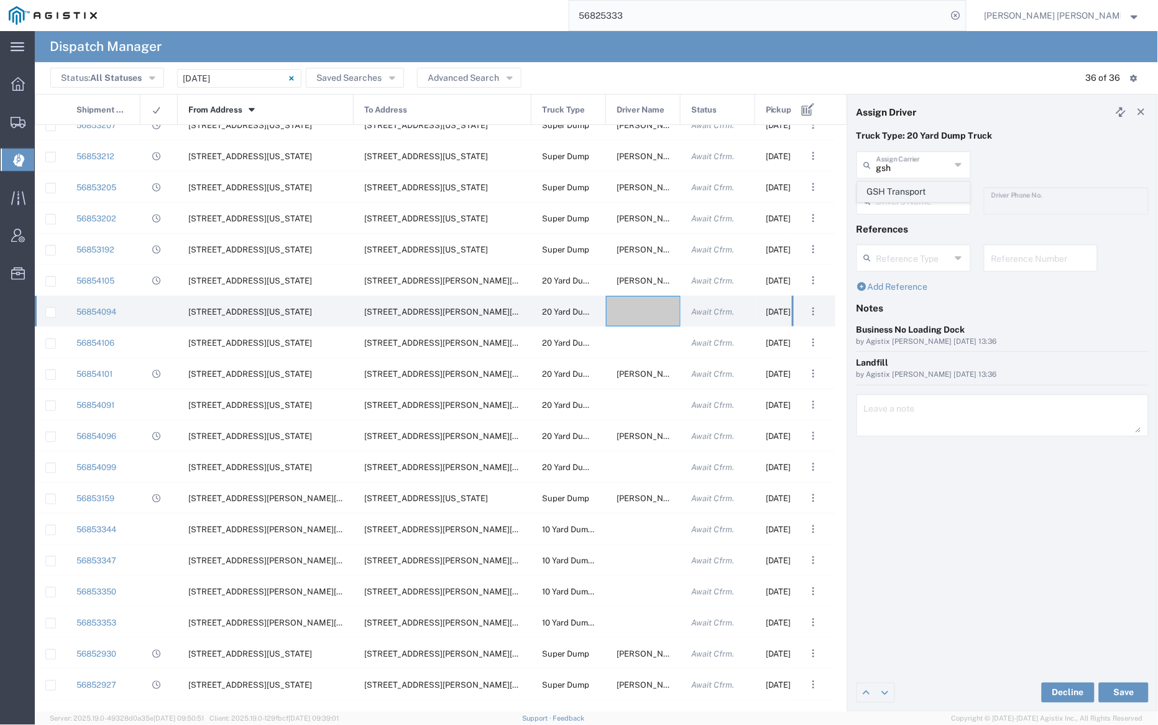
click at [900, 189] on span "GSH Transport" at bounding box center [914, 191] width 111 height 19
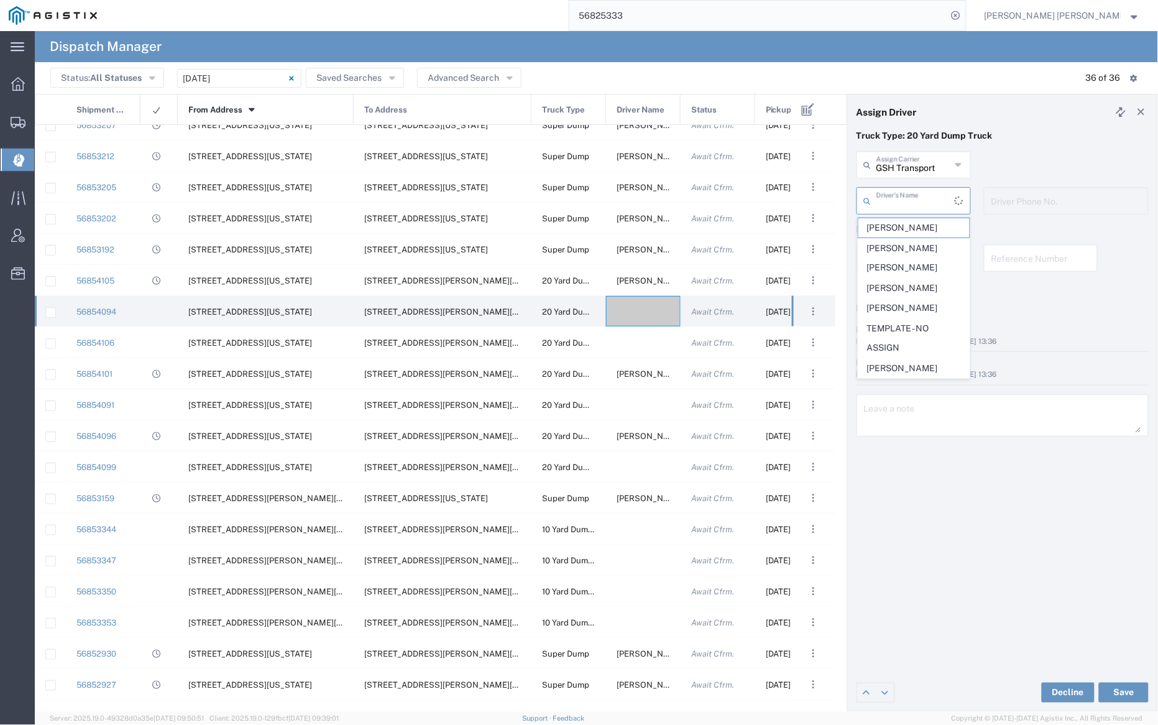
click at [902, 200] on input "text" at bounding box center [916, 200] width 78 height 22
click at [907, 225] on span "[PERSON_NAME]" at bounding box center [914, 227] width 111 height 19
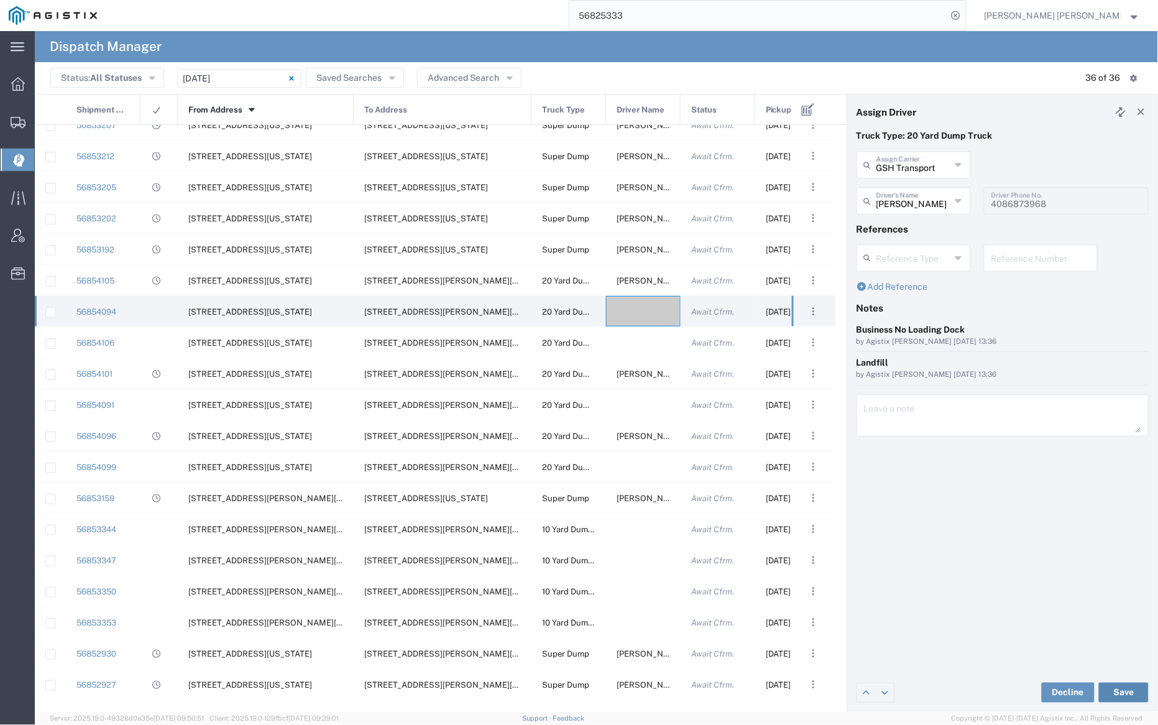
click at [1129, 695] on button "Save" at bounding box center [1124, 693] width 50 height 20
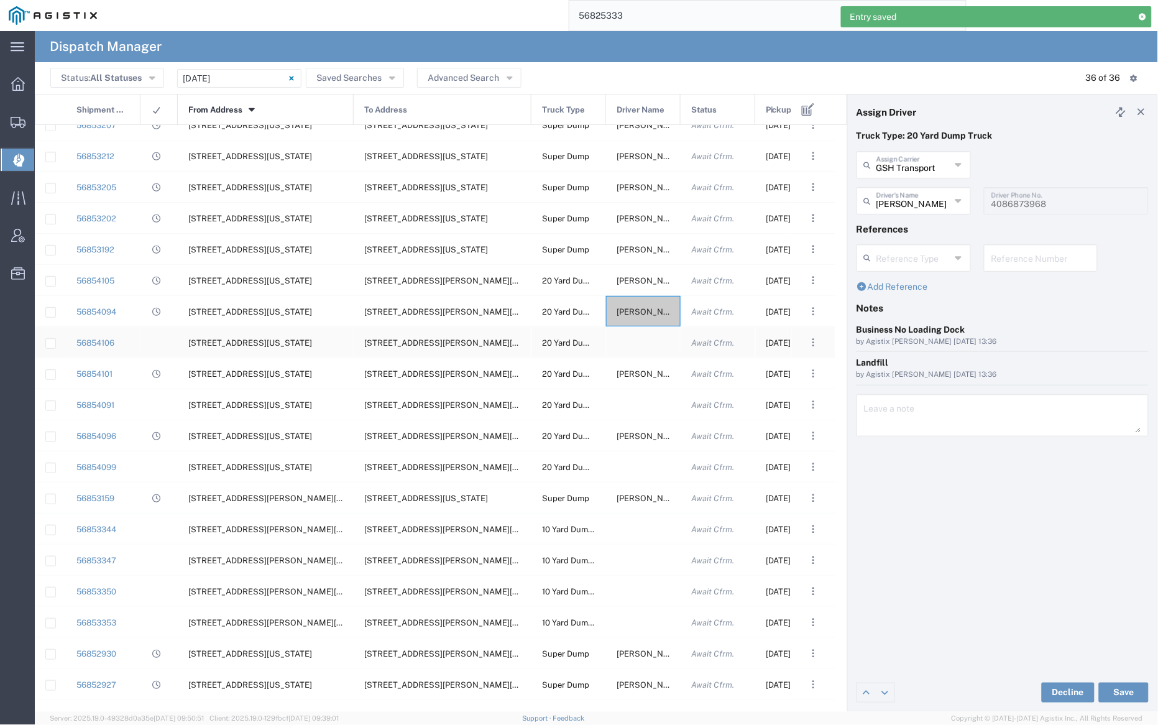
click at [648, 344] on div at bounding box center [643, 342] width 75 height 30
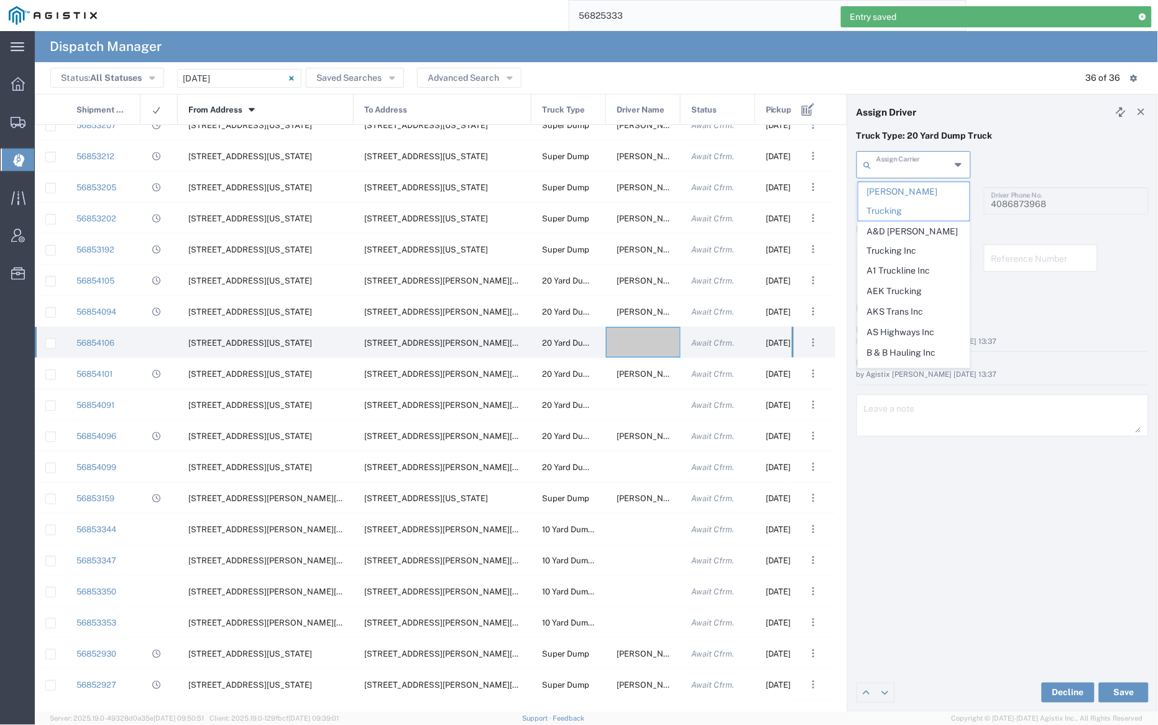
click at [899, 167] on input "text" at bounding box center [914, 164] width 74 height 22
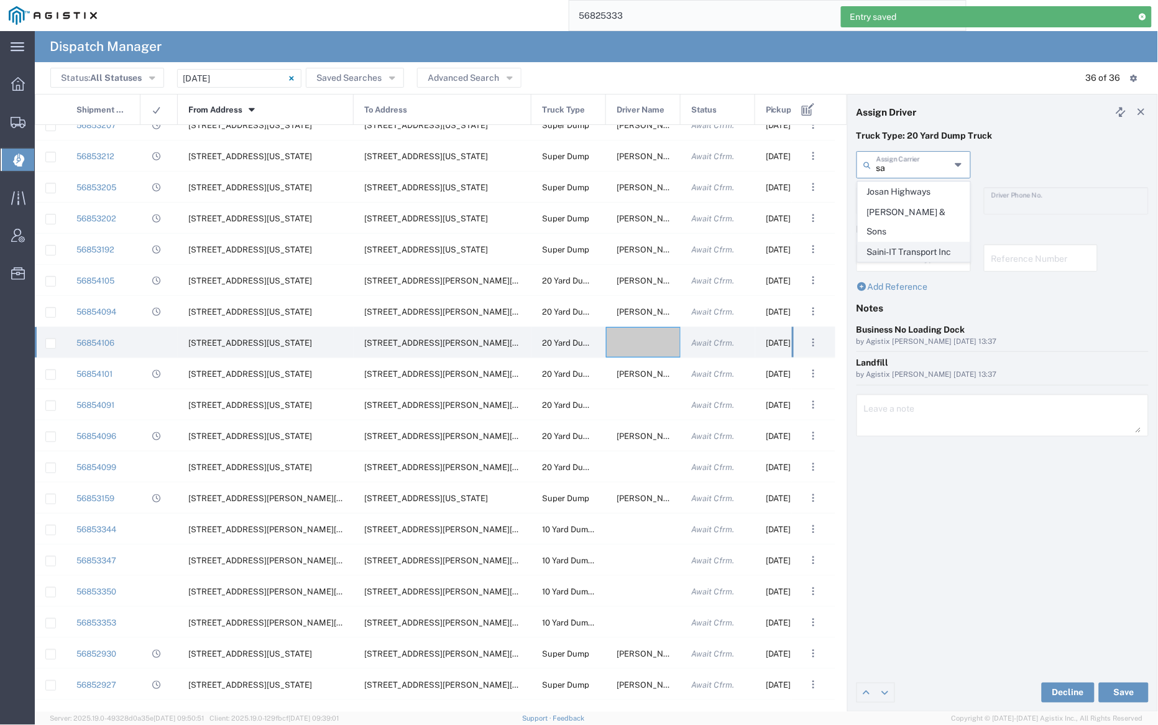
click at [923, 242] on span "Saini-IT Transport Inc" at bounding box center [914, 251] width 111 height 19
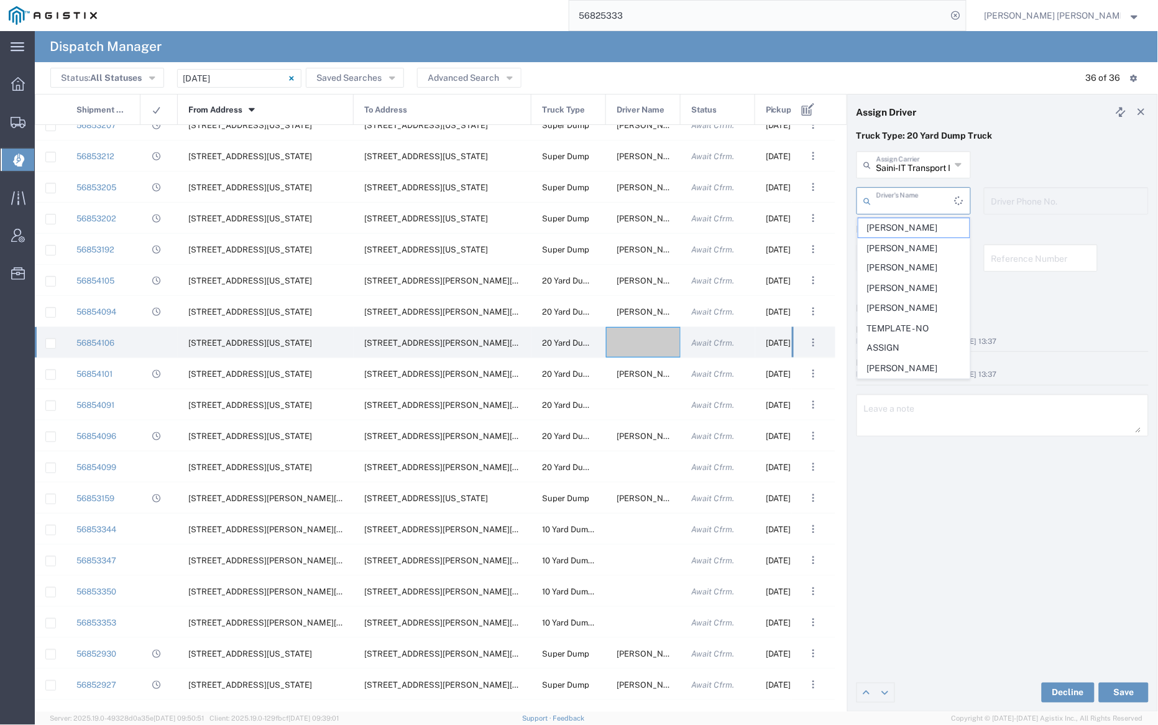
click at [910, 195] on input "text" at bounding box center [916, 200] width 78 height 22
click at [922, 224] on span "[PERSON_NAME]" at bounding box center [914, 227] width 111 height 19
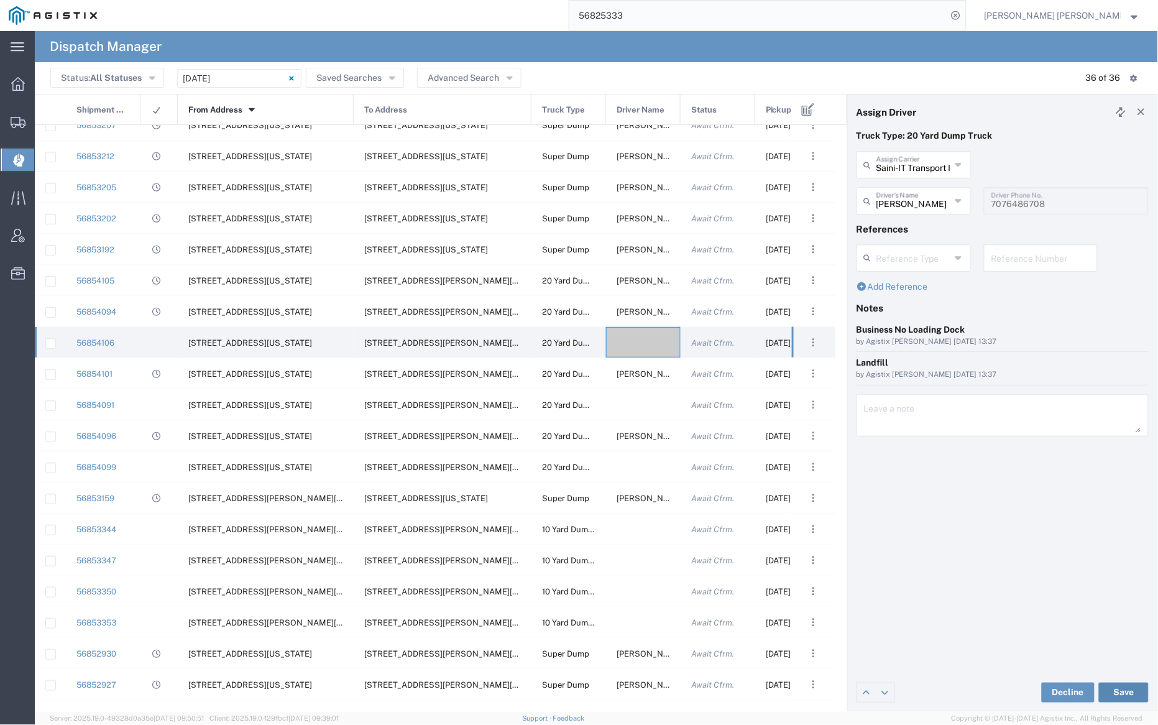
click at [1131, 692] on button "Save" at bounding box center [1124, 693] width 50 height 20
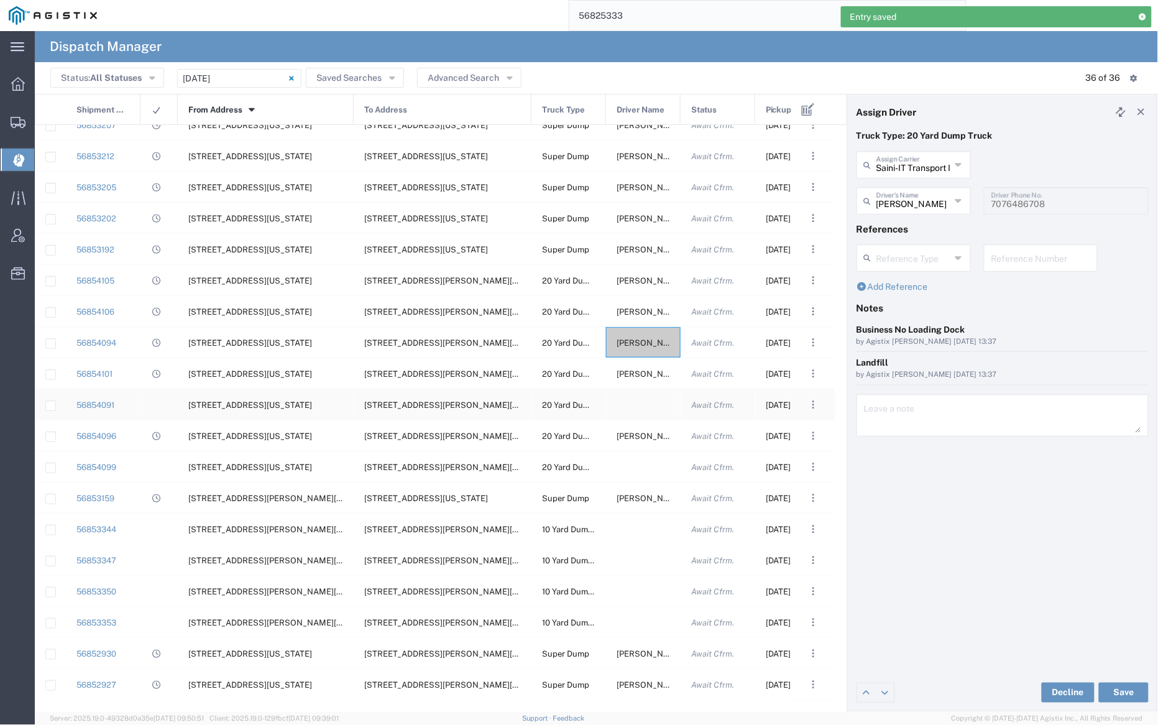
click at [642, 400] on div at bounding box center [643, 404] width 75 height 30
click at [892, 166] on input "text" at bounding box center [914, 164] width 74 height 22
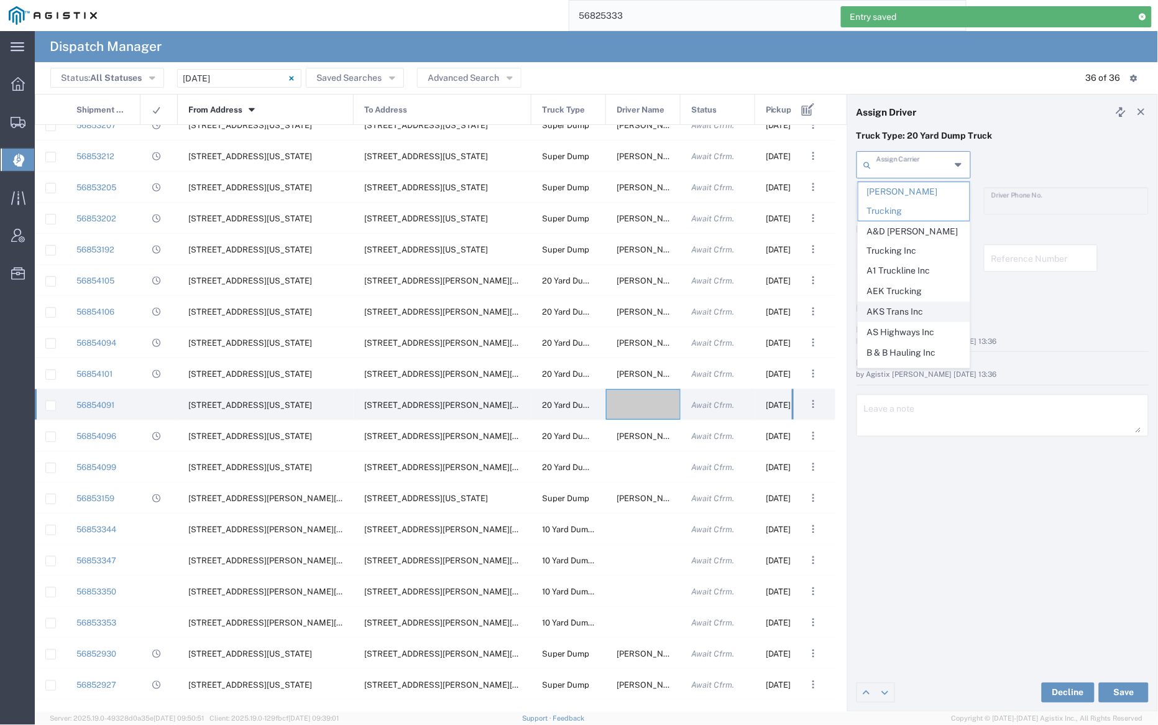
click at [933, 302] on span "AKS Trans Inc" at bounding box center [914, 311] width 111 height 19
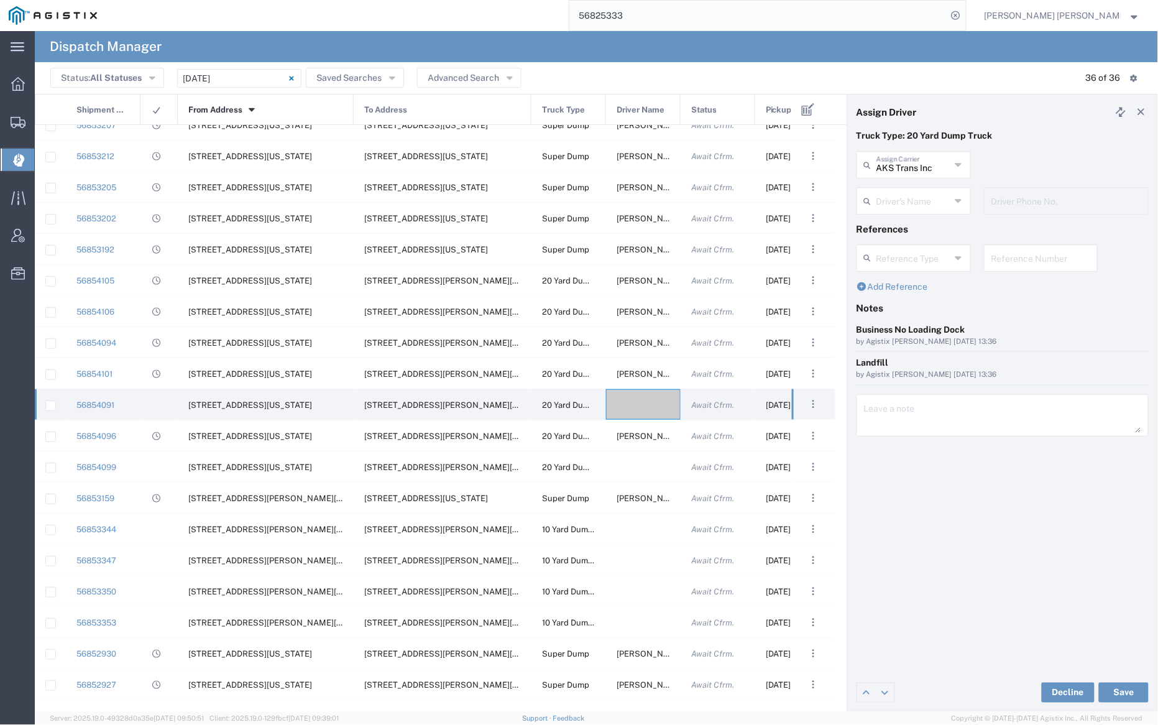
click at [918, 199] on input "text" at bounding box center [914, 200] width 74 height 22
click at [921, 234] on span "Ak Rohit" at bounding box center [914, 227] width 111 height 19
click at [1128, 693] on button "Save" at bounding box center [1124, 693] width 50 height 20
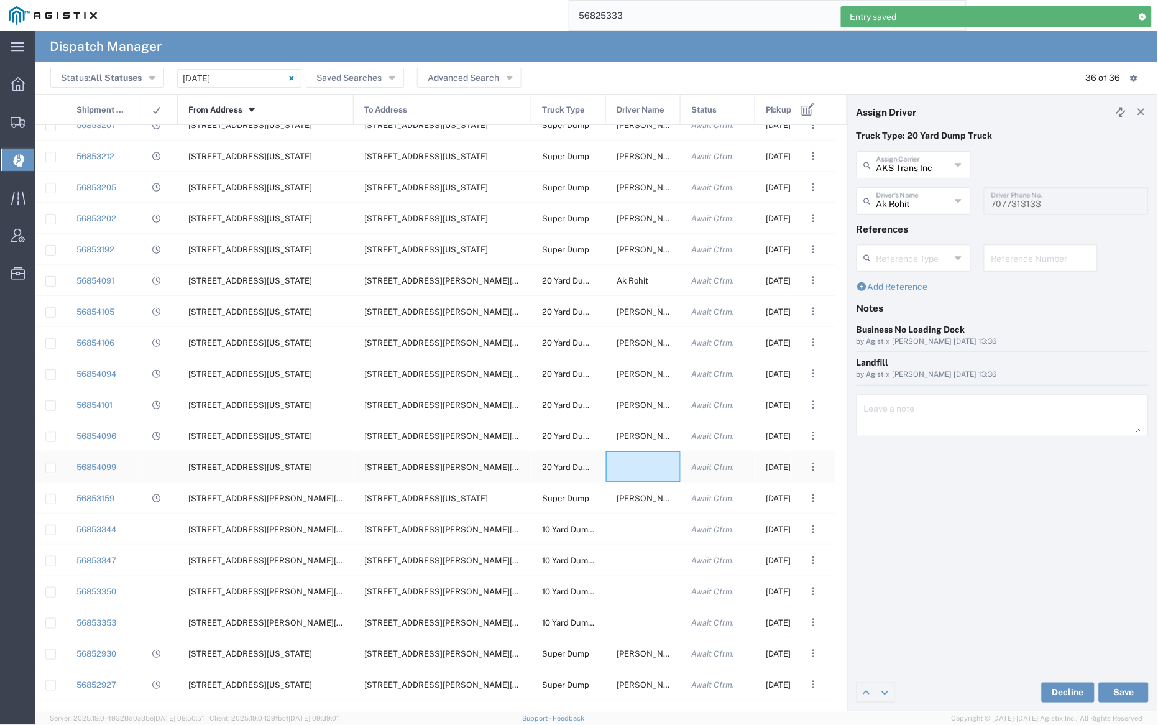
click at [641, 460] on div at bounding box center [643, 466] width 75 height 30
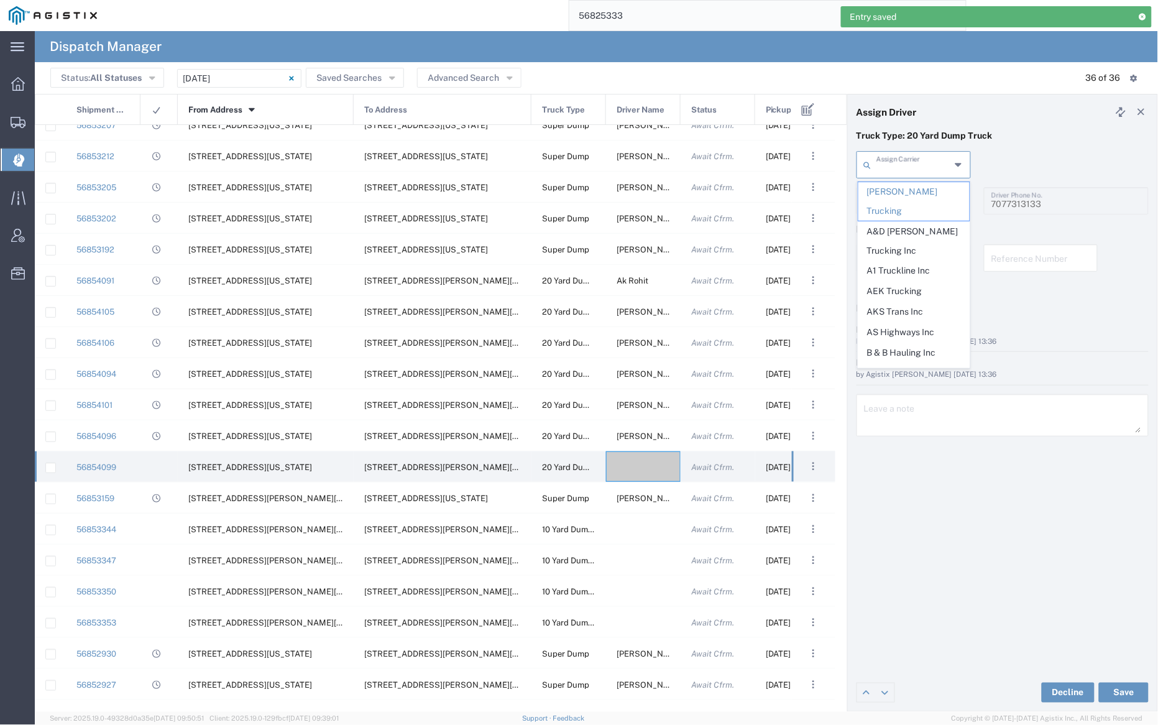
click at [903, 160] on input "text" at bounding box center [914, 164] width 74 height 22
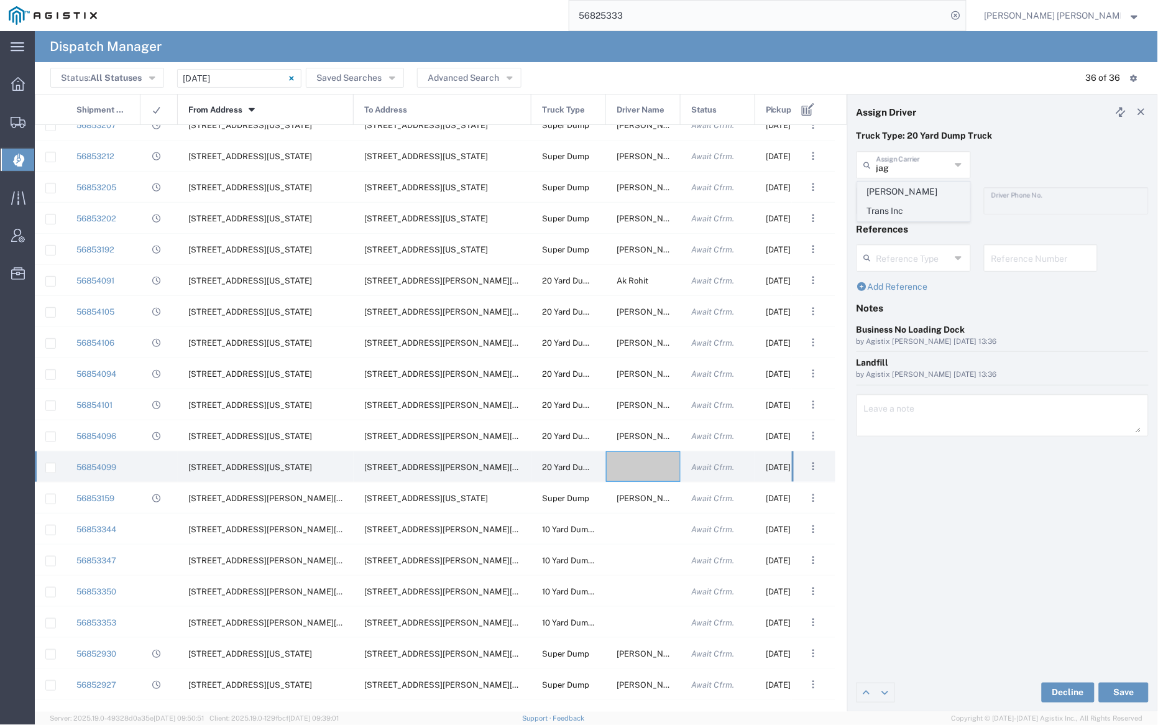
click at [908, 191] on span "[PERSON_NAME] Trans Inc" at bounding box center [914, 201] width 111 height 39
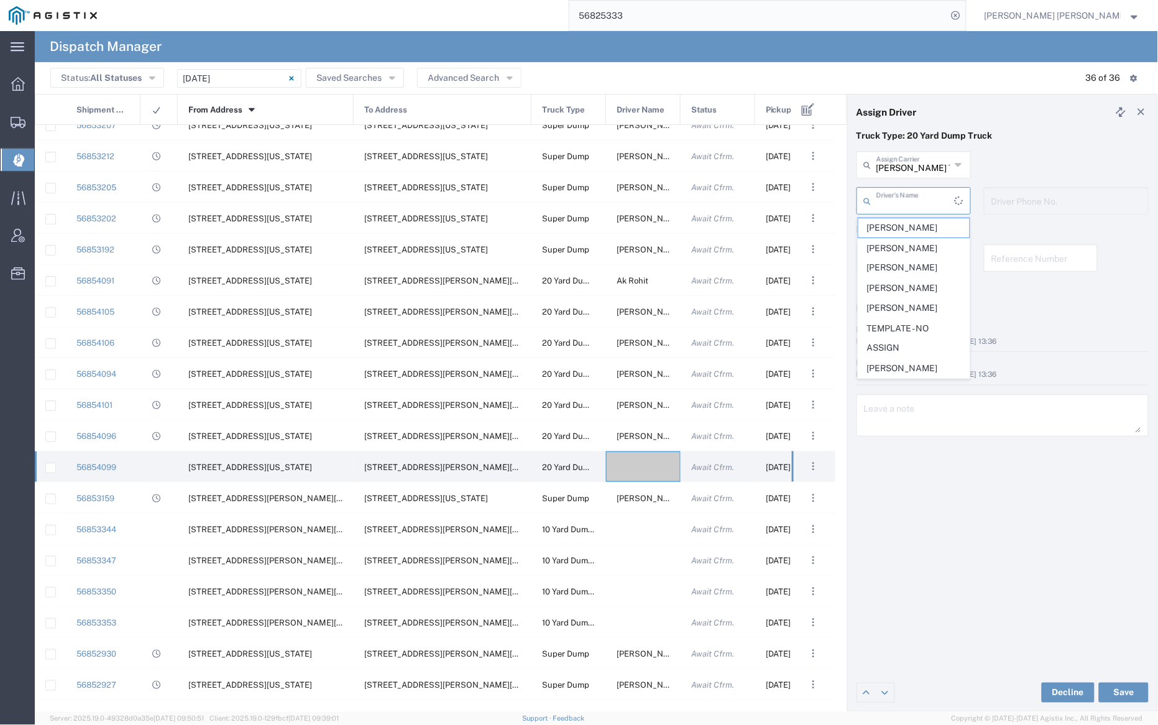
click at [910, 198] on input "text" at bounding box center [916, 200] width 78 height 22
click at [916, 226] on span "[PERSON_NAME]" at bounding box center [914, 227] width 111 height 19
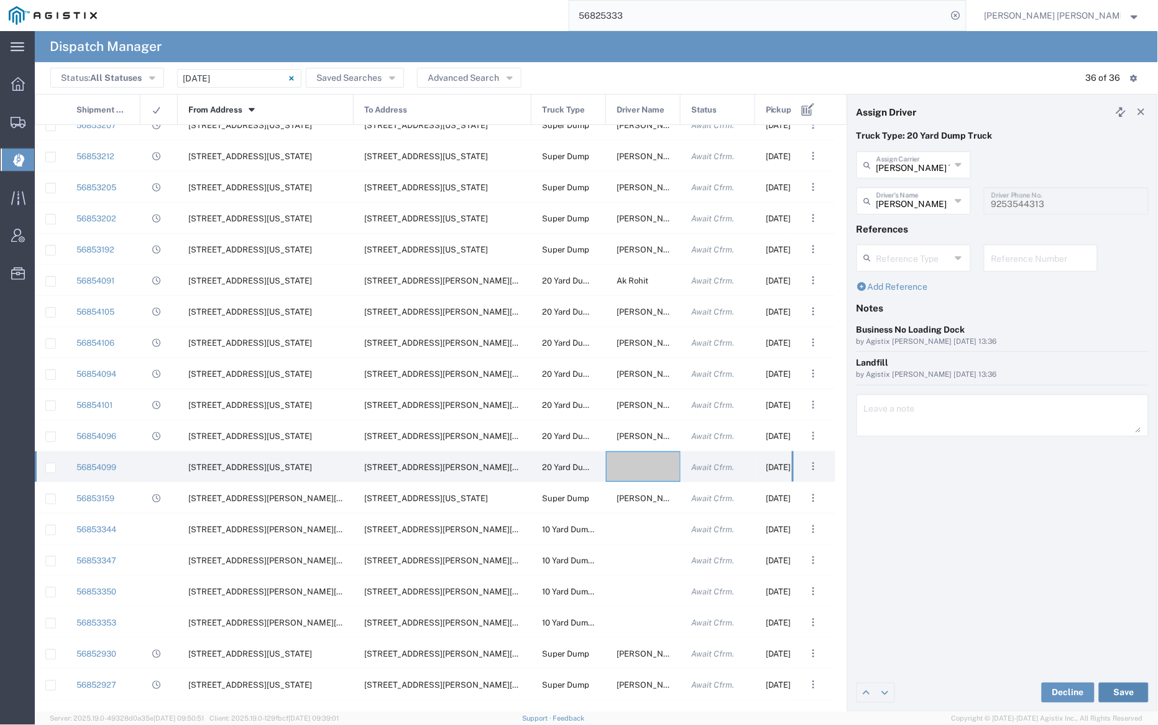
click at [1123, 690] on button "Save" at bounding box center [1124, 693] width 50 height 20
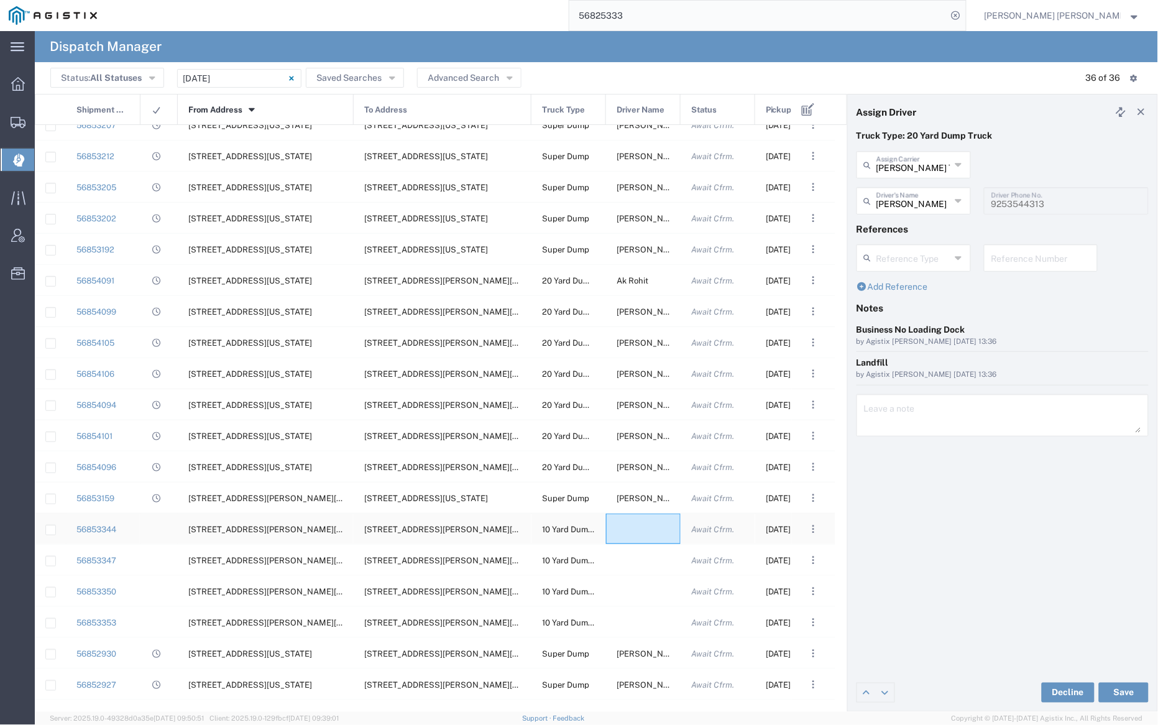
click at [632, 525] on div at bounding box center [643, 529] width 75 height 30
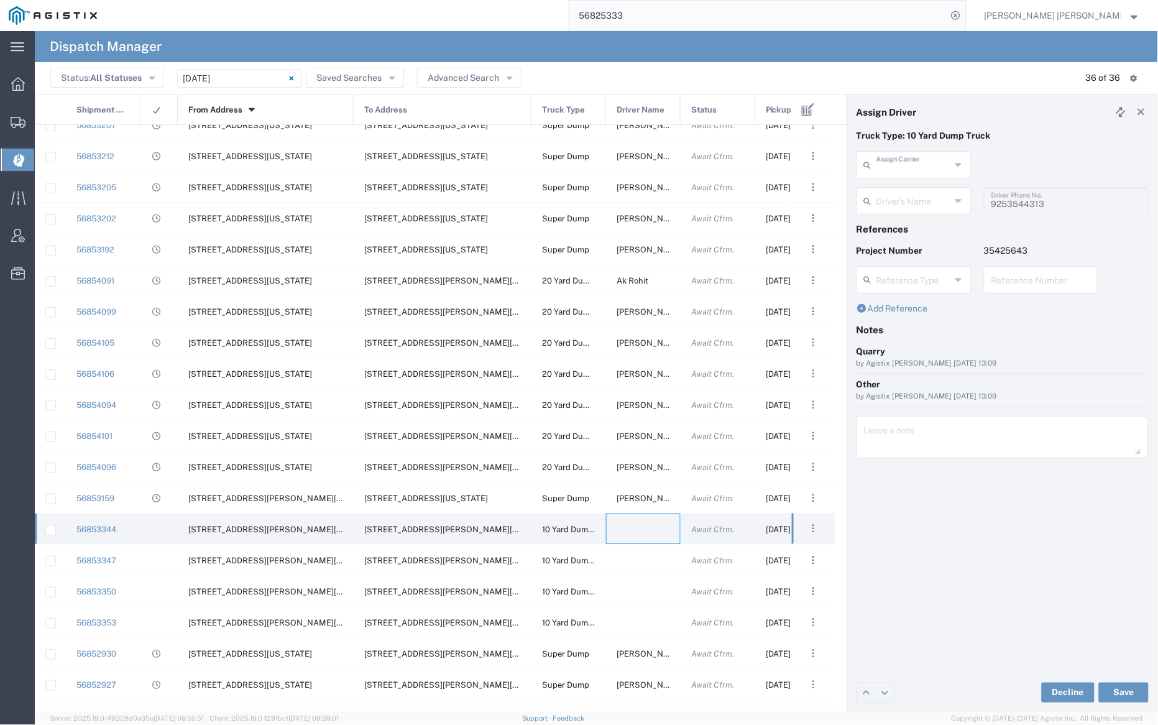
click at [918, 165] on input "text" at bounding box center [914, 164] width 74 height 22
click at [891, 189] on span "Neles Trucking" at bounding box center [914, 191] width 111 height 19
click at [893, 195] on input "text" at bounding box center [916, 200] width 78 height 22
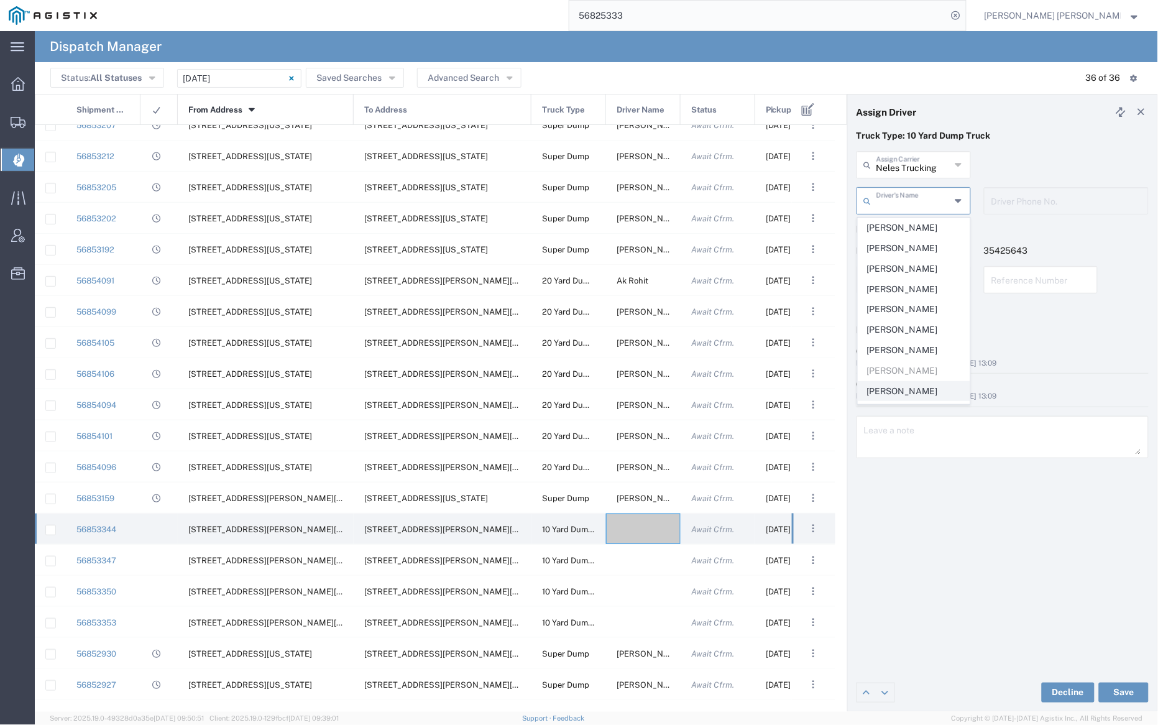
click at [918, 389] on span "[PERSON_NAME]" at bounding box center [914, 391] width 111 height 19
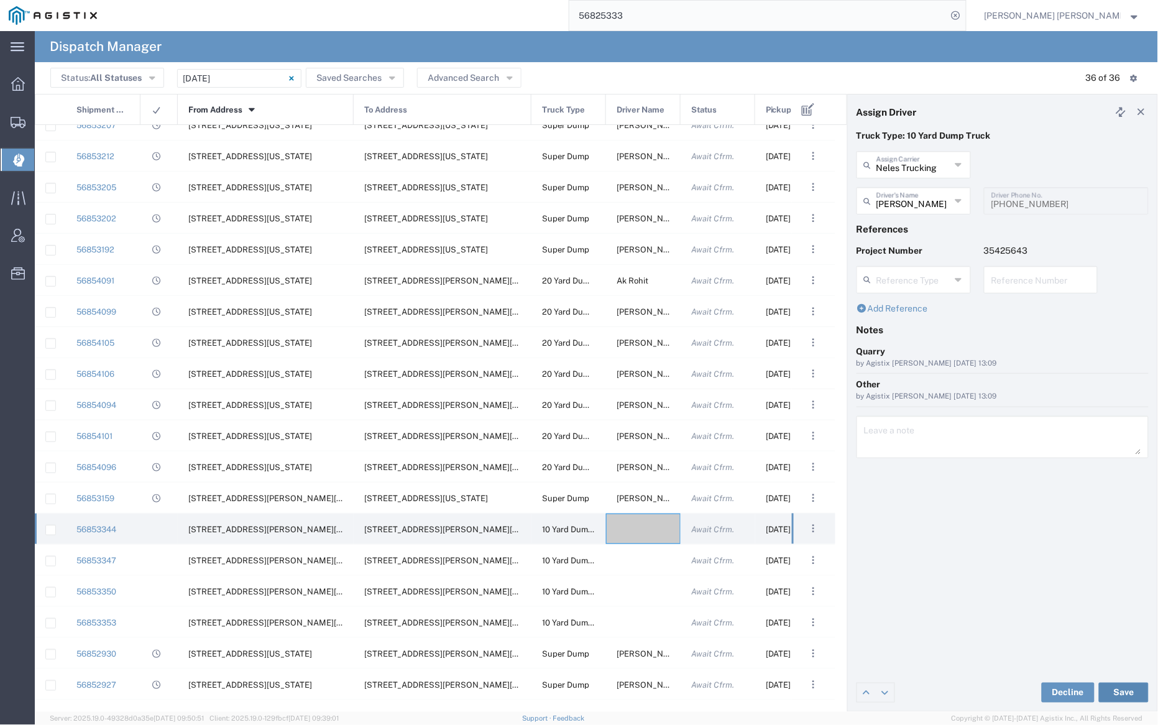
click at [1127, 693] on button "Save" at bounding box center [1124, 693] width 50 height 20
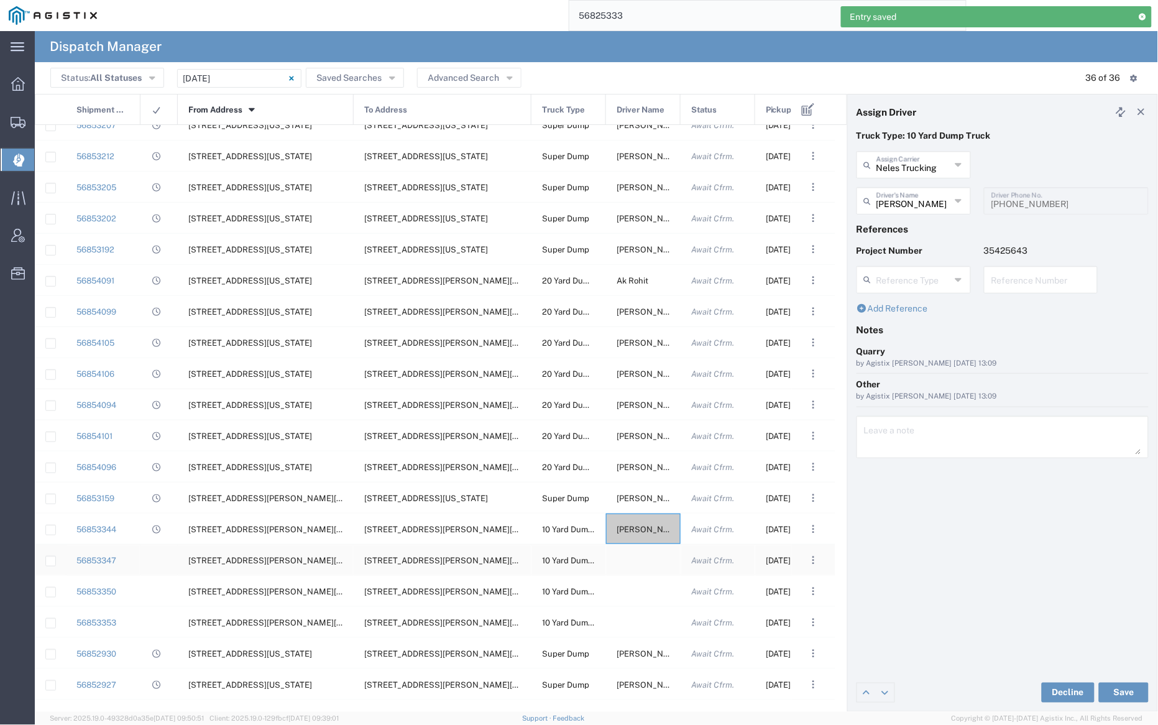
click at [643, 560] on div at bounding box center [643, 560] width 75 height 30
click at [923, 166] on input "text" at bounding box center [914, 164] width 74 height 22
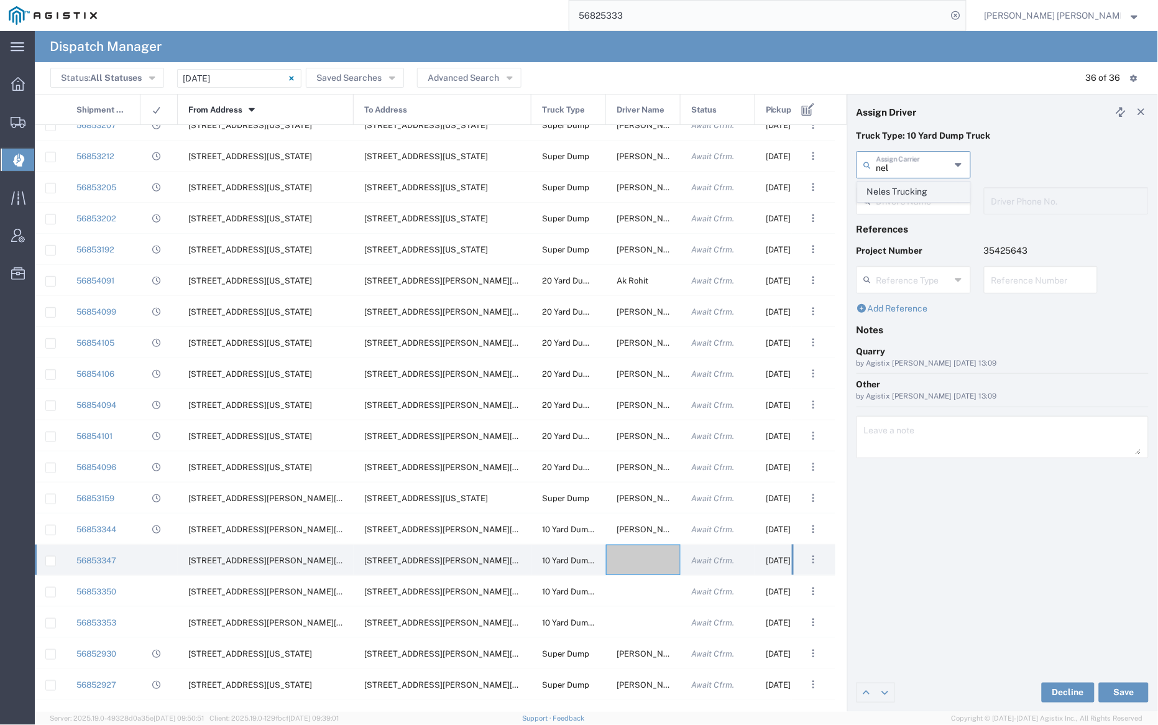
click at [919, 196] on span "Neles Trucking" at bounding box center [914, 191] width 111 height 19
click at [906, 204] on input "text" at bounding box center [916, 200] width 78 height 22
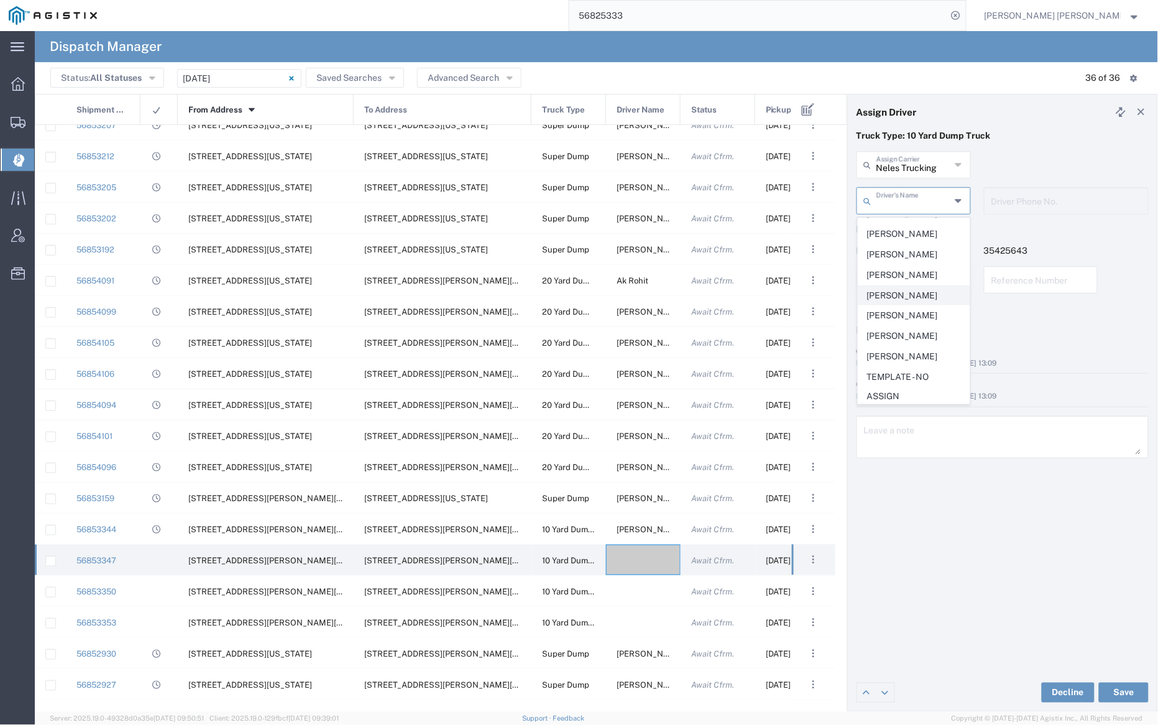
scroll to position [679, 0]
click at [892, 211] on span "[PERSON_NAME]" at bounding box center [914, 201] width 111 height 19
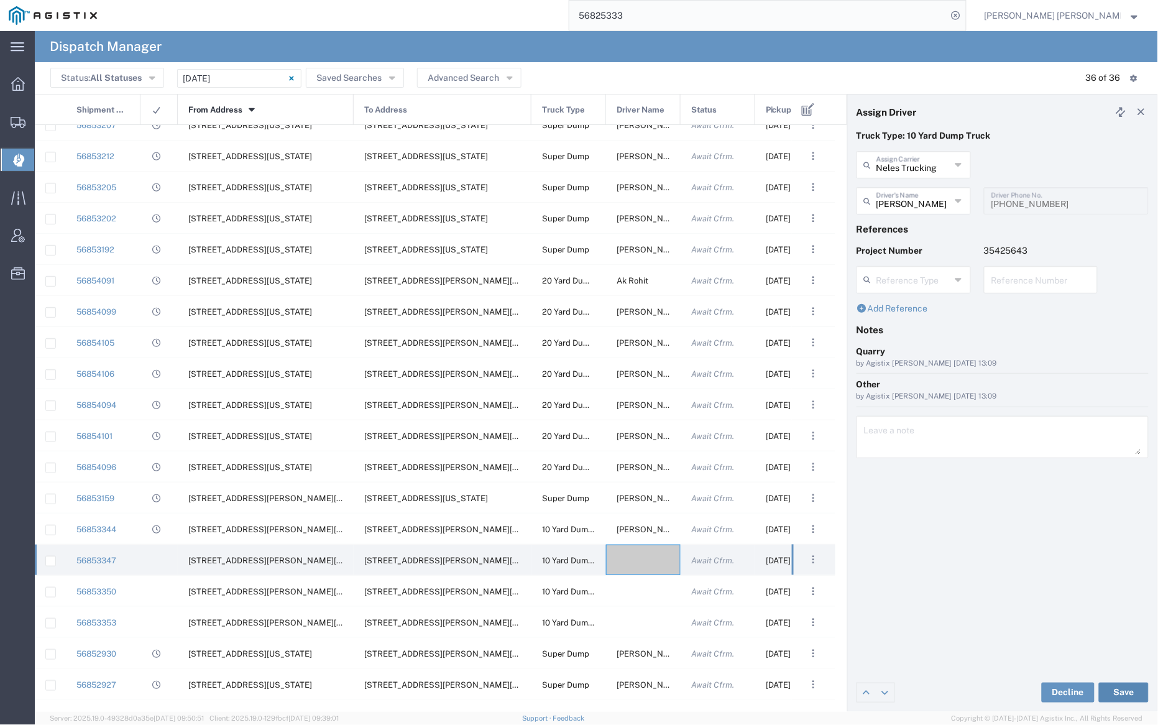
click at [1127, 692] on button "Save" at bounding box center [1124, 693] width 50 height 20
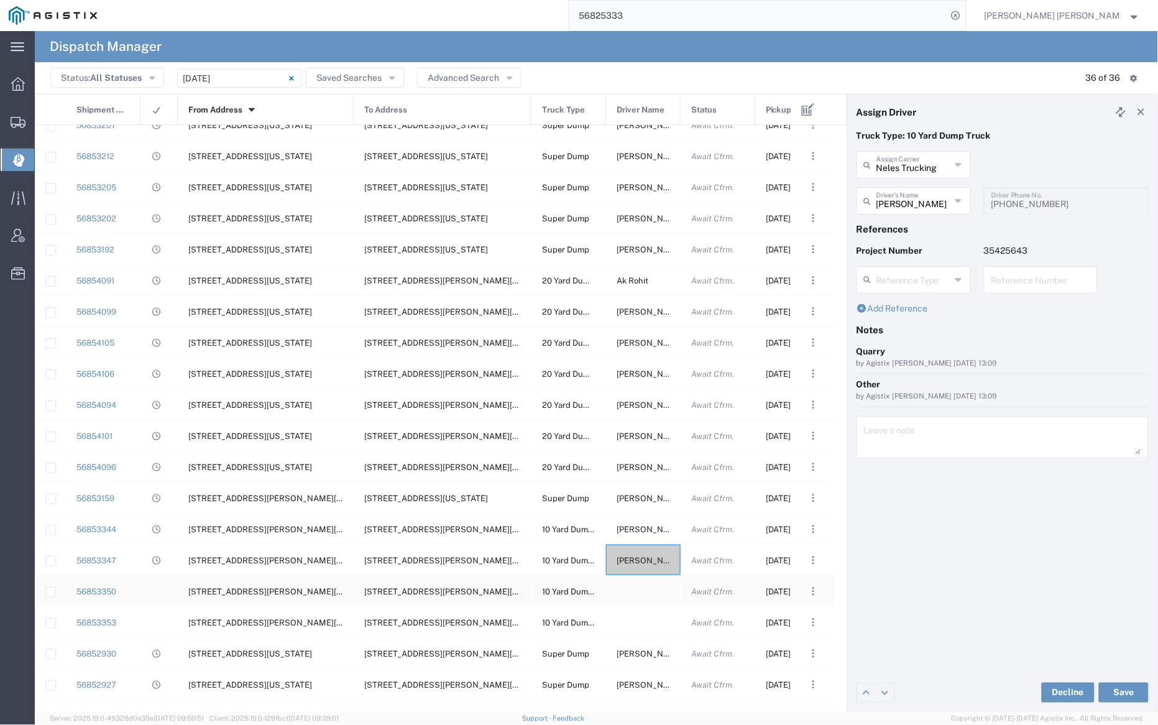
click at [644, 602] on div at bounding box center [643, 591] width 75 height 30
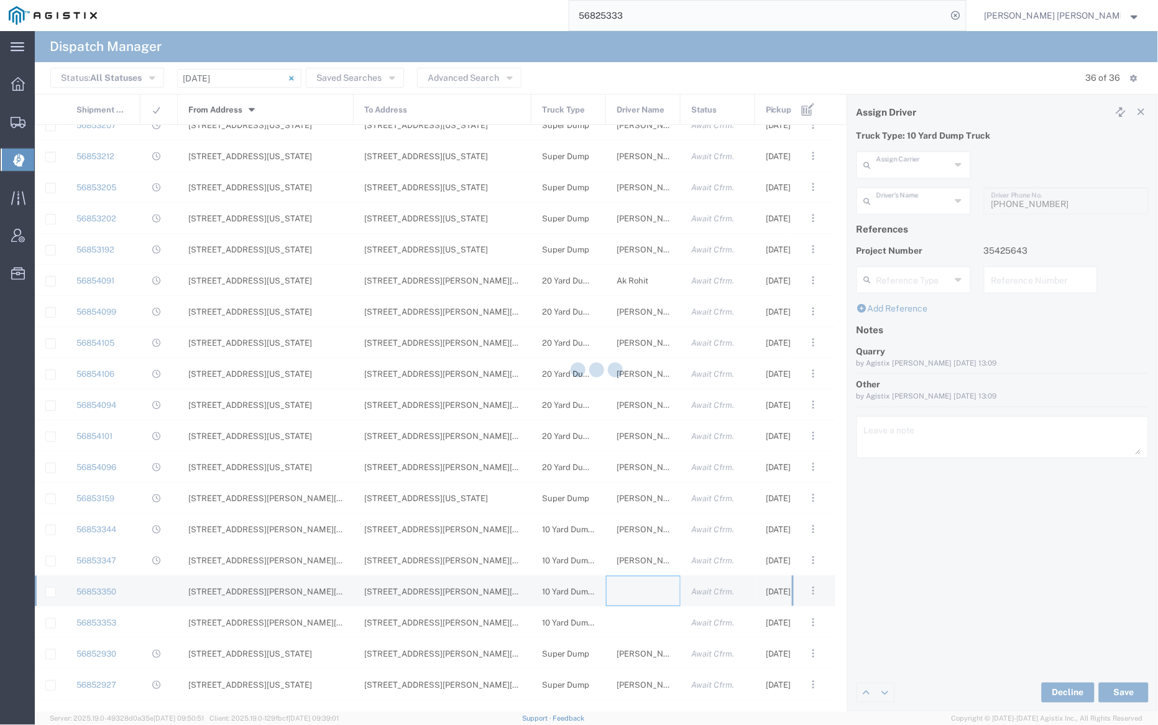
click at [916, 166] on input "text" at bounding box center [914, 164] width 74 height 22
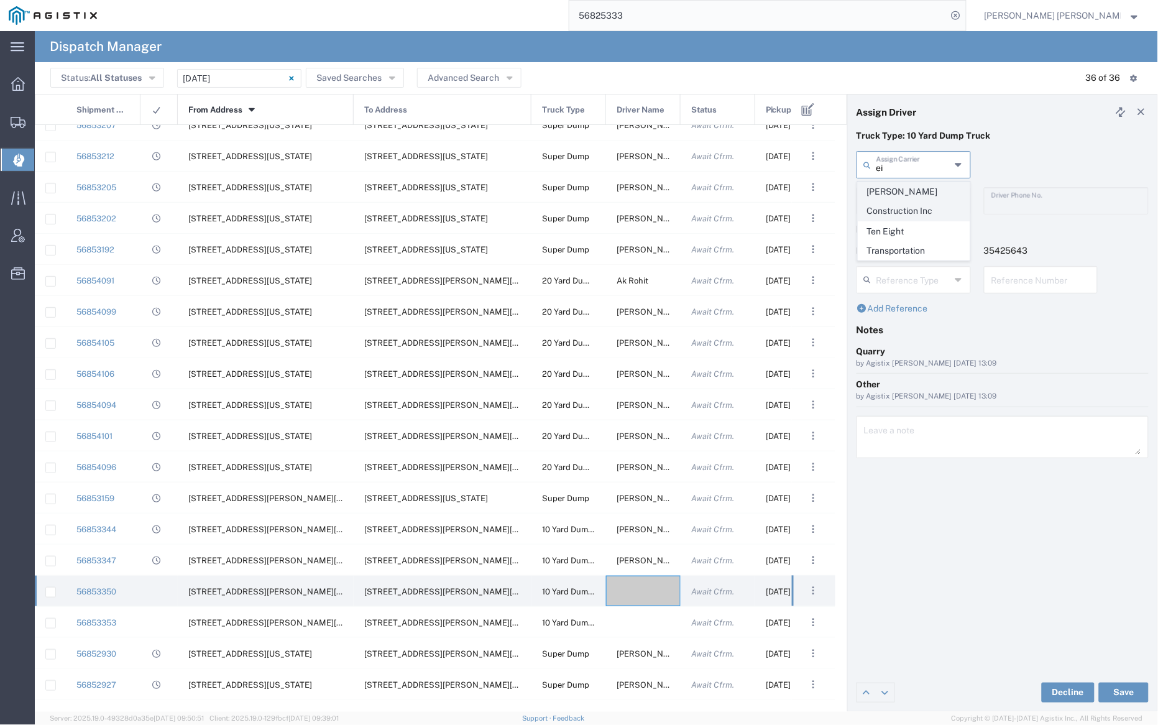
click at [917, 190] on span "[PERSON_NAME] Construction Inc" at bounding box center [914, 201] width 111 height 39
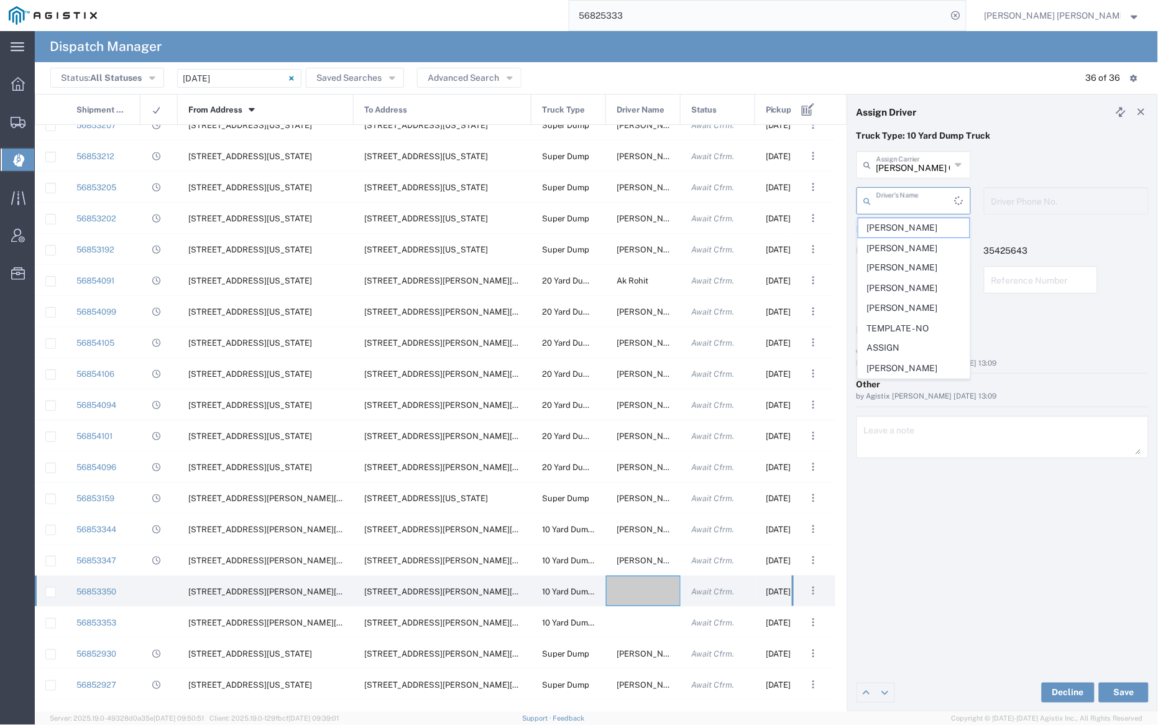
click at [916, 196] on input "text" at bounding box center [916, 200] width 78 height 22
click at [914, 277] on span "[PERSON_NAME]" at bounding box center [914, 272] width 111 height 19
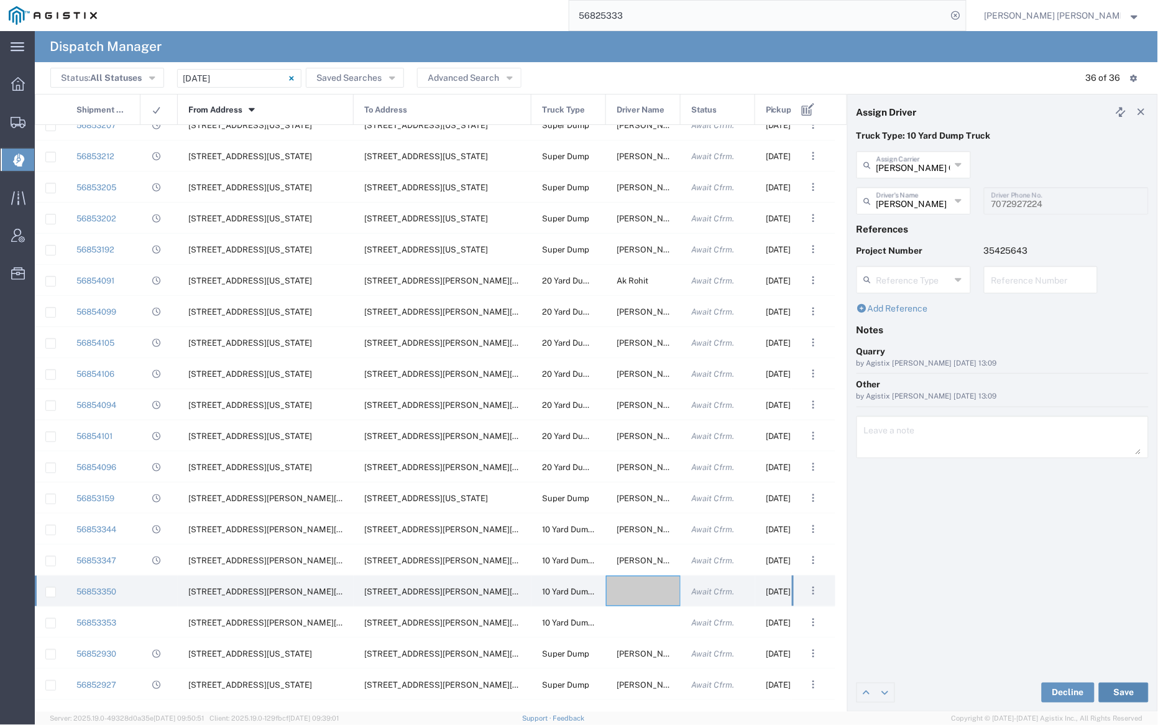
click at [1115, 686] on button "Save" at bounding box center [1124, 693] width 50 height 20
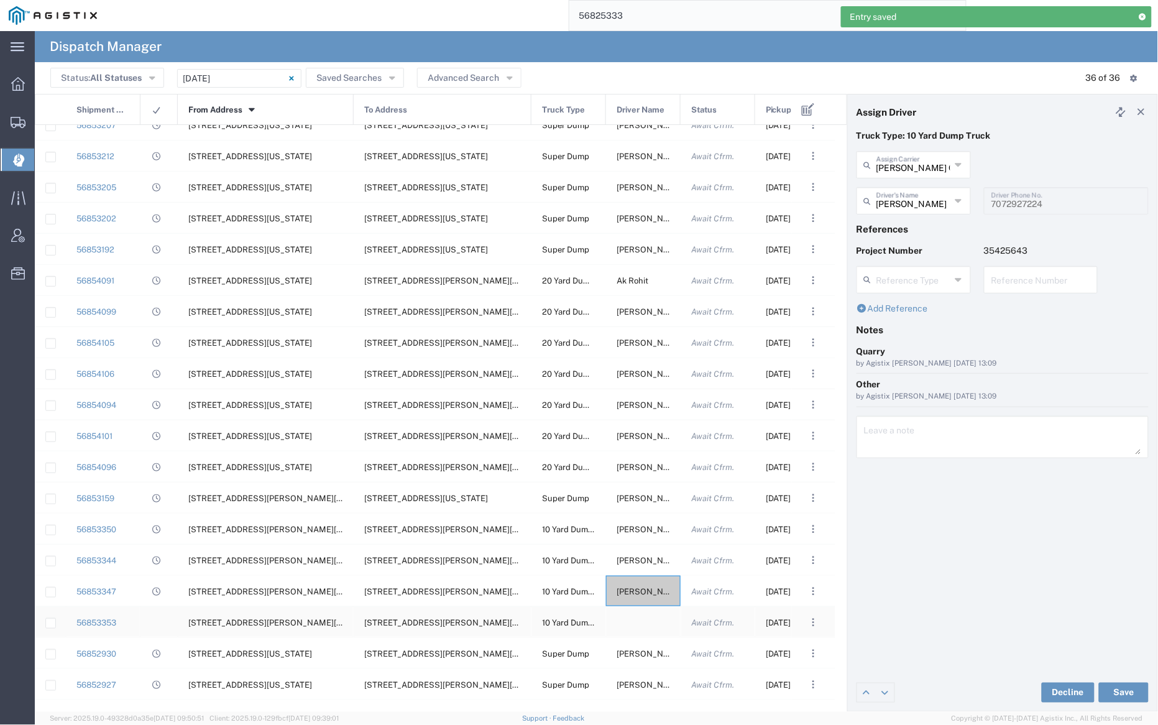
click at [641, 619] on div at bounding box center [643, 622] width 75 height 30
click at [908, 165] on input "text" at bounding box center [914, 164] width 74 height 22
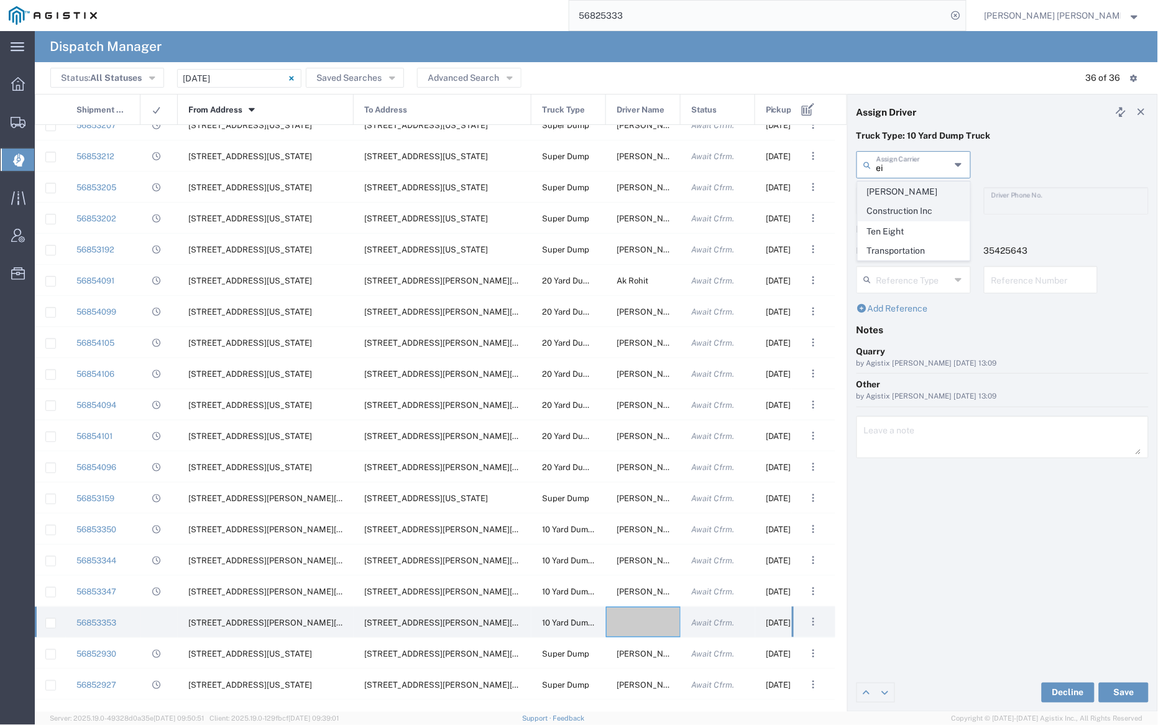
click at [927, 194] on span "[PERSON_NAME] Construction Inc" at bounding box center [914, 201] width 111 height 39
click at [925, 198] on input "text" at bounding box center [916, 200] width 78 height 22
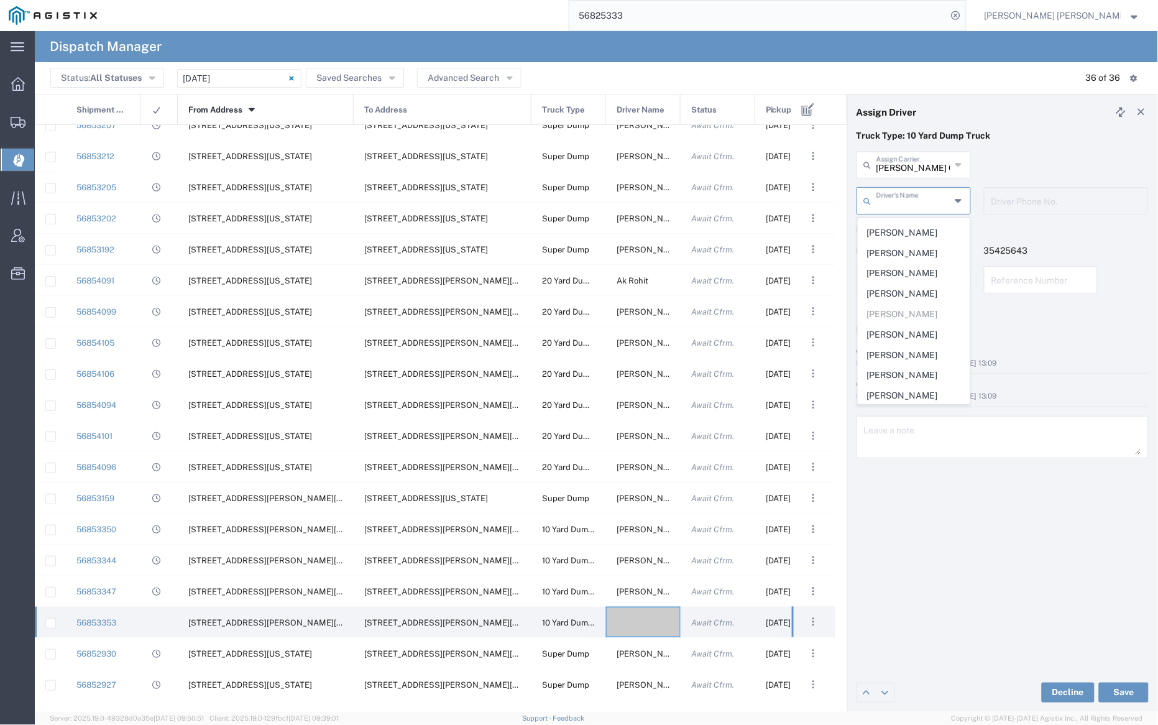
scroll to position [318, 0]
click at [898, 235] on span "[PERSON_NAME]" at bounding box center [914, 236] width 111 height 19
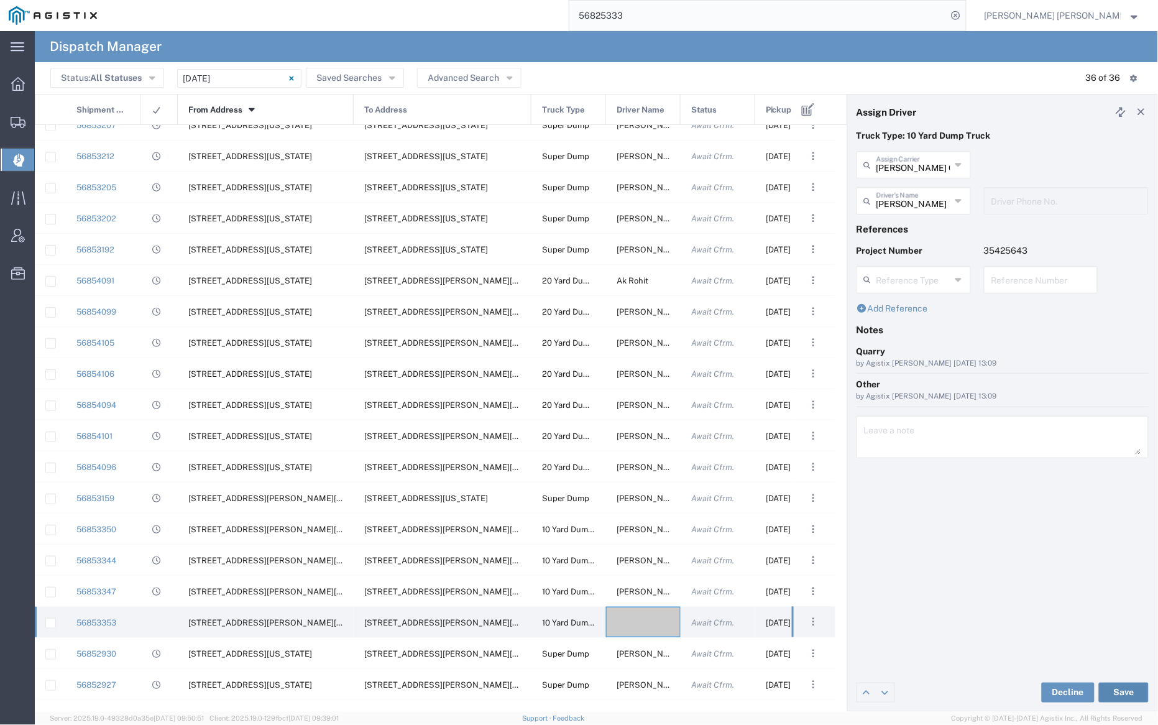
click at [1132, 688] on button "Save" at bounding box center [1124, 693] width 50 height 20
